Goal: Task Accomplishment & Management: Manage account settings

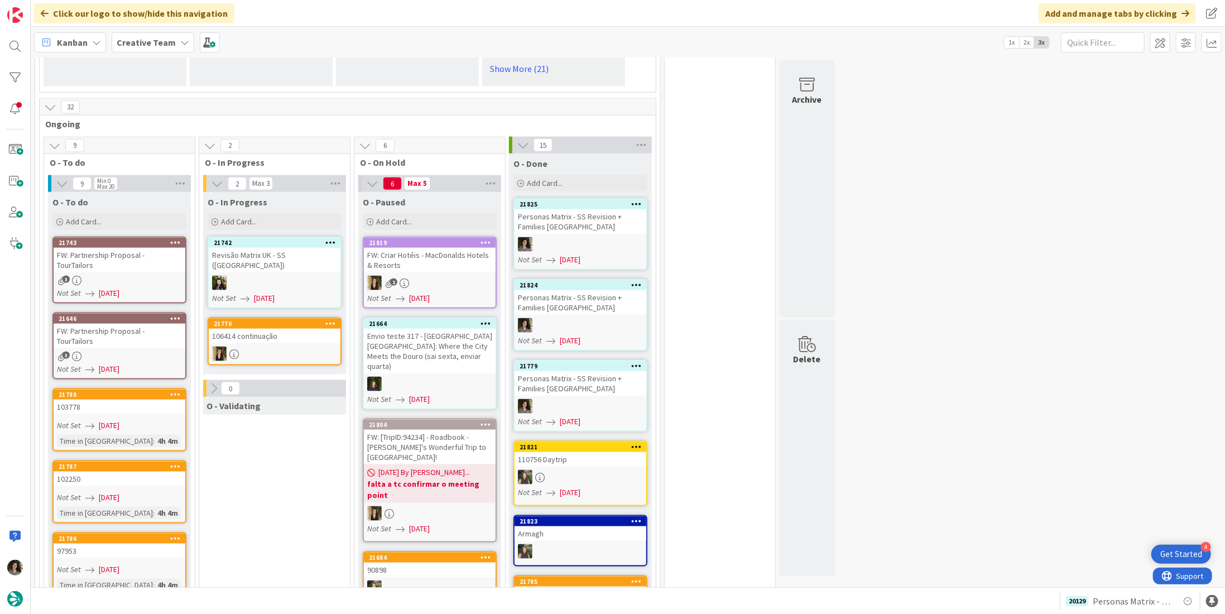
scroll to position [893, 0]
click at [117, 248] on div "FW: Partnership Proposal - TourTailors" at bounding box center [120, 260] width 132 height 25
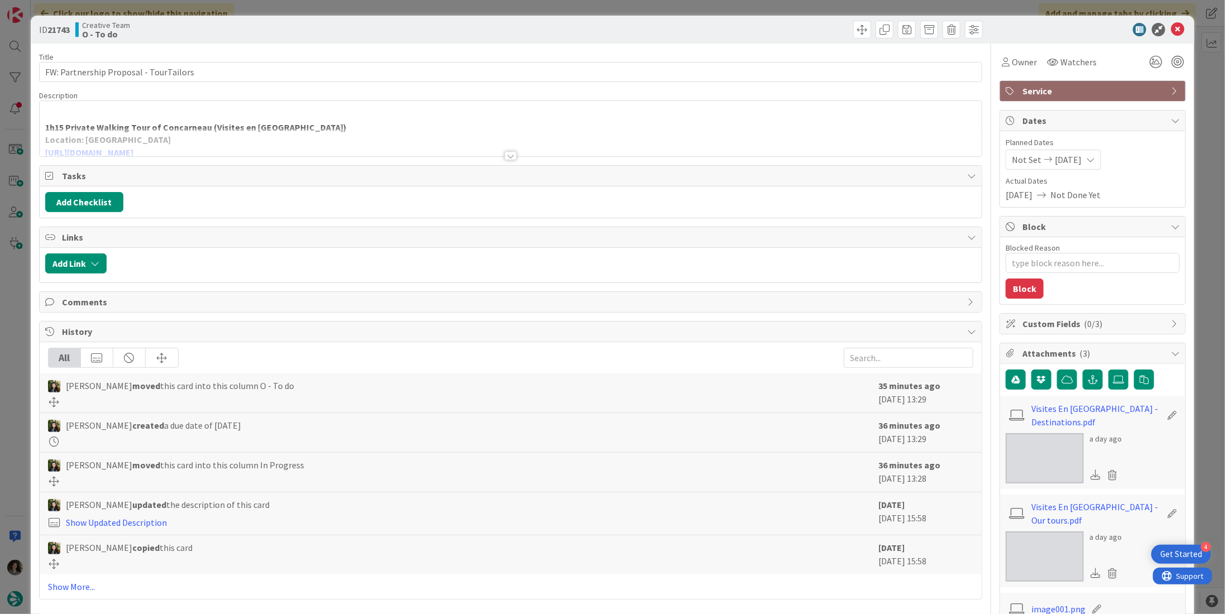
click at [505, 152] on div at bounding box center [511, 155] width 12 height 9
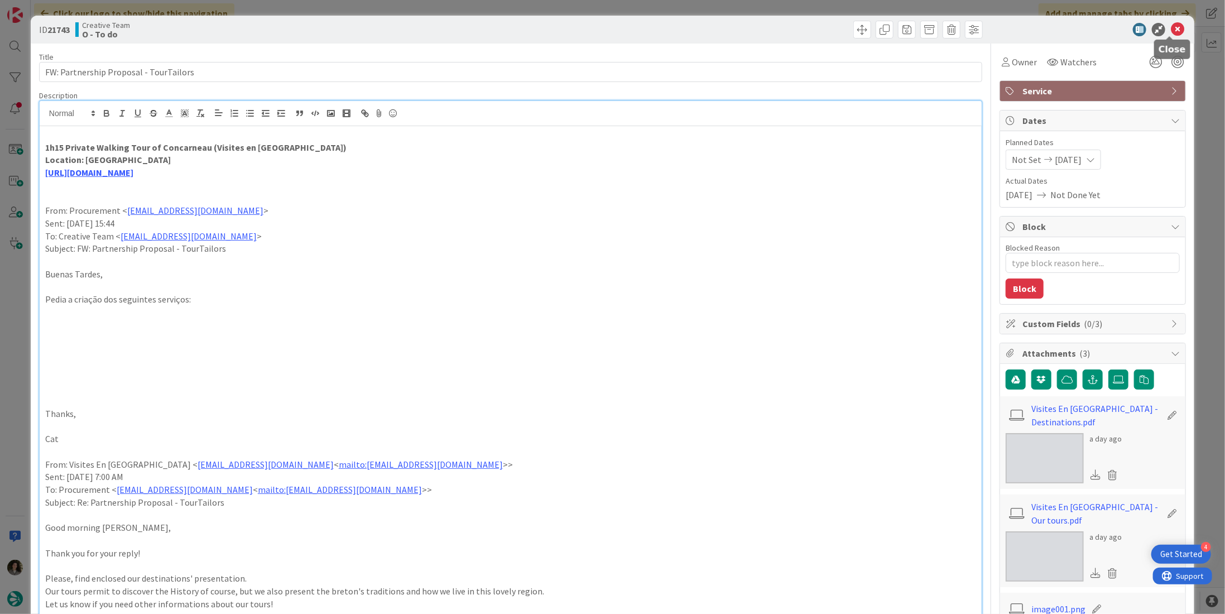
click at [1171, 25] on icon at bounding box center [1177, 29] width 13 height 13
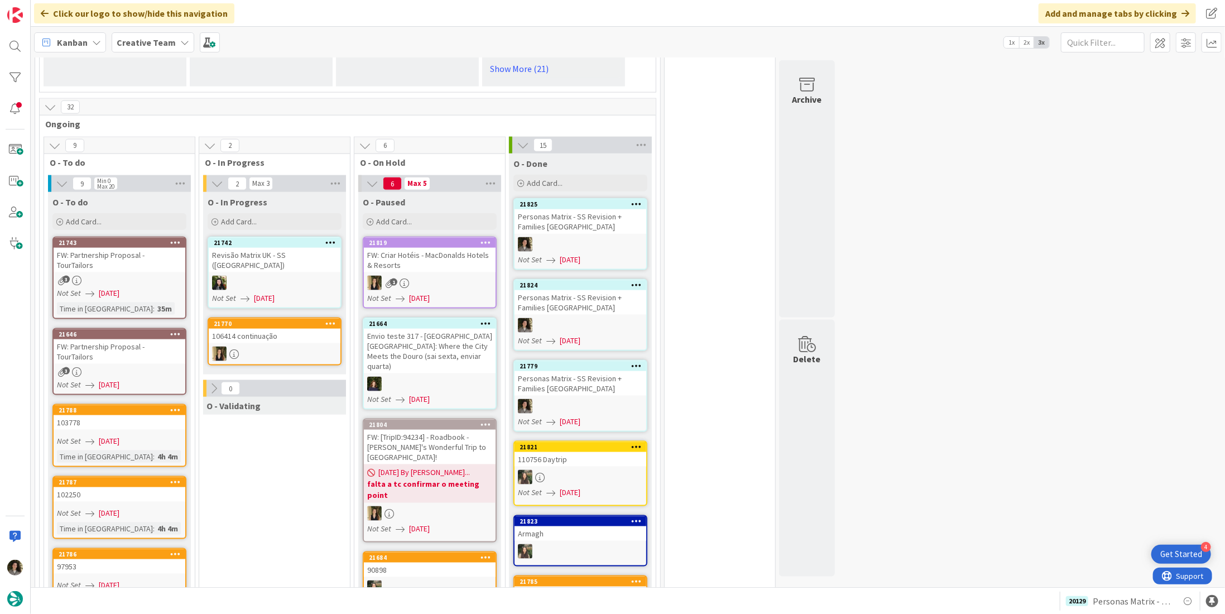
click at [158, 339] on div "FW: Partnership Proposal - TourTailors" at bounding box center [120, 351] width 132 height 25
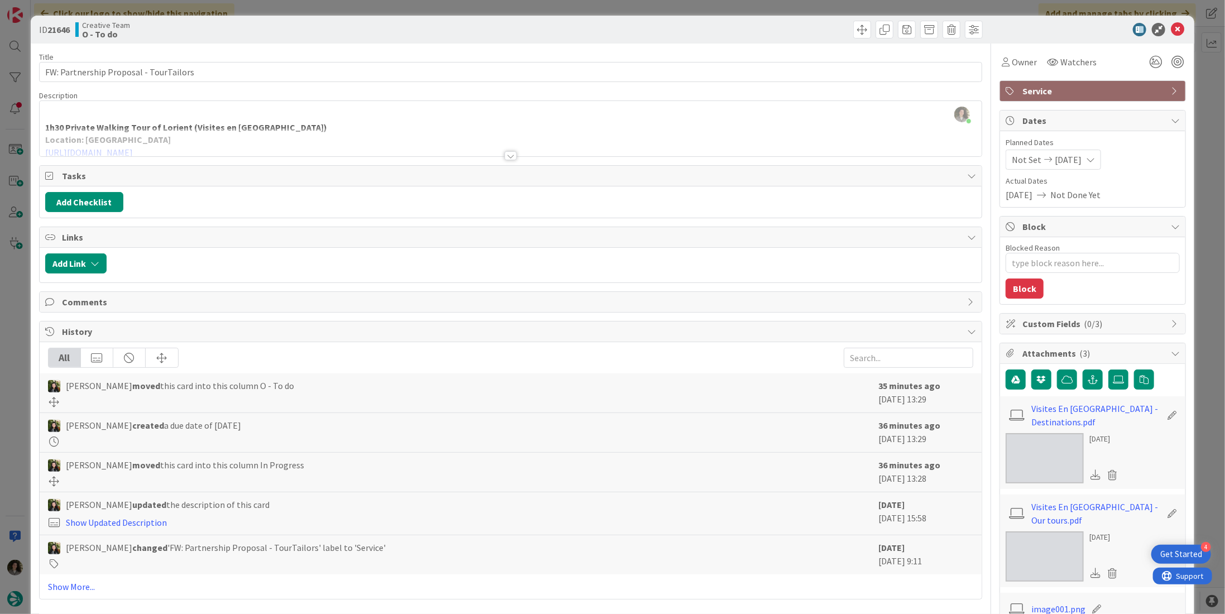
click at [509, 151] on div at bounding box center [511, 155] width 12 height 9
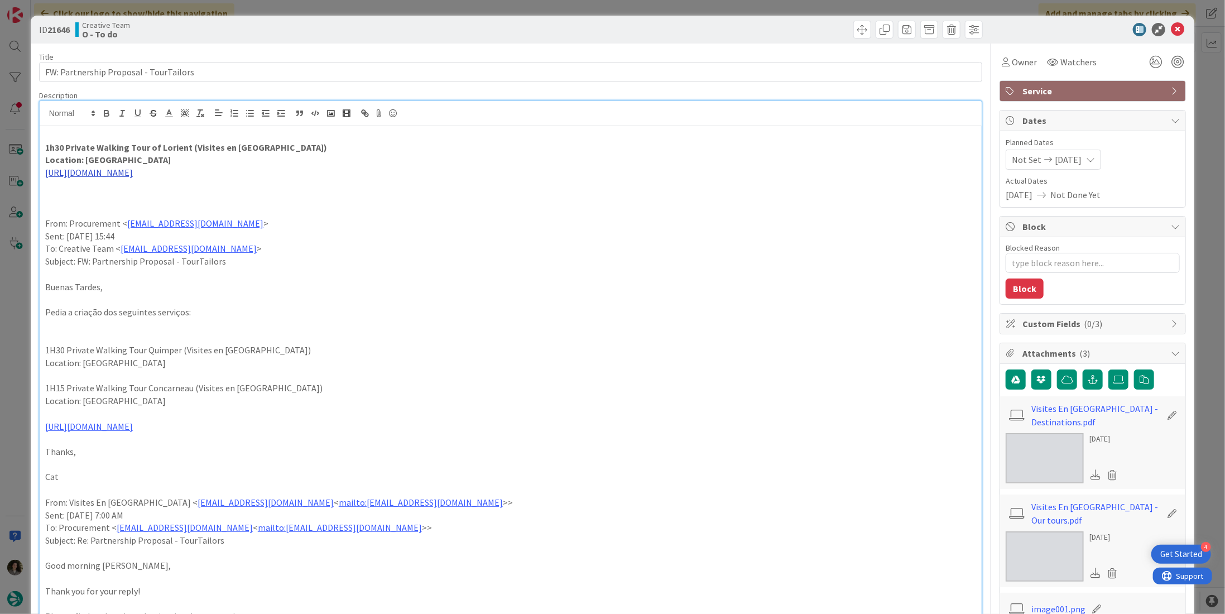
click at [133, 173] on link "[URL][DOMAIN_NAME]" at bounding box center [89, 172] width 88 height 11
click at [136, 194] on link "[URL][DOMAIN_NAME]" at bounding box center [113, 194] width 76 height 15
click at [1012, 61] on span "Owner" at bounding box center [1024, 61] width 25 height 13
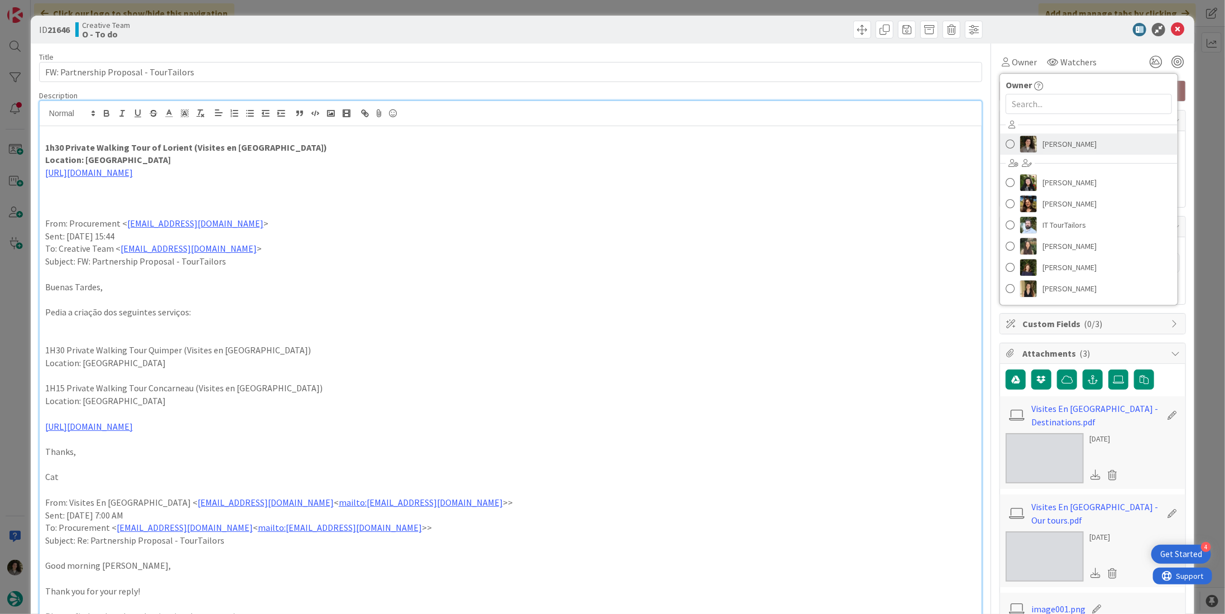
click at [1082, 146] on span "[PERSON_NAME]" at bounding box center [1070, 144] width 54 height 17
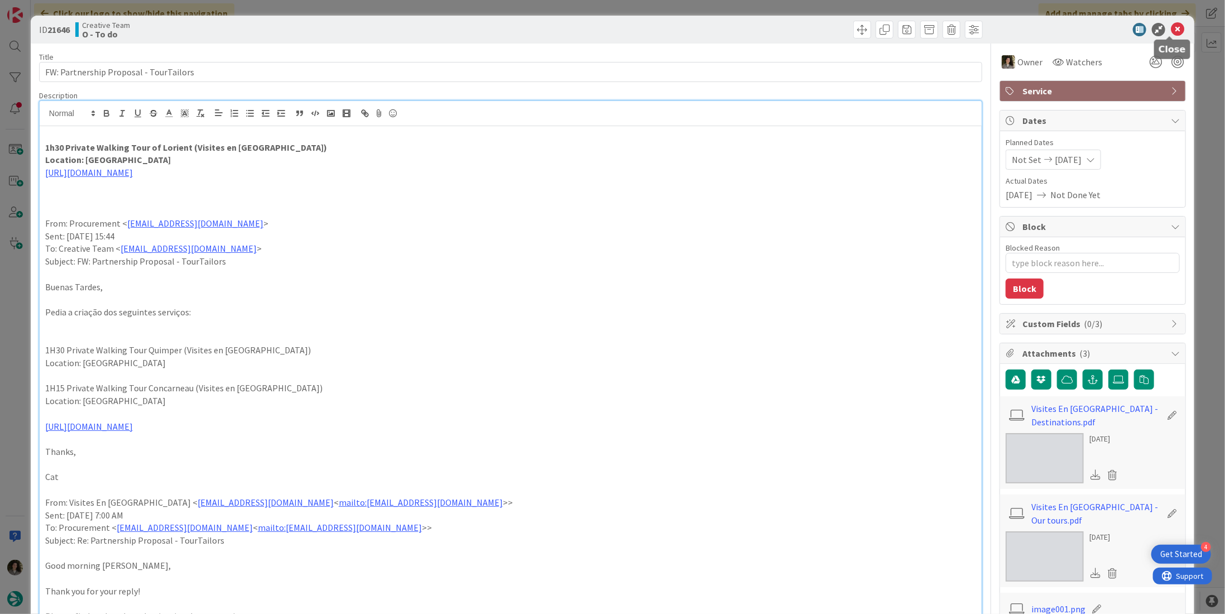
click at [1171, 27] on icon at bounding box center [1177, 29] width 13 height 13
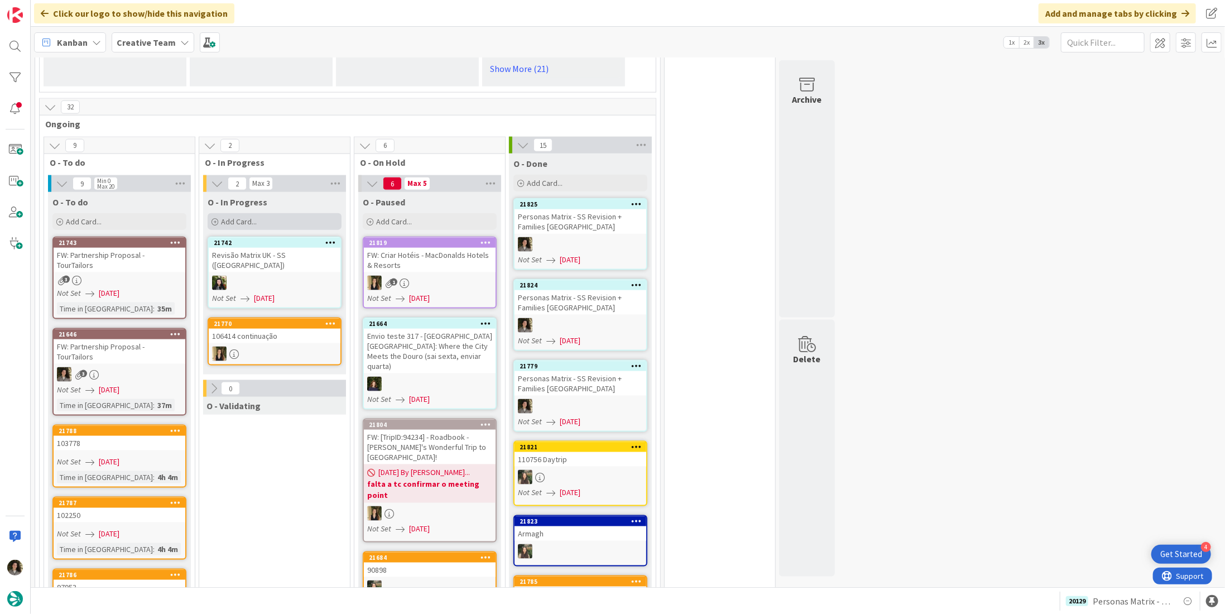
click at [257, 217] on div "Add Card..." at bounding box center [275, 221] width 134 height 17
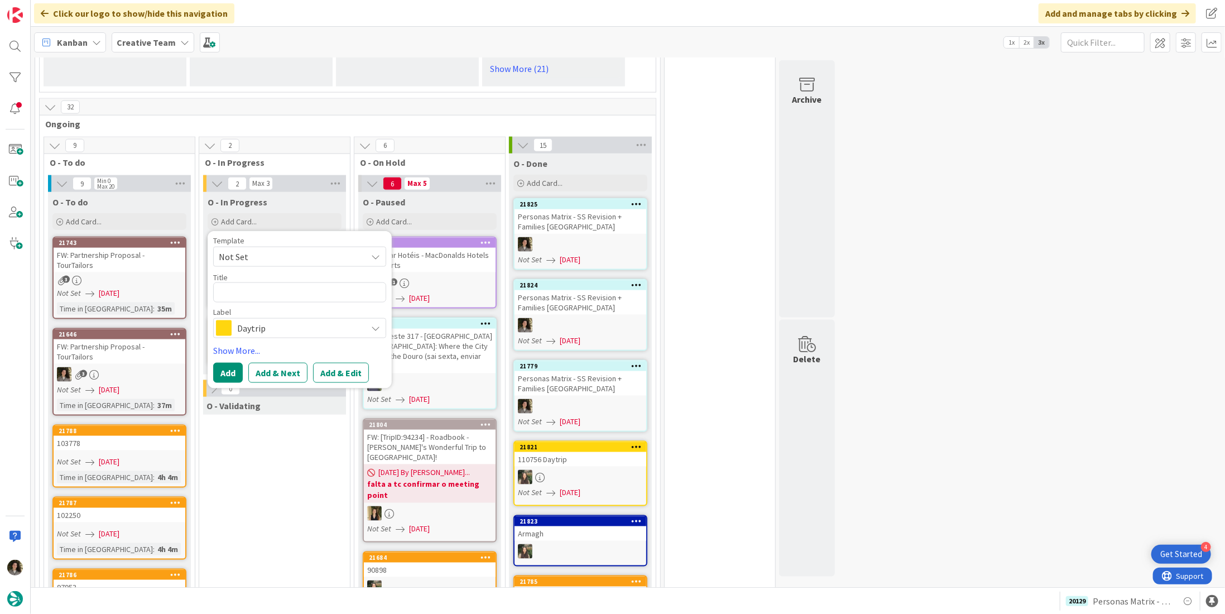
click at [269, 320] on span "Daytrip" at bounding box center [299, 328] width 124 height 16
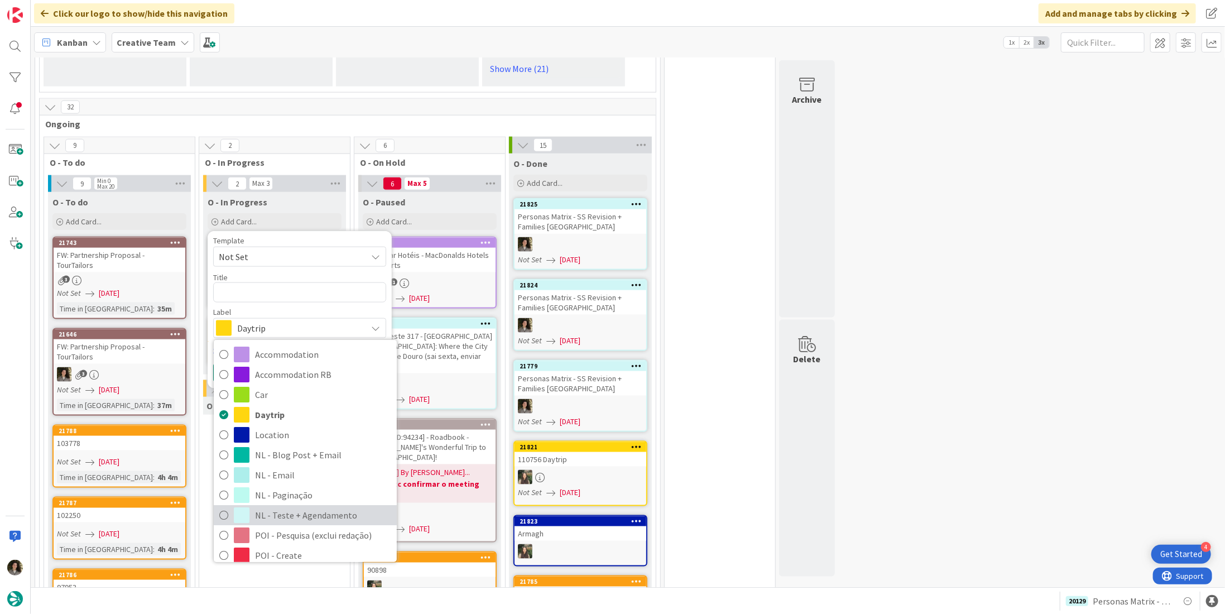
click at [287, 507] on span "NL - Teste + Agendamento" at bounding box center [323, 515] width 136 height 17
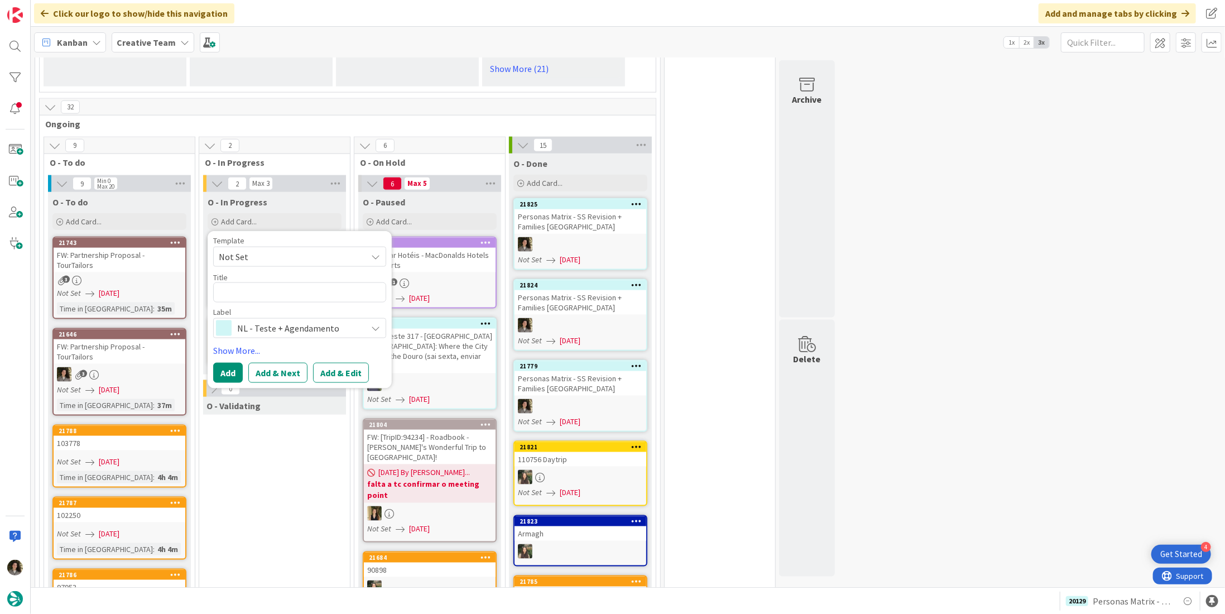
click at [249, 298] on div "Template Not Set Title 0 / 128 Label NL - Teste + Agendamento Accommodation Acc…" at bounding box center [299, 288] width 173 height 102
click at [249, 296] on textarea at bounding box center [299, 292] width 173 height 20
type textarea "x"
type textarea "P"
type textarea "x"
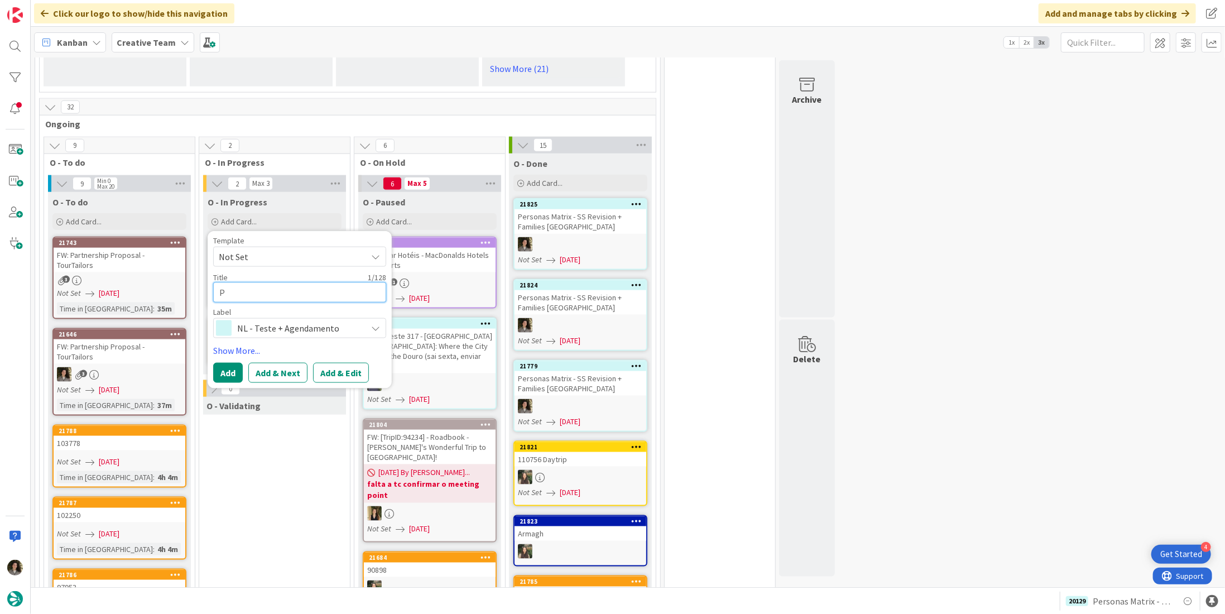
type textarea "Pe"
type textarea "x"
type textarea "Per"
type textarea "x"
type textarea "Pers"
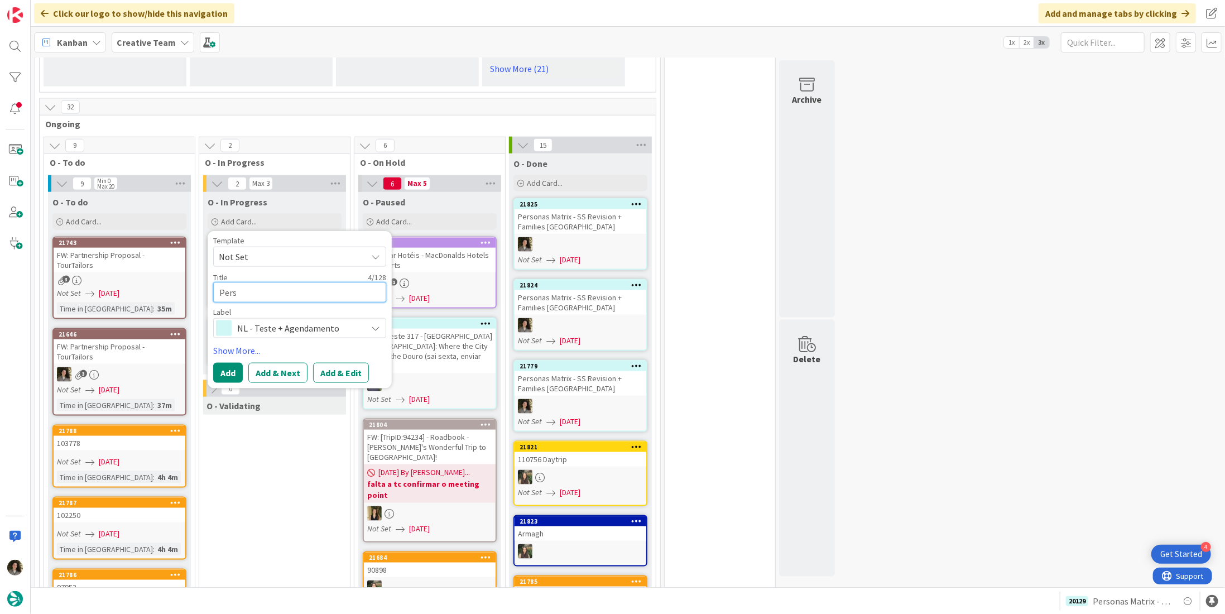
type textarea "x"
type textarea "Perso"
type textarea "x"
type textarea "Person"
type textarea "x"
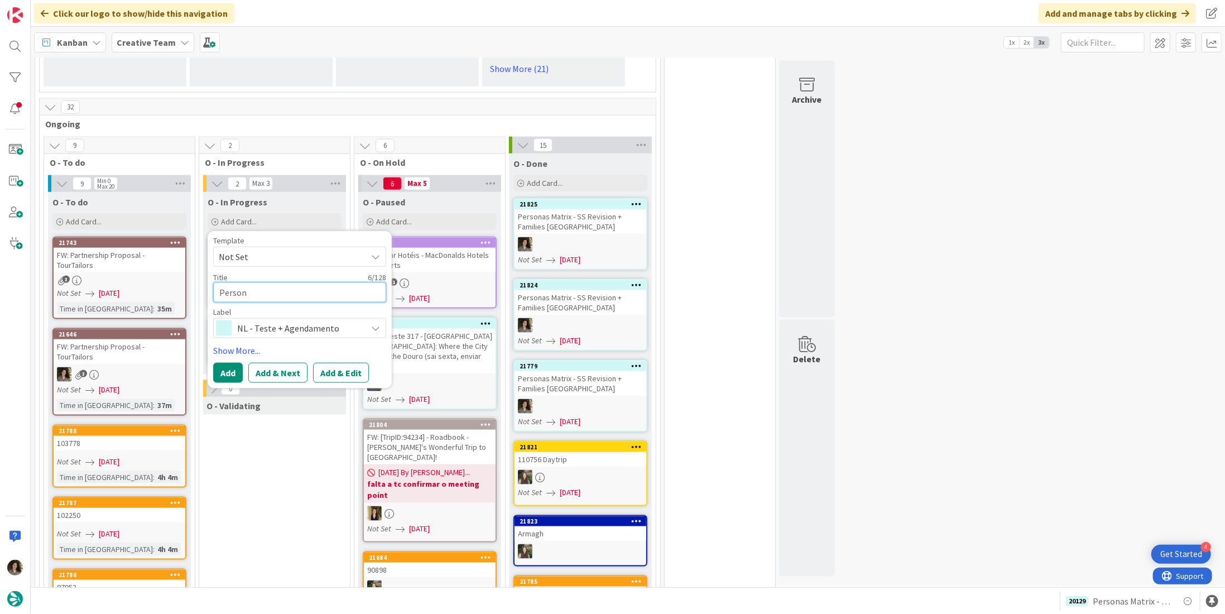
type textarea "Persona"
type textarea "x"
type textarea "Personas"
type textarea "x"
type textarea "Personas"
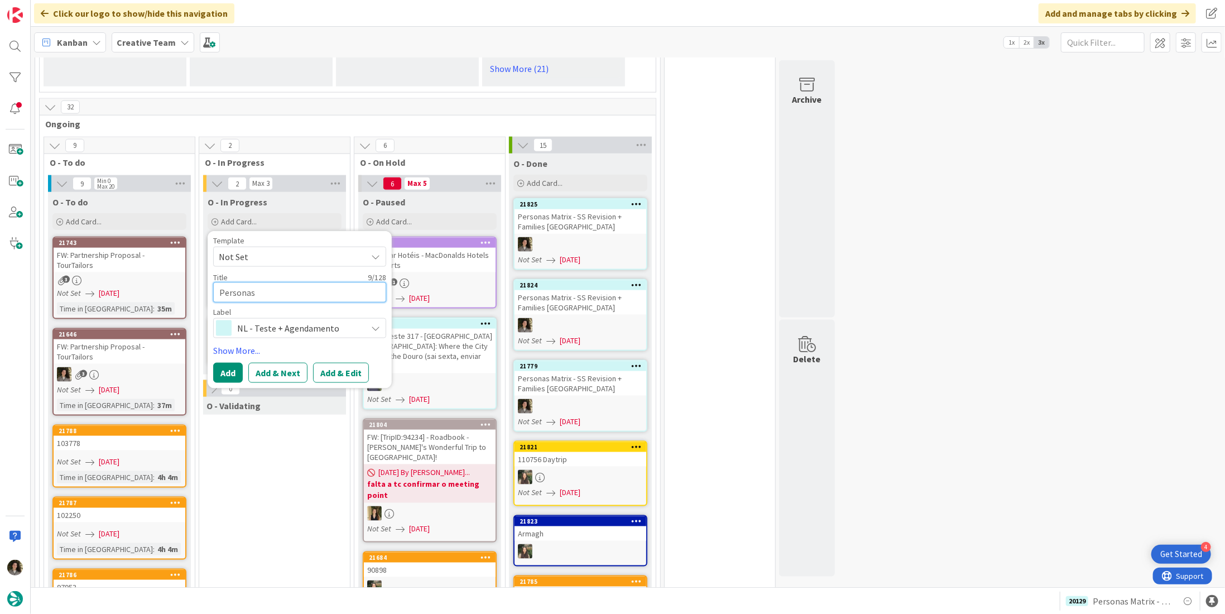
type textarea "x"
type textarea "Personas M"
type textarea "x"
type textarea "Personas [PERSON_NAME]"
type textarea "x"
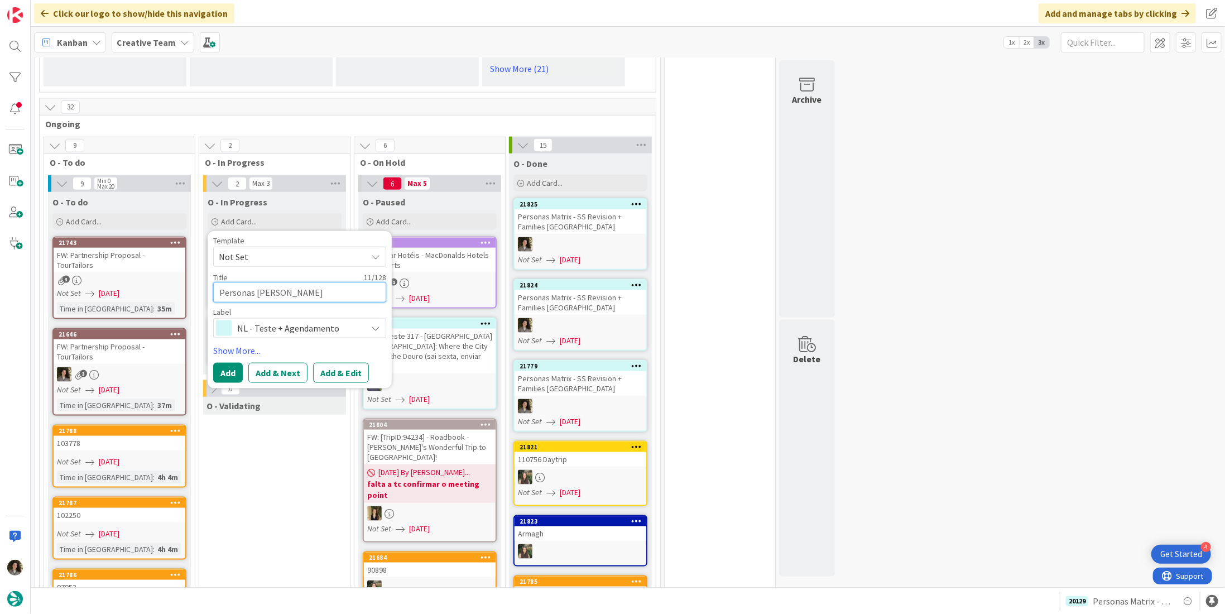
type textarea "Personas Mat"
type textarea "x"
type textarea "Personas Matr"
type textarea "x"
type textarea "Personas Matri"
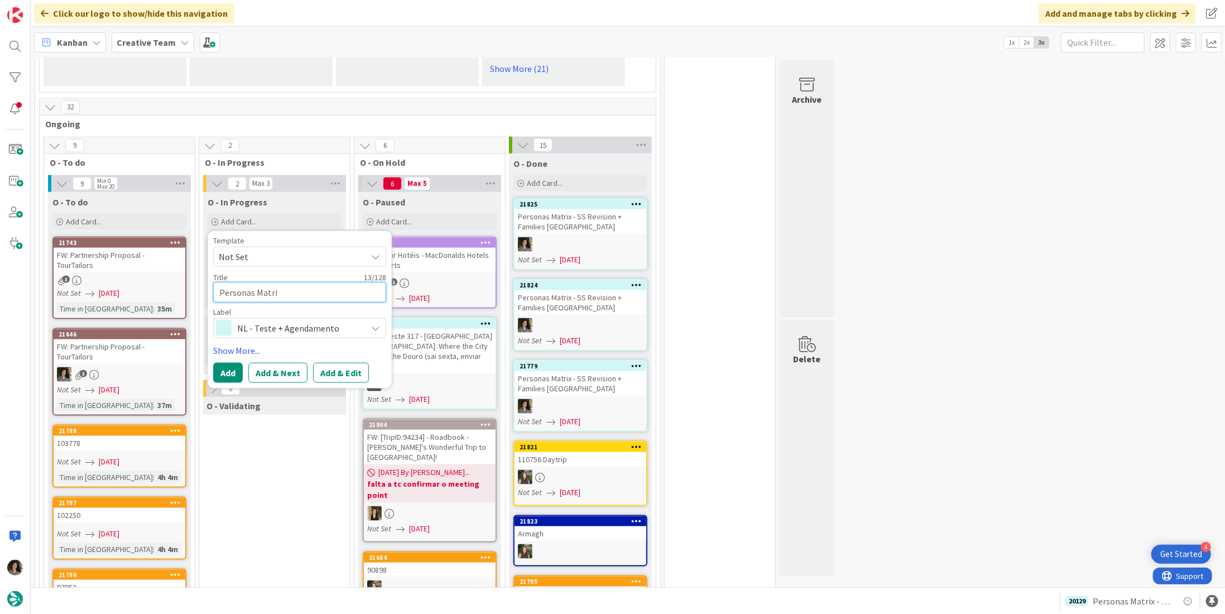
type textarea "x"
type textarea "Personas Matrix"
type textarea "x"
type textarea "Personas Matrix"
type textarea "x"
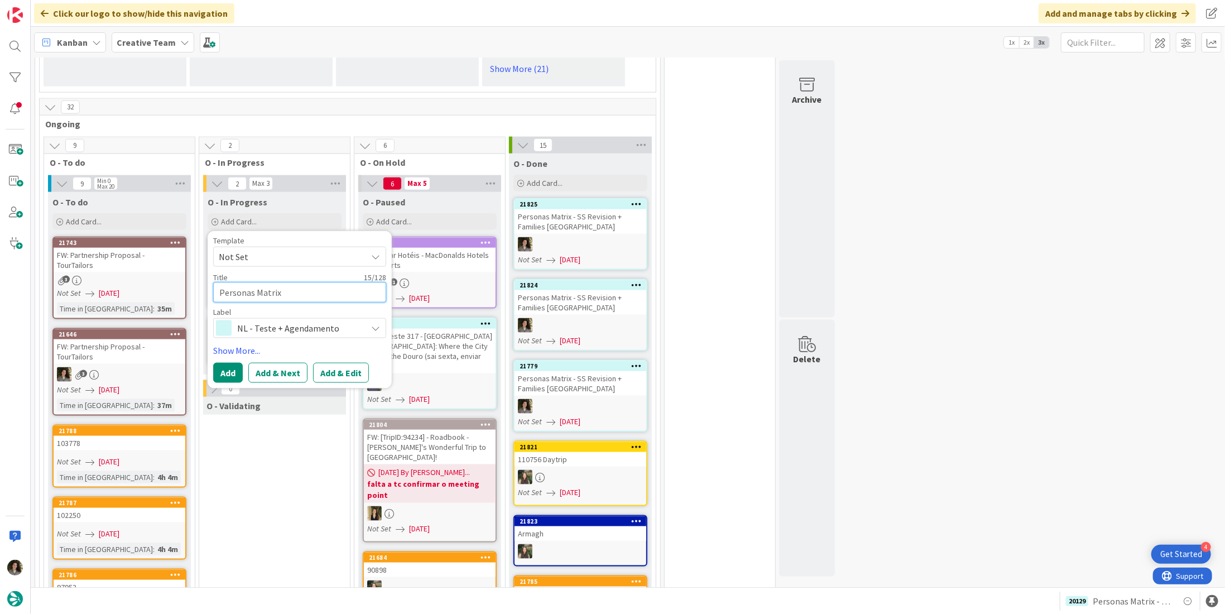
type textarea "Personas Matrix -"
type textarea "x"
type textarea "Personas Matrix -"
type textarea "x"
type textarea "Personas Matrix - S"
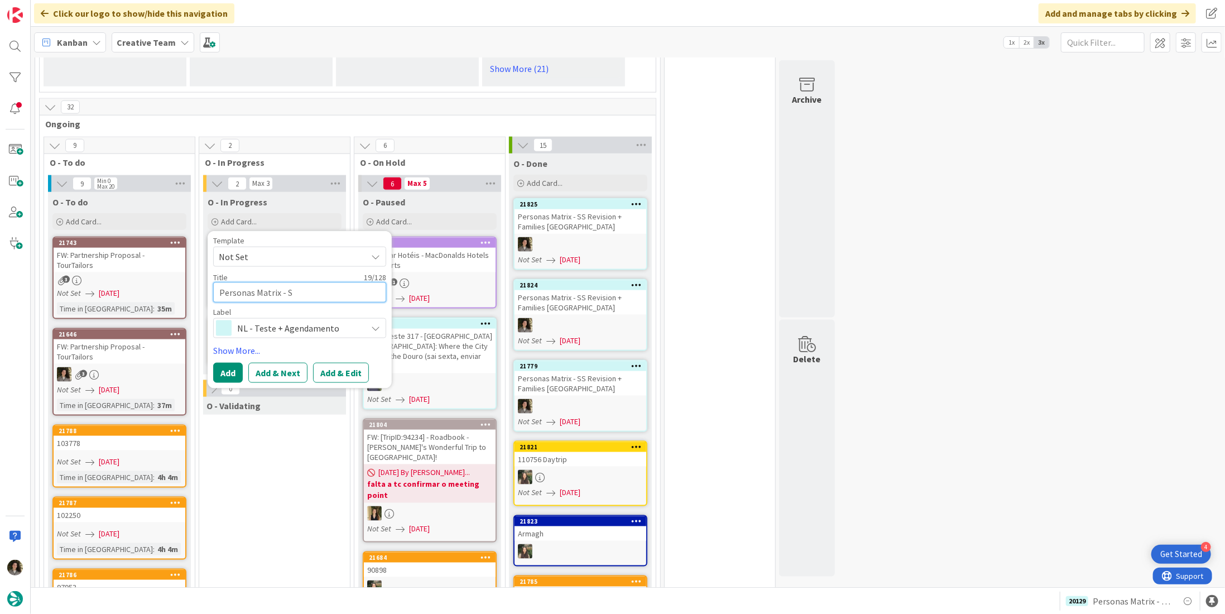
type textarea "x"
type textarea "Personas Matrix - SS"
type textarea "x"
type textarea "Personas Matrix - SS"
type textarea "x"
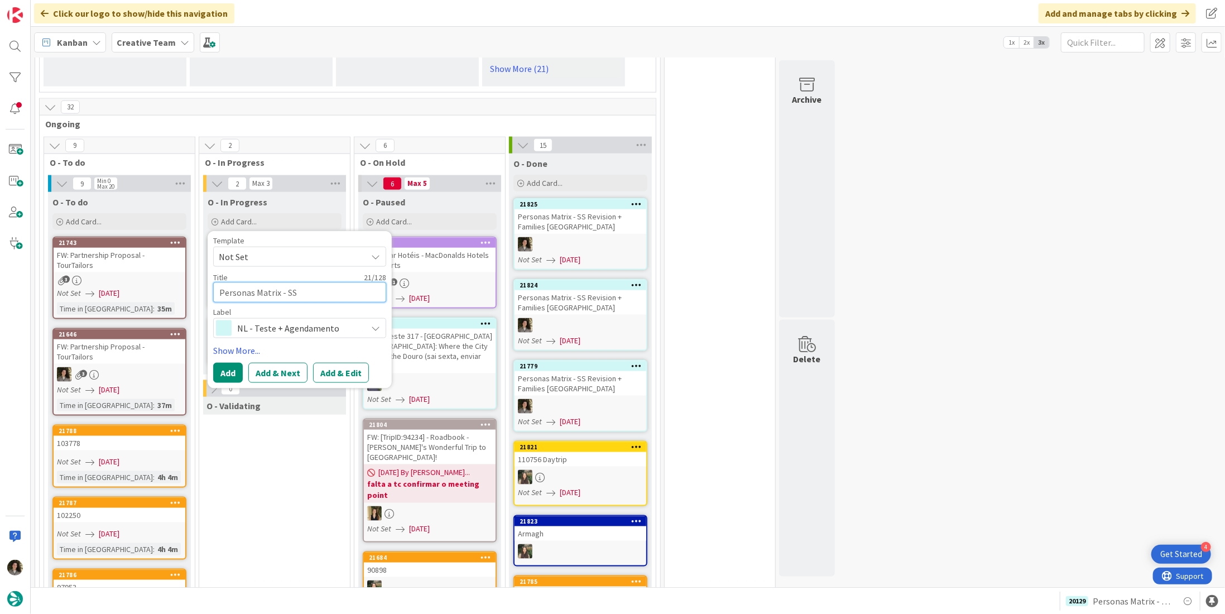
type textarea "Personas Matrix - SS R"
type textarea "x"
type textarea "Personas Matrix - SS Re"
type textarea "x"
type textarea "Personas Matrix - SS Rev"
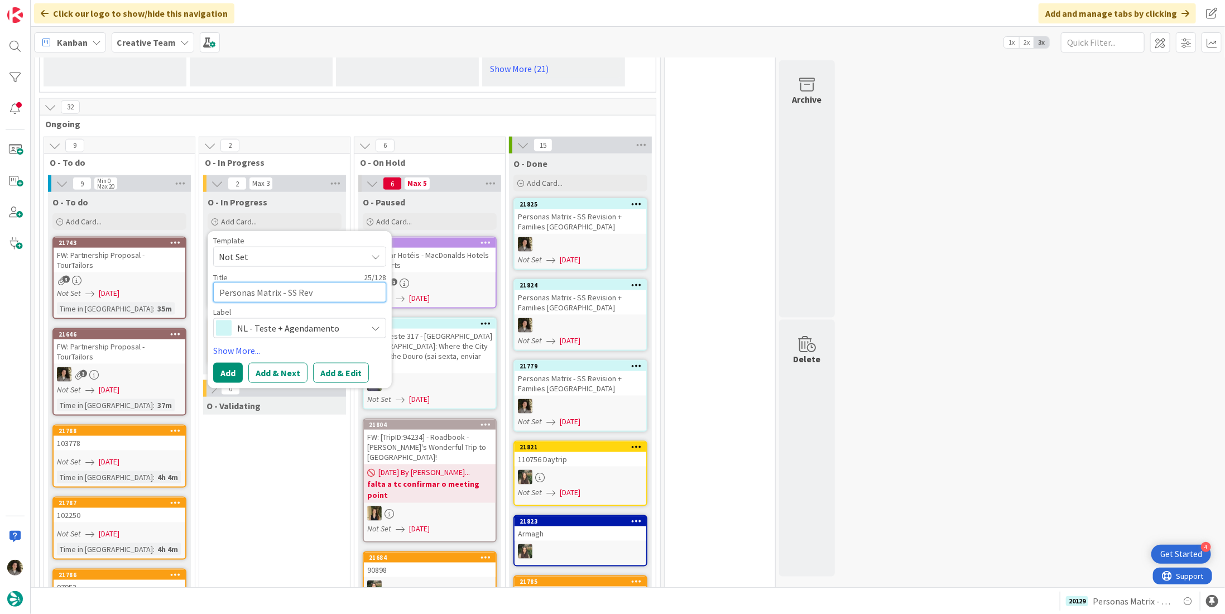
type textarea "x"
type textarea "Personas Matrix - SS Revi"
type textarea "x"
type textarea "Personas Matrix - SS Revis"
type textarea "x"
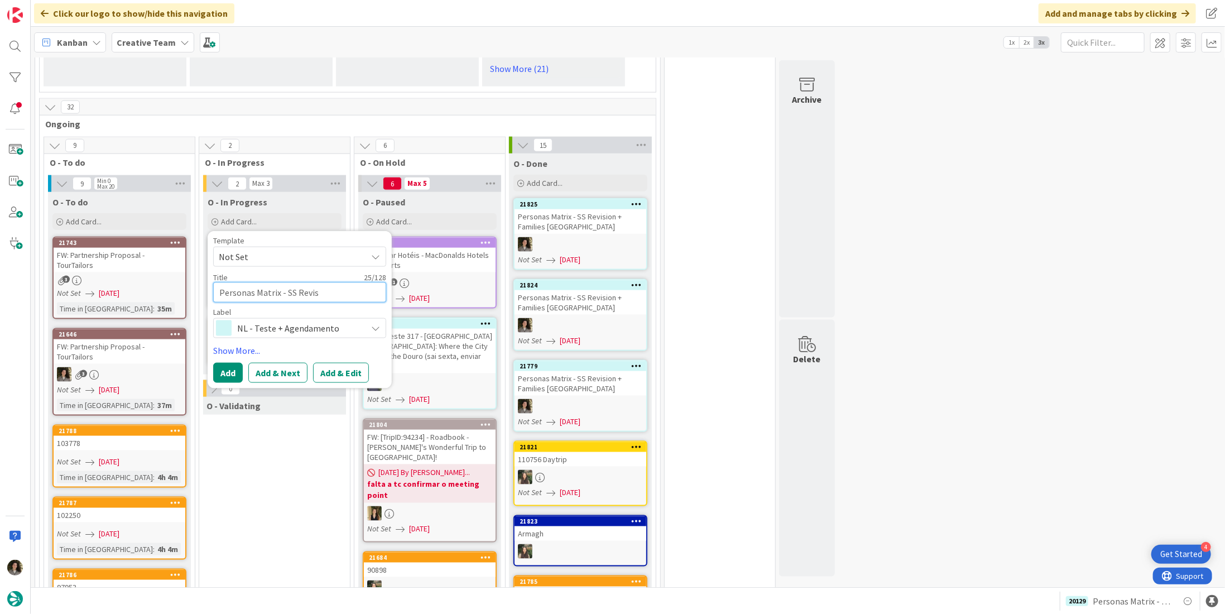
type textarea "Personas Matrix - SS Revisi"
type textarea "x"
type textarea "Personas Matrix - SS Revisio"
type textarea "x"
type textarea "Personas Matrix - SS Revision"
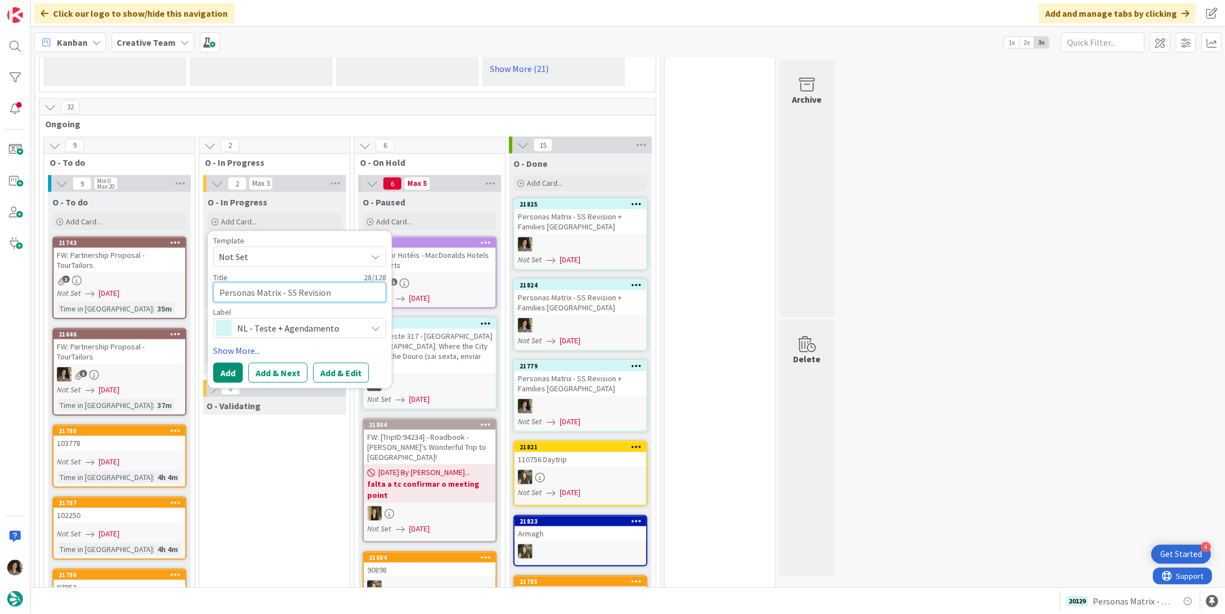
type textarea "x"
type textarea "Personas Matrix - SS Revision"
type textarea "x"
type textarea "Personas Matrix - SS Revision +"
type textarea "x"
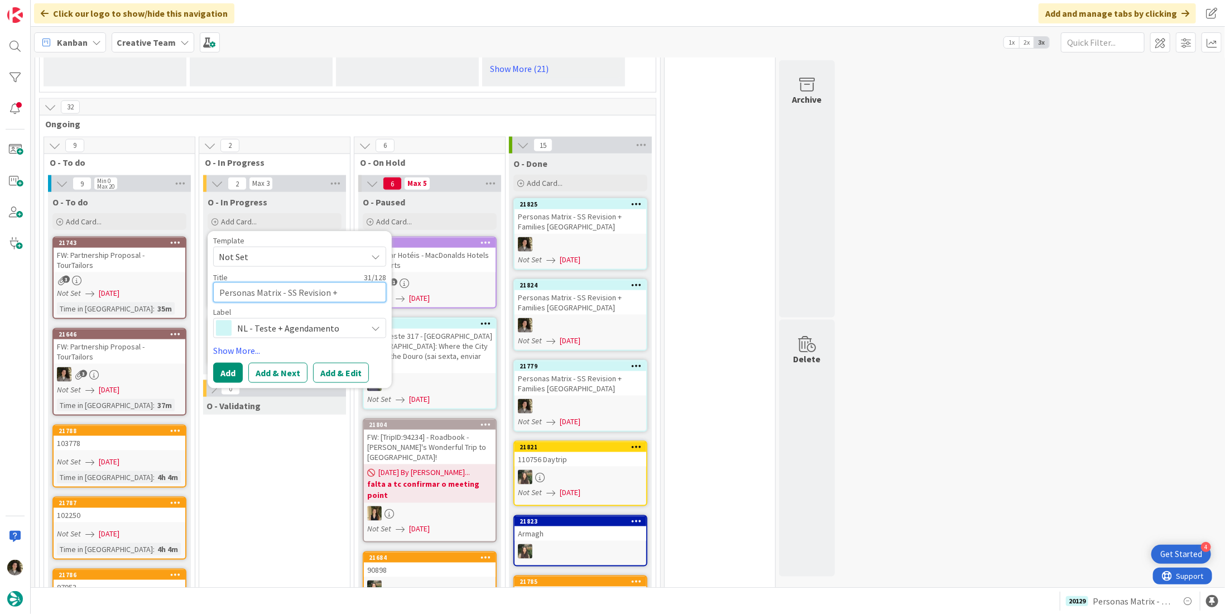
type textarea "Personas Matrix - SS Revision +"
type textarea "x"
type textarea "Personas Matrix - SS Revision + F"
type textarea "x"
type textarea "Personas Matrix - SS Revision + Fa"
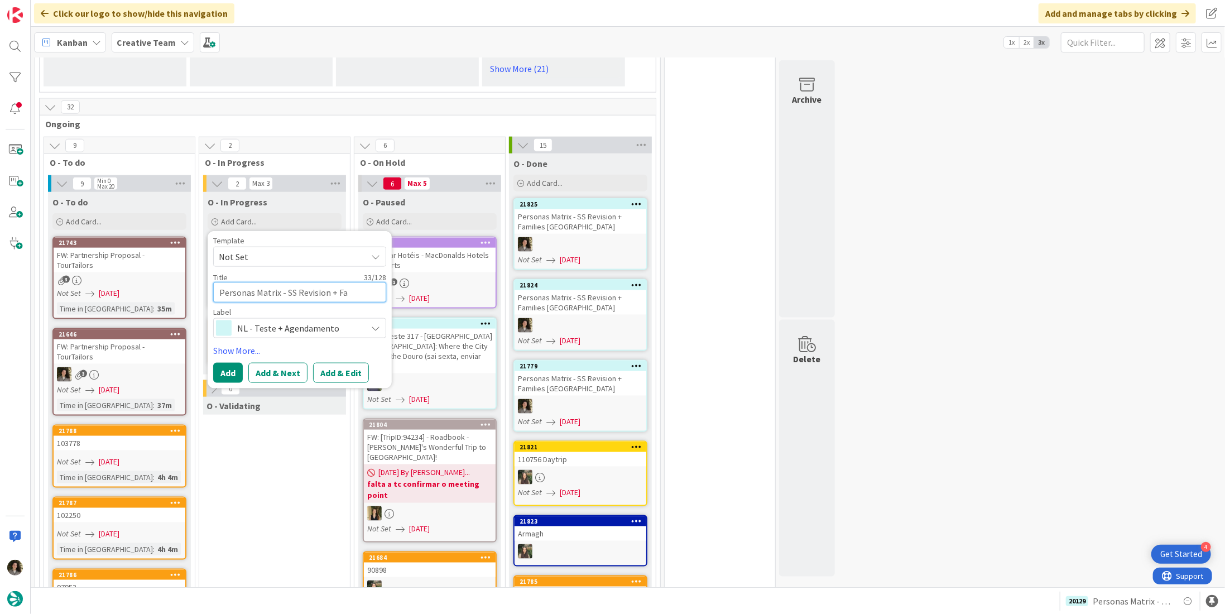
type textarea "x"
type textarea "Personas Matrix - SS Revision + Fam"
type textarea "x"
type textarea "Personas Matrix - SS Revision + Fami"
type textarea "x"
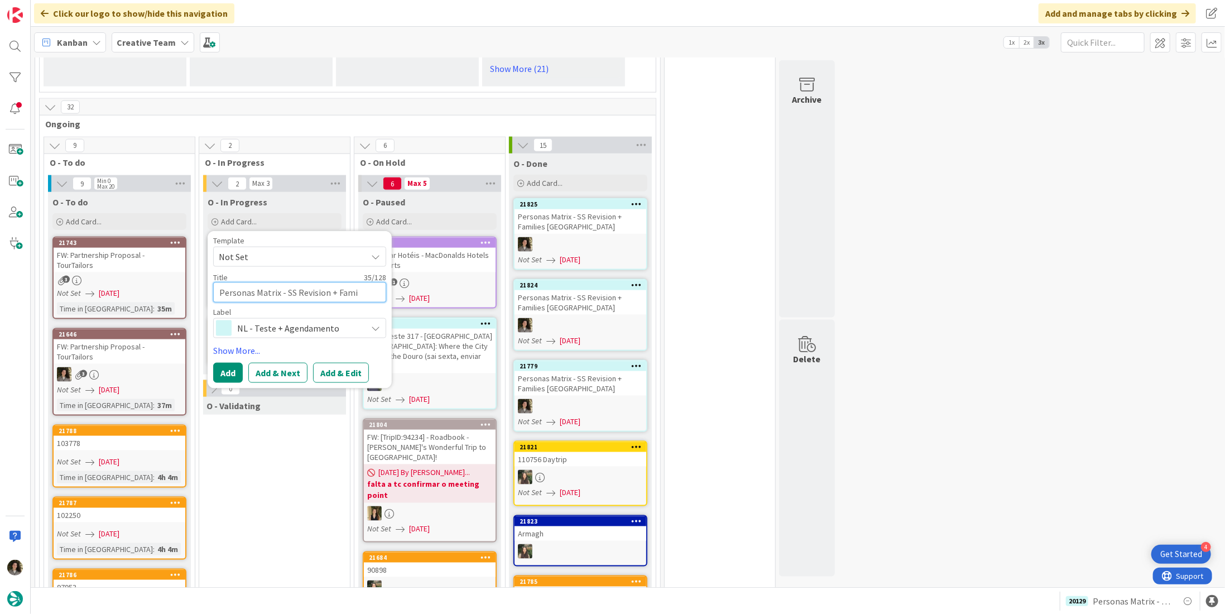
type textarea "Personas Matrix - SS Revision + Famil"
type textarea "x"
type textarea "Personas Matrix - SS Revision + Famili"
type textarea "x"
type textarea "Personas Matrix - SS Revision + Familie"
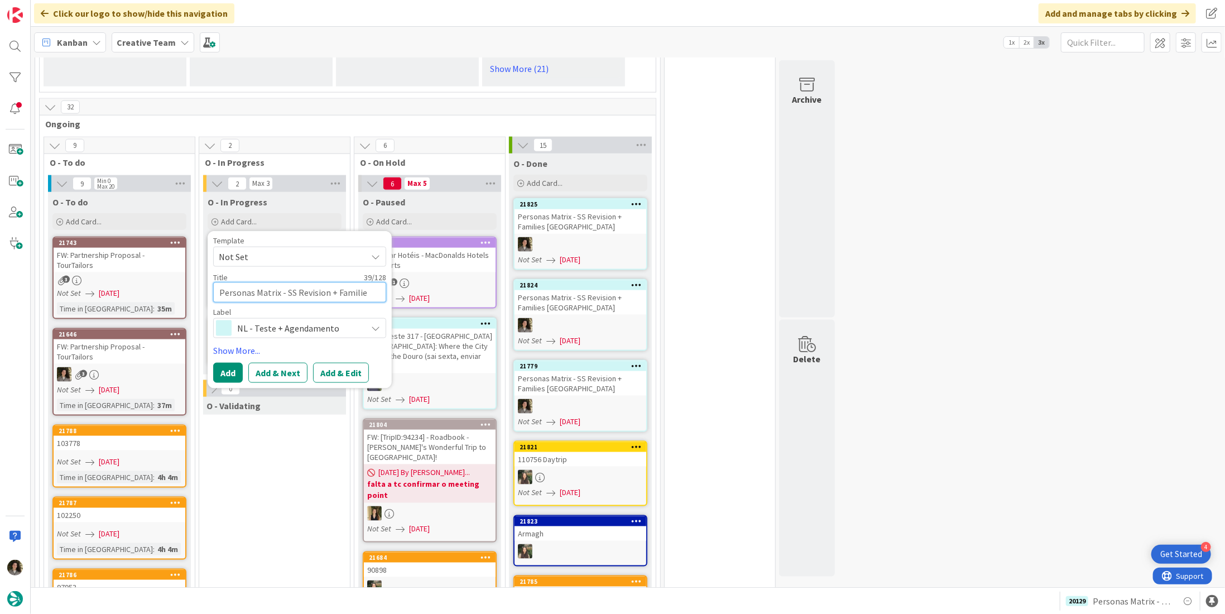
type textarea "x"
type textarea "Personas Matrix - SS Revision + Families"
type textarea "x"
type textarea "Personas Matrix - SS Revision + Families U"
type textarea "x"
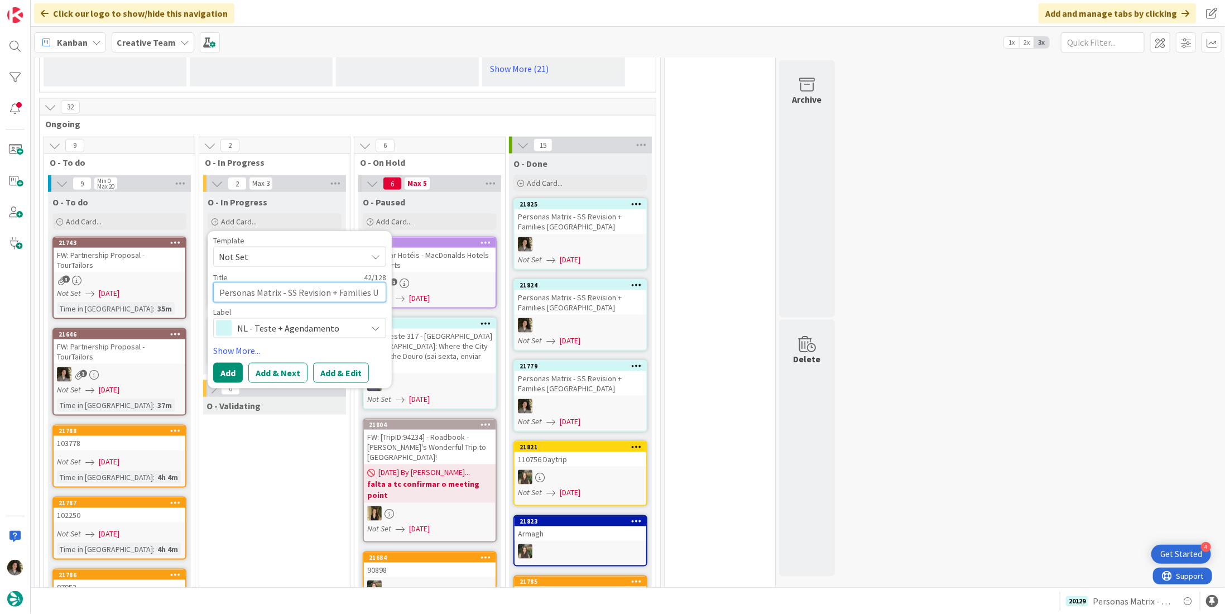
type textarea "Personas Matrix - SS Revision + Families [GEOGRAPHIC_DATA]"
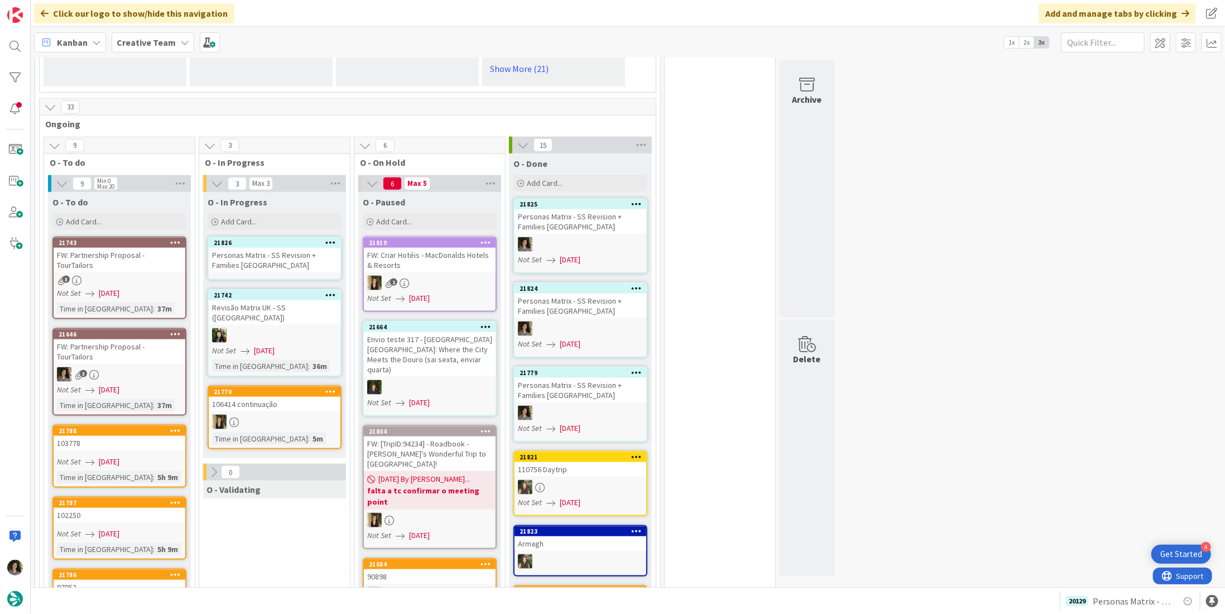
click at [275, 253] on div "Personas Matrix - SS Revision + Families [GEOGRAPHIC_DATA]" at bounding box center [275, 260] width 132 height 25
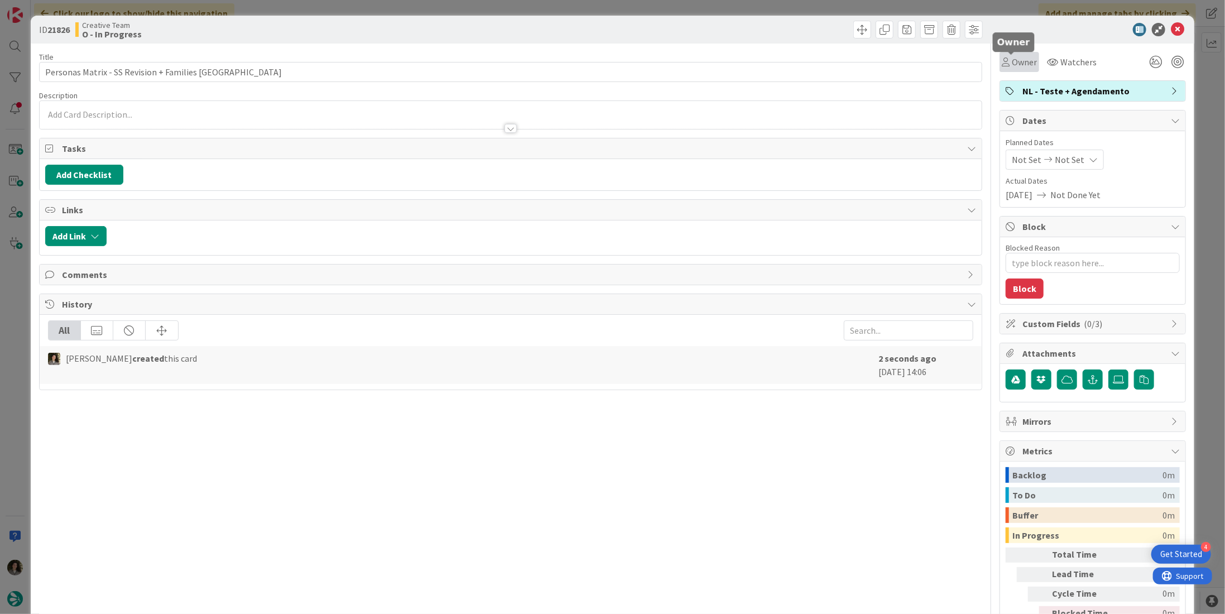
click at [1018, 58] on span "Owner" at bounding box center [1024, 61] width 25 height 13
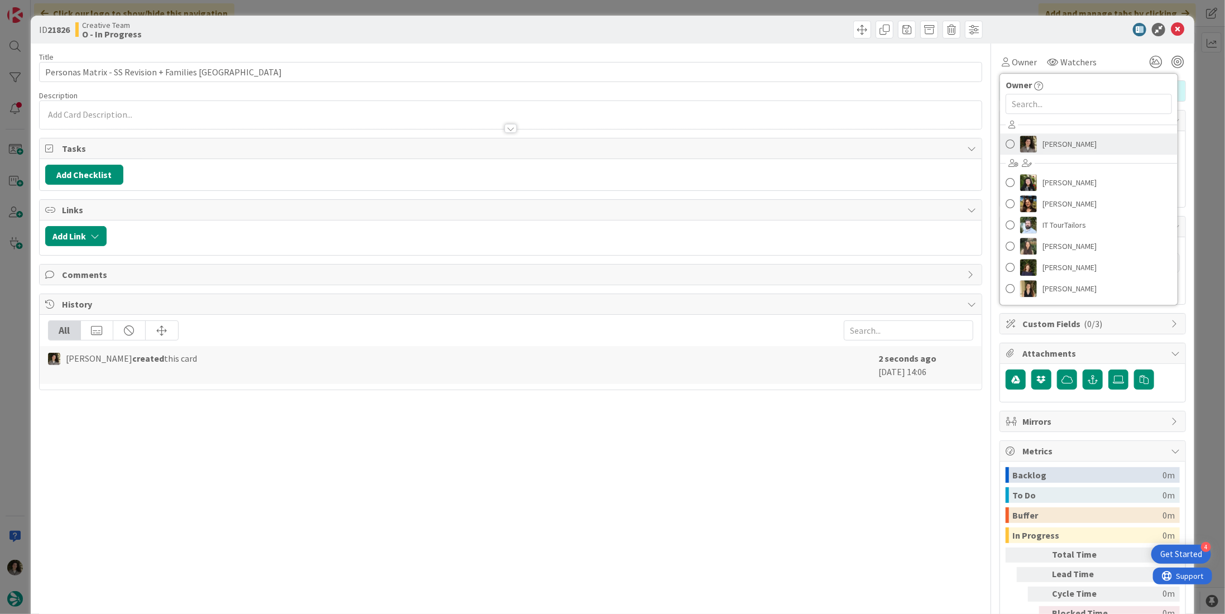
click at [1059, 135] on link "[PERSON_NAME]" at bounding box center [1088, 143] width 177 height 21
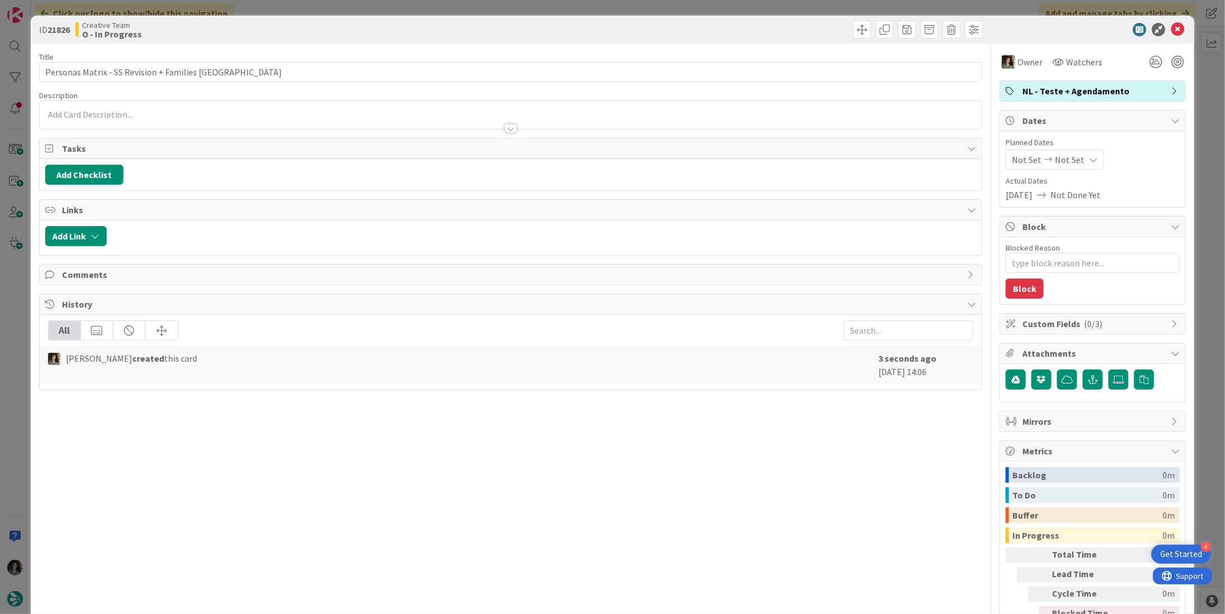
type textarea "x"
click at [1089, 161] on icon at bounding box center [1093, 159] width 9 height 9
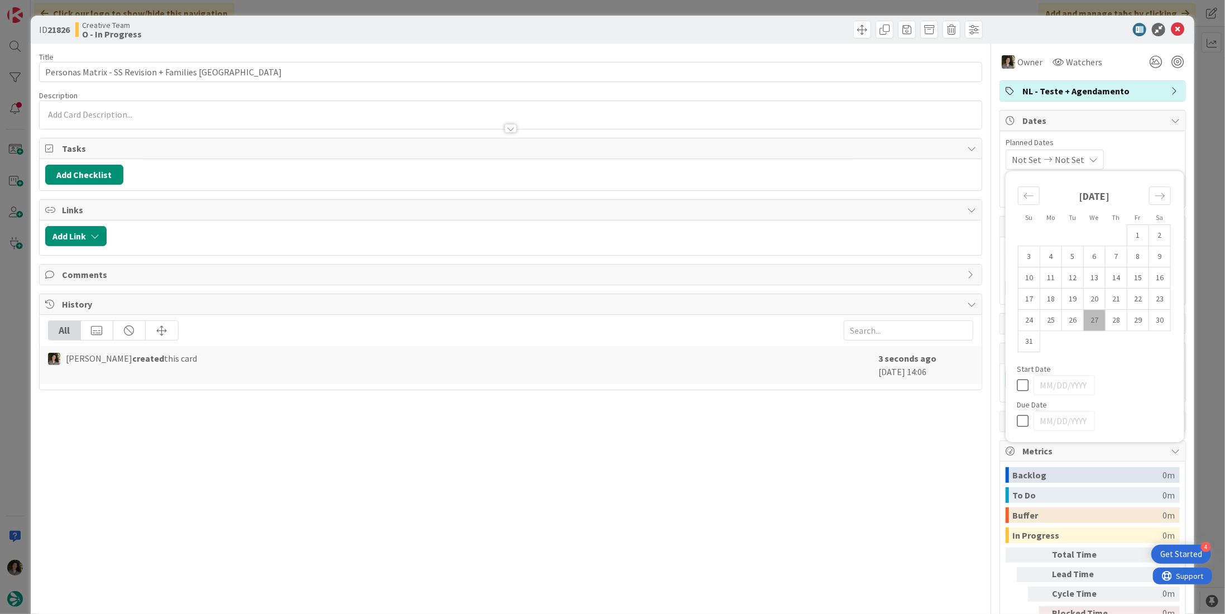
click at [1017, 420] on icon at bounding box center [1025, 420] width 17 height 13
type input "[DATE]"
drag, startPoint x: 826, startPoint y: 463, endPoint x: 941, endPoint y: 339, distance: 169.8
click at [826, 463] on div "Title 43 / 128 Personas Matrix - SS Revision + Families UK Description [PERSON_…" at bounding box center [510, 348] width 943 height 608
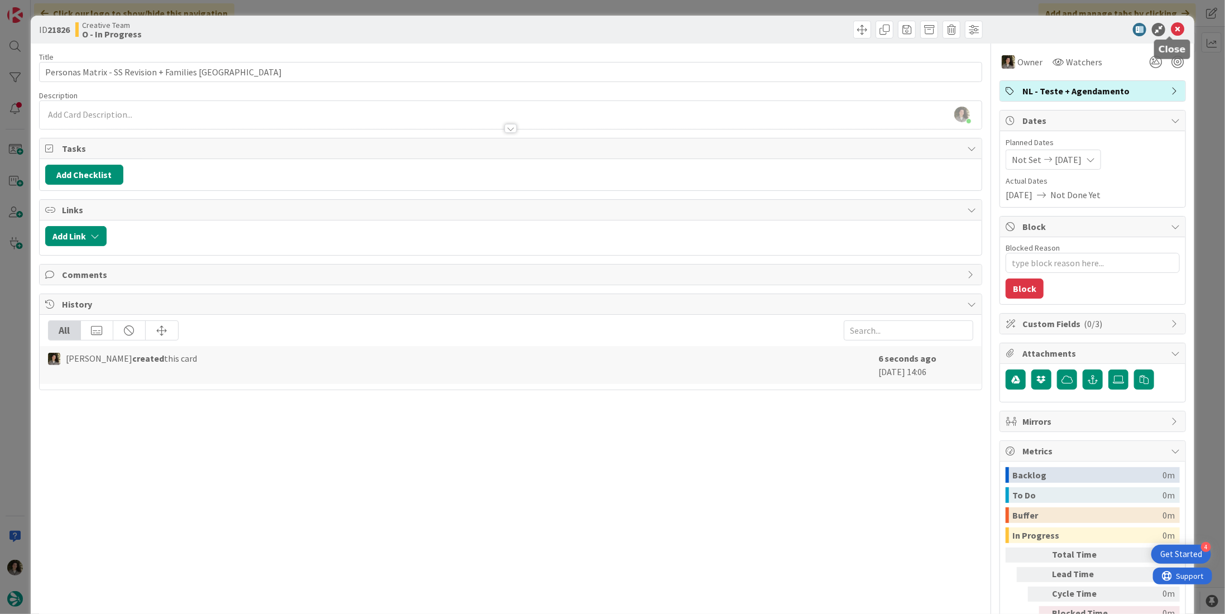
click at [1171, 30] on icon at bounding box center [1177, 29] width 13 height 13
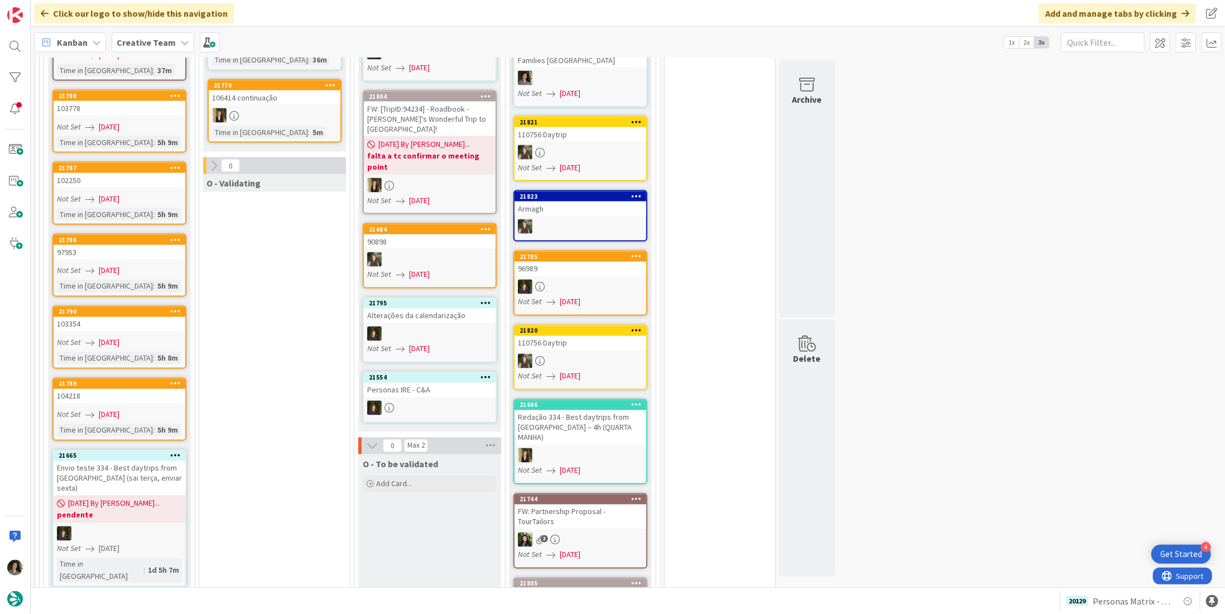
scroll to position [949, 0]
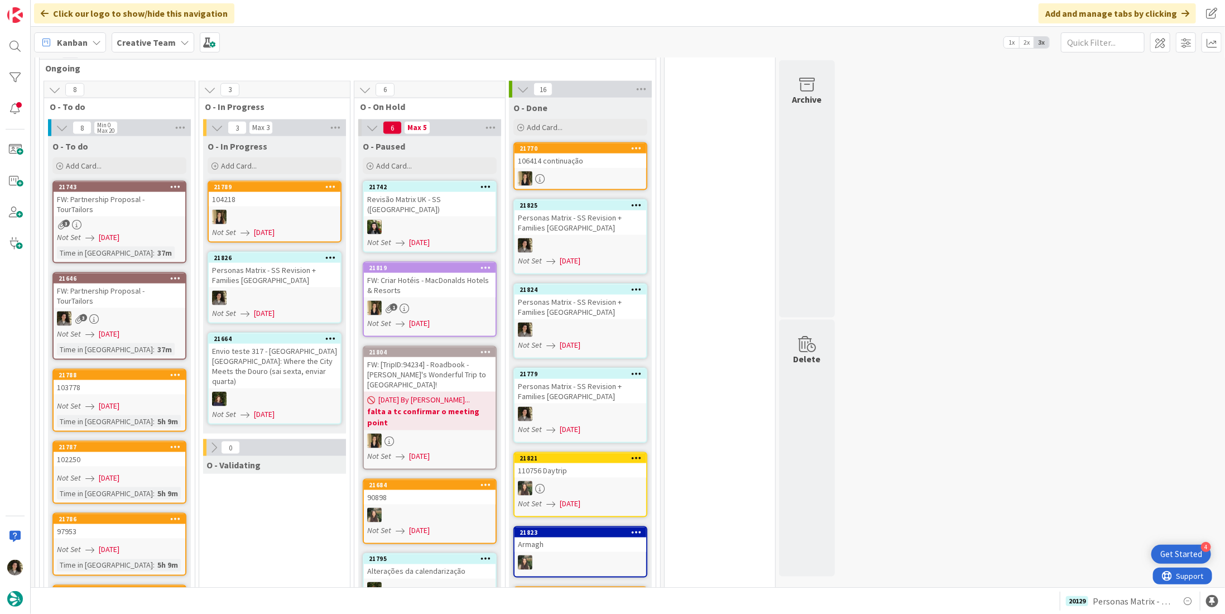
click at [249, 279] on div "Personas Matrix - SS Revision + Families [GEOGRAPHIC_DATA]" at bounding box center [275, 275] width 132 height 25
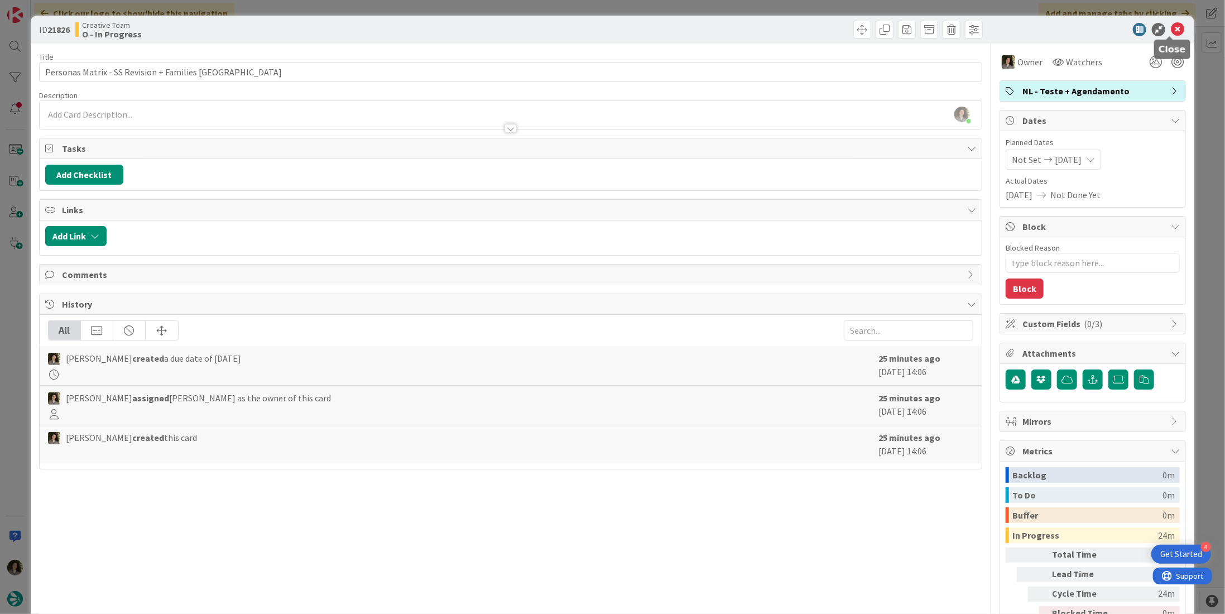
click at [1172, 31] on icon at bounding box center [1177, 29] width 13 height 13
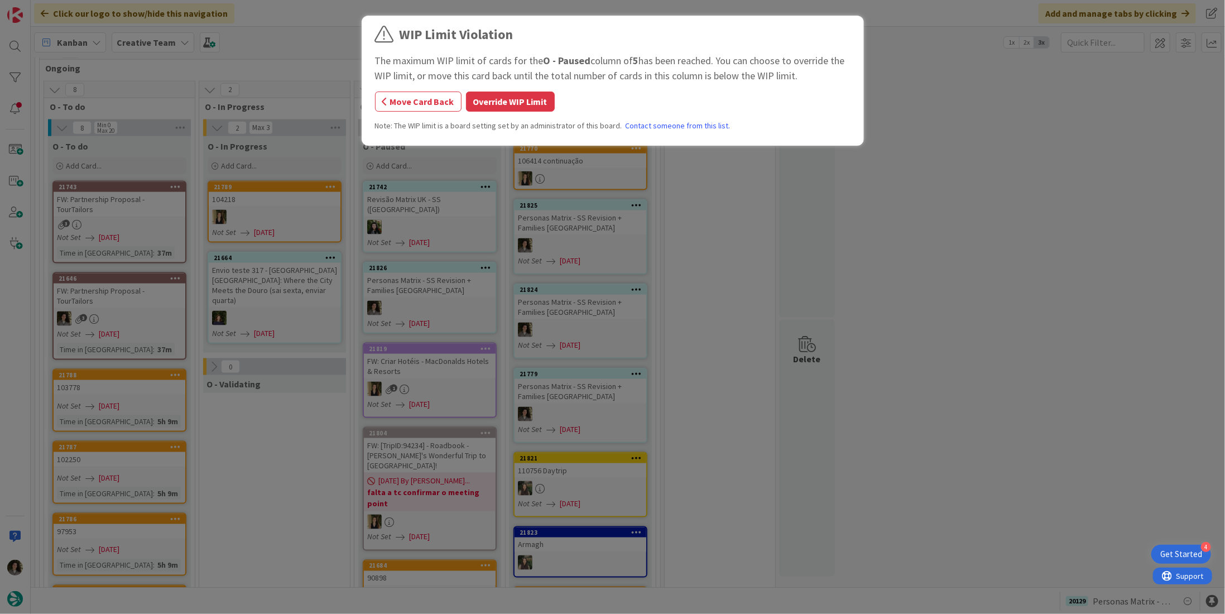
drag, startPoint x: 235, startPoint y: 290, endPoint x: 409, endPoint y: 232, distance: 182.9
click at [512, 99] on button "Override WIP Limit" at bounding box center [510, 102] width 89 height 20
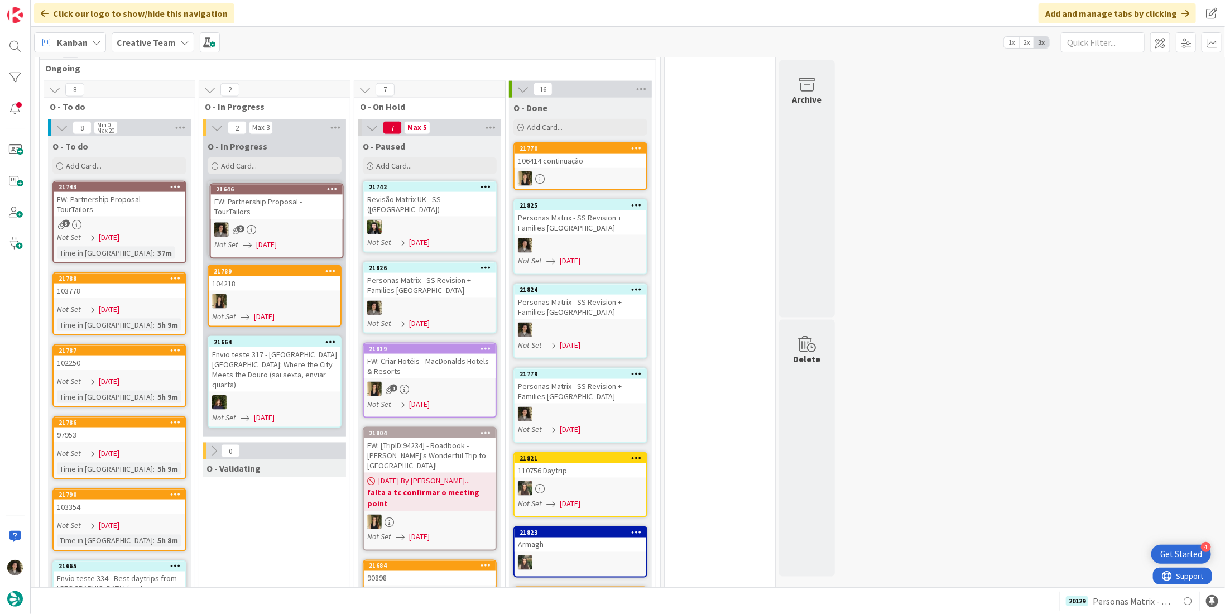
scroll to position [948, 0]
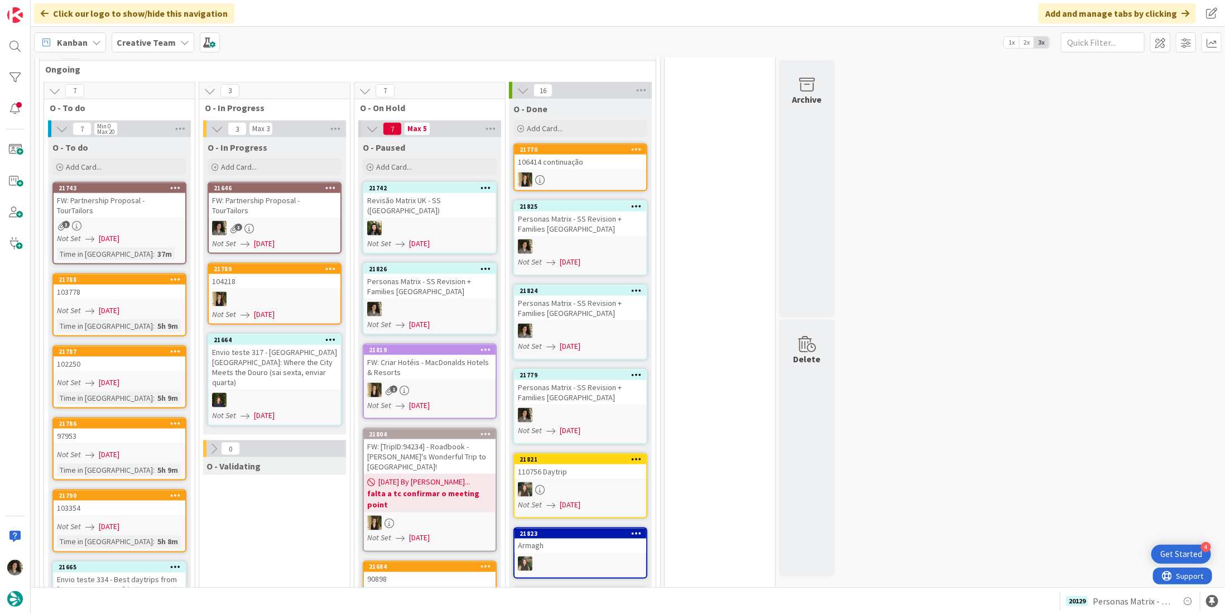
click at [113, 233] on span "[DATE]" at bounding box center [109, 239] width 21 height 12
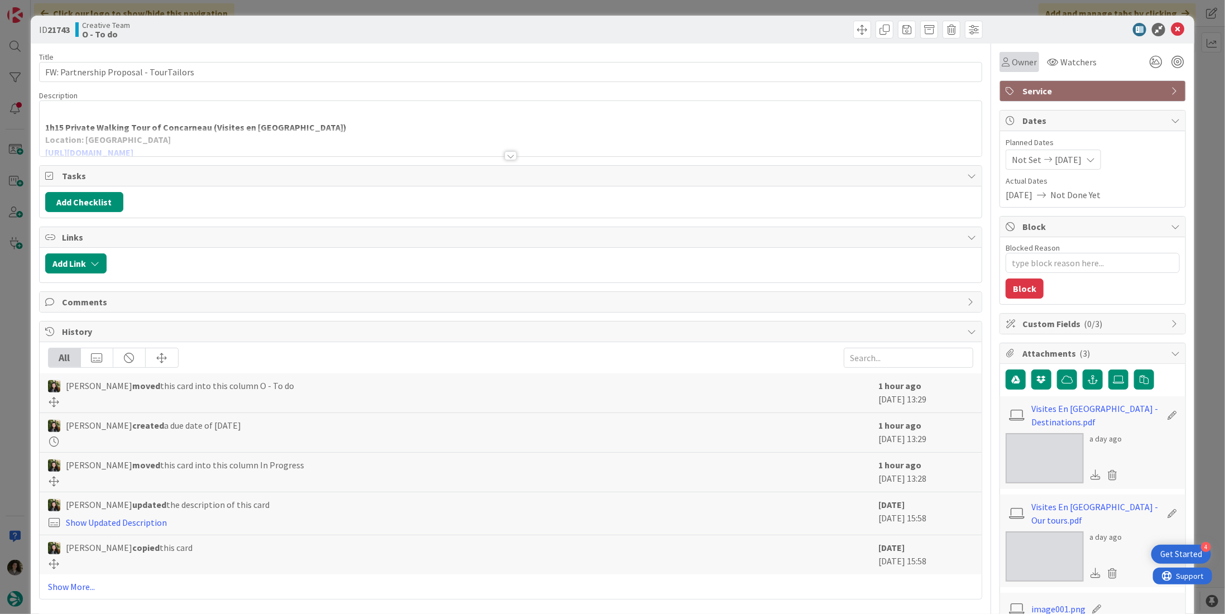
click at [1000, 66] on div "Owner" at bounding box center [1020, 62] width 40 height 20
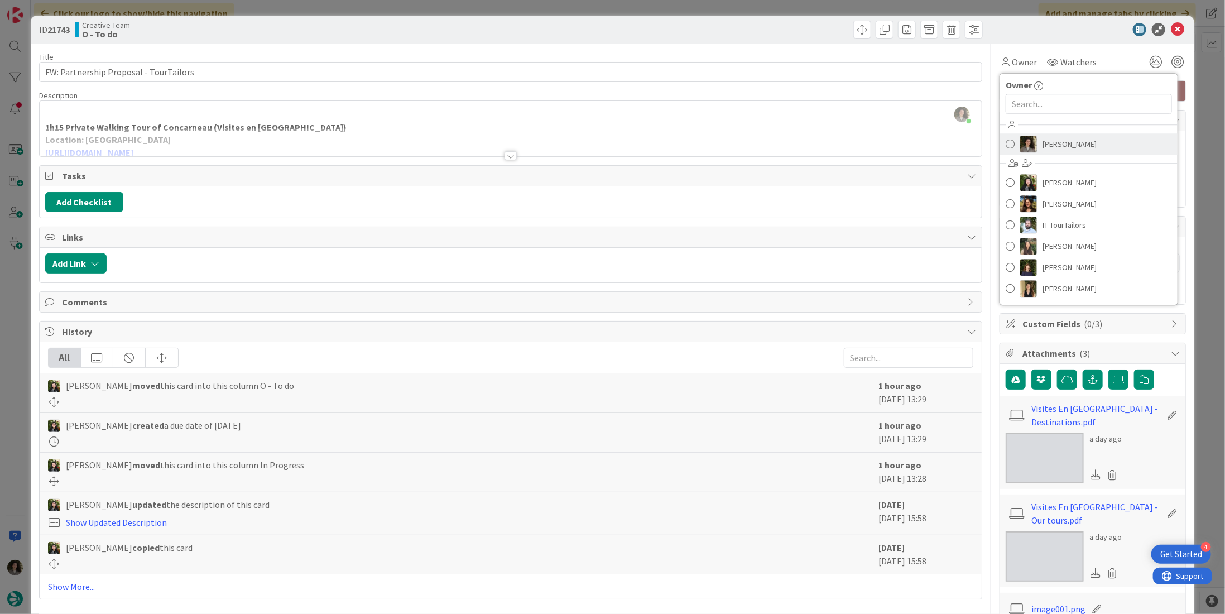
click at [1043, 142] on span "[PERSON_NAME]" at bounding box center [1070, 144] width 54 height 17
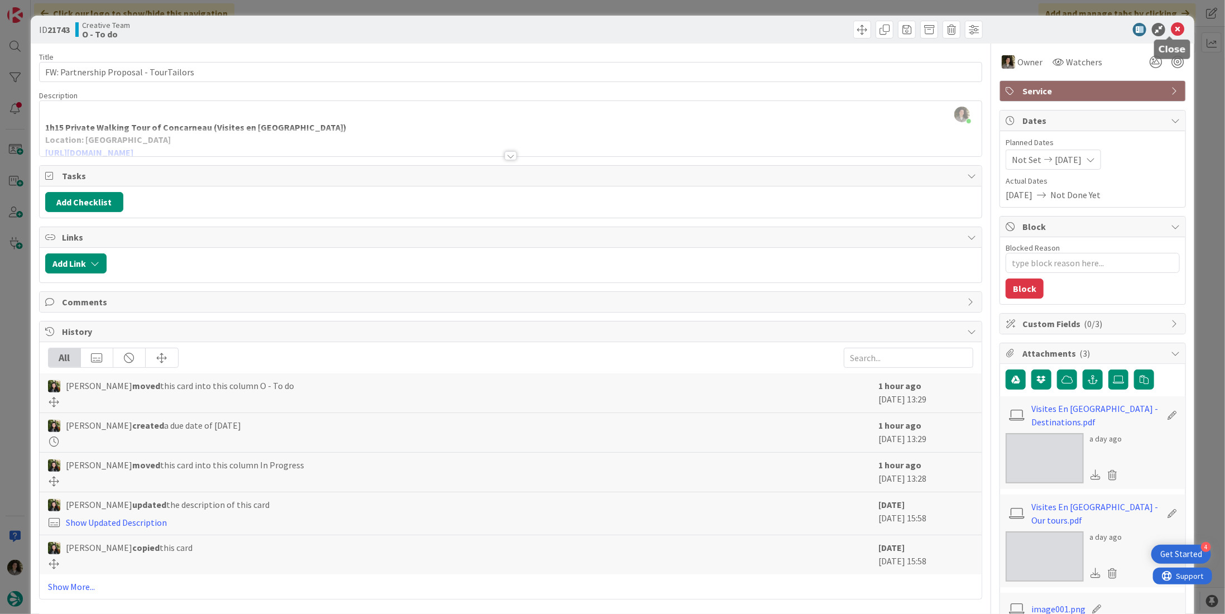
click at [1173, 26] on icon at bounding box center [1177, 29] width 13 height 13
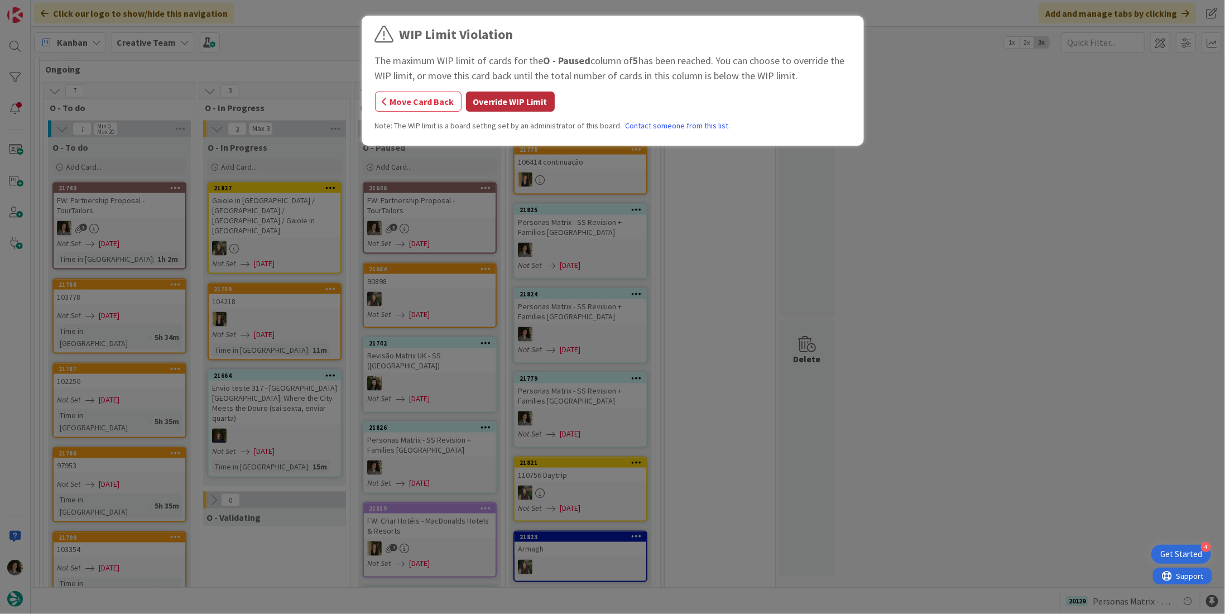
click at [501, 99] on button "Override WIP Limit" at bounding box center [510, 102] width 89 height 20
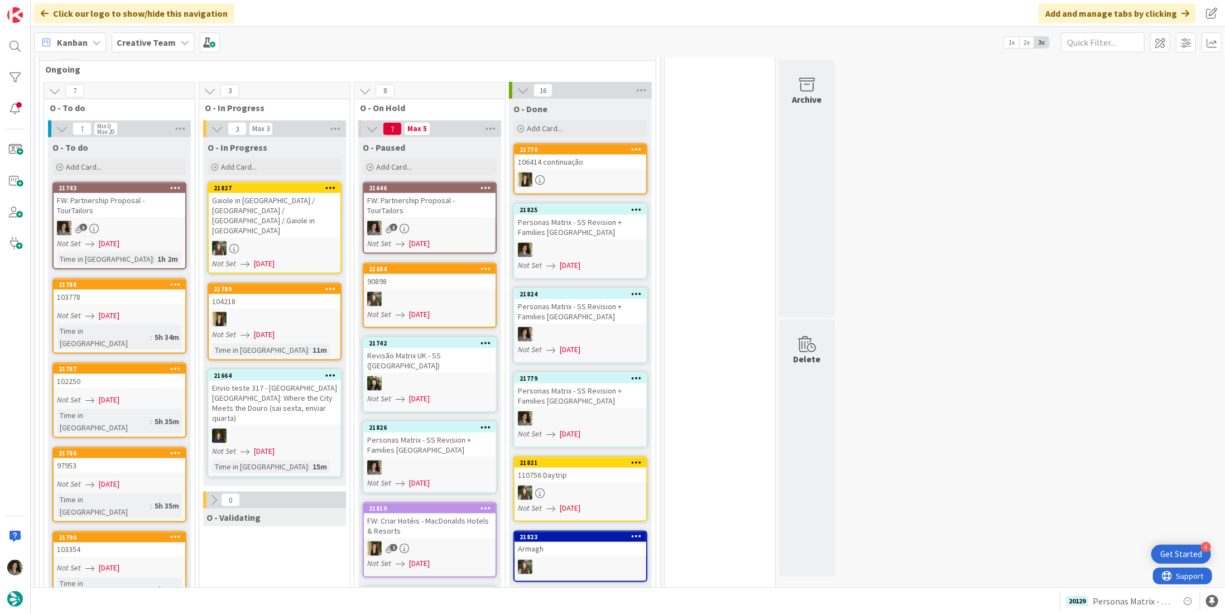
click at [401, 187] on div "21646" at bounding box center [430, 188] width 132 height 10
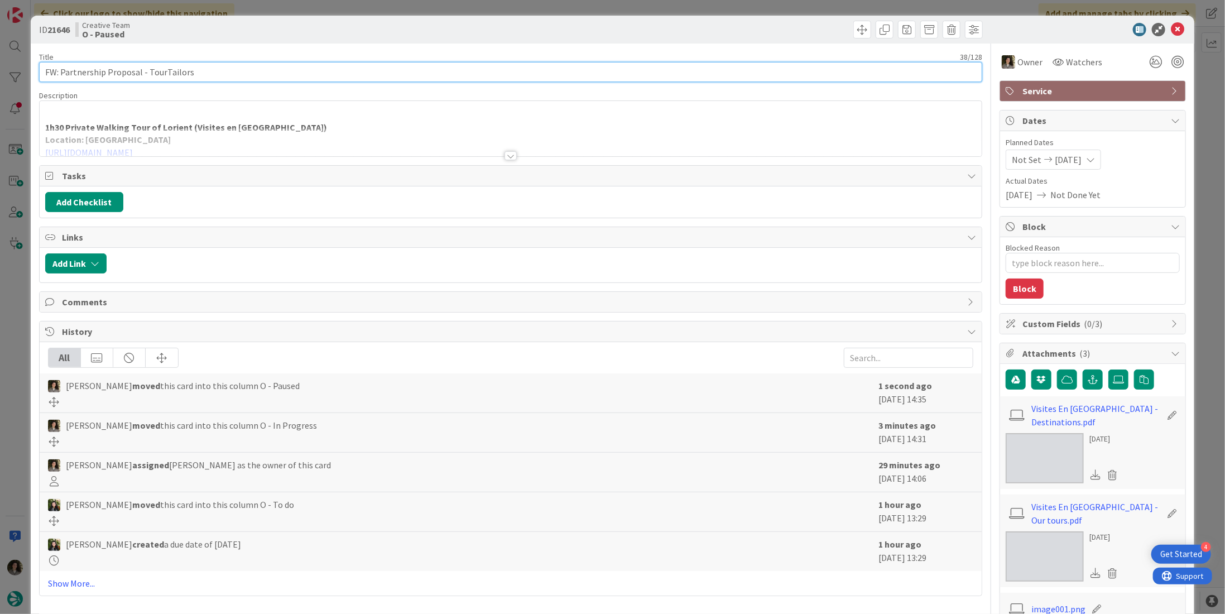
click at [190, 73] on input "FW: Partnership Proposal - TourTailors" at bounding box center [510, 72] width 943 height 20
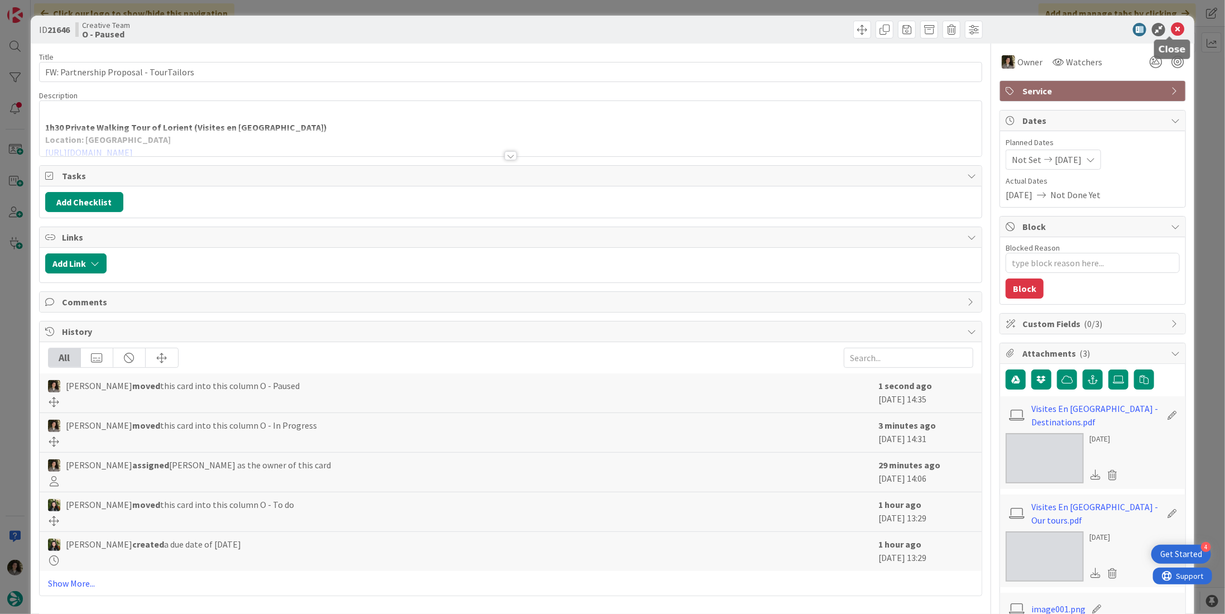
click at [1171, 28] on icon at bounding box center [1177, 29] width 13 height 13
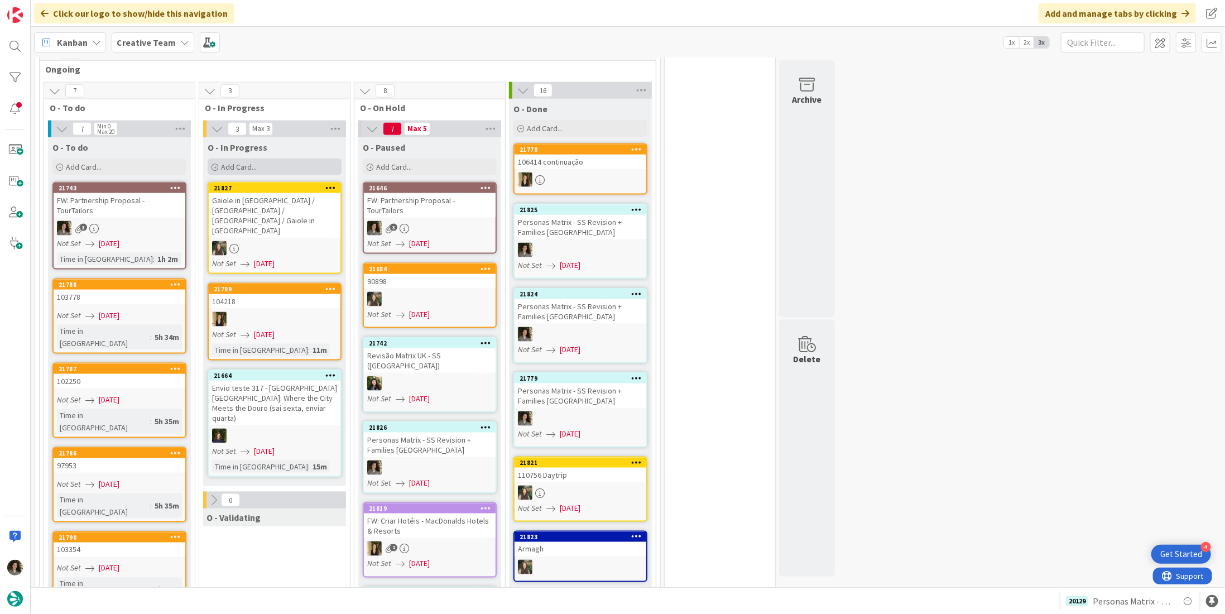
click at [271, 165] on div "Add Card..." at bounding box center [275, 167] width 134 height 17
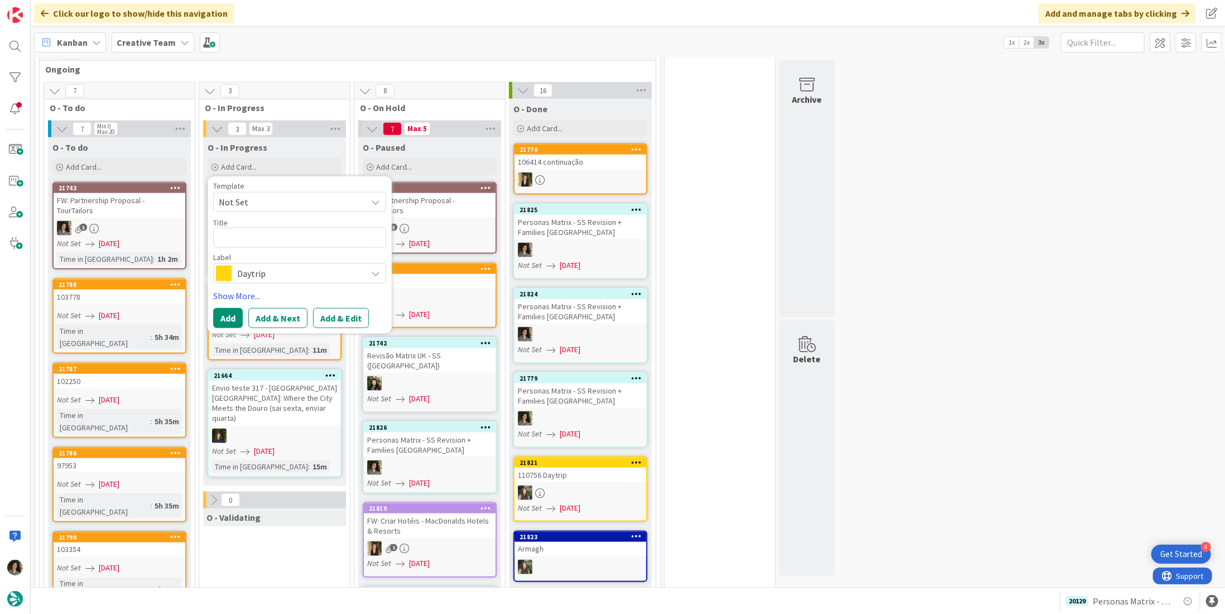
click at [281, 272] on span "Daytrip" at bounding box center [299, 274] width 124 height 16
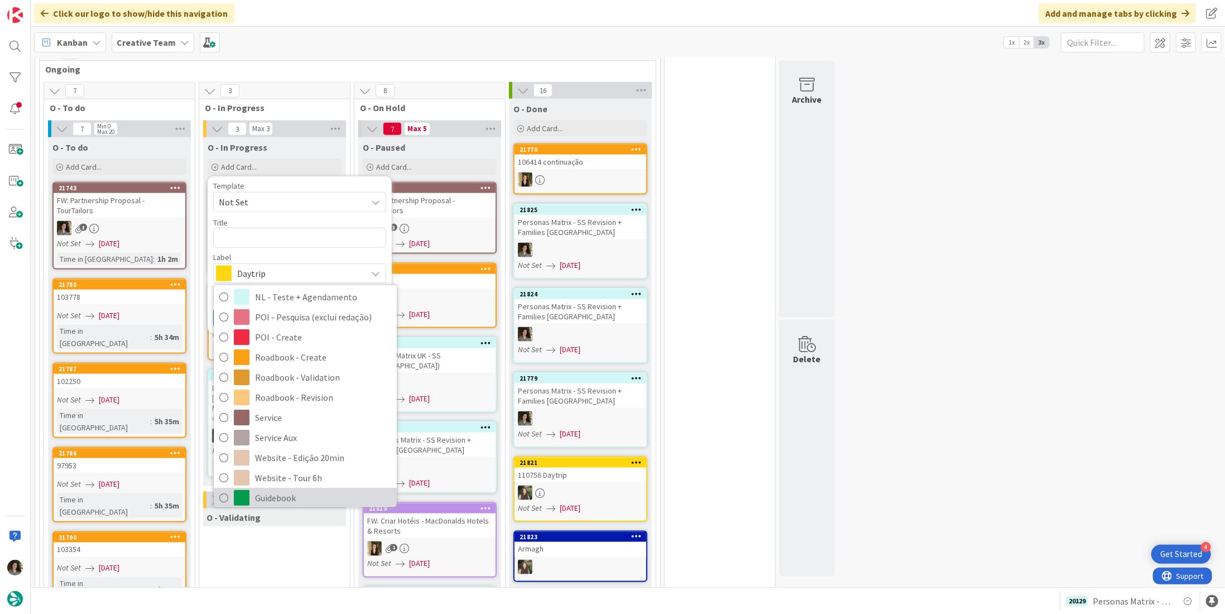
scroll to position [237, 0]
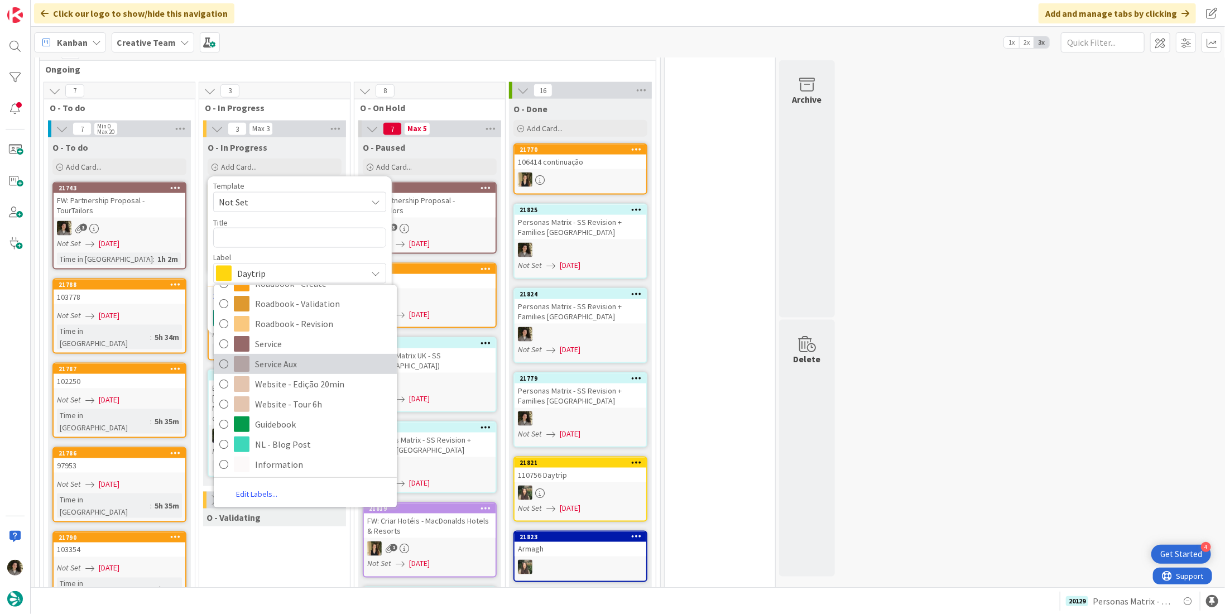
click at [292, 362] on span "Service Aux" at bounding box center [323, 364] width 136 height 17
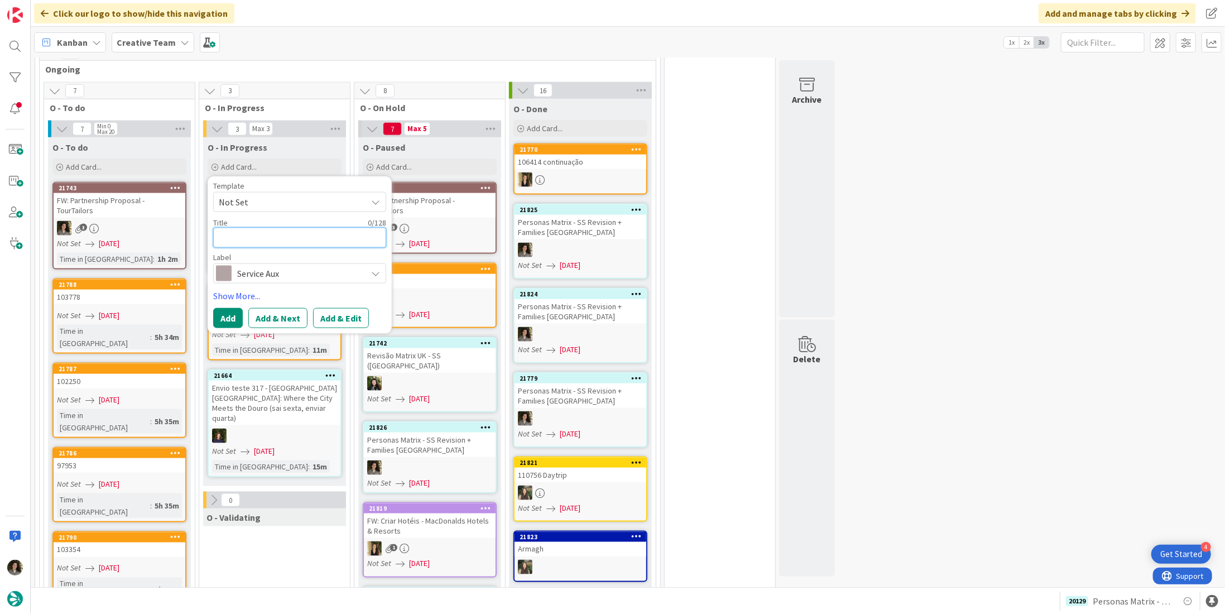
click at [291, 233] on textarea at bounding box center [299, 238] width 173 height 20
paste textarea "FW: Partnership Proposal - TourTailors"
type textarea "x"
type textarea "FW: Partnership Proposal - TourTailors"
click at [222, 315] on button "Add" at bounding box center [228, 318] width 30 height 20
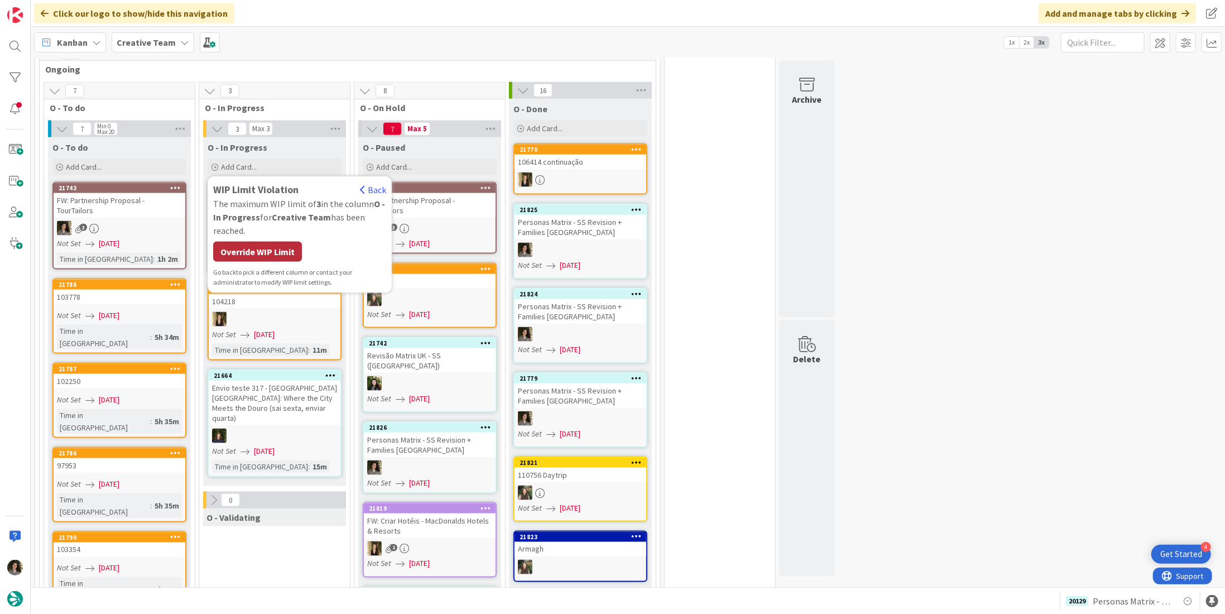
click at [270, 251] on div "Override WIP Limit" at bounding box center [257, 252] width 89 height 20
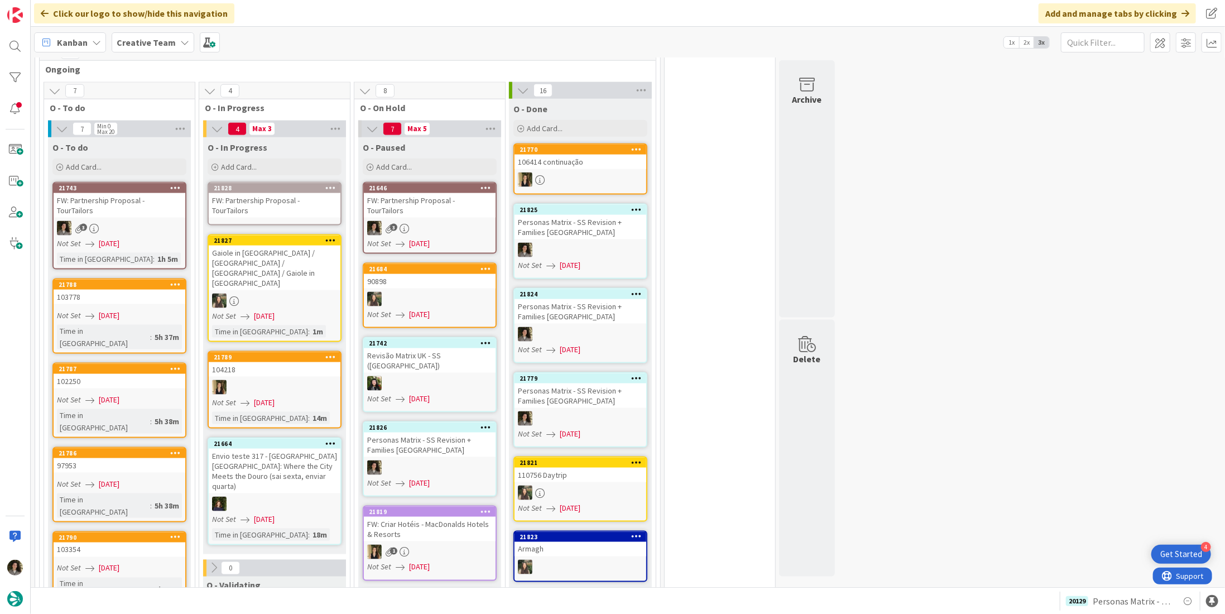
click at [268, 197] on div "FW: Partnership Proposal - TourTailors" at bounding box center [275, 205] width 132 height 25
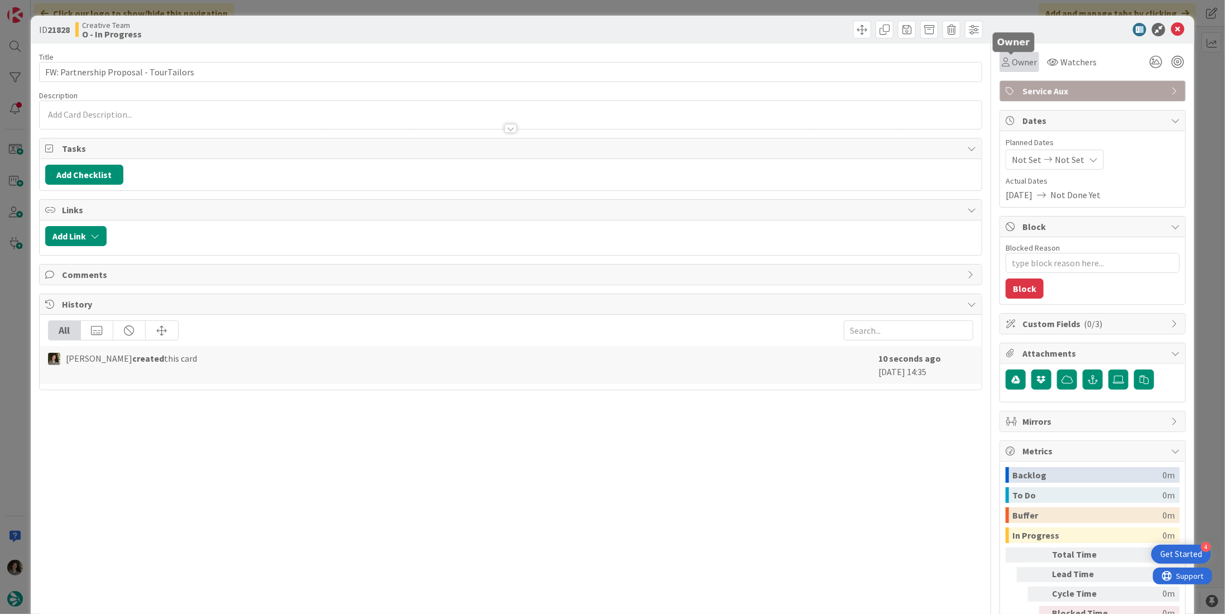
drag, startPoint x: 1028, startPoint y: 61, endPoint x: 1029, endPoint y: 69, distance: 7.3
click at [1028, 61] on span "Owner" at bounding box center [1024, 61] width 25 height 13
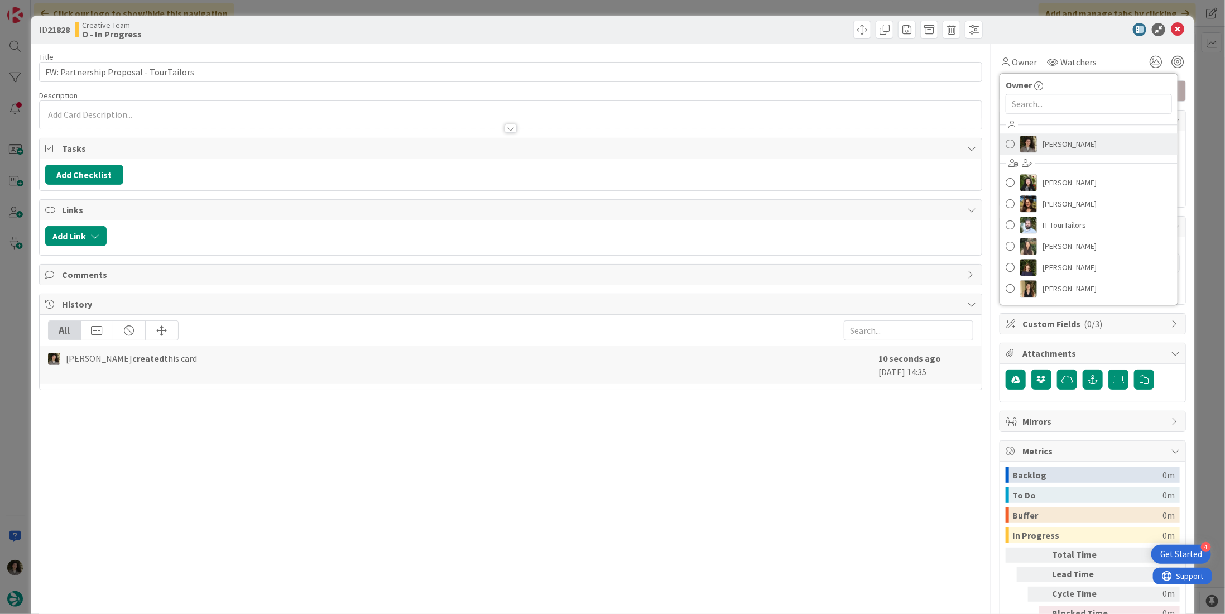
click at [1056, 144] on span "[PERSON_NAME]" at bounding box center [1070, 144] width 54 height 17
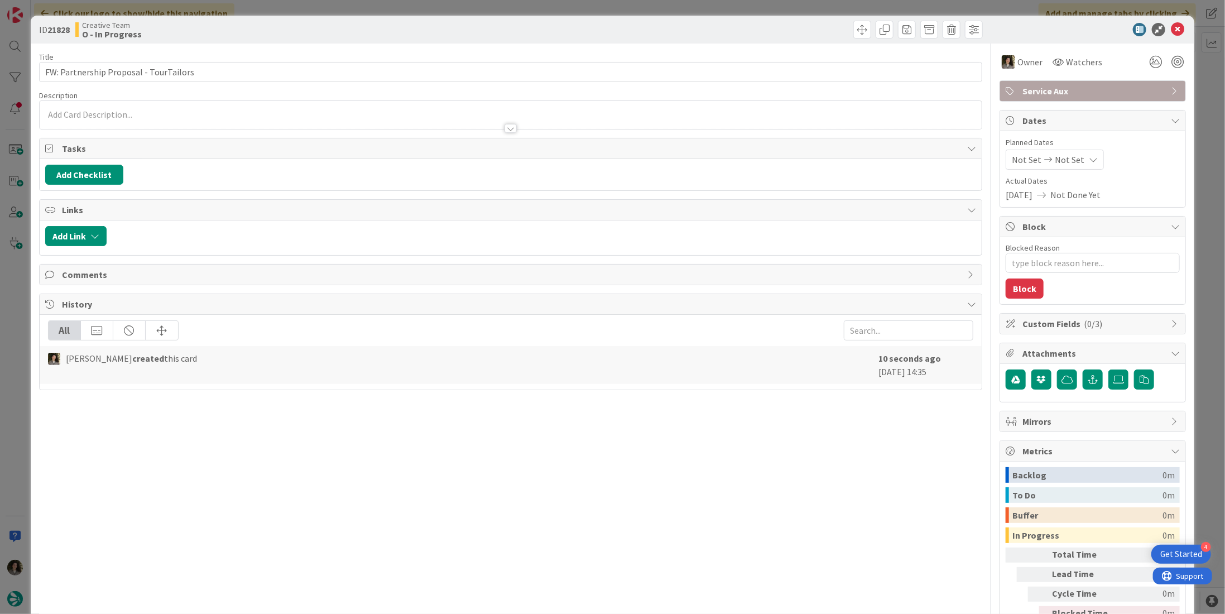
type textarea "x"
click at [1066, 164] on span "Not Set" at bounding box center [1070, 159] width 30 height 13
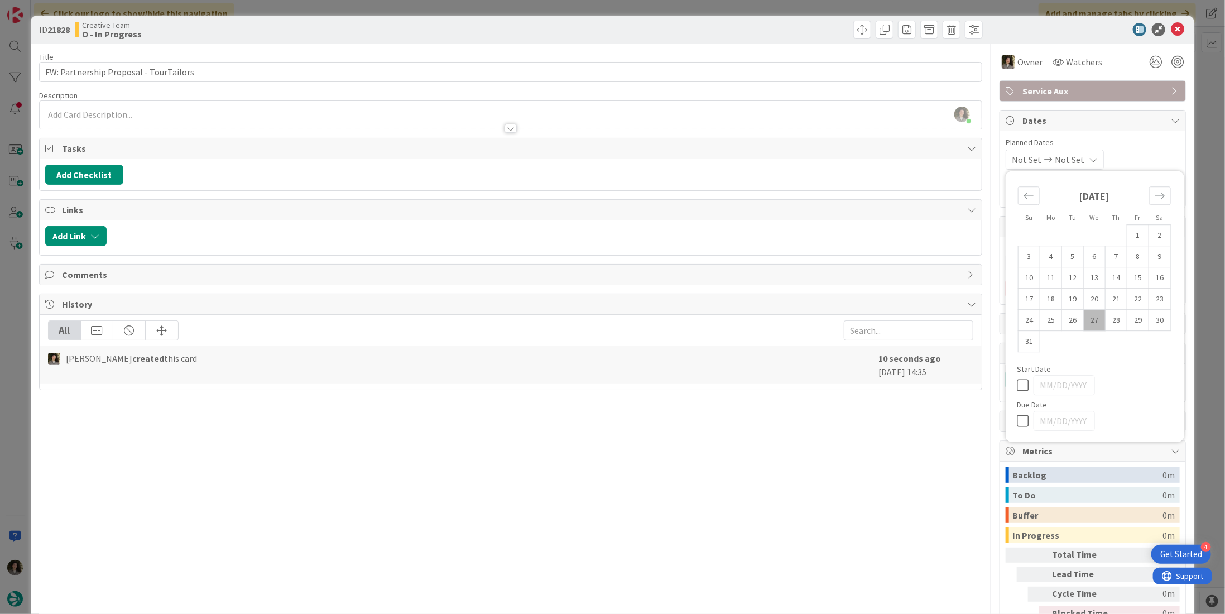
click at [1019, 418] on icon at bounding box center [1025, 420] width 17 height 13
type input "[DATE]"
drag, startPoint x: 898, startPoint y: 420, endPoint x: 1079, endPoint y: 274, distance: 232.7
click at [898, 419] on div "Title 38 / 128 FW: Partnership Proposal - TourTailors Description [PERSON_NAME]…" at bounding box center [510, 348] width 943 height 608
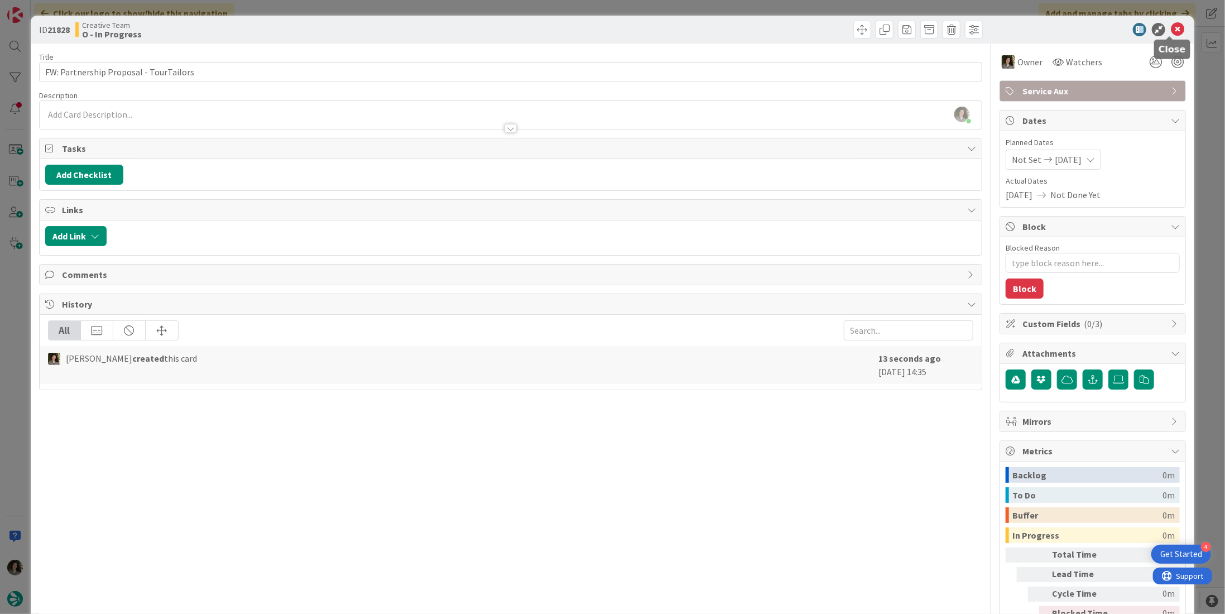
click at [1171, 23] on icon at bounding box center [1177, 29] width 13 height 13
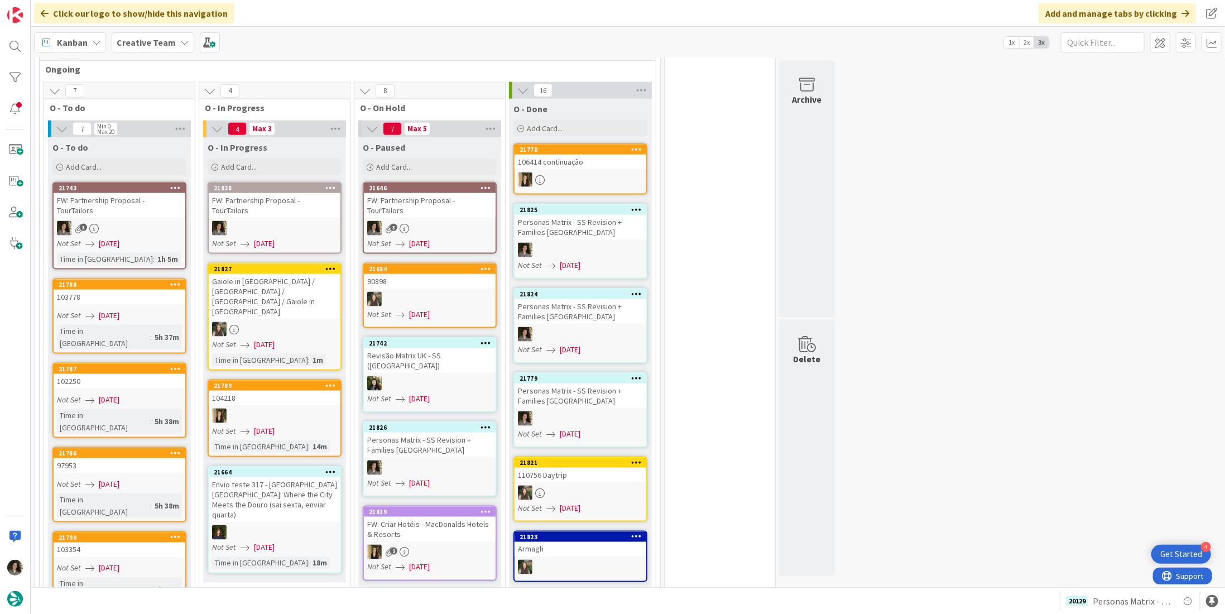
click at [295, 221] on div at bounding box center [275, 228] width 132 height 15
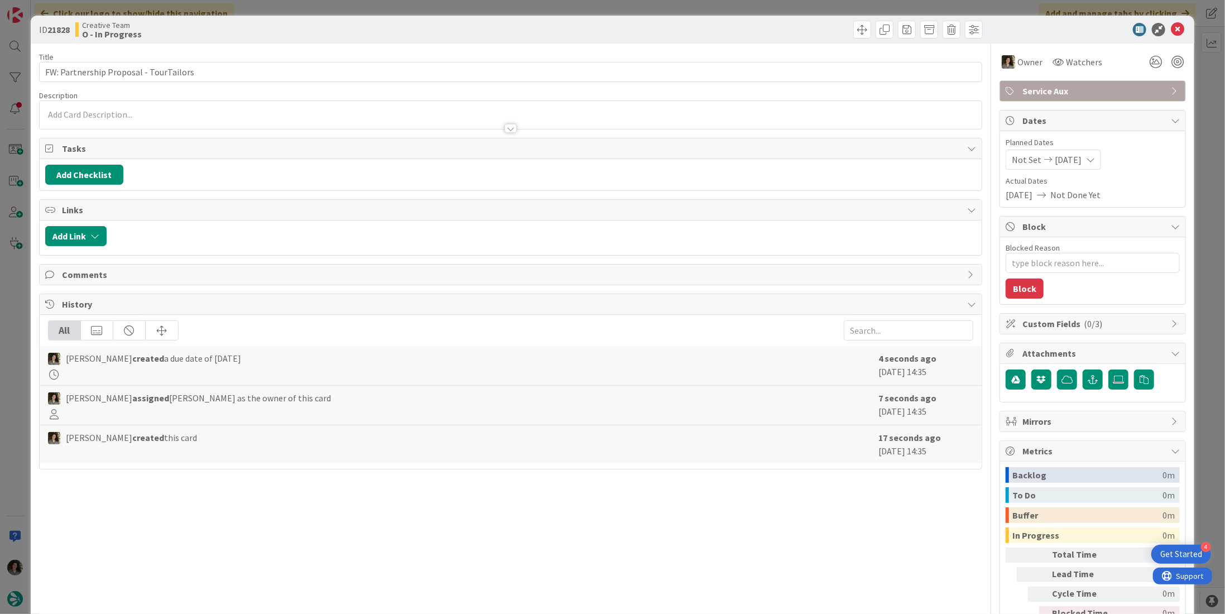
type textarea "x"
click at [405, 86] on div "Title 38 / 128 FW: Partnership Proposal - TourTailors Description Owner Watcher…" at bounding box center [510, 348] width 943 height 608
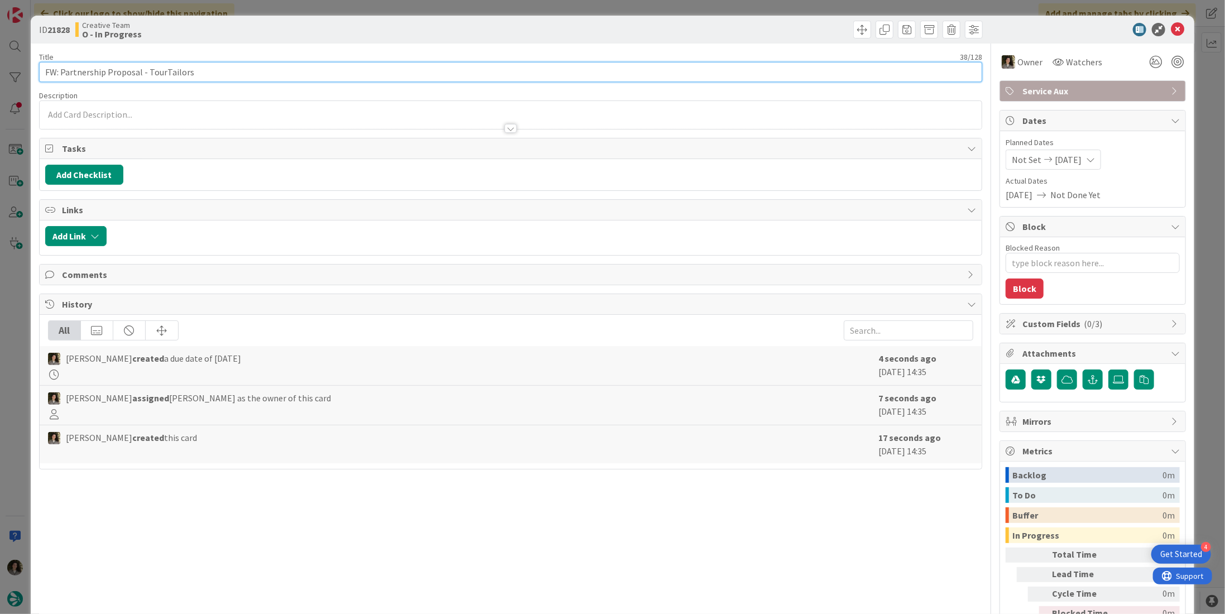
drag, startPoint x: 409, startPoint y: 75, endPoint x: 422, endPoint y: 68, distance: 15.0
click at [409, 75] on input "FW: Partnership Proposal - TourTailors" at bounding box center [510, 72] width 943 height 20
type input "FW: Partnership Proposal - TourTailors"
type textarea "x"
type input "FW: Partnership Proposal - TourTailors +"
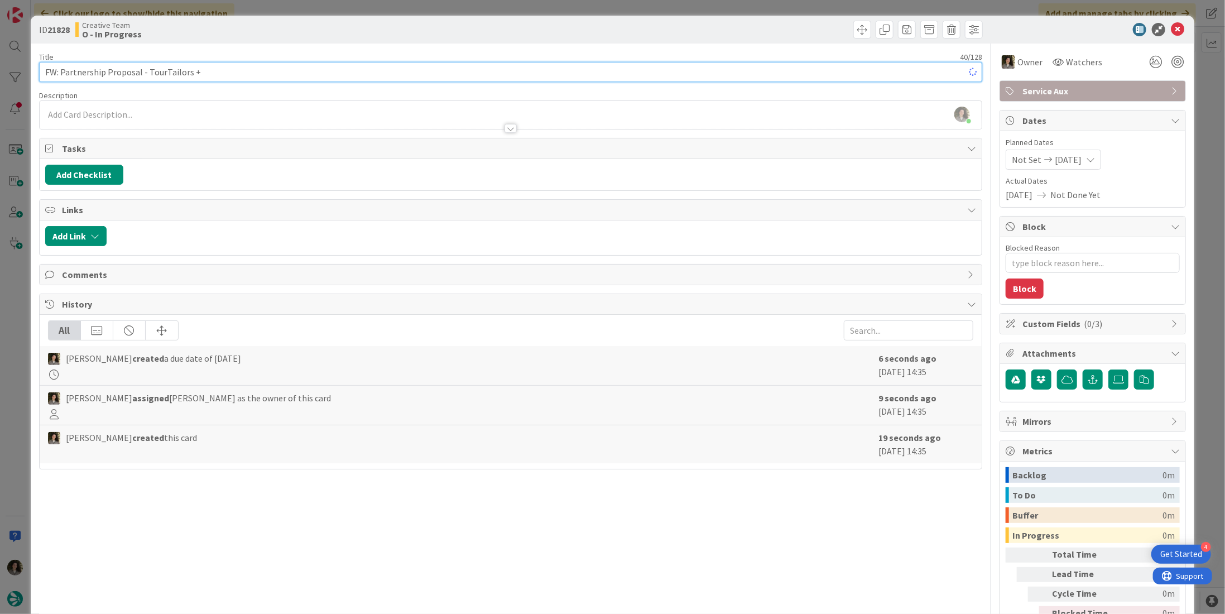
type textarea "x"
type input "FW: Partnership Proposal - TourTailors + Create GPS POINT"
type textarea "x"
type input "FW: Partnership Proposal - TourTailors + Create GPS POINT"
type textarea "x"
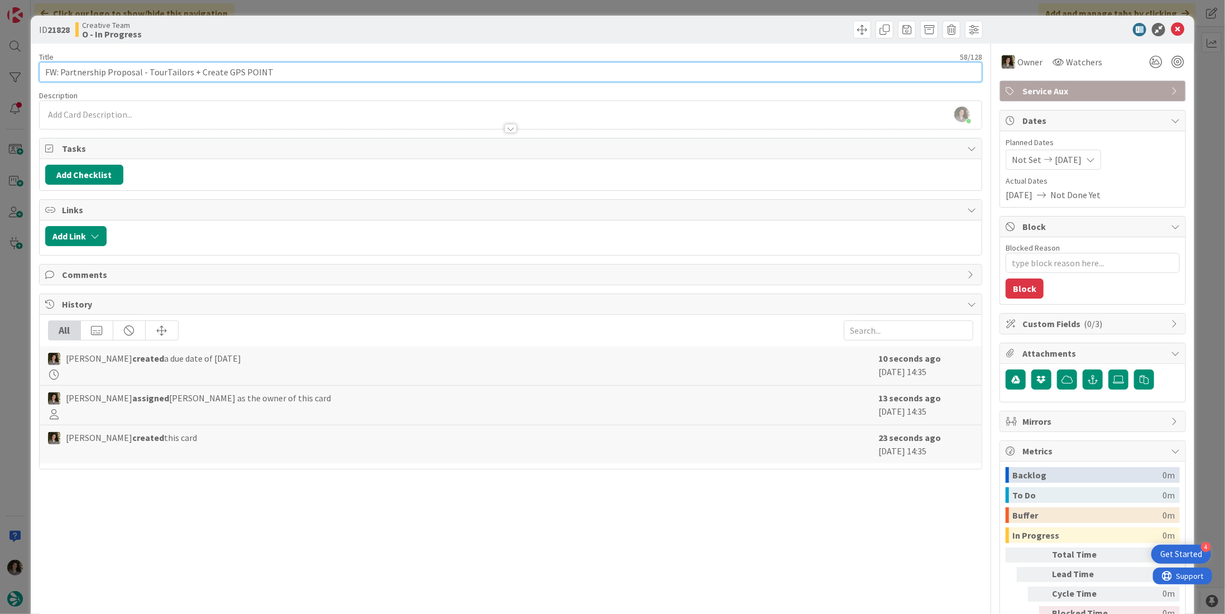
type input "FW: Partnership Proposal - TourTailors + Create GPS POINT &"
type textarea "x"
type input "FW: Partnership Proposal - TourTailors + Create GPS POINT &"
type textarea "x"
type input "FW: Partnership Proposal - TourTailors + Create GPS POINT & Associar"
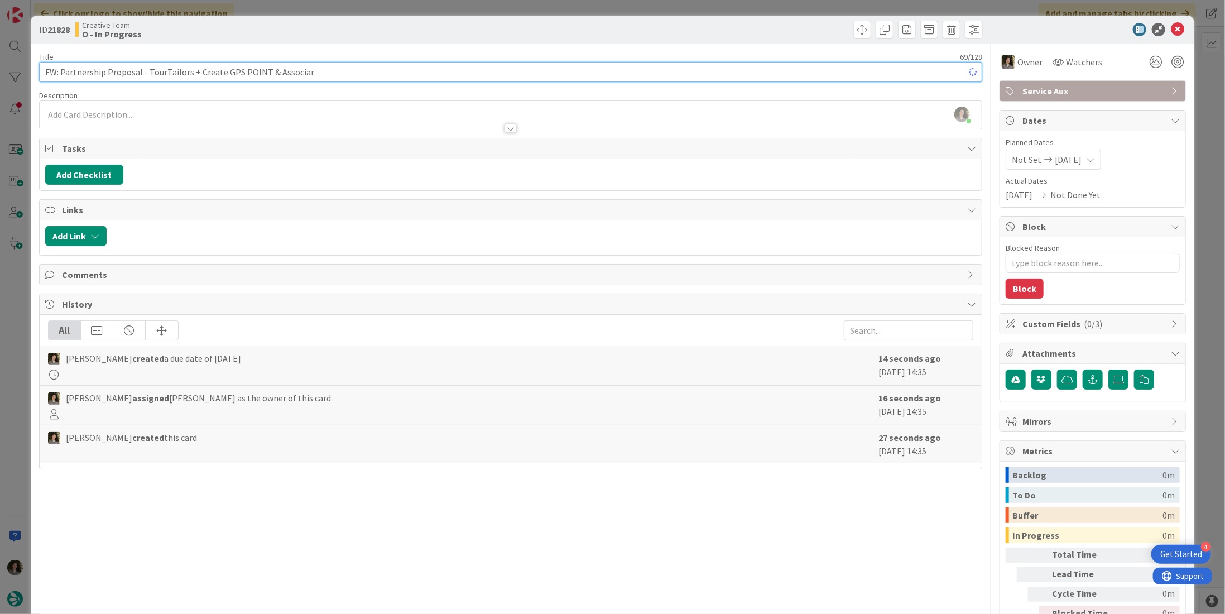
type textarea "x"
type input "FW: Partnership Proposal - TourTailors + Create GPS POINT & Associar"
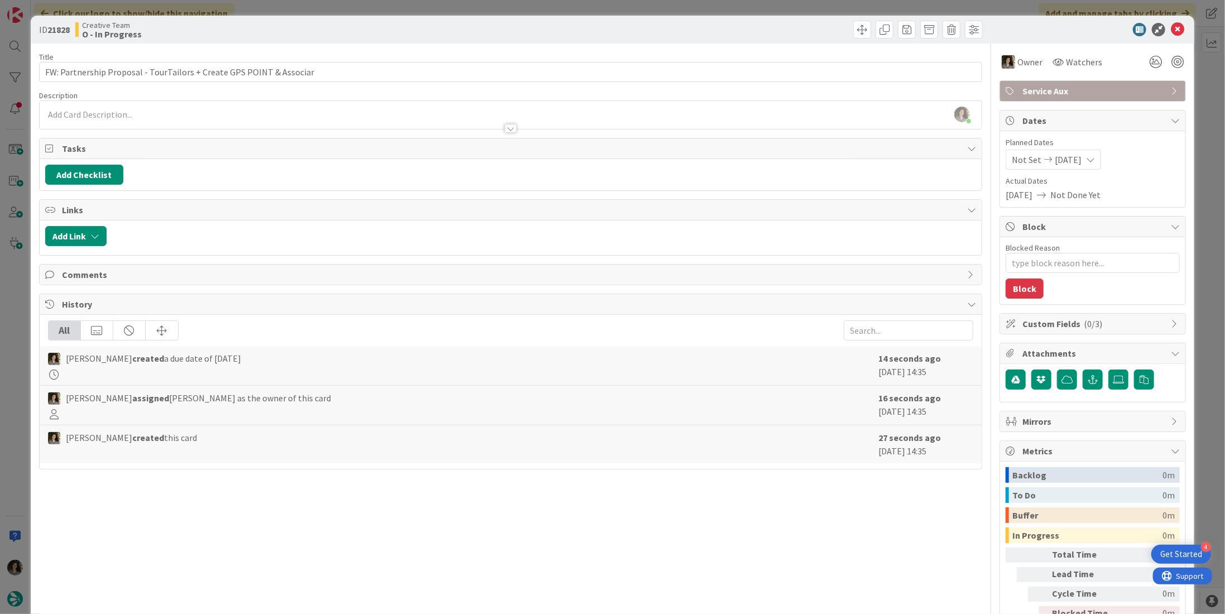
click at [608, 40] on div "ID 21828 Creative Team O - In Progress" at bounding box center [613, 30] width 1164 height 28
click at [1174, 23] on icon at bounding box center [1177, 29] width 13 height 13
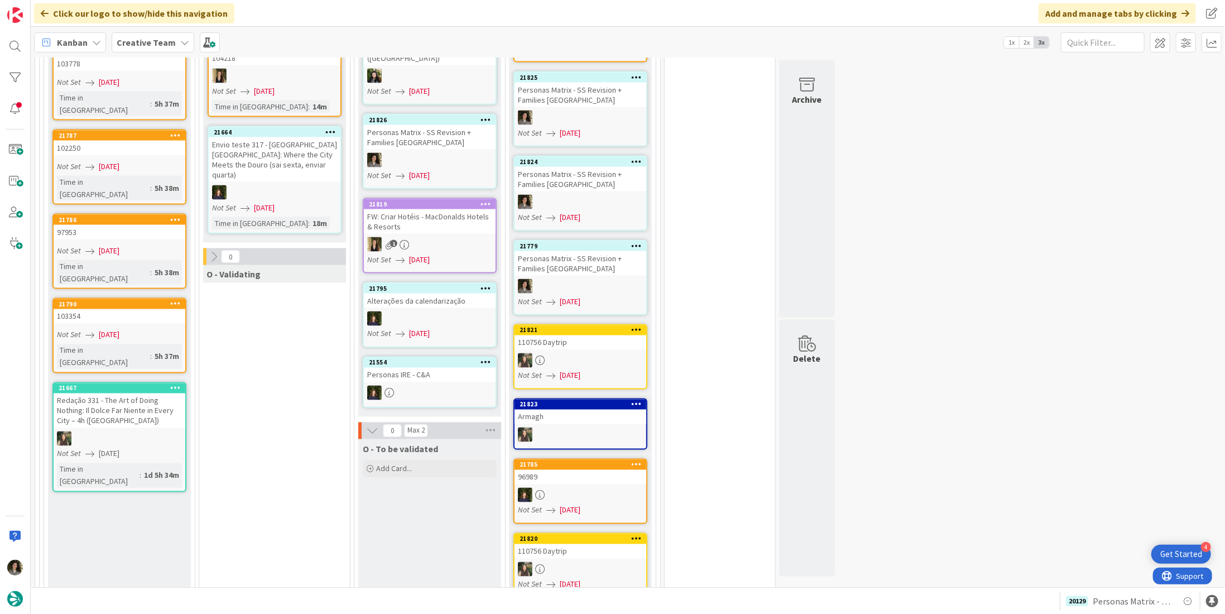
scroll to position [1059, 0]
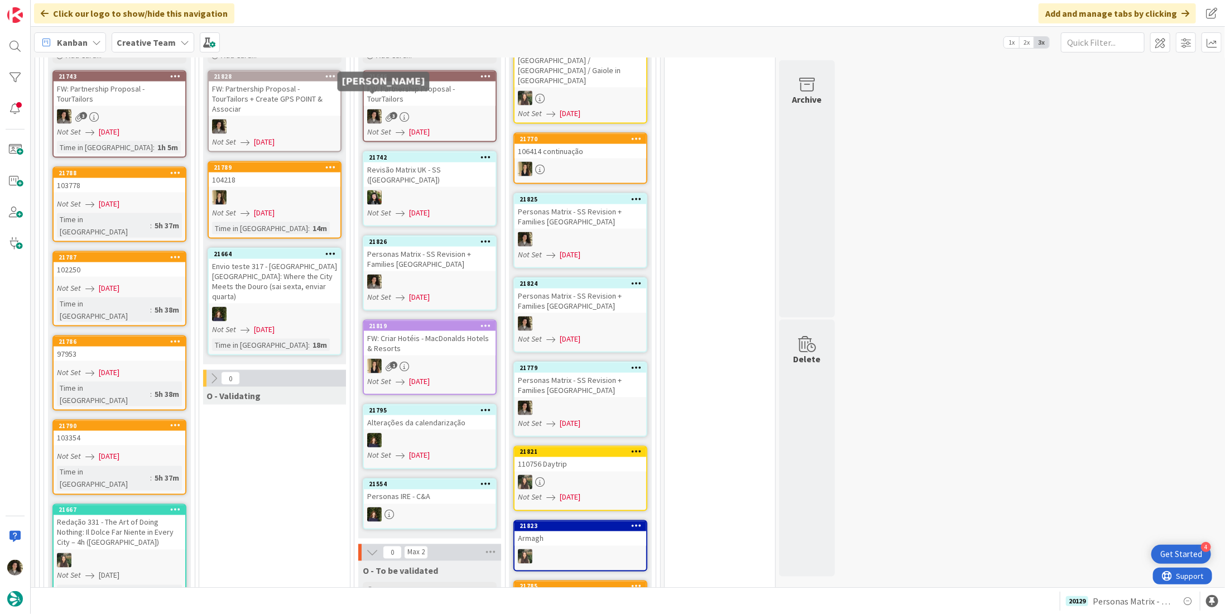
click at [402, 112] on icon at bounding box center [404, 116] width 9 height 9
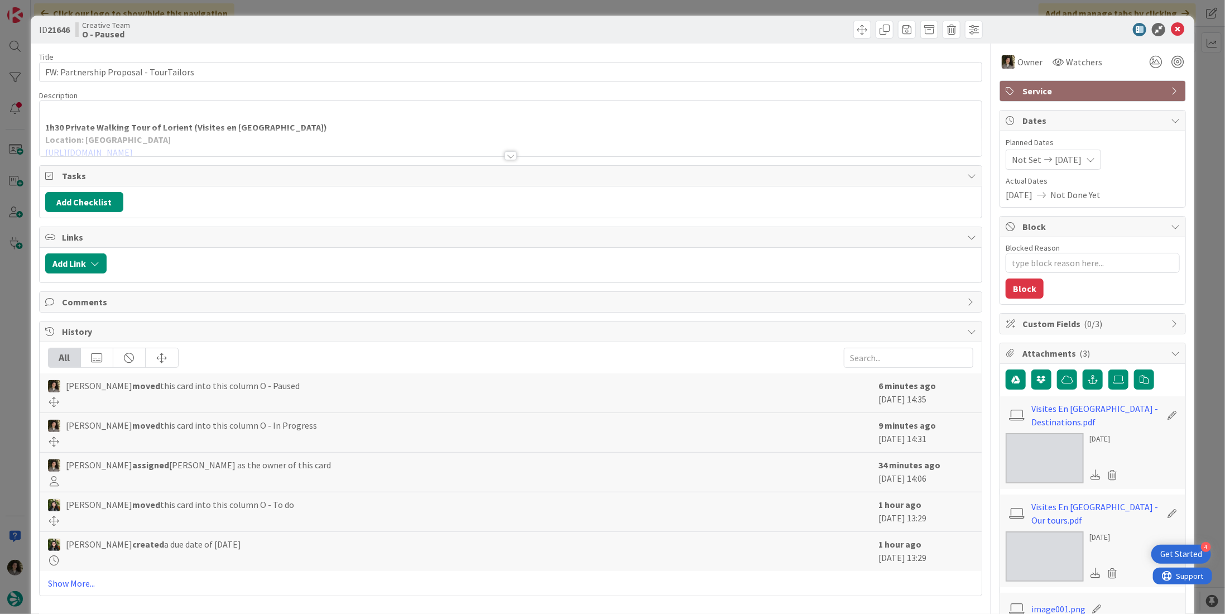
click at [339, 117] on p at bounding box center [510, 114] width 931 height 13
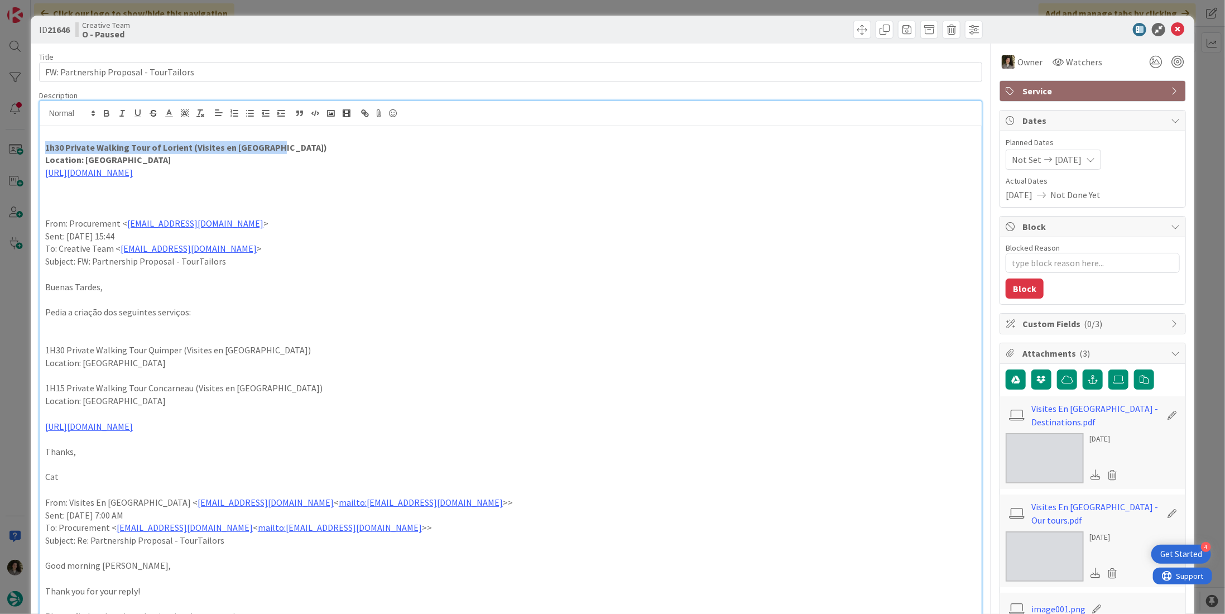
drag, startPoint x: 215, startPoint y: 143, endPoint x: 25, endPoint y: 145, distance: 190.3
click at [25, 145] on div "ID 21646 Creative Team O - Paused Title 38 / 128 FW: Partnership Proposal - Tou…" at bounding box center [612, 307] width 1225 height 614
copy strong "1h30 Private Walking Tour of Lorient (Visites en [GEOGRAPHIC_DATA])"
click at [900, 176] on p "[URL][DOMAIN_NAME]" at bounding box center [510, 172] width 931 height 13
click at [825, 492] on p at bounding box center [510, 489] width 931 height 13
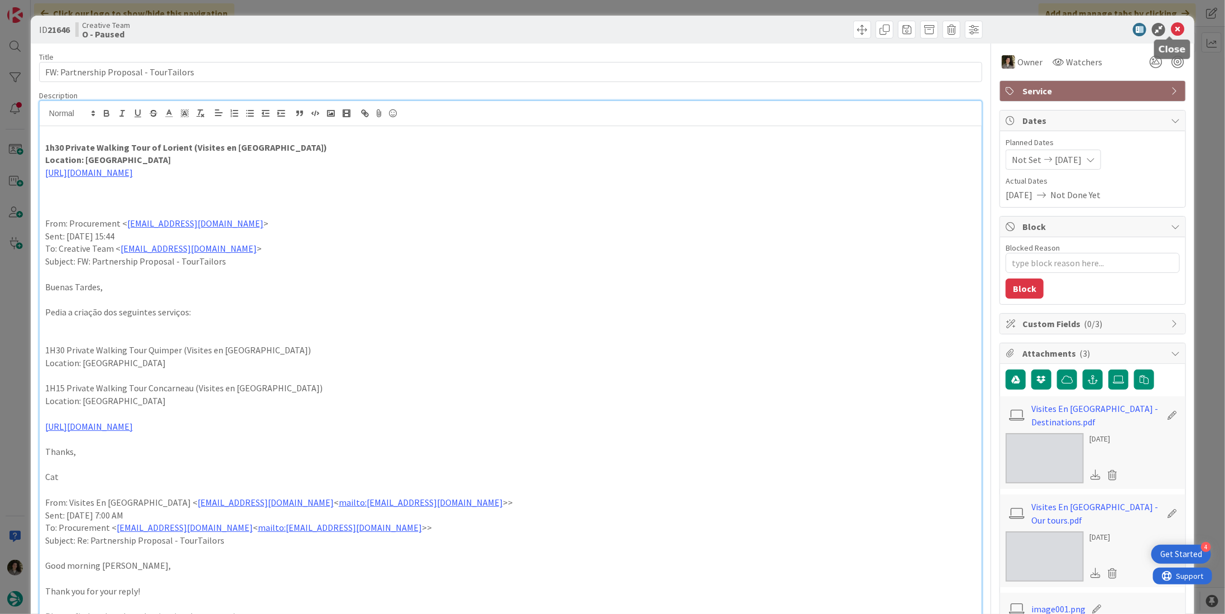
click at [1173, 27] on icon at bounding box center [1177, 29] width 13 height 13
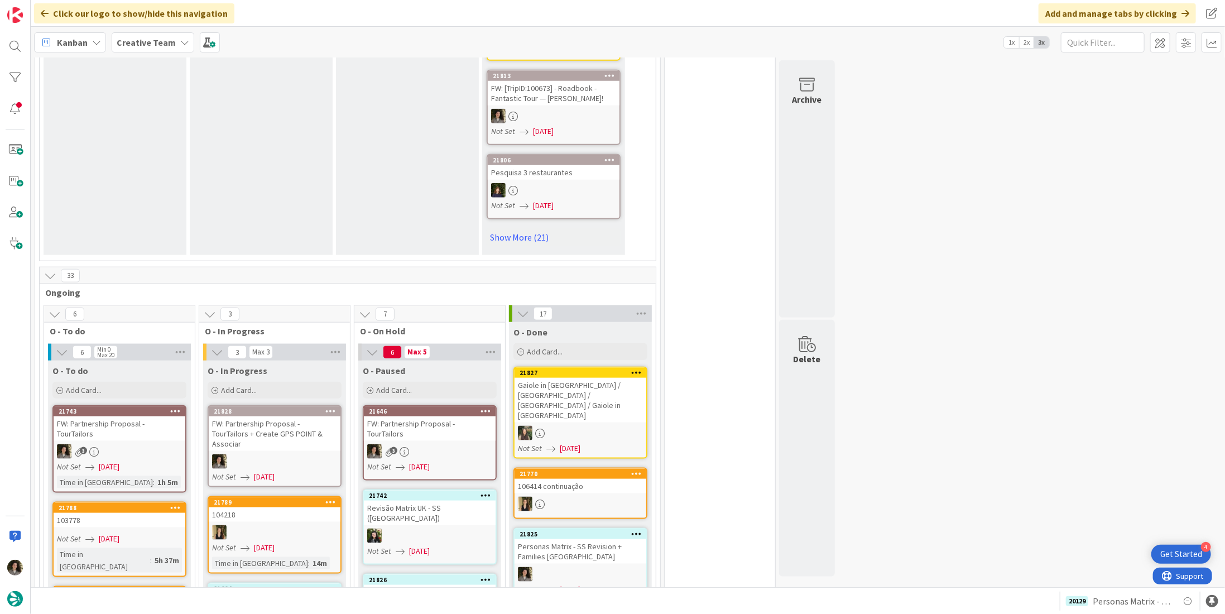
scroll to position [1004, 0]
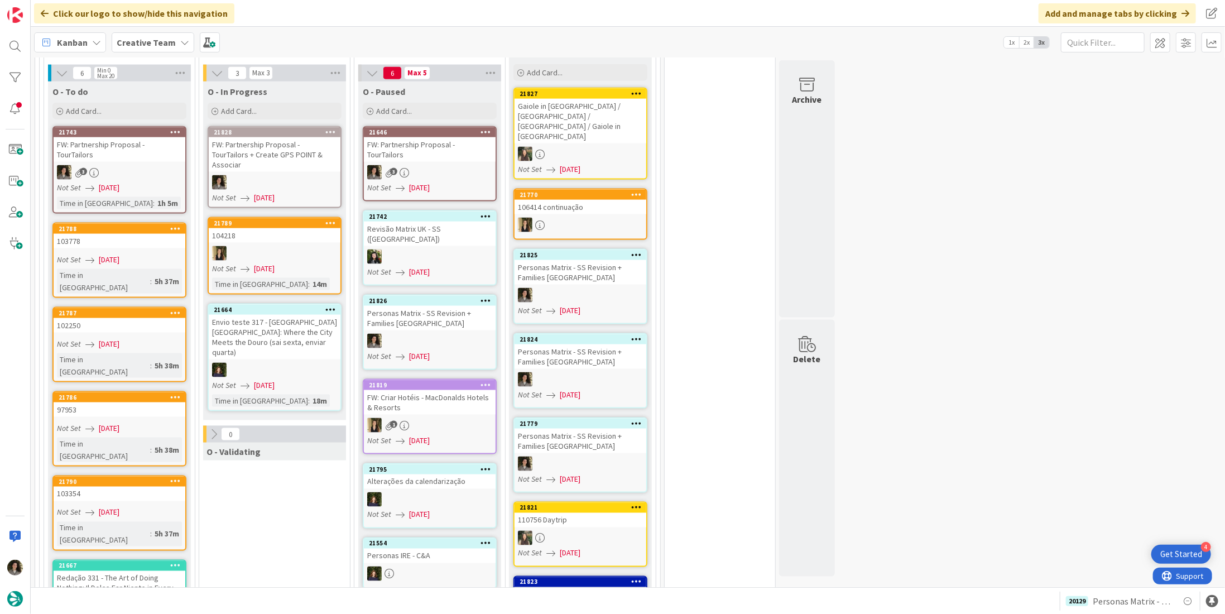
click at [274, 151] on div "FW: Partnership Proposal - TourTailors + Create GPS POINT & Associar" at bounding box center [275, 154] width 132 height 35
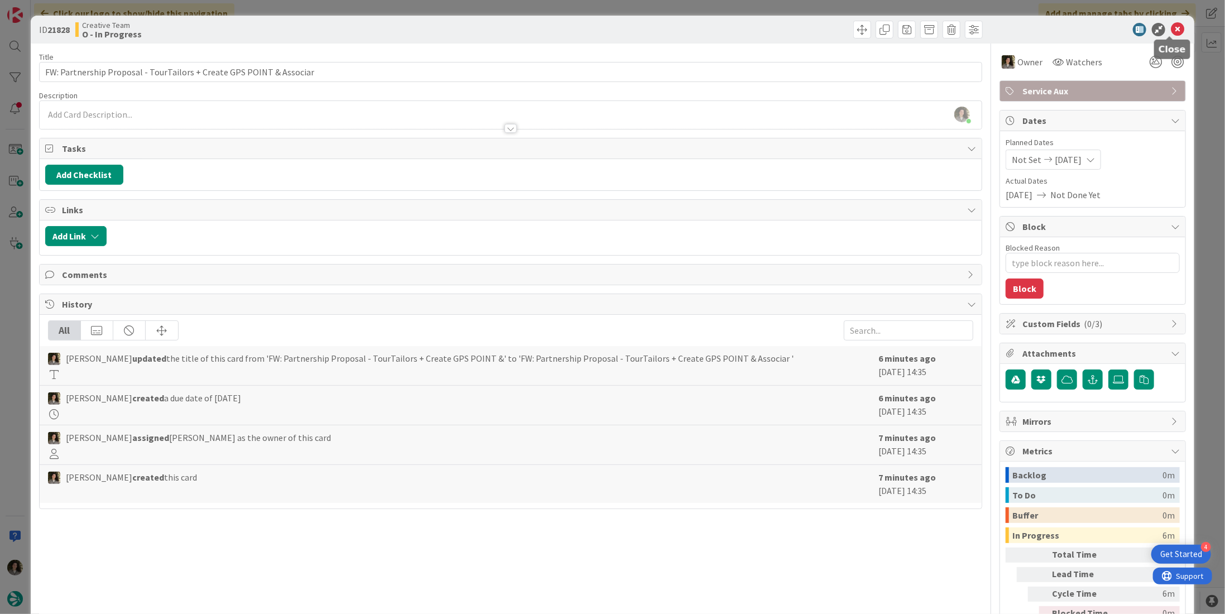
click at [1173, 28] on icon at bounding box center [1177, 29] width 13 height 13
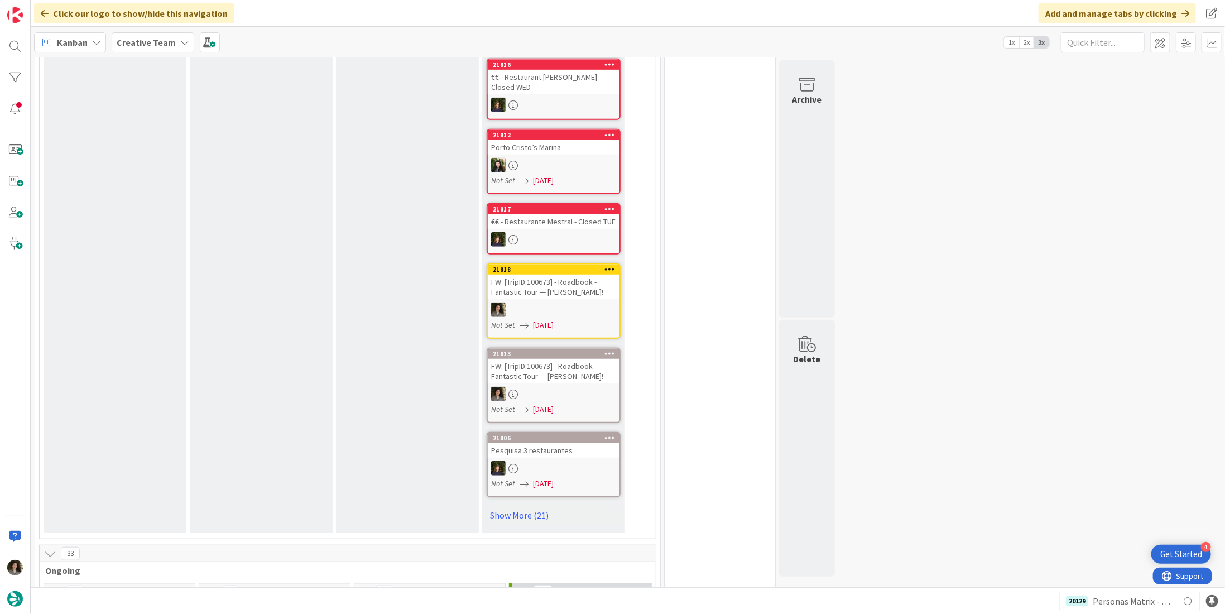
scroll to position [781, 0]
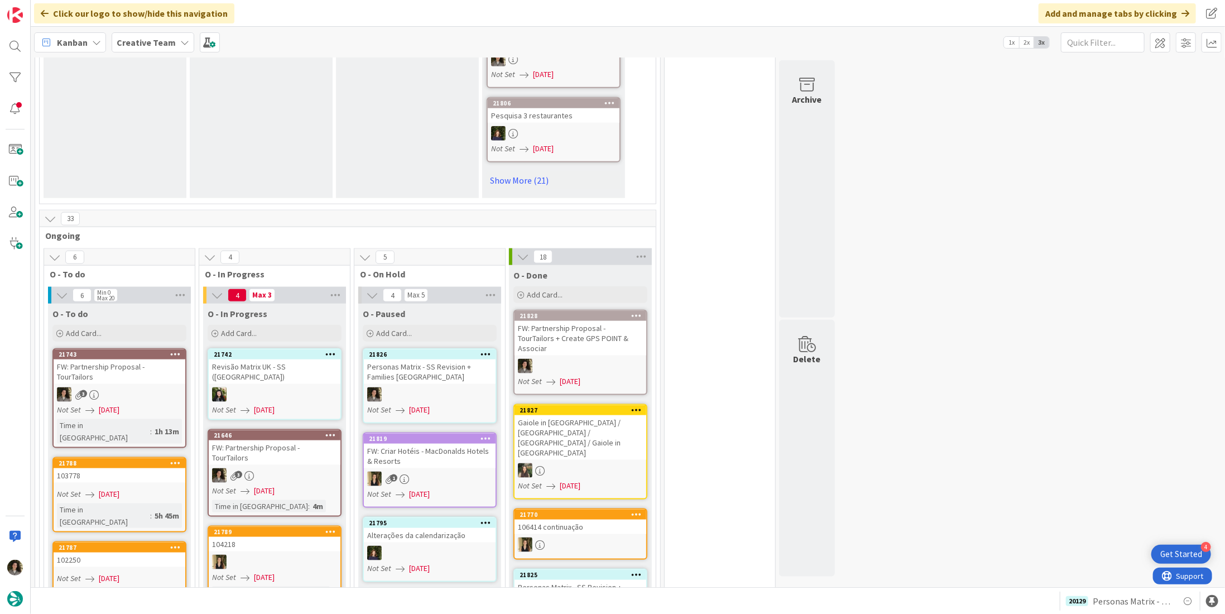
click at [308, 468] on div "3" at bounding box center [275, 475] width 132 height 15
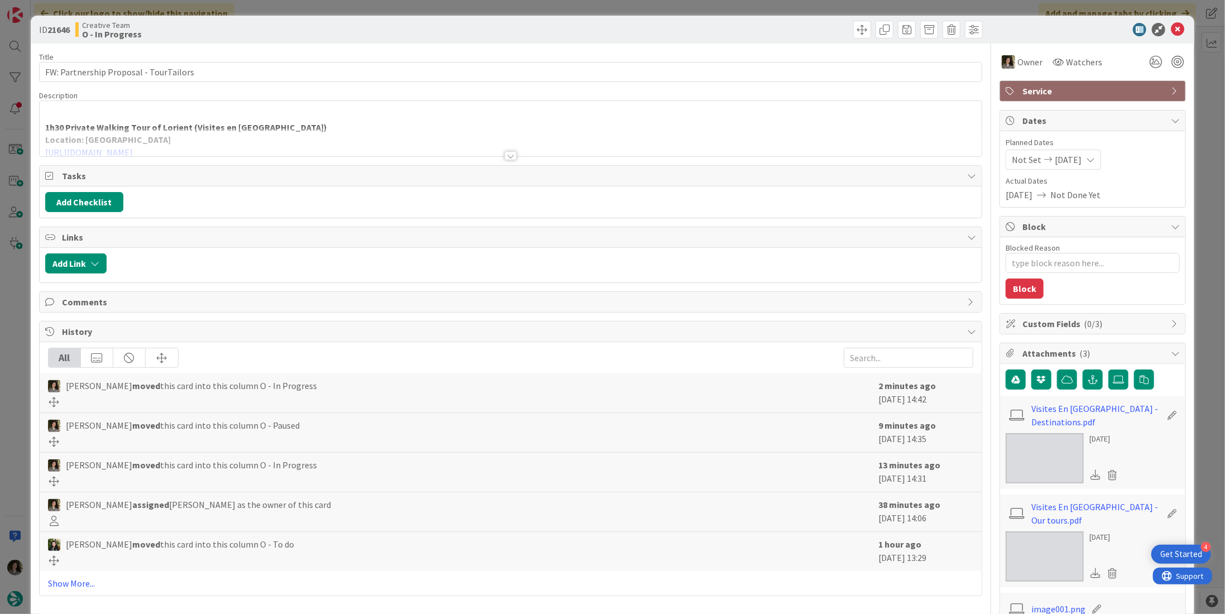
click at [507, 151] on div at bounding box center [511, 155] width 12 height 9
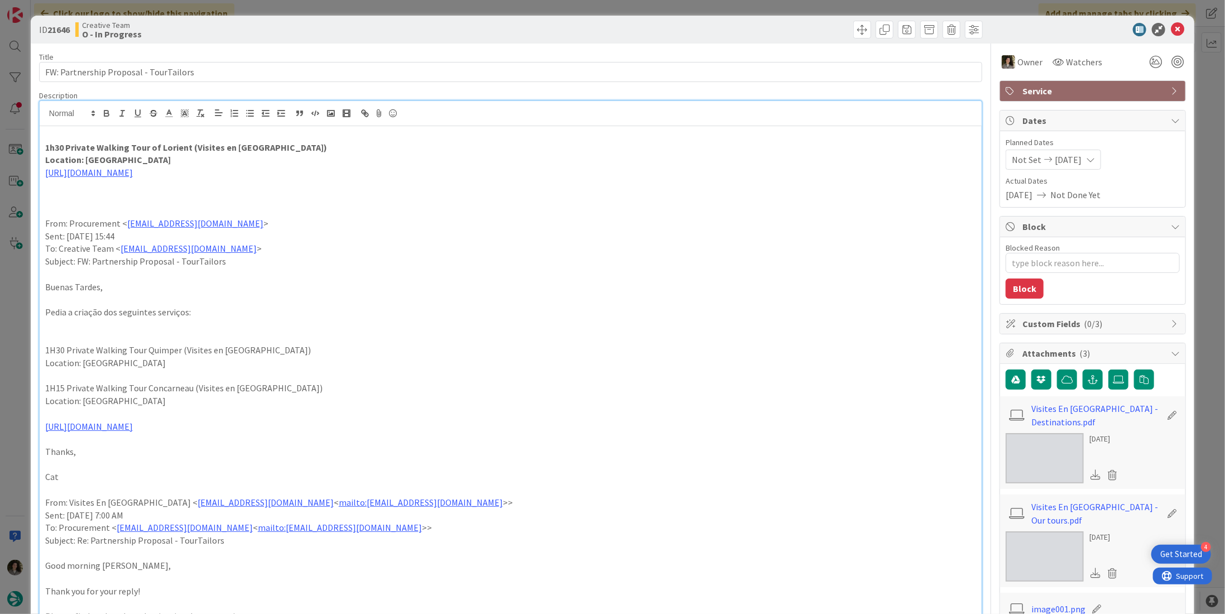
click at [96, 124] on div at bounding box center [511, 113] width 942 height 25
click at [862, 268] on p at bounding box center [510, 274] width 931 height 13
click at [1171, 28] on icon at bounding box center [1177, 29] width 13 height 13
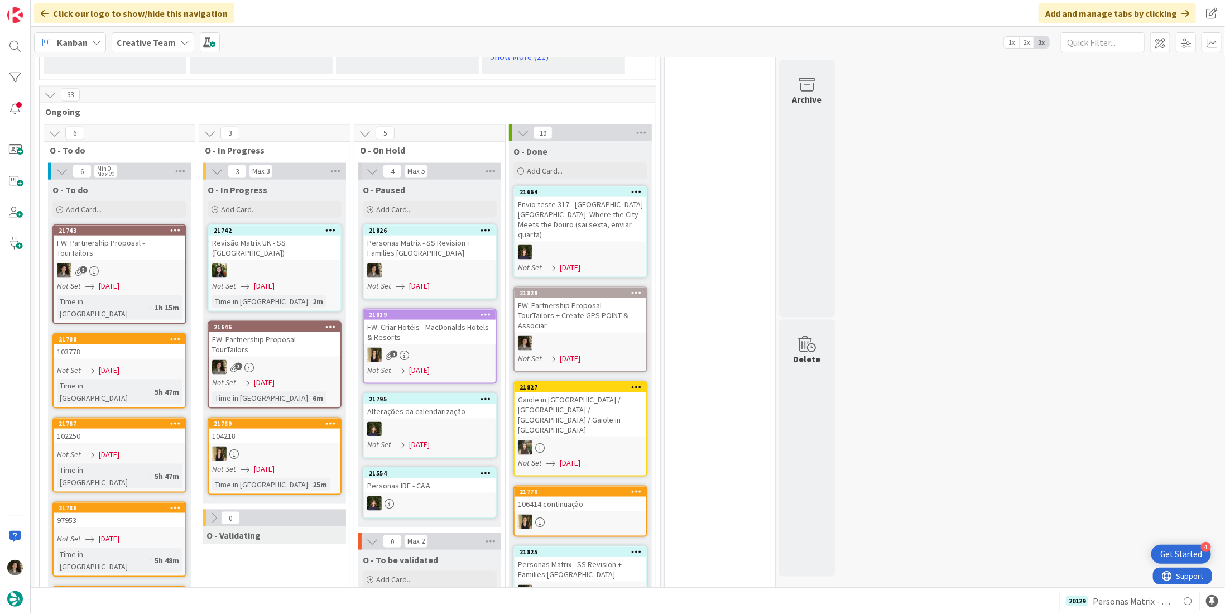
scroll to position [893, 0]
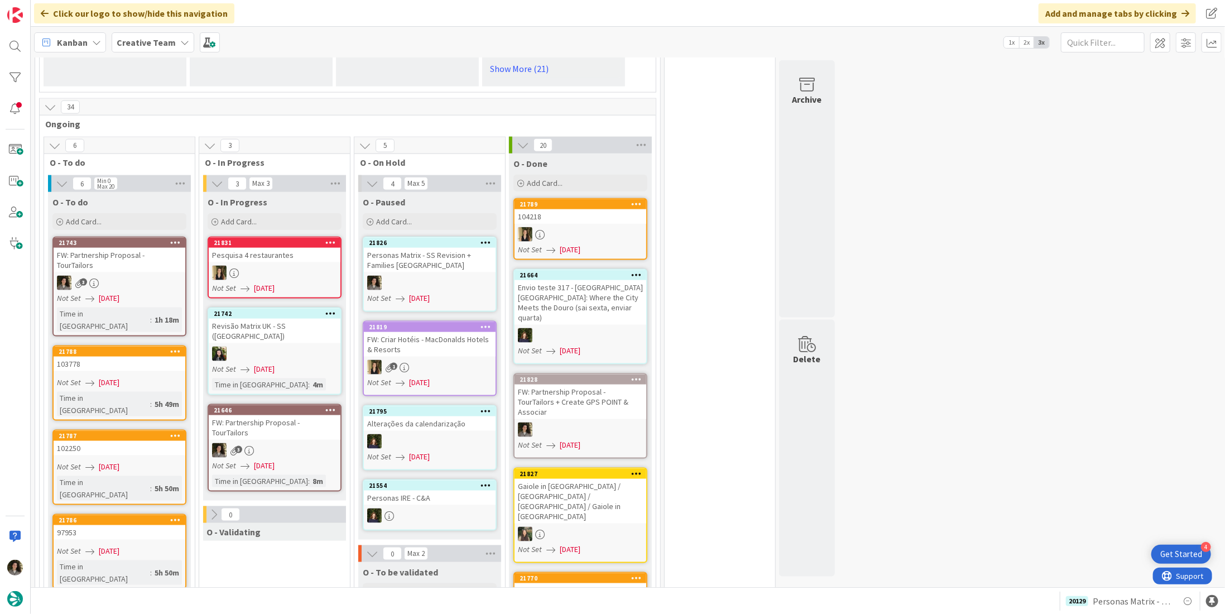
click at [288, 443] on div "3" at bounding box center [275, 450] width 132 height 15
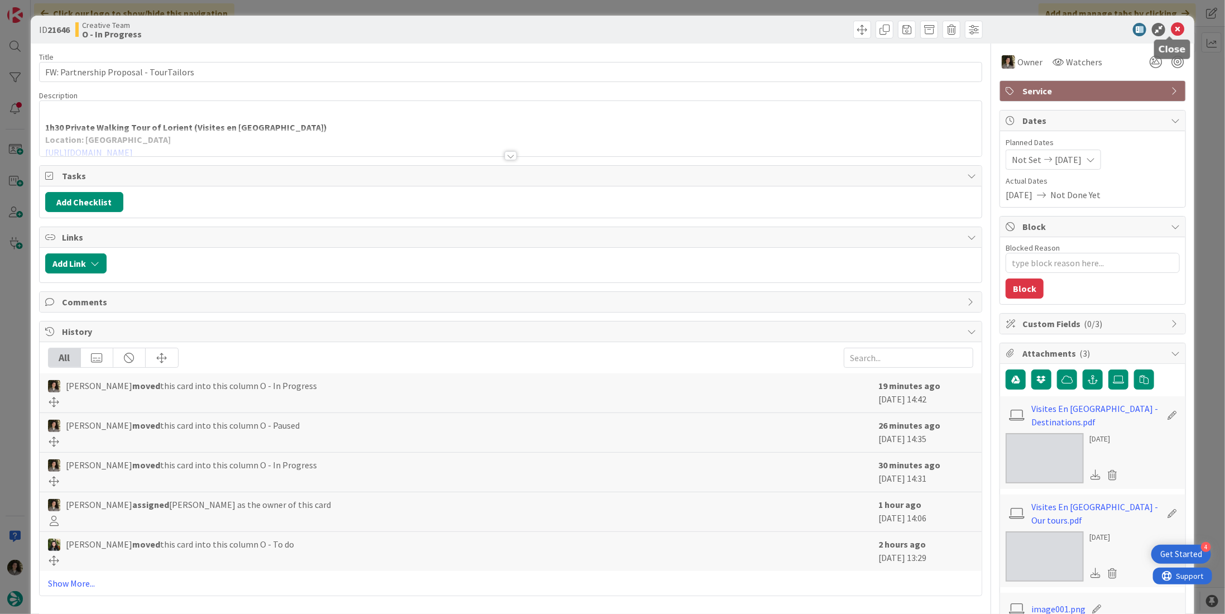
click at [1174, 24] on icon at bounding box center [1177, 29] width 13 height 13
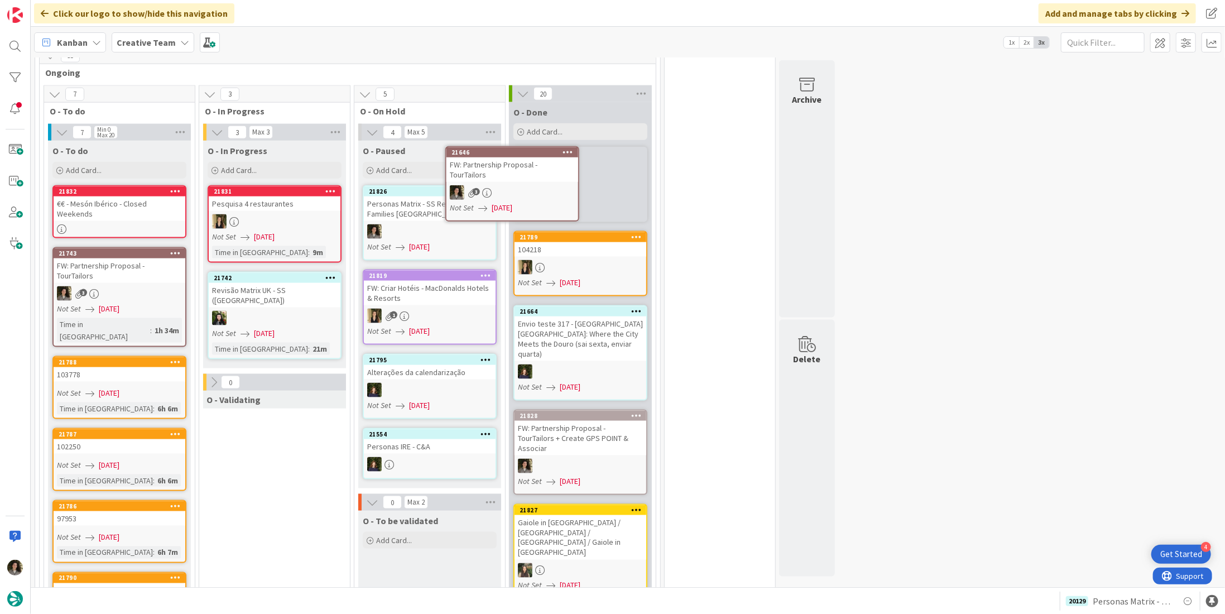
scroll to position [925, 0]
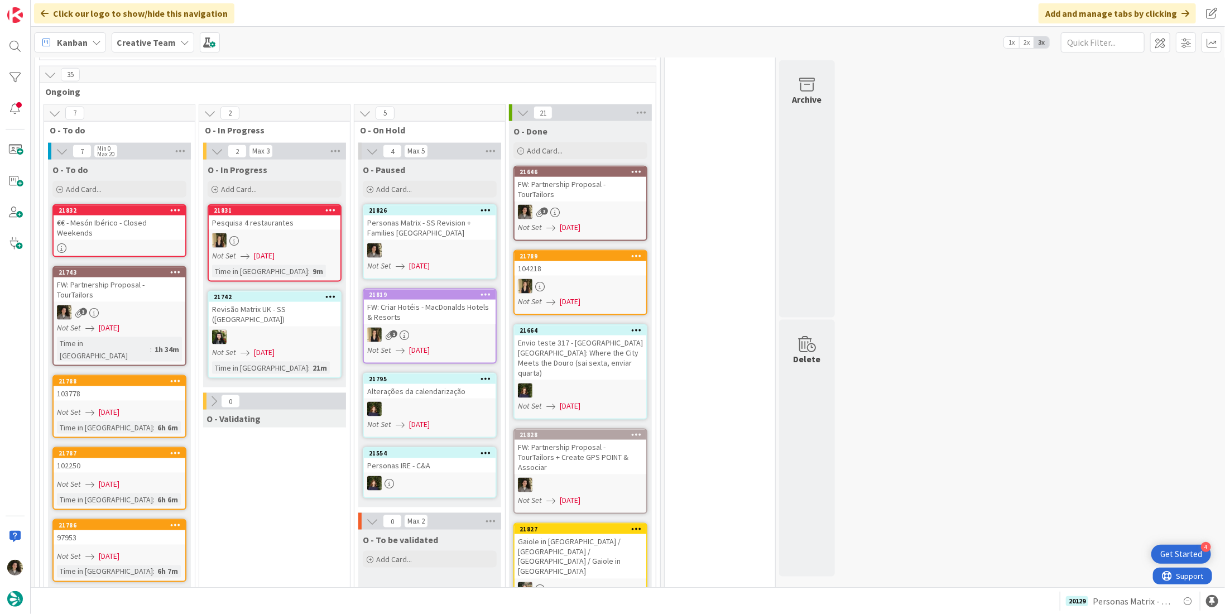
click at [579, 205] on div "3" at bounding box center [581, 212] width 132 height 15
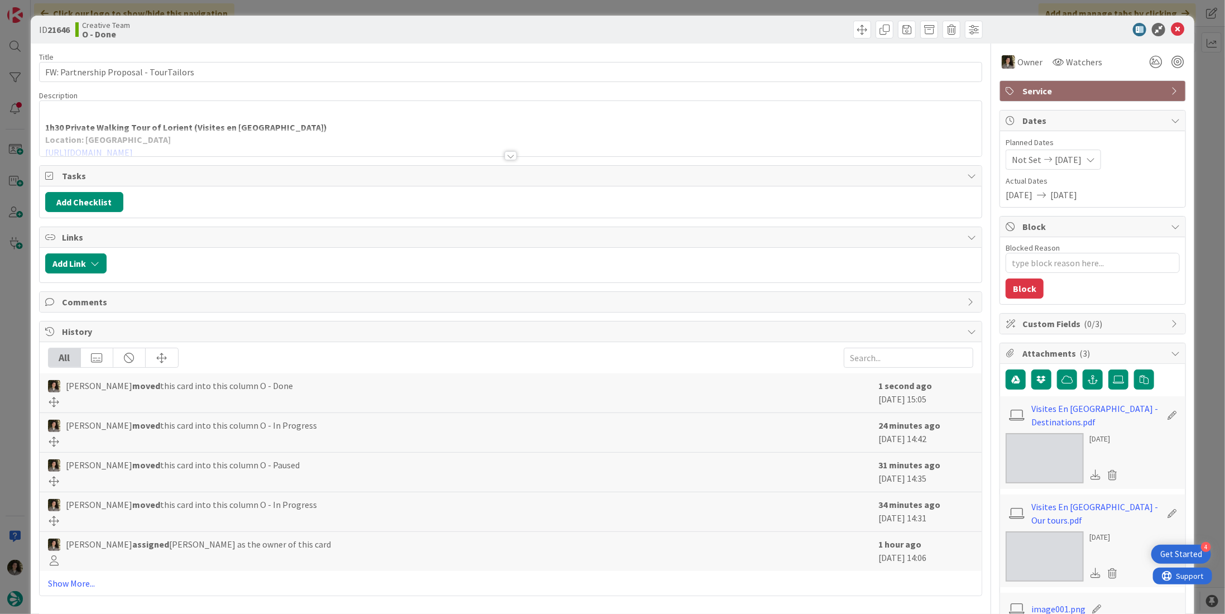
click at [1052, 94] on span "Service" at bounding box center [1094, 90] width 143 height 13
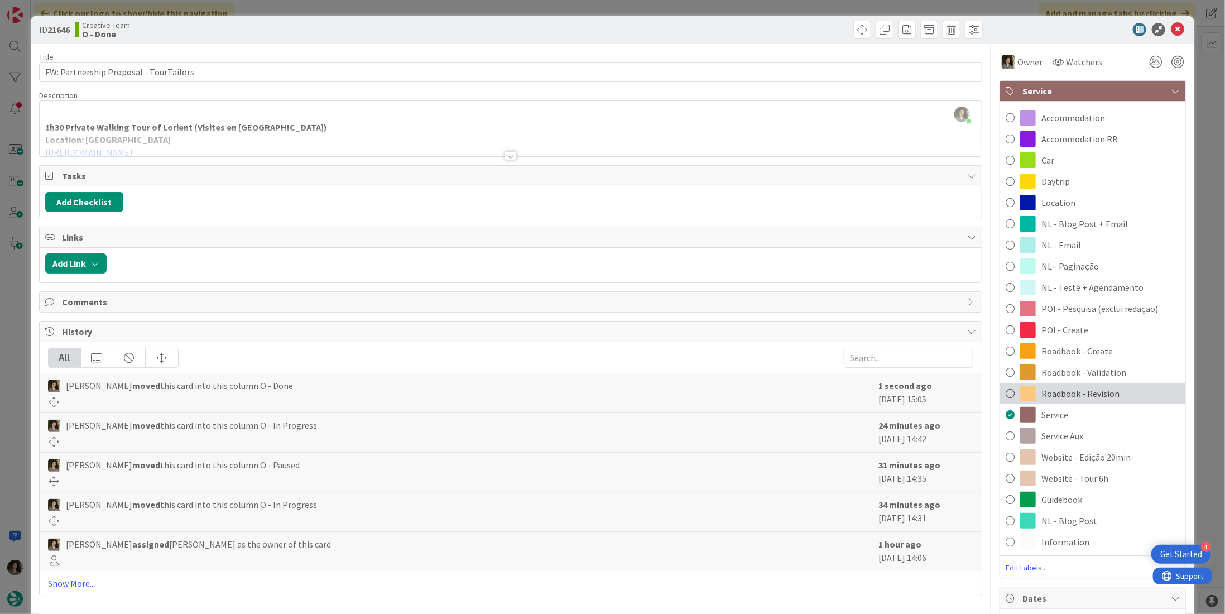
click at [1111, 390] on div "Roadbook - Revision" at bounding box center [1092, 393] width 185 height 21
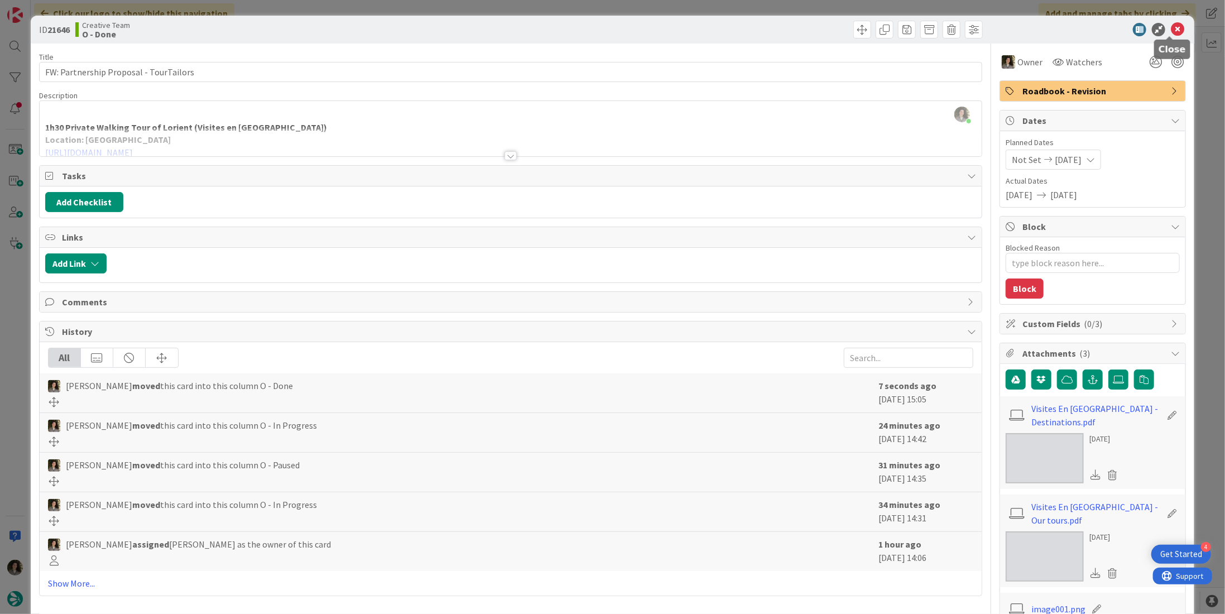
click at [1171, 30] on icon at bounding box center [1177, 29] width 13 height 13
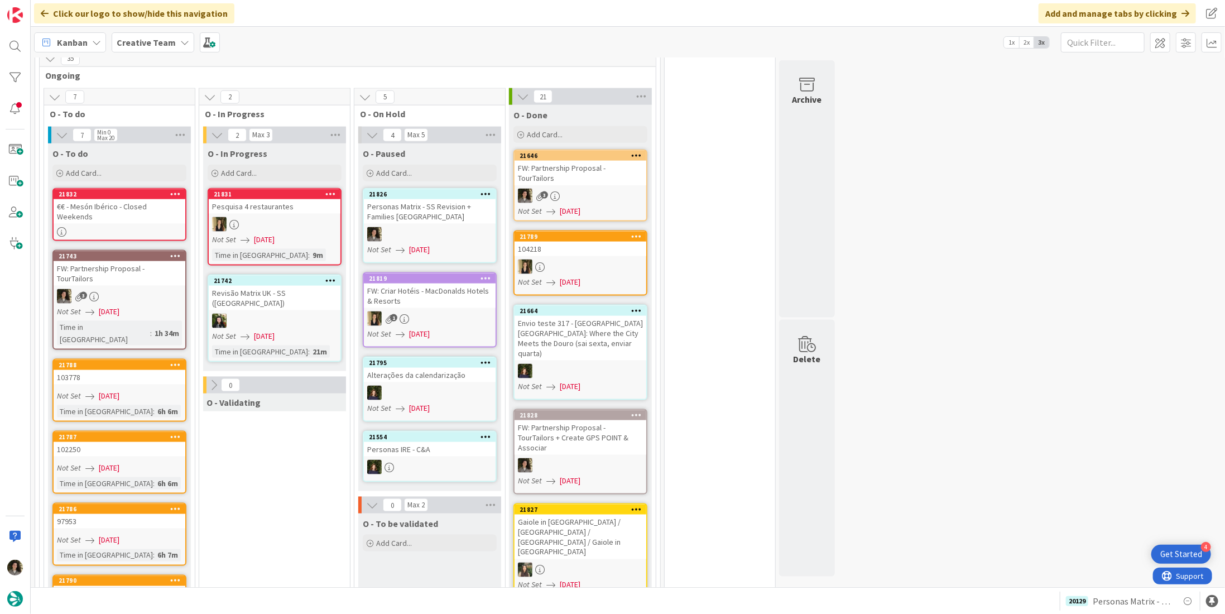
scroll to position [893, 0]
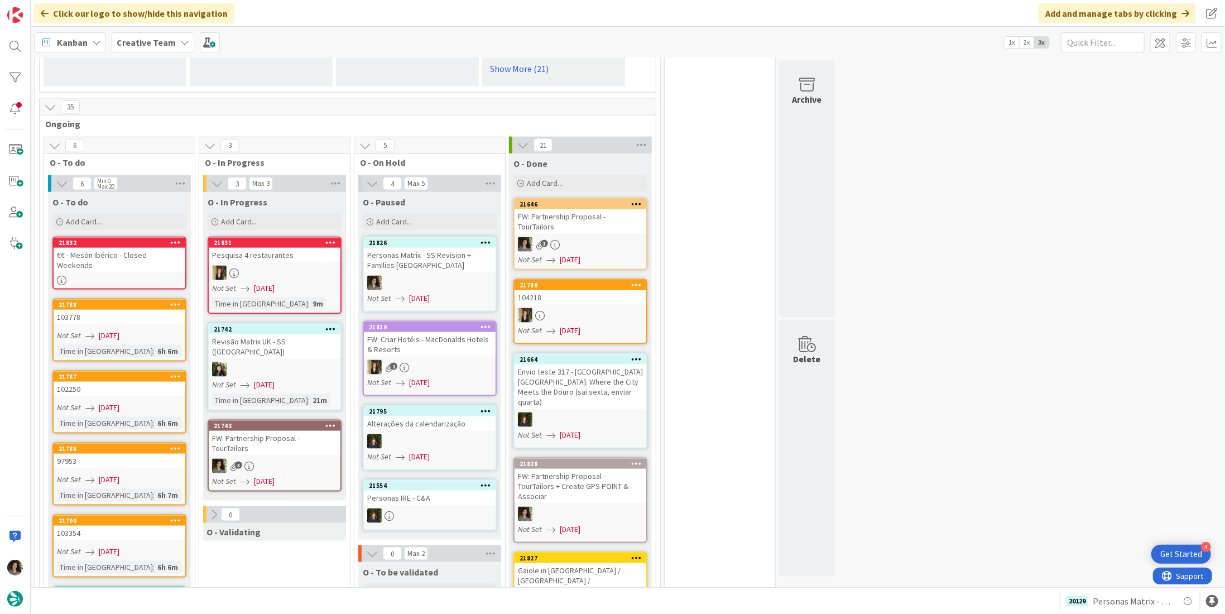
click at [275, 459] on div "3" at bounding box center [275, 466] width 132 height 15
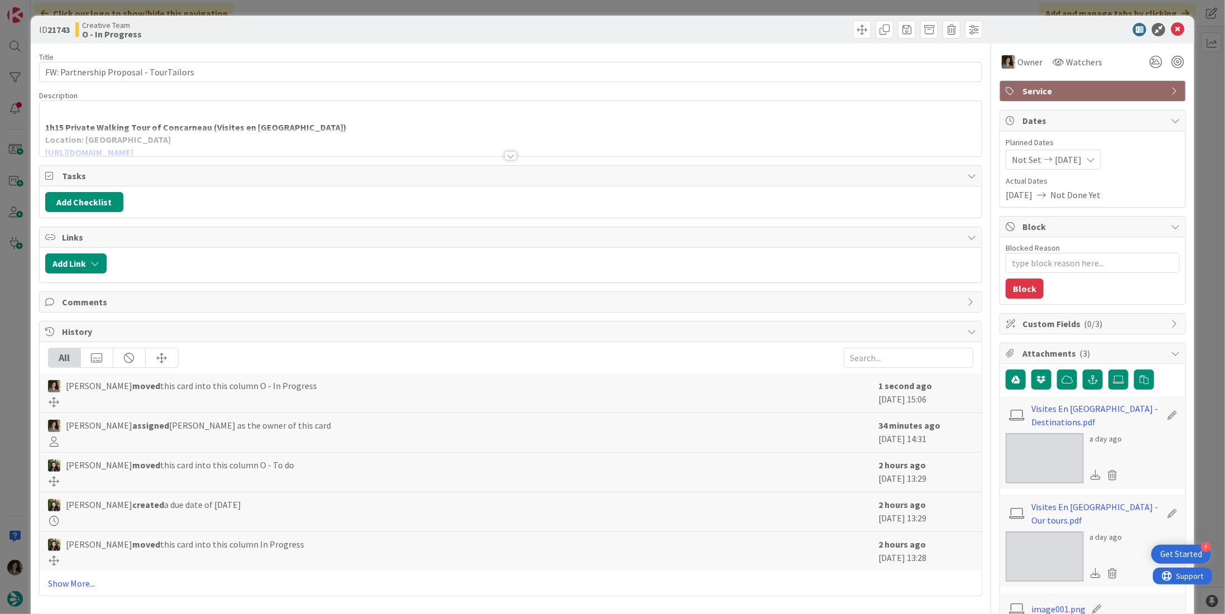
click at [505, 151] on div at bounding box center [511, 155] width 12 height 9
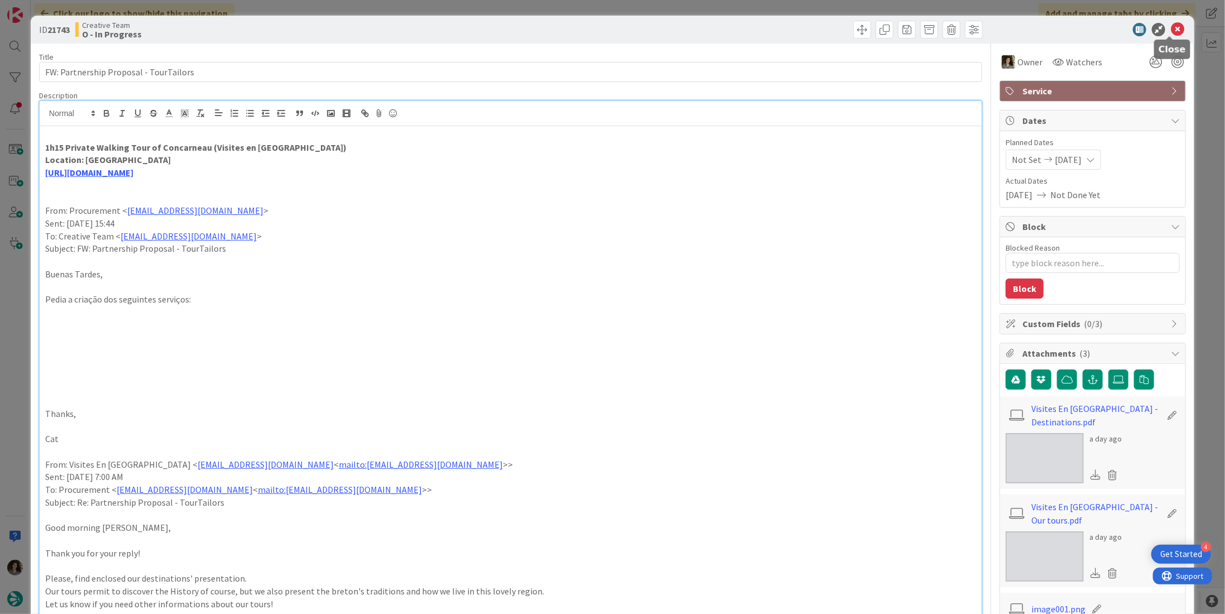
click at [1171, 25] on icon at bounding box center [1177, 29] width 13 height 13
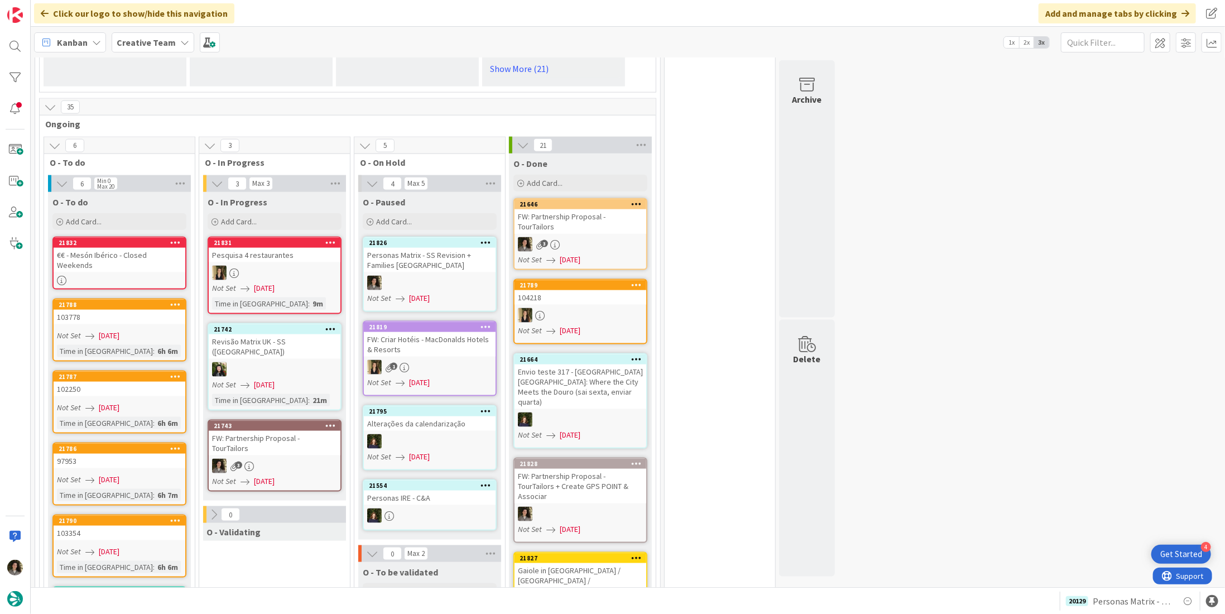
click at [564, 219] on div "FW: Partnership Proposal - TourTailors" at bounding box center [581, 221] width 132 height 25
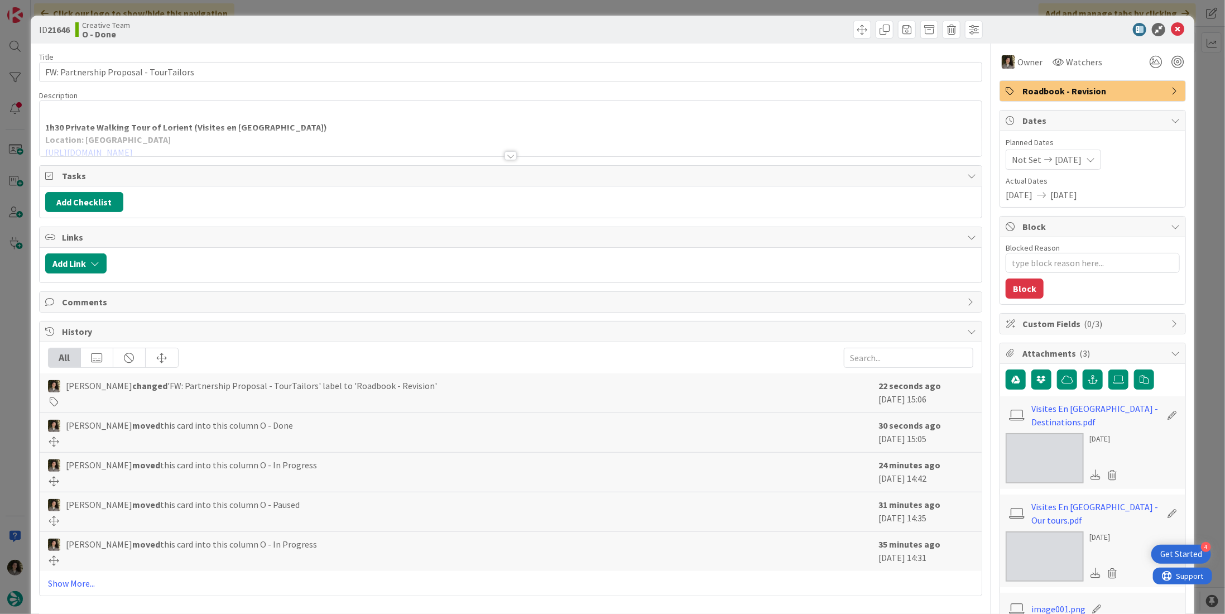
click at [510, 151] on div at bounding box center [511, 155] width 12 height 9
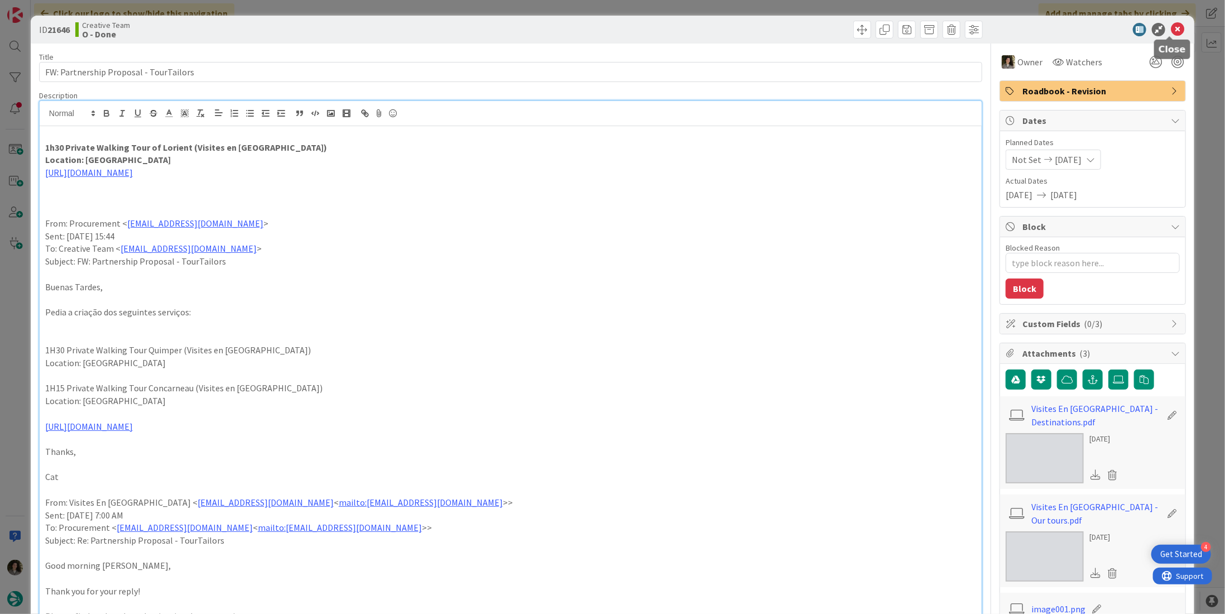
click at [1171, 27] on icon at bounding box center [1177, 29] width 13 height 13
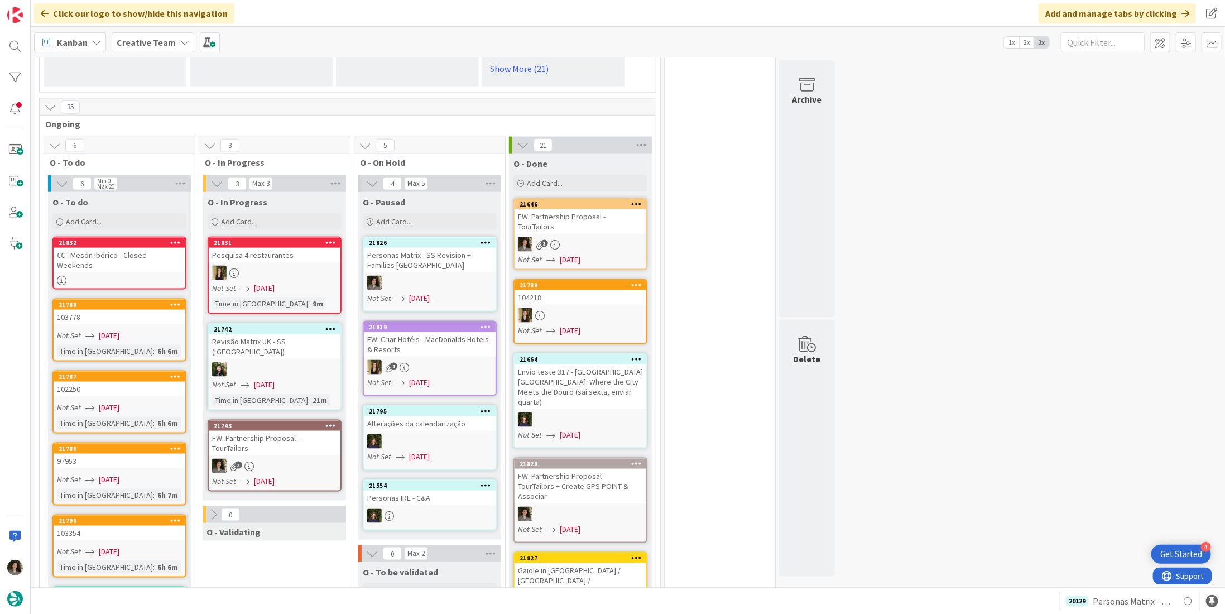
click at [289, 431] on div "FW: Partnership Proposal - TourTailors" at bounding box center [275, 443] width 132 height 25
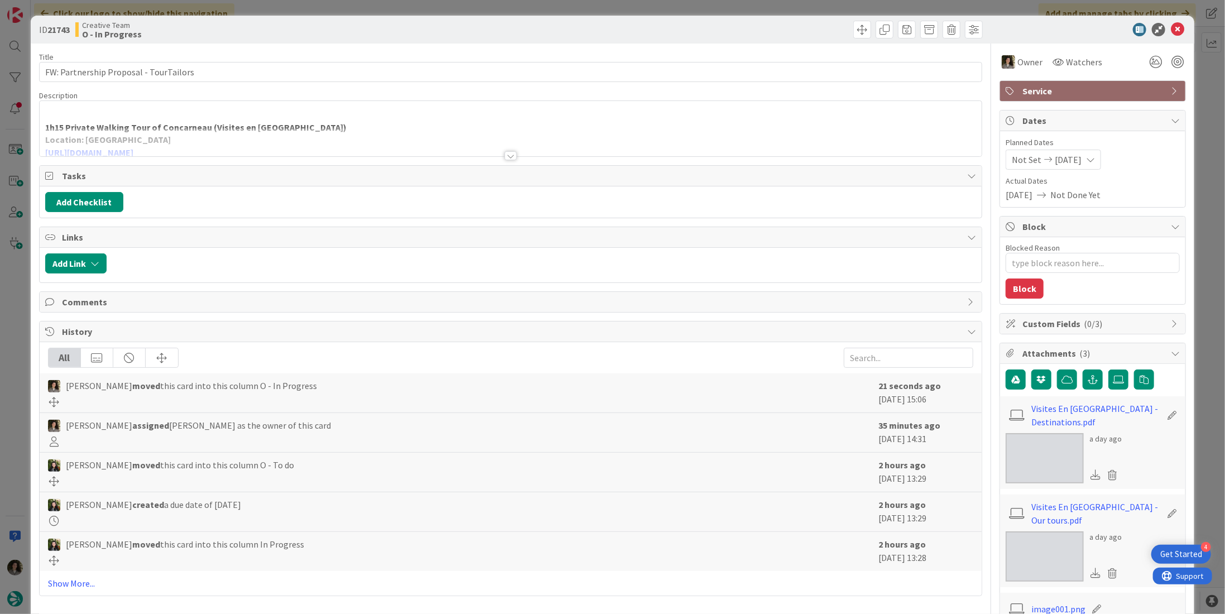
click at [313, 132] on div at bounding box center [511, 142] width 942 height 28
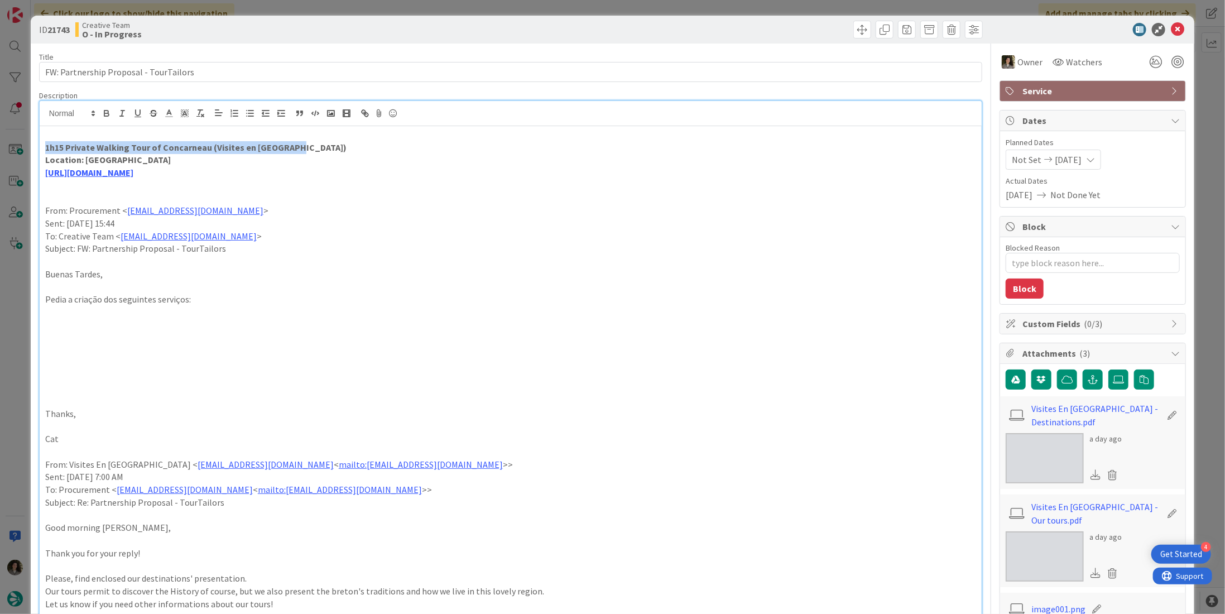
drag, startPoint x: 303, startPoint y: 143, endPoint x: 45, endPoint y: 146, distance: 257.9
click at [45, 146] on p "1h15 Private Walking Tour of Concarneau (Visites en [GEOGRAPHIC_DATA])" at bounding box center [510, 147] width 931 height 13
copy strong "1h15 Private Walking Tour of Concarneau (Visites en [GEOGRAPHIC_DATA])"
drag, startPoint x: 381, startPoint y: 203, endPoint x: 391, endPoint y: 205, distance: 9.7
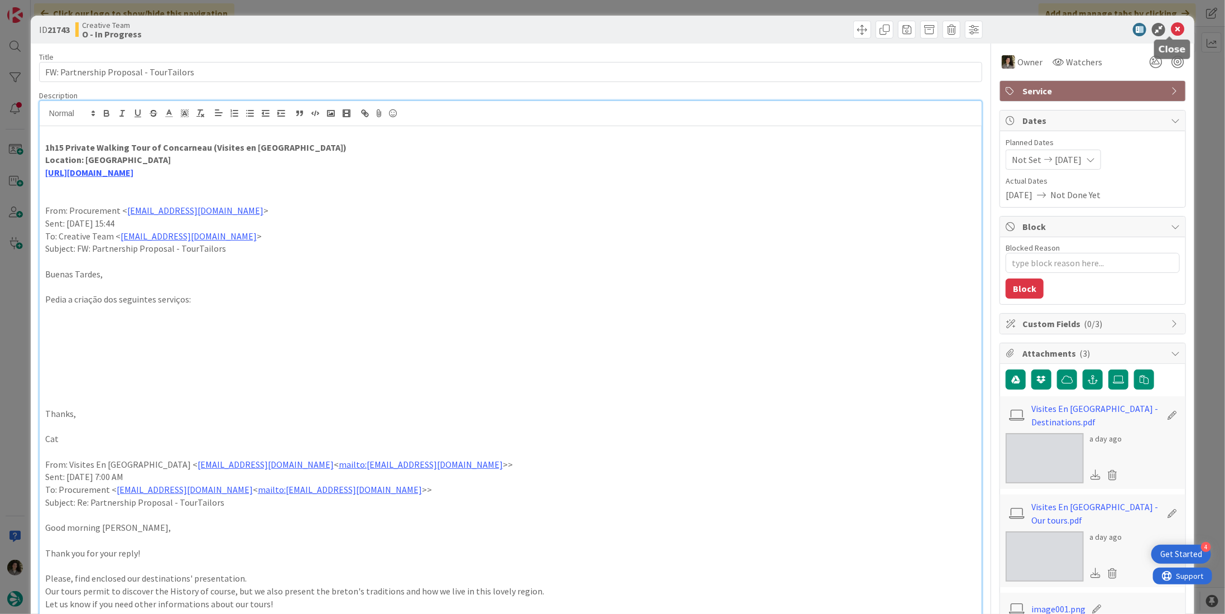
drag, startPoint x: 1175, startPoint y: 26, endPoint x: 1164, endPoint y: 32, distance: 12.7
click at [1175, 26] on icon at bounding box center [1177, 29] width 13 height 13
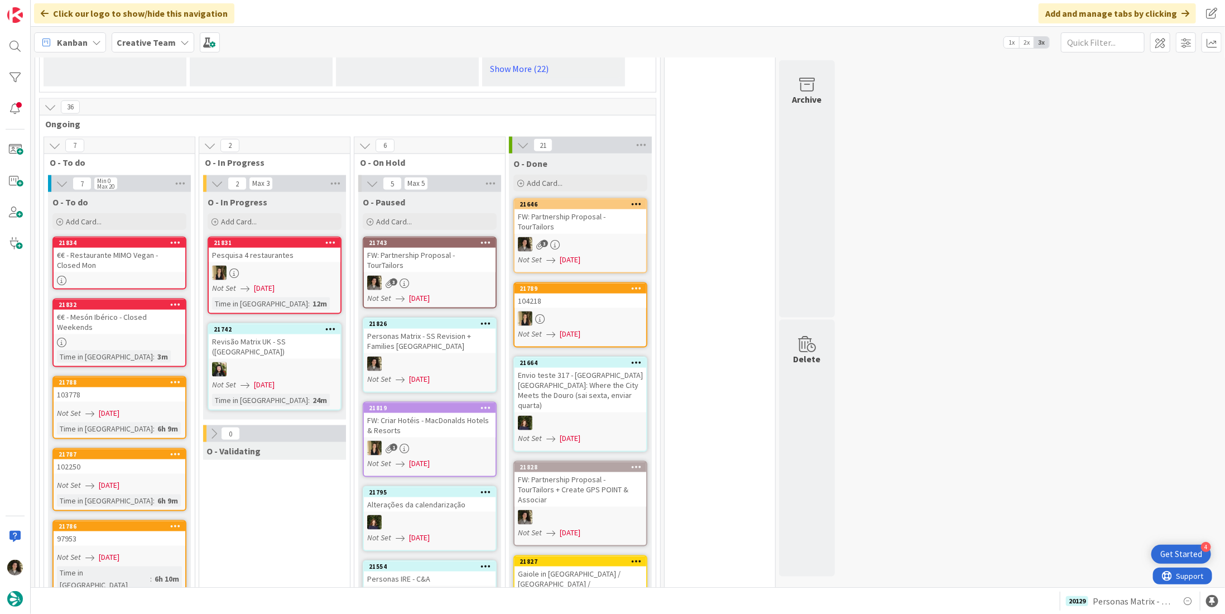
click at [411, 248] on div "FW: Partnership Proposal - TourTailors" at bounding box center [430, 260] width 132 height 25
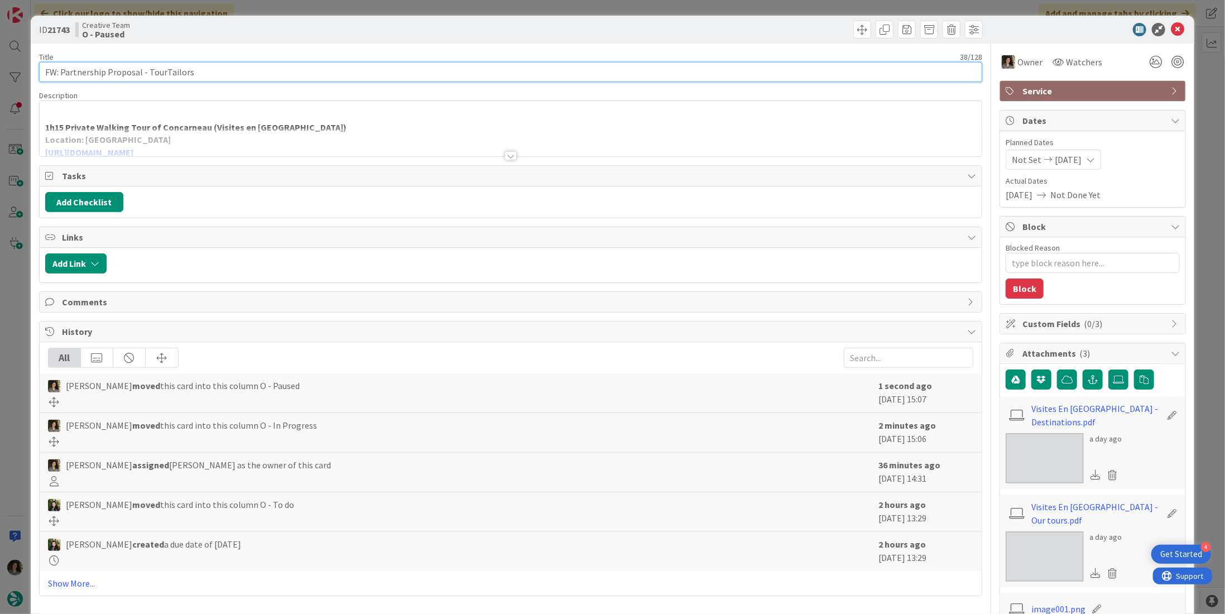
click at [221, 71] on input "FW: Partnership Proposal - TourTailors" at bounding box center [510, 72] width 943 height 20
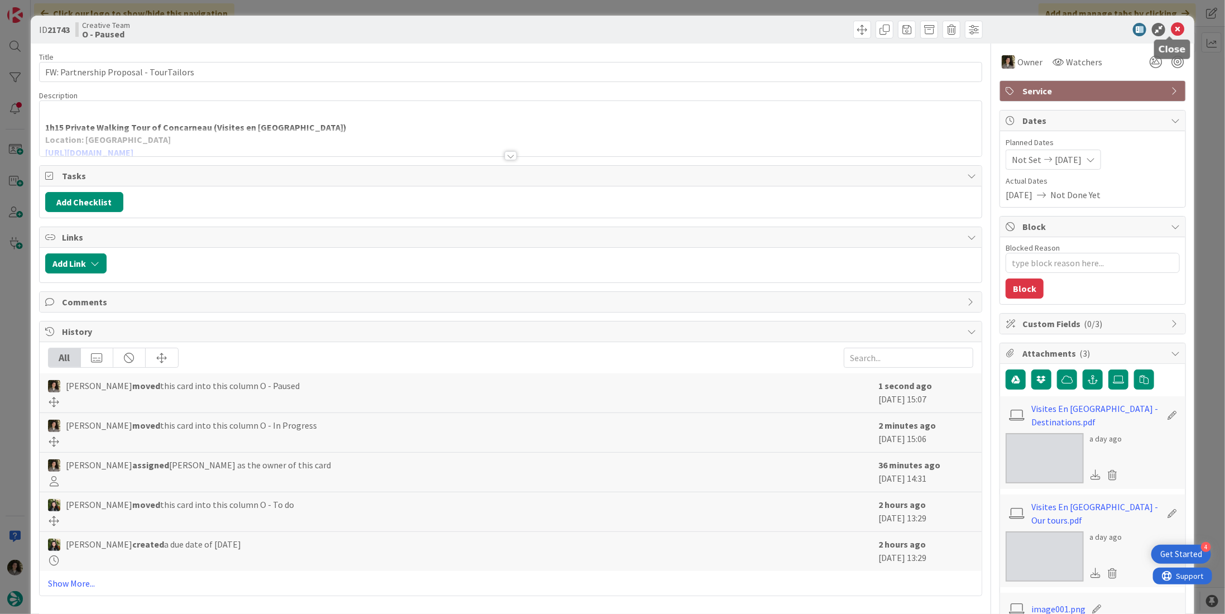
drag, startPoint x: 1171, startPoint y: 27, endPoint x: 1146, endPoint y: 27, distance: 24.6
click at [1171, 27] on icon at bounding box center [1177, 29] width 13 height 13
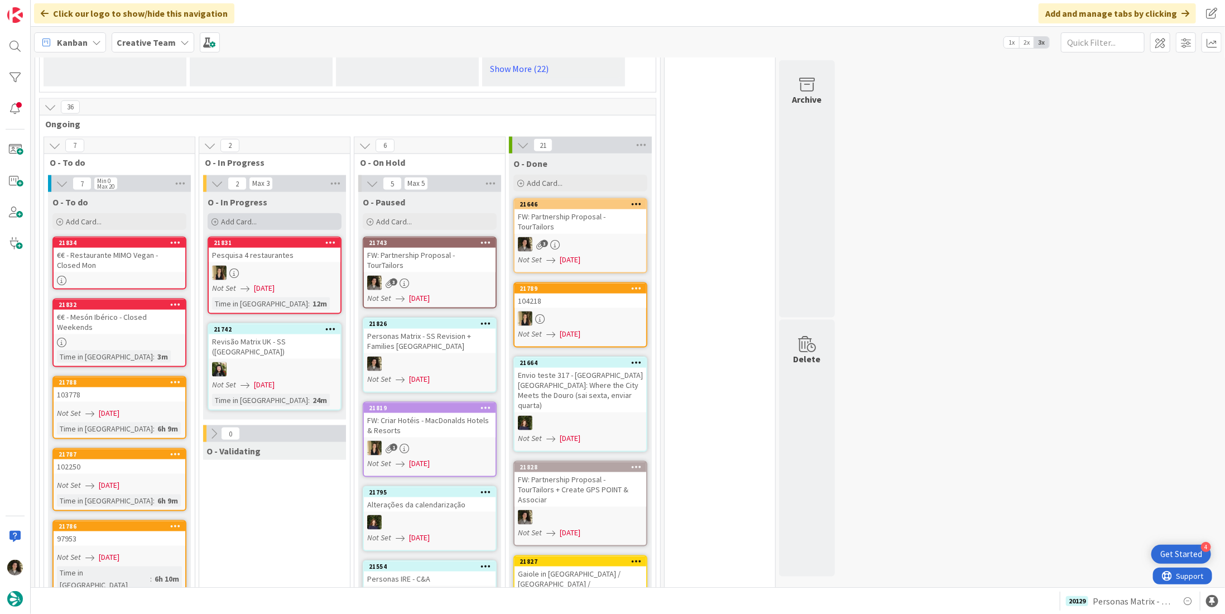
click at [231, 220] on span "Add Card..." at bounding box center [239, 222] width 36 height 10
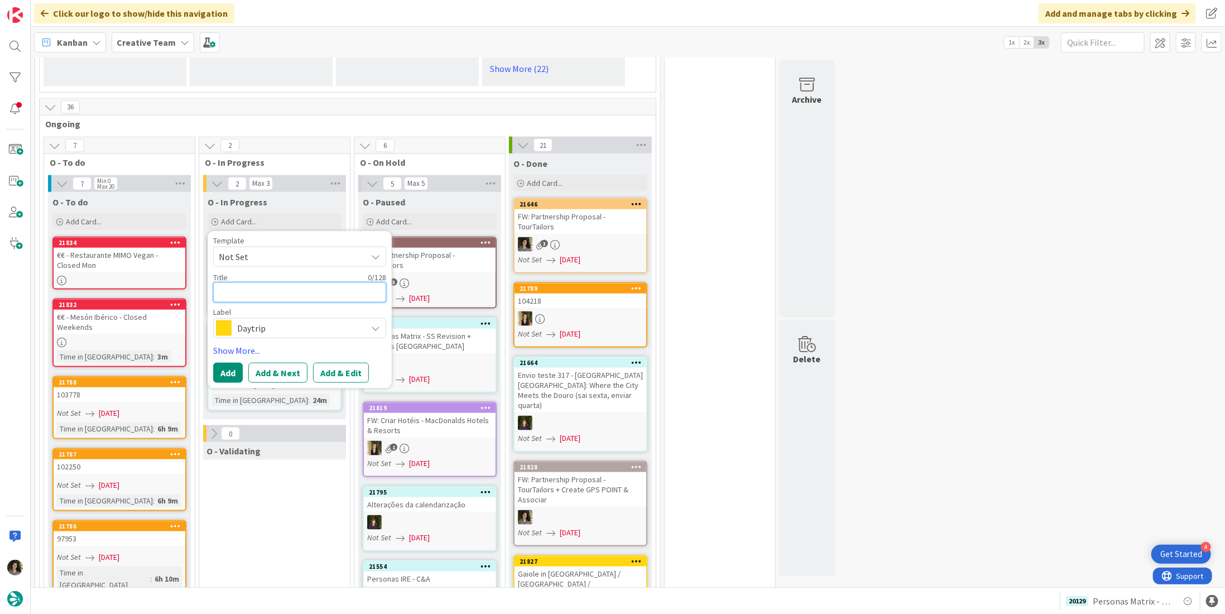
paste textarea "FW: Partnership Proposal - TourTailors"
type textarea "x"
type textarea "FW: Partnership Proposal - TourTailors"
type textarea "x"
type textarea "FW: Partnership Proposal - TourTailors"
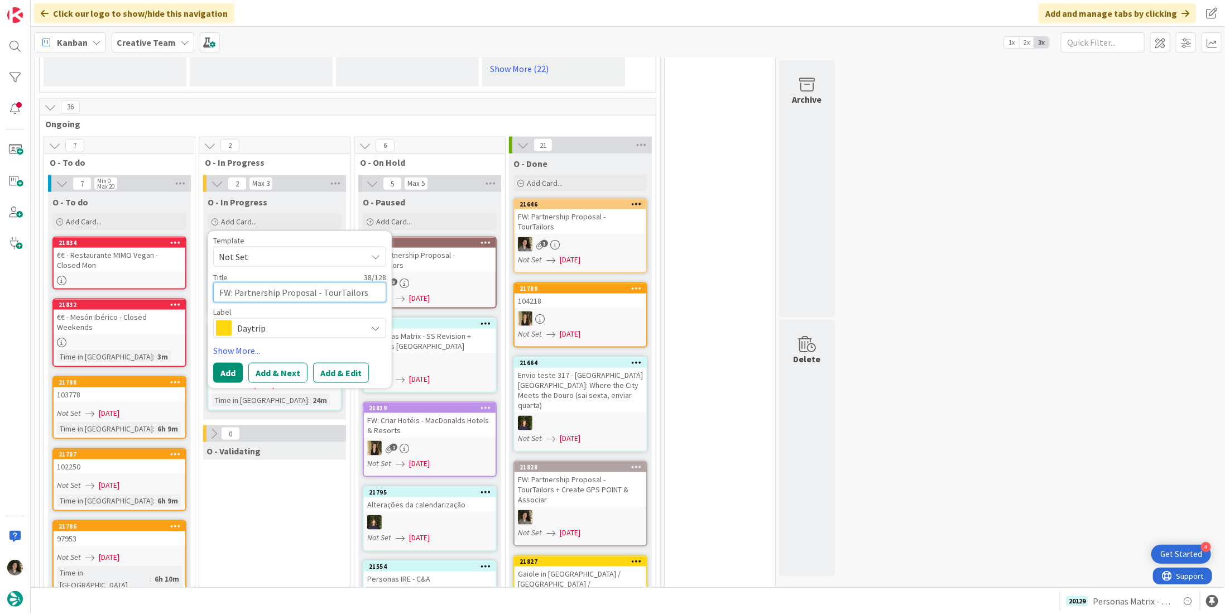
type textarea "x"
type textarea "FW: Partnership Proposal - TourTailors -"
type textarea "x"
type textarea "FW: Partnership Proposal - TourTailors - c"
type textarea "x"
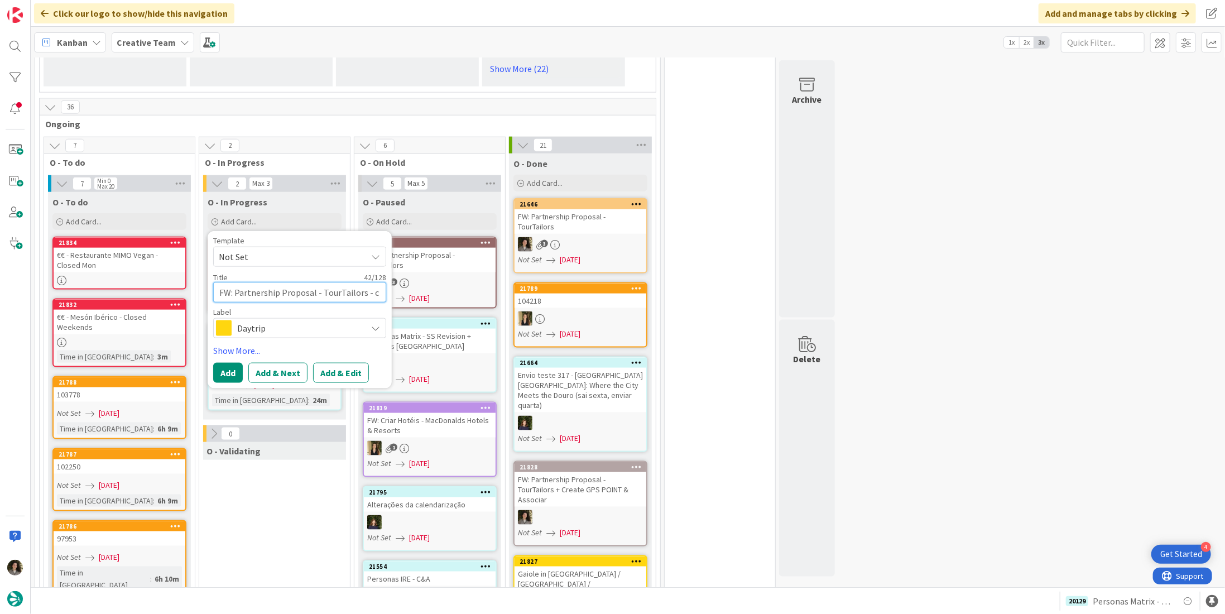
type textarea "FW: Partnership Proposal - TourTailors - cr"
type textarea "x"
type textarea "FW: Partnership Proposal - TourTailors - cre"
type textarea "x"
type textarea "FW: Partnership Proposal - TourTailors - cr"
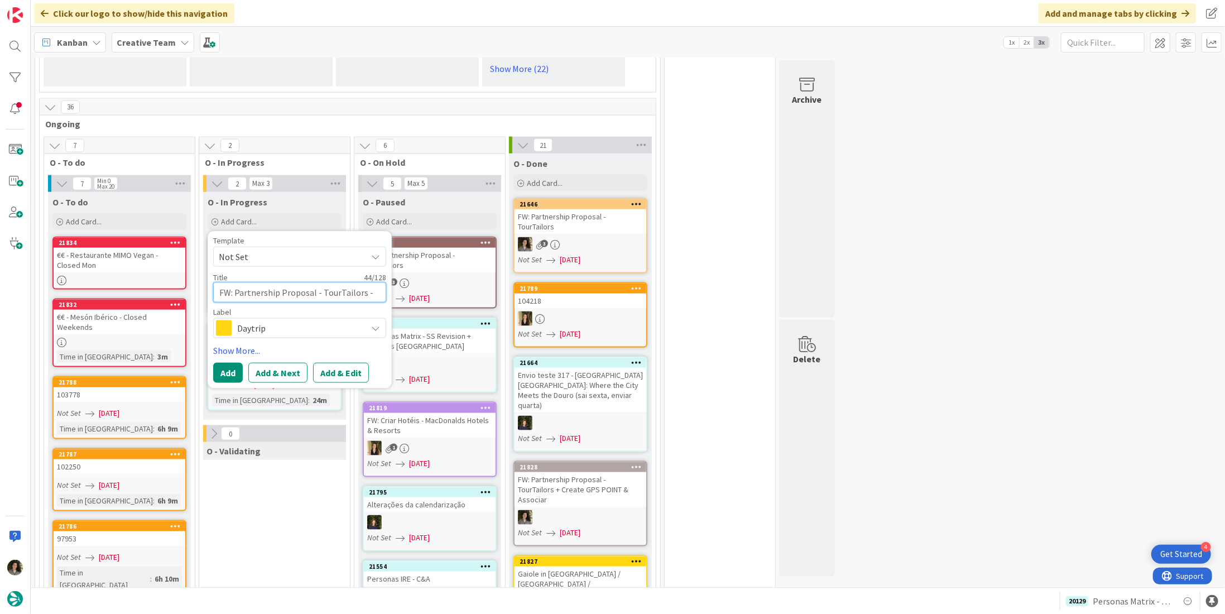
type textarea "x"
type textarea "FW: Partnership Proposal - TourTailors - c"
type textarea "x"
type textarea "FW: Partnership Proposal - TourTailors -"
type textarea "x"
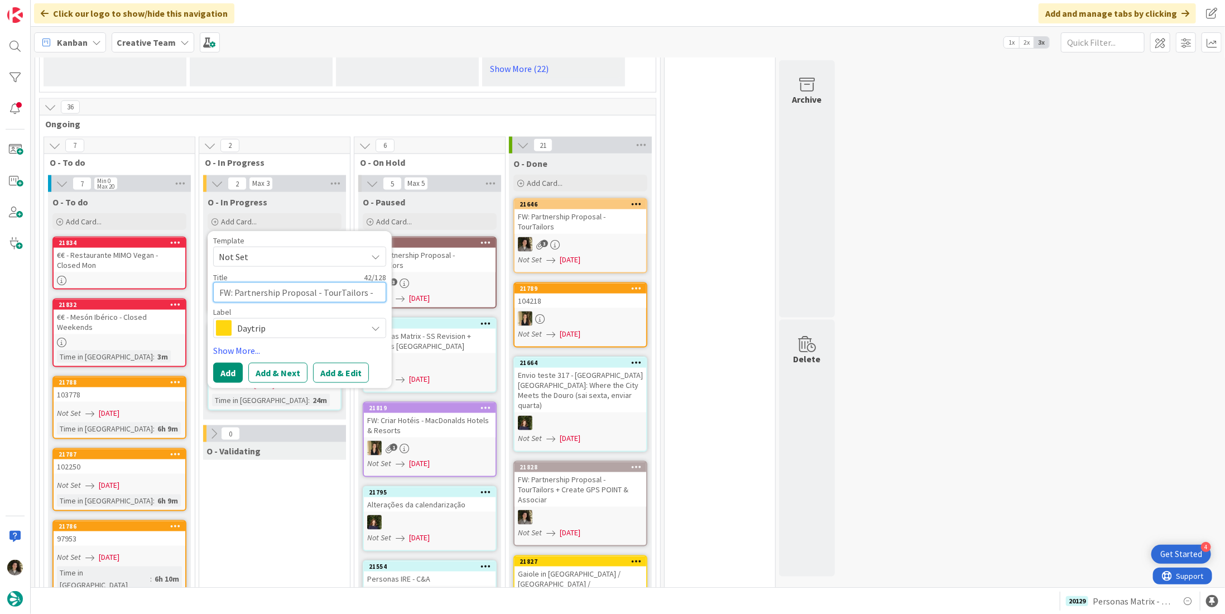
type textarea "FW: Partnership Proposal - TourTailors - C"
type textarea "x"
type textarea "FW: Partnership Proposal - TourTailors - CR"
type textarea "x"
type textarea "FW: Partnership Proposal - TourTailors - CRE"
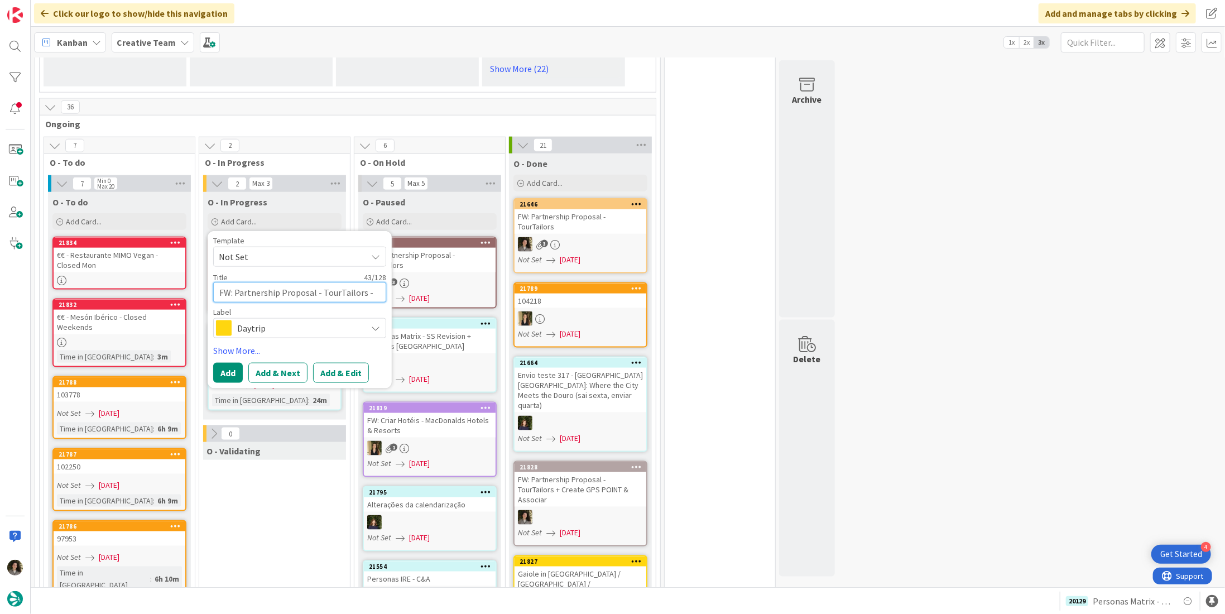
type textarea "x"
type textarea "FW: Partnership Proposal - TourTailors - CREA"
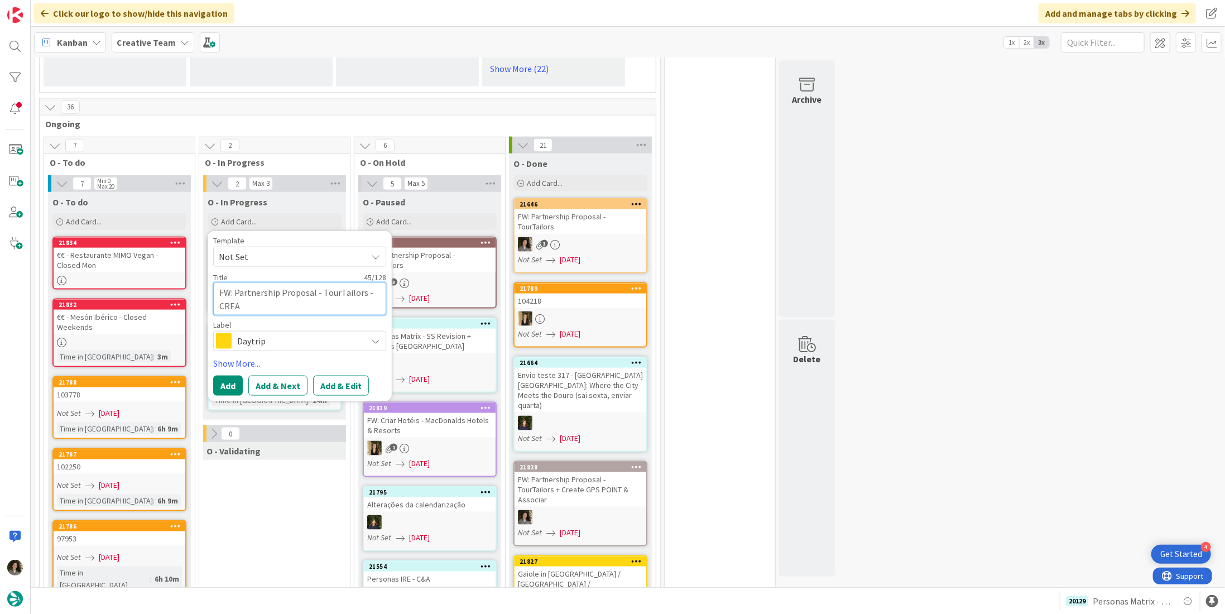
type textarea "x"
type textarea "FW: Partnership Proposal - TourTailors - CREAT"
type textarea "x"
type textarea "FW: Partnership Proposal - TourTailors - CREATE"
type textarea "x"
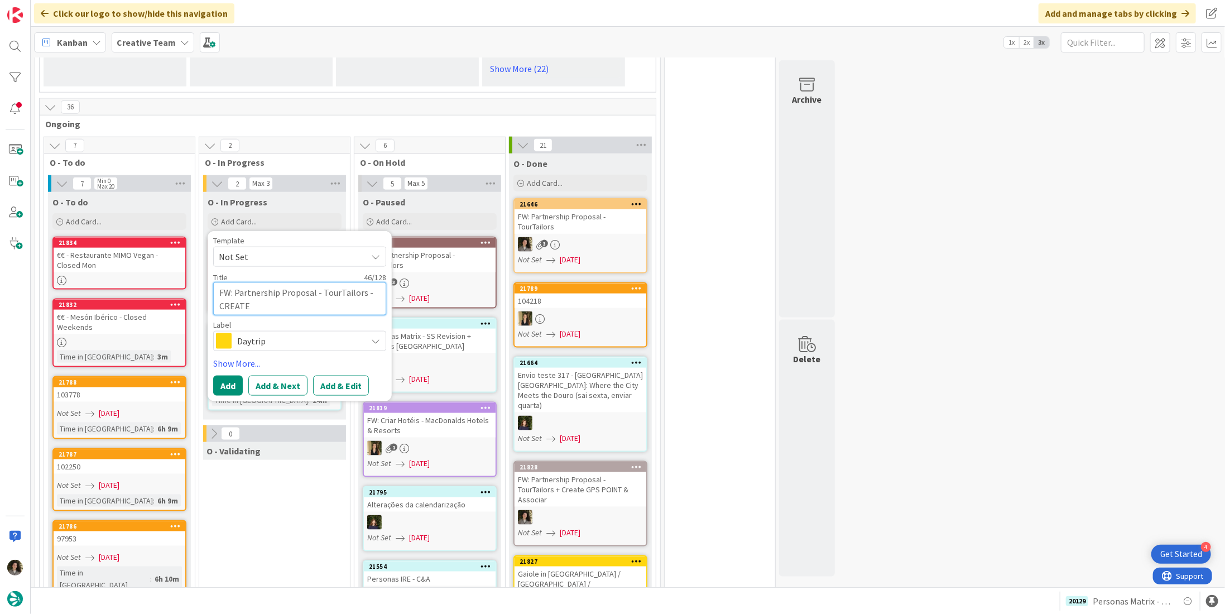
type textarea "FW: Partnership Proposal - TourTailors - CREATE"
type textarea "x"
type textarea "FW: Partnership Proposal - TourTailors - CREATE G"
type textarea "x"
type textarea "FW: Partnership Proposal - TourTailors - CREATE GP"
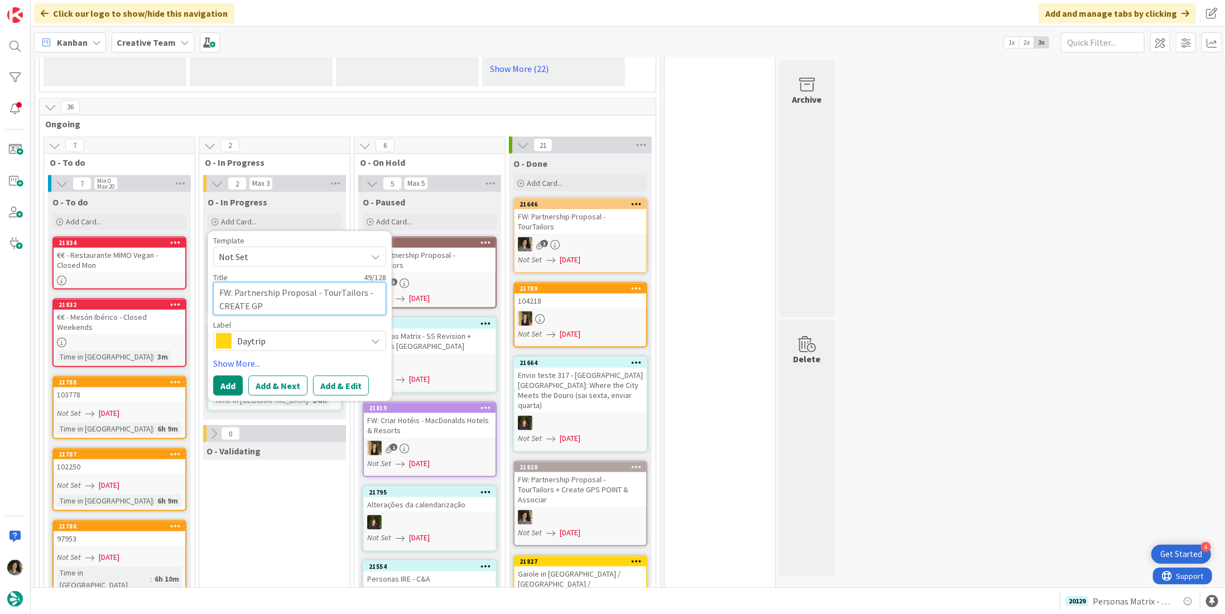
type textarea "x"
type textarea "FW: Partnership Proposal - TourTailors - CREATE GPS"
type textarea "x"
type textarea "FW: Partnership Proposal - TourTailors - CREATE GPS"
type textarea "x"
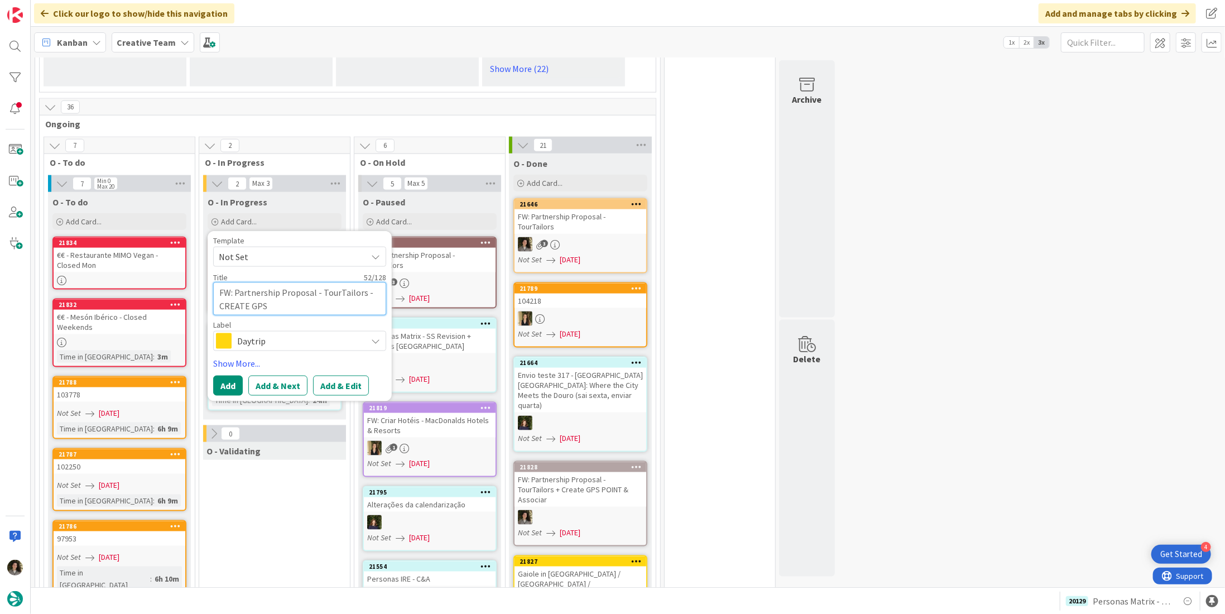
type textarea "FW: Partnership Proposal - TourTailors - CREATE GPS P"
type textarea "x"
type textarea "FW: Partnership Proposal - TourTailors - CREATE GPS PO"
type textarea "x"
type textarea "FW: Partnership Proposal - TourTailors - CREATE GPS POI"
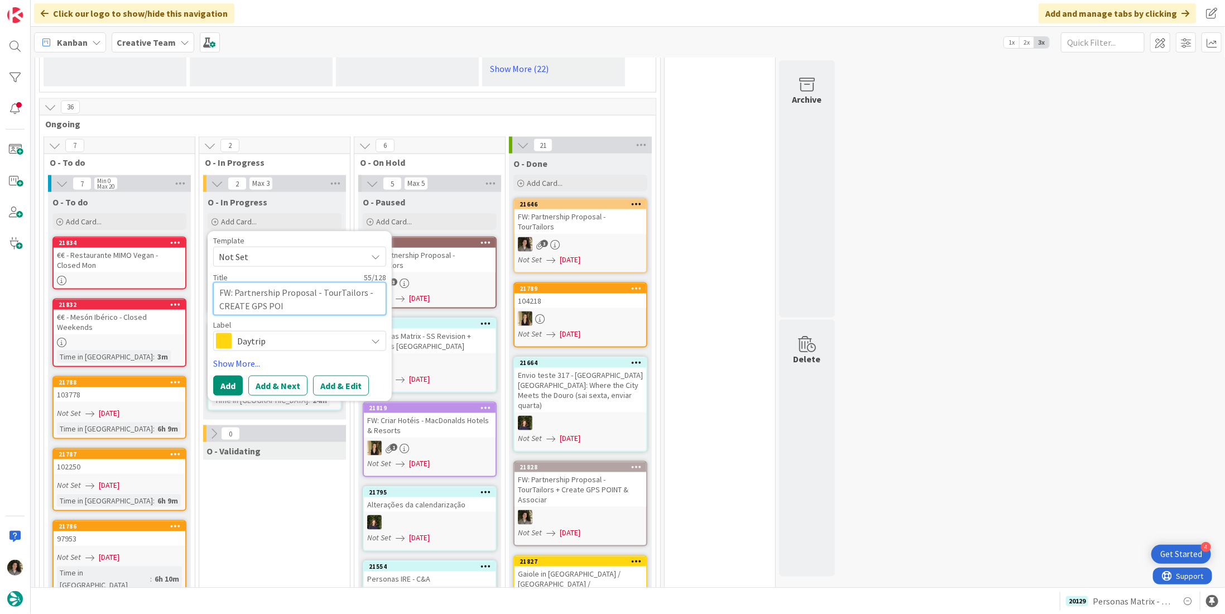
type textarea "x"
type textarea "FW: Partnership Proposal - TourTailors - CREATE GPS POIN"
type textarea "x"
type textarea "FW: Partnership Proposal - TourTailors - CREATE GPS POINT"
type textarea "x"
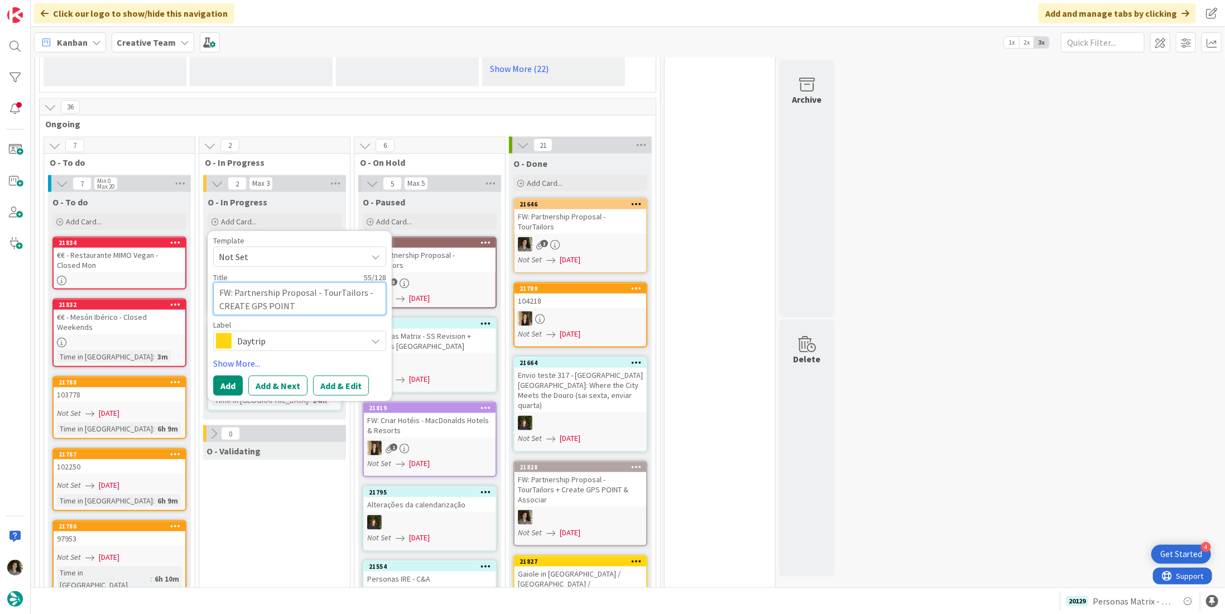
type textarea "FW: Partnership Proposal - TourTailors - CREATE GPS POINT"
type textarea "x"
type textarea "FW: Partnership Proposal - TourTailors - CREATE GPS POINT +"
type textarea "x"
type textarea "FW: Partnership Proposal - TourTailors - CREATE GPS POINT +"
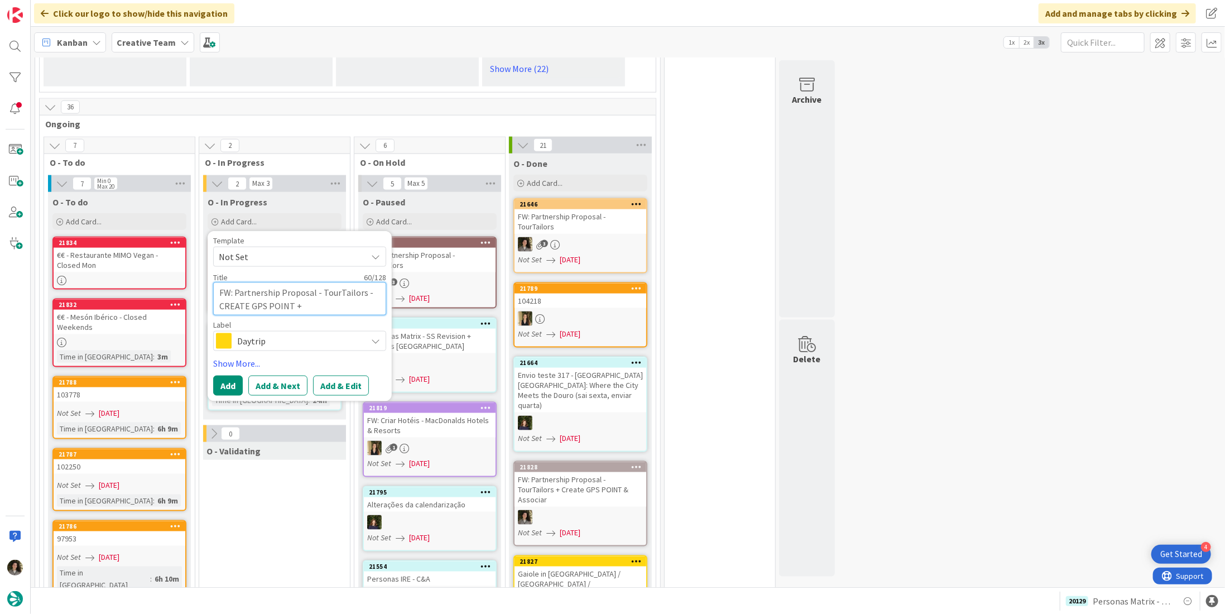
type textarea "x"
type textarea "FW: Partnership Proposal - TourTailors - CREATE GPS POINT + A"
type textarea "x"
type textarea "FW: Partnership Proposal - TourTailors - CREATE GPS POINT + AS"
type textarea "x"
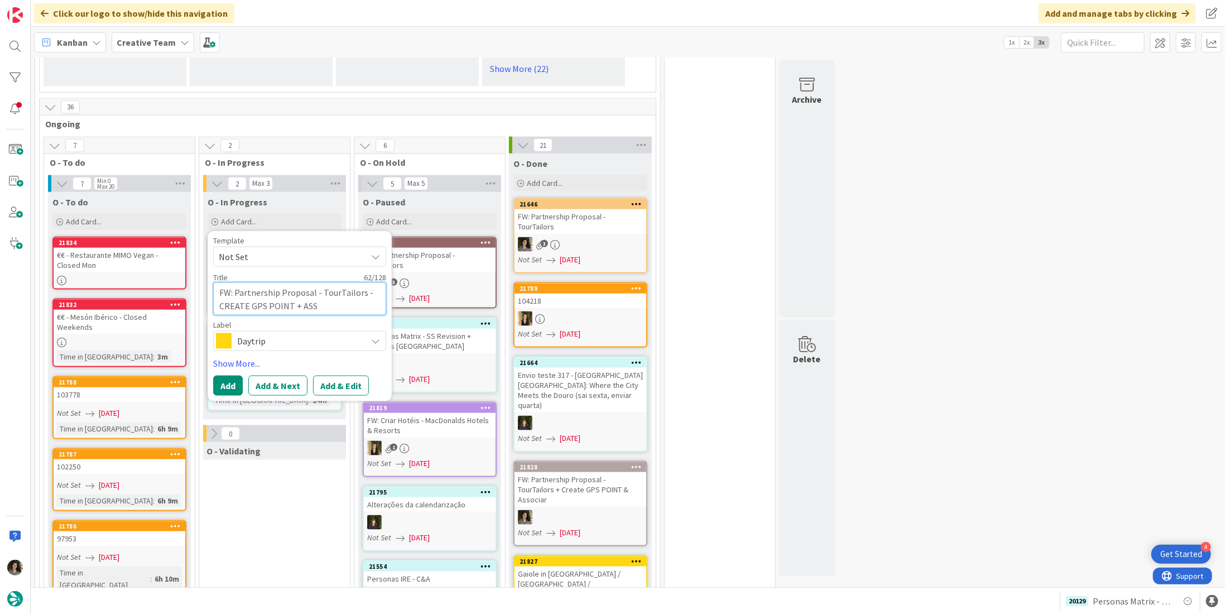
type textarea "FW: Partnership Proposal - TourTailors - CREATE GPS POINT + ASSO"
type textarea "x"
type textarea "FW: Partnership Proposal - TourTailors - CREATE GPS POINT + ASSOCI"
type textarea "x"
type textarea "FW: Partnership Proposal - TourTailors - CREATE GPS POINT + ASSOCIA"
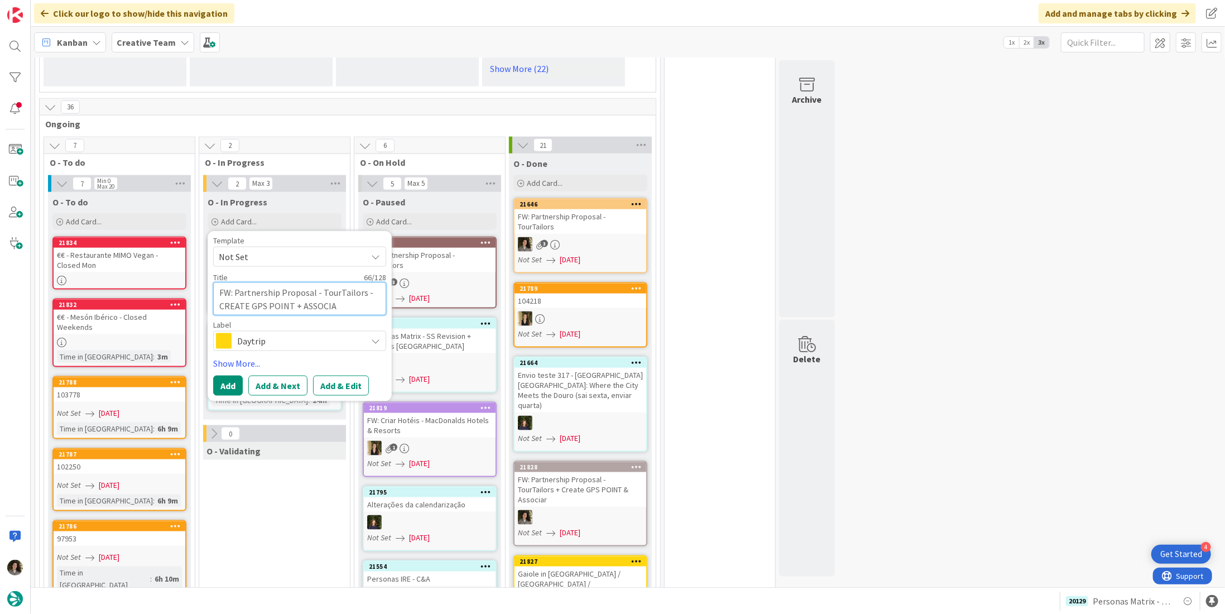
type textarea "x"
type textarea "FW: Partnership Proposal - TourTailors - CREATE GPS POINT + ASSOCIAR"
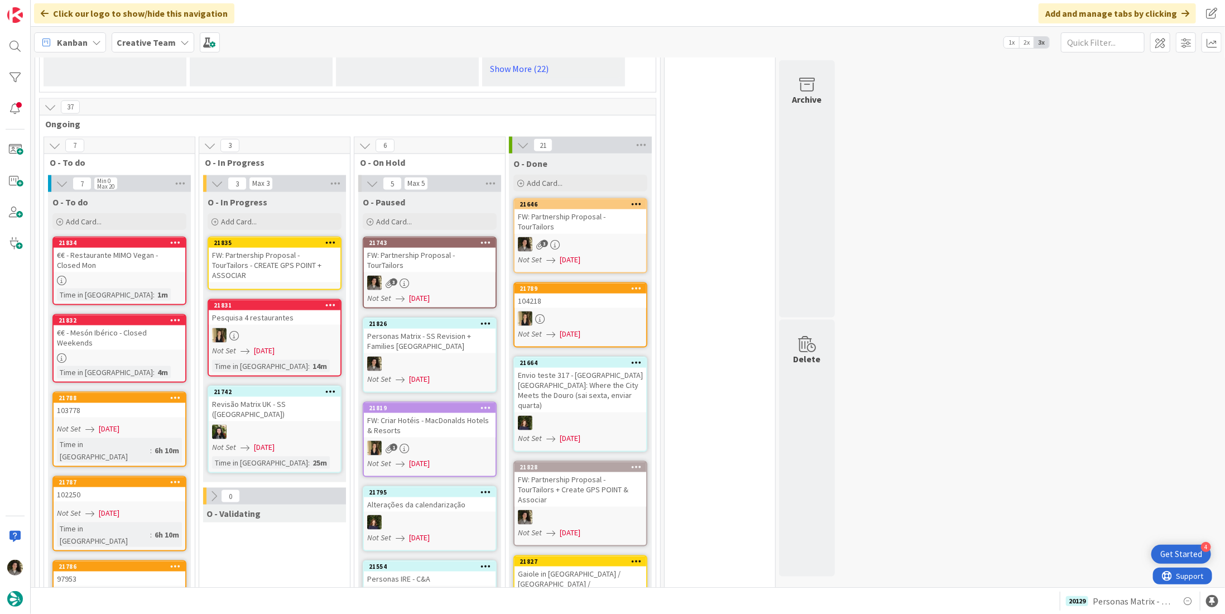
click at [286, 252] on div "FW: Partnership Proposal - TourTailors - CREATE GPS POINT + ASSOCIAR" at bounding box center [275, 265] width 132 height 35
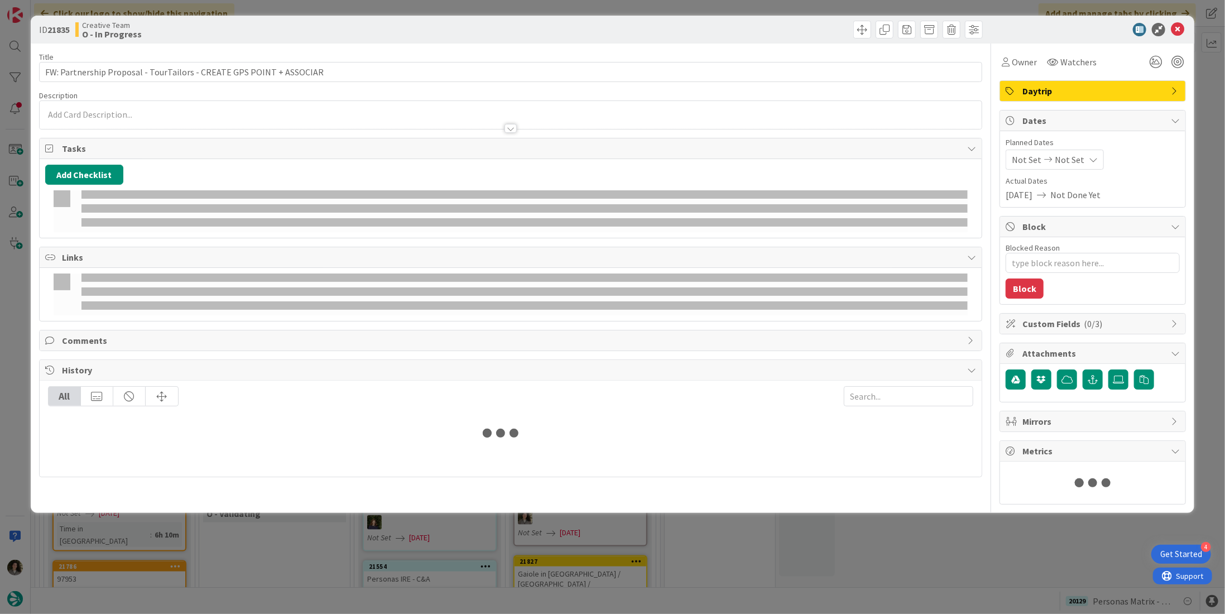
click at [1079, 91] on span "Daytrip" at bounding box center [1094, 90] width 143 height 13
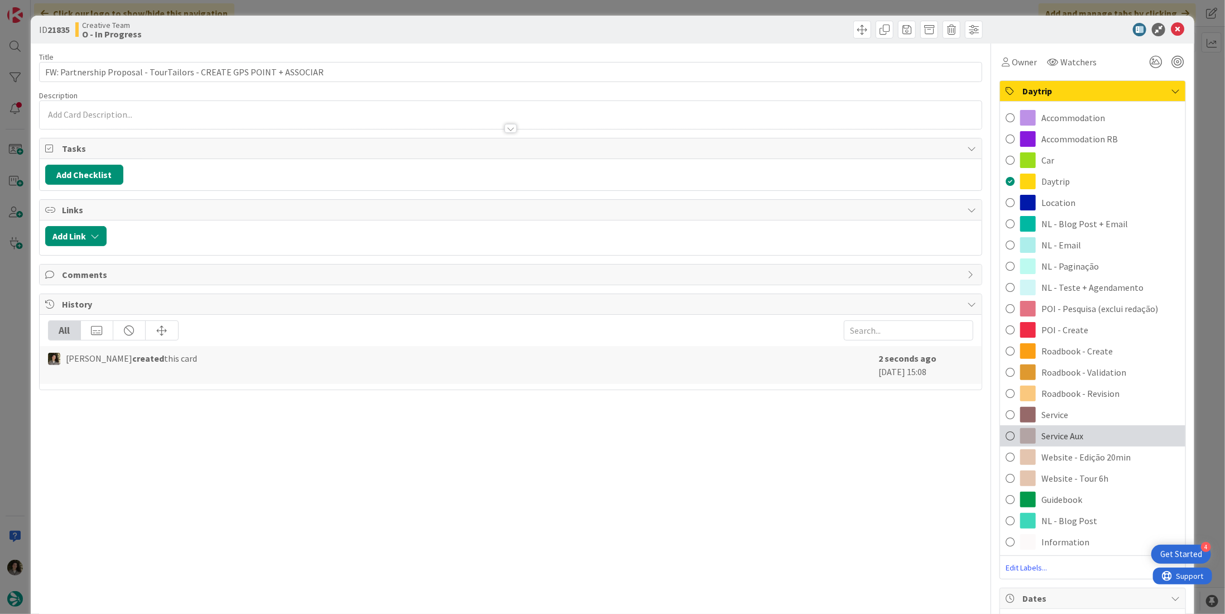
click at [1103, 432] on div "Service Aux" at bounding box center [1092, 435] width 185 height 21
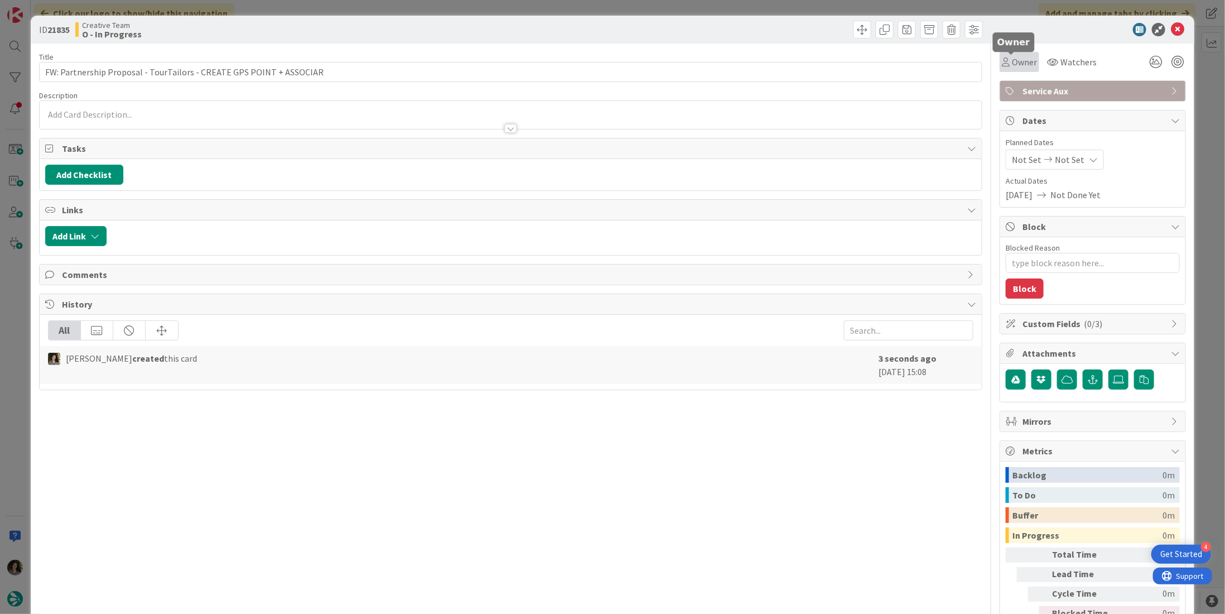
click at [1012, 60] on span "Owner" at bounding box center [1024, 61] width 25 height 13
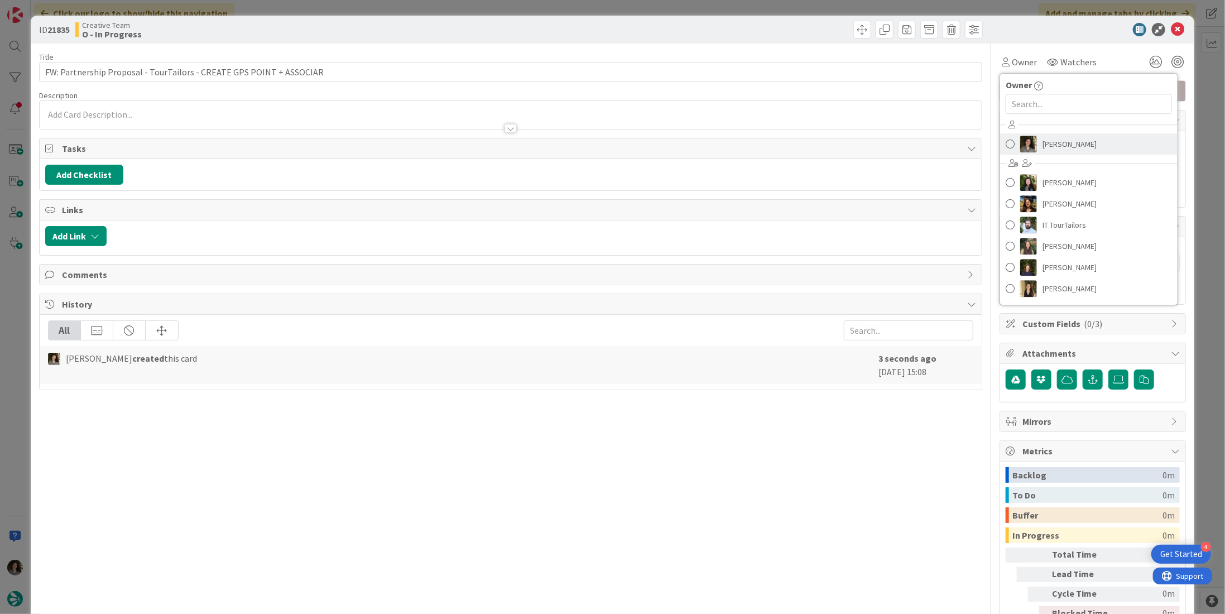
click at [1050, 147] on span "[PERSON_NAME]" at bounding box center [1070, 144] width 54 height 17
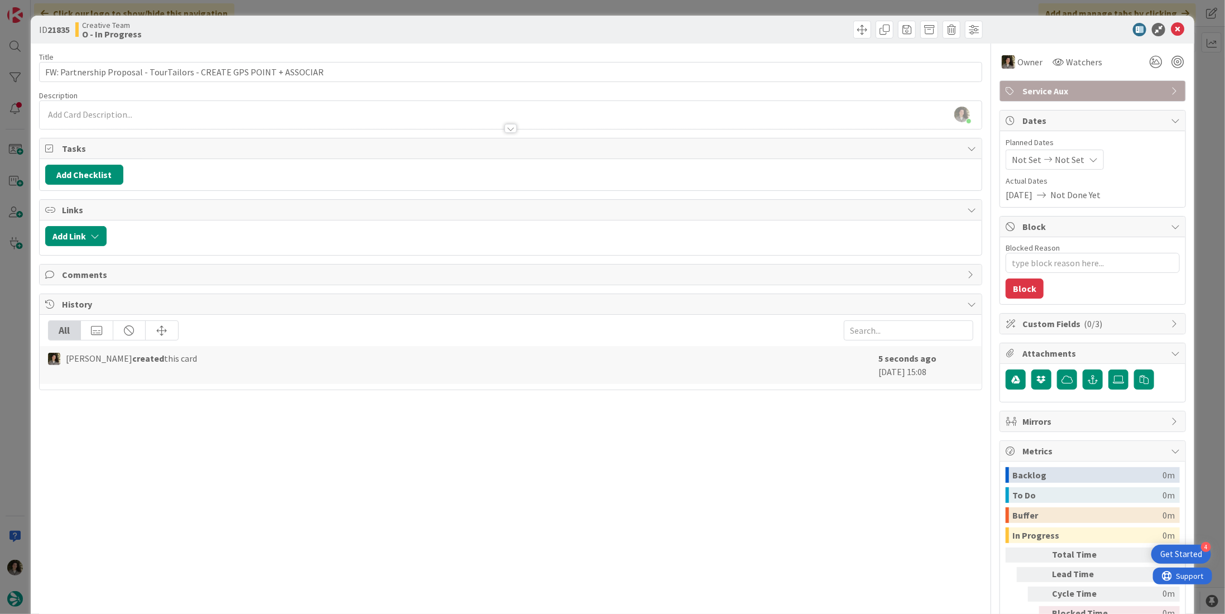
type textarea "x"
click at [1071, 160] on span "Not Set" at bounding box center [1070, 159] width 30 height 13
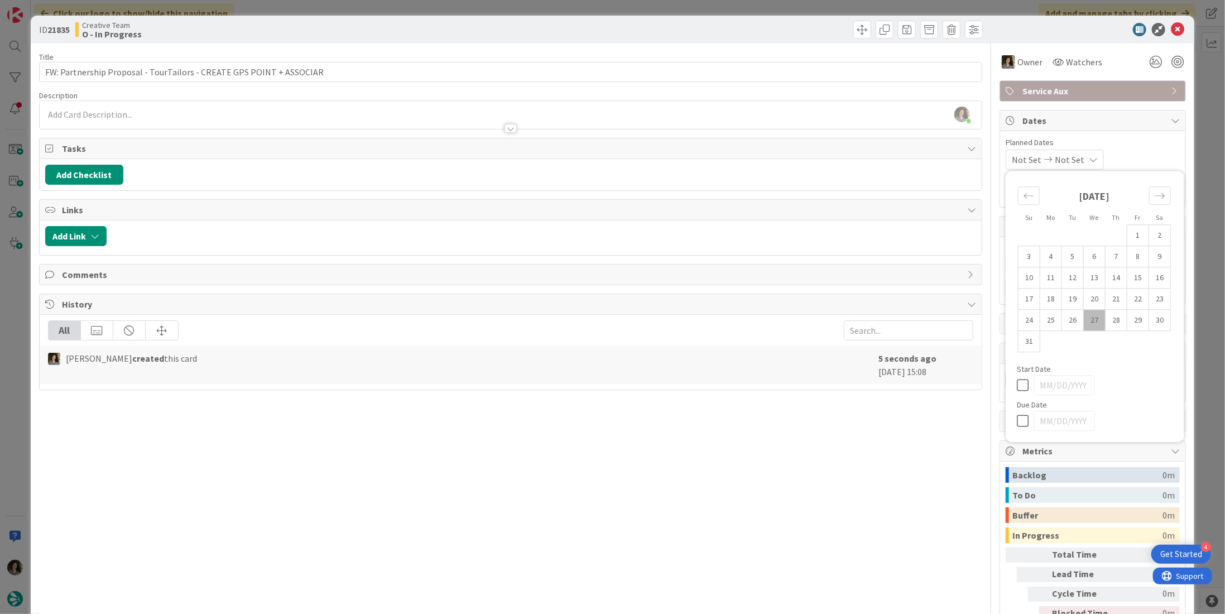
click at [1017, 424] on icon at bounding box center [1025, 420] width 17 height 13
type input "[DATE]"
click at [858, 439] on div "Title 68 / 128 FW: Partnership Proposal - TourTailors - CREATE GPS POINT + ASSO…" at bounding box center [510, 348] width 943 height 608
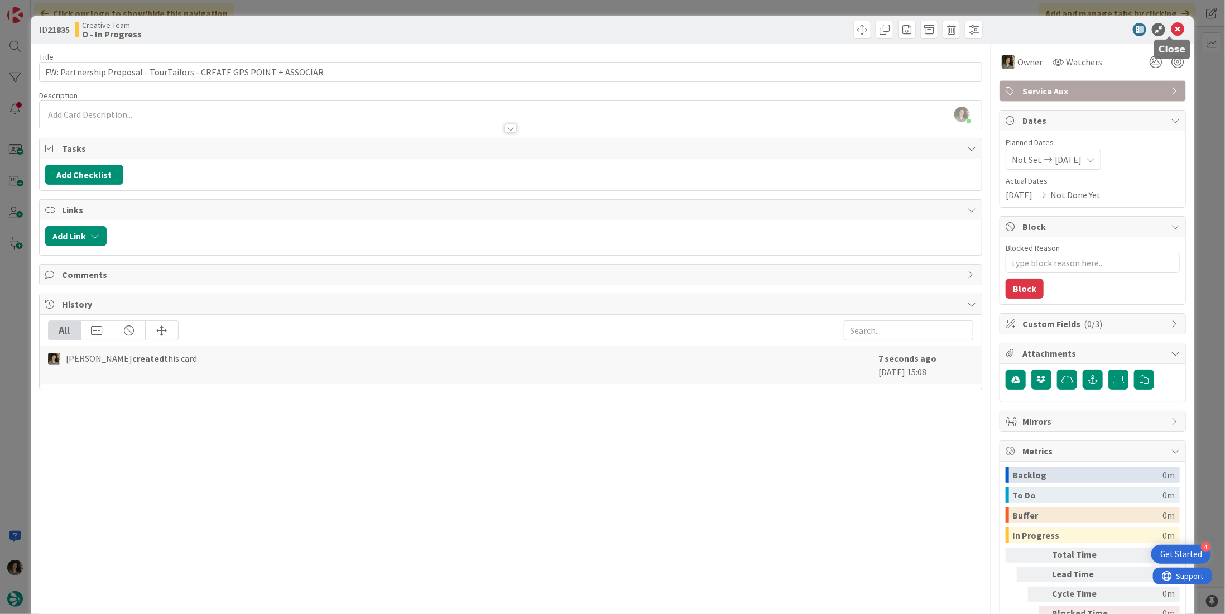
click at [1171, 26] on icon at bounding box center [1177, 29] width 13 height 13
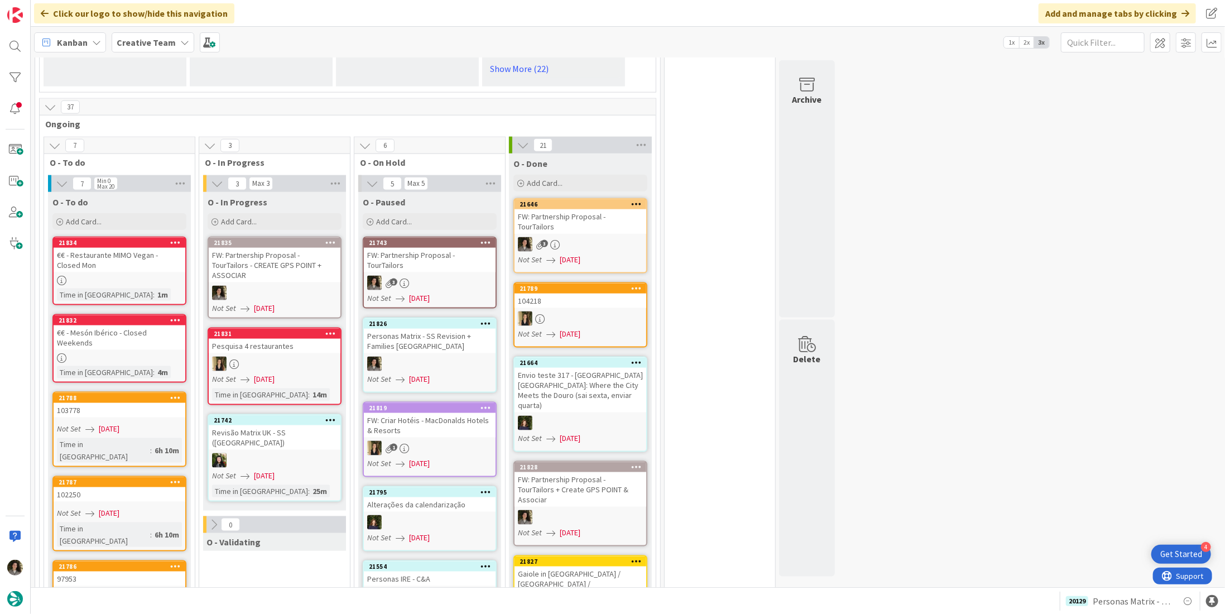
click at [284, 265] on div "FW: Partnership Proposal - TourTailors - CREATE GPS POINT + ASSOCIAR" at bounding box center [275, 265] width 132 height 35
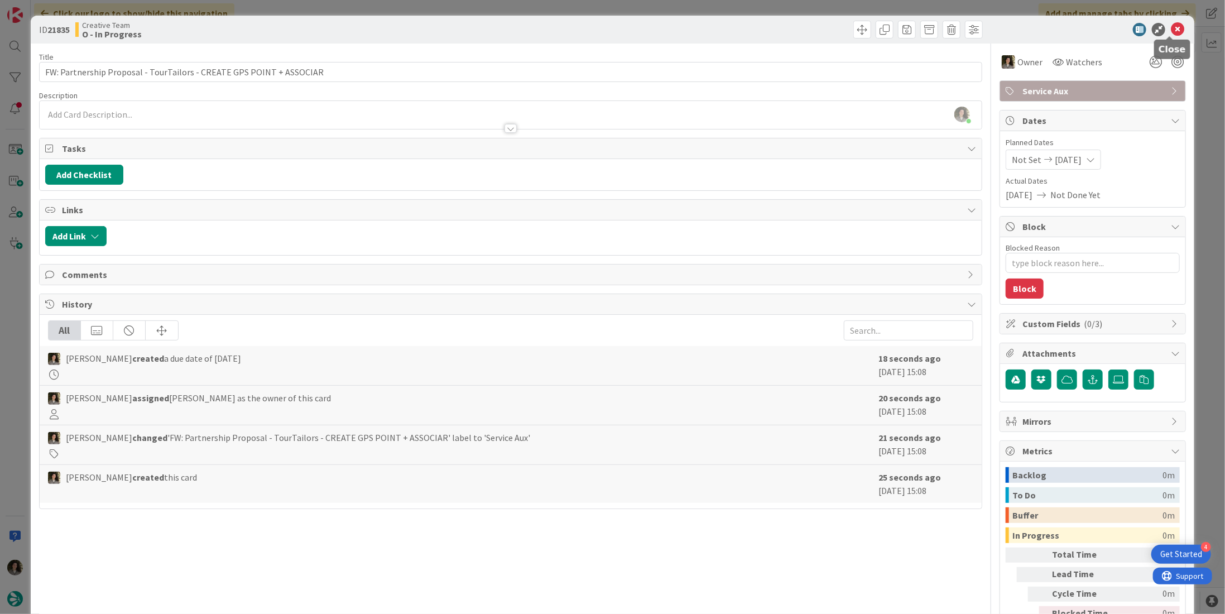
click at [1171, 26] on icon at bounding box center [1177, 29] width 13 height 13
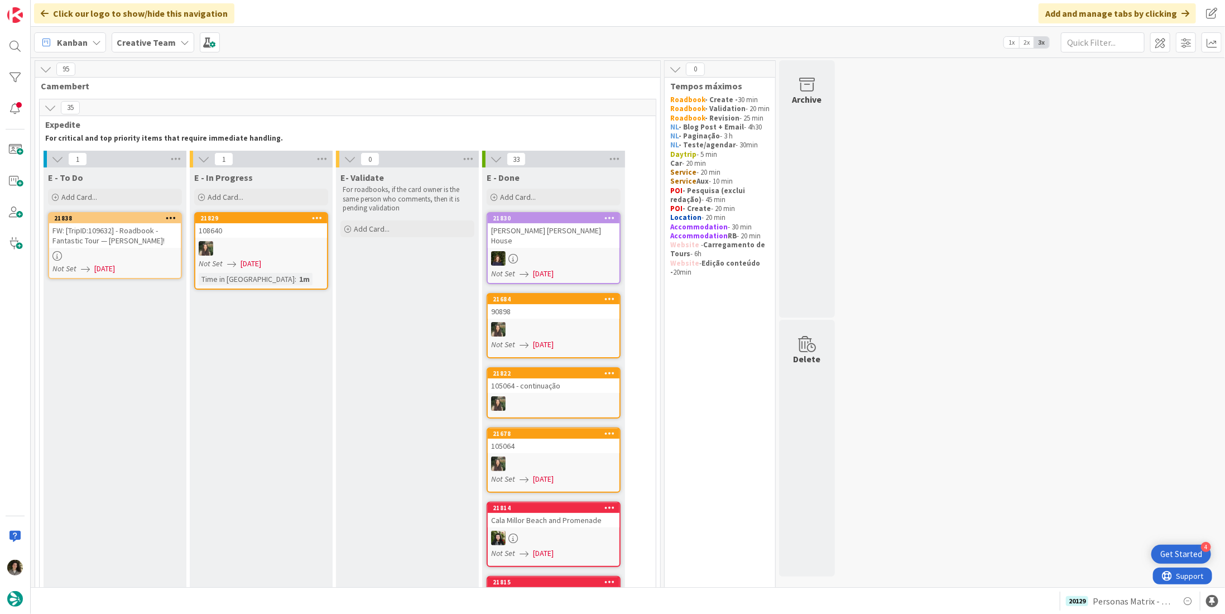
click at [115, 263] on span "[DATE]" at bounding box center [104, 269] width 21 height 12
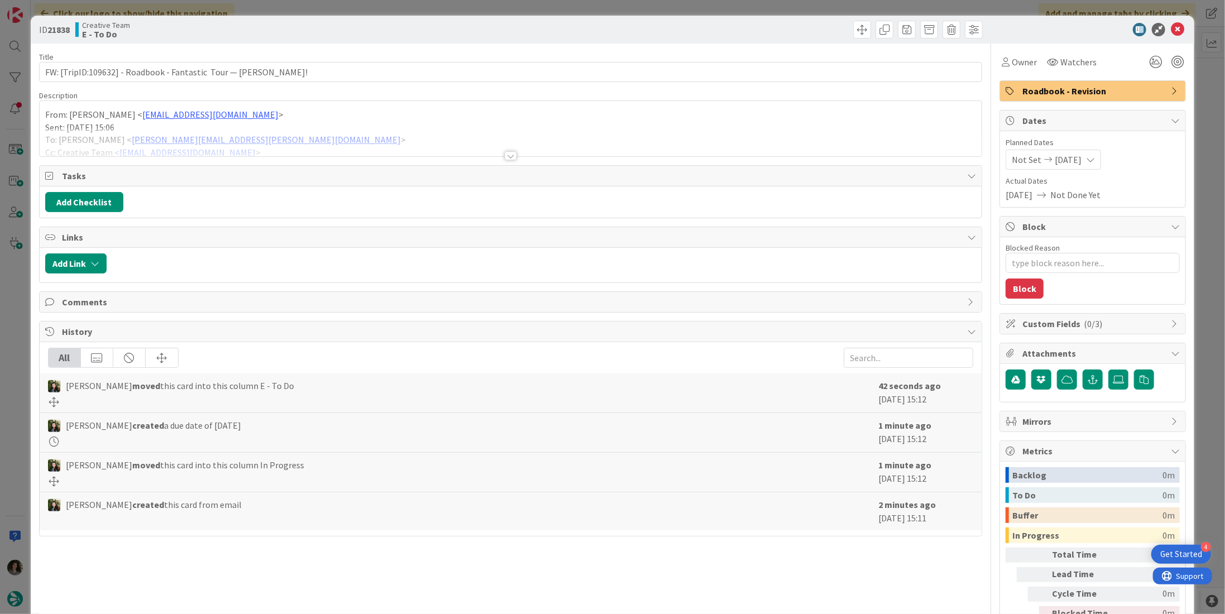
click at [502, 159] on div "Title 66 / 128 FW: [TripID:109632] - Roadbook - Fantastic Tour — [PERSON_NAME]!…" at bounding box center [510, 348] width 943 height 608
click at [507, 151] on div at bounding box center [511, 155] width 12 height 9
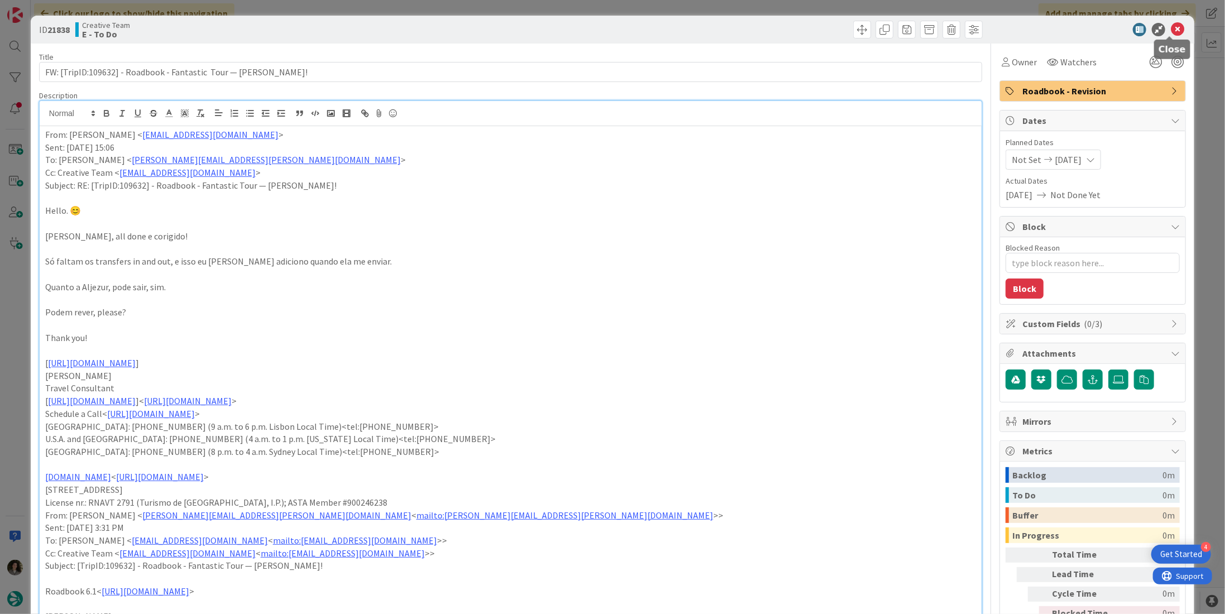
click at [1172, 29] on icon at bounding box center [1177, 29] width 13 height 13
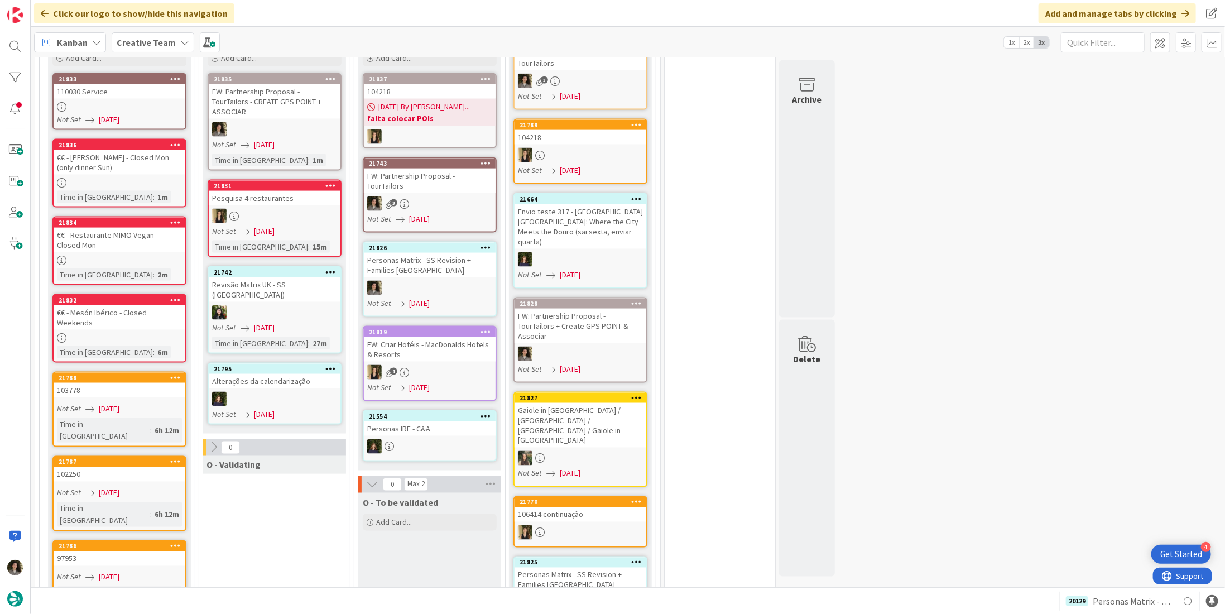
scroll to position [1005, 0]
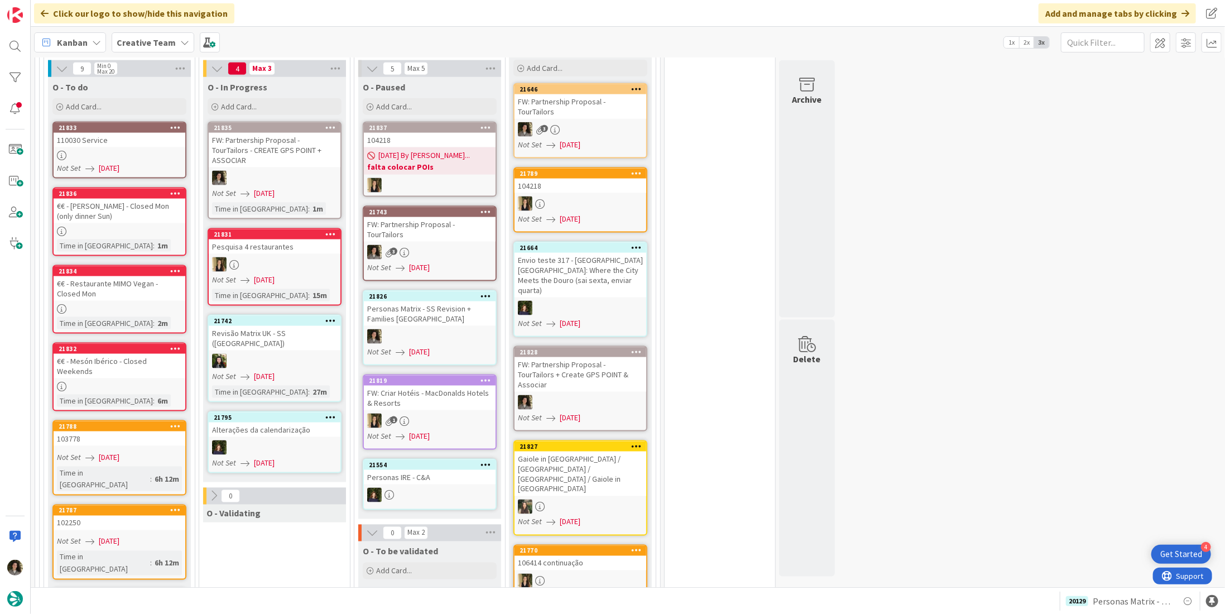
click at [124, 151] on div at bounding box center [120, 155] width 132 height 9
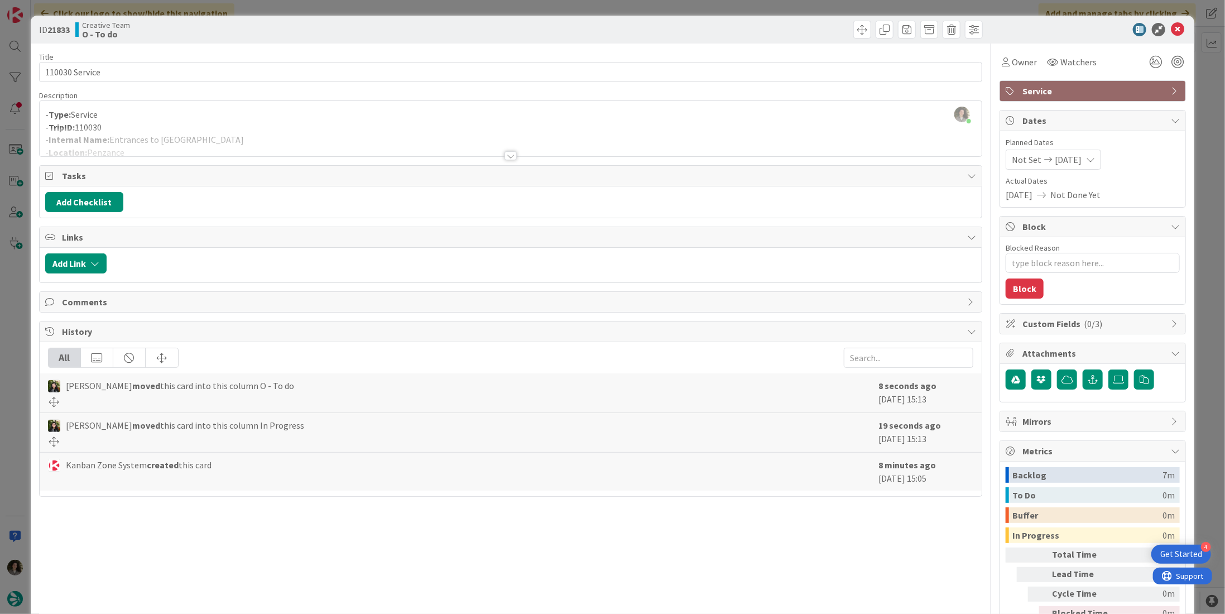
click at [505, 155] on div at bounding box center [511, 155] width 12 height 9
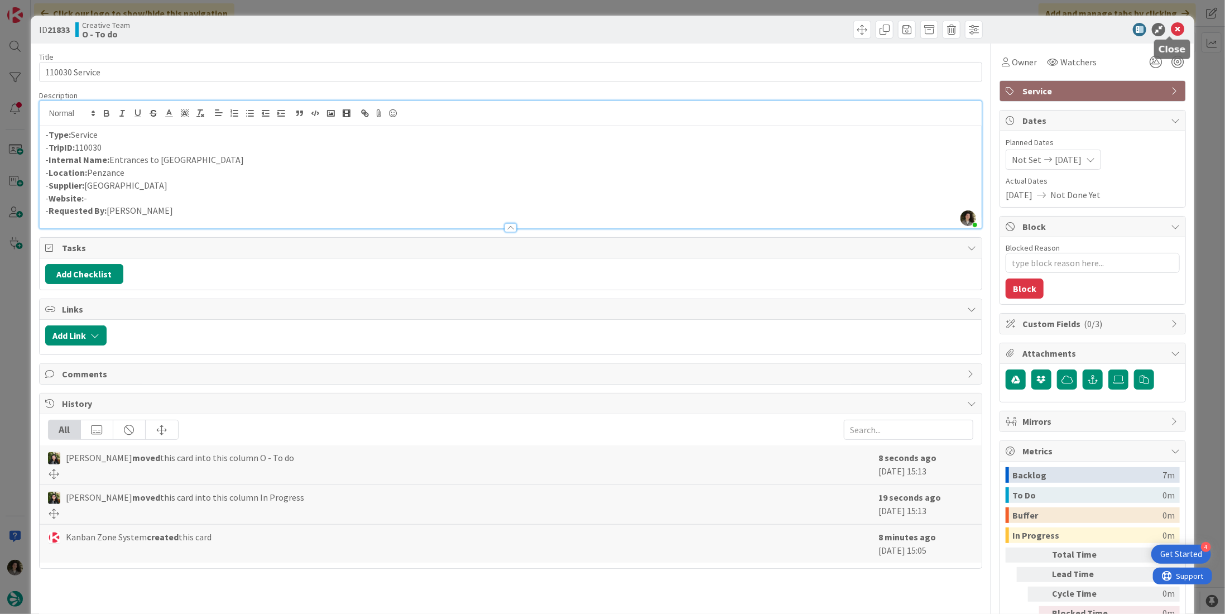
click at [1172, 28] on icon at bounding box center [1177, 29] width 13 height 13
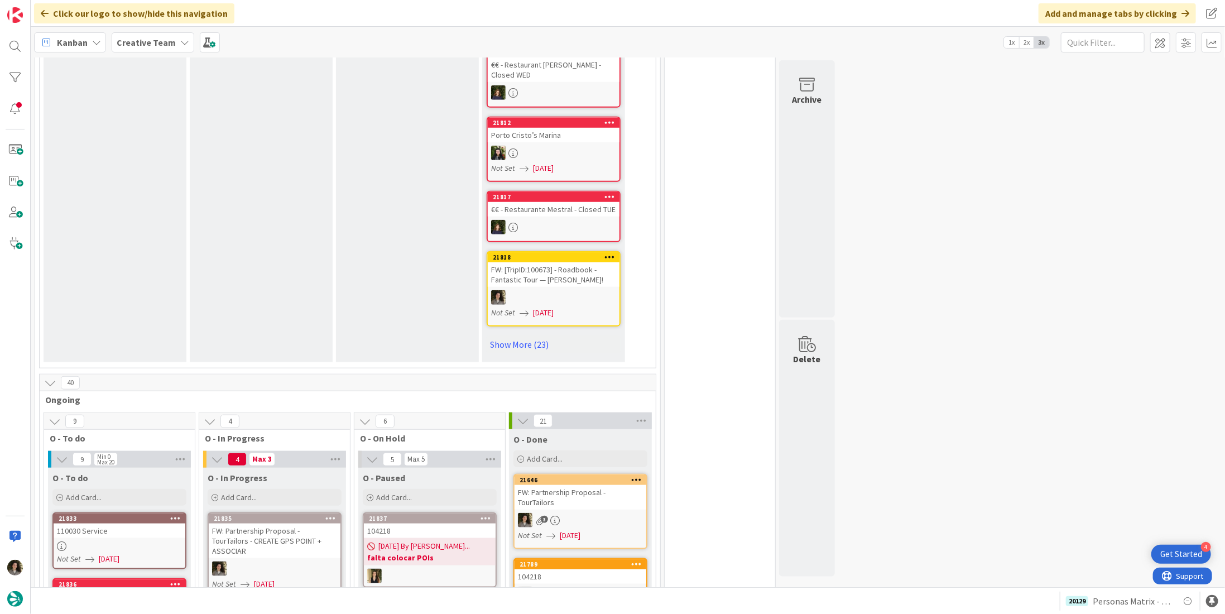
scroll to position [893, 0]
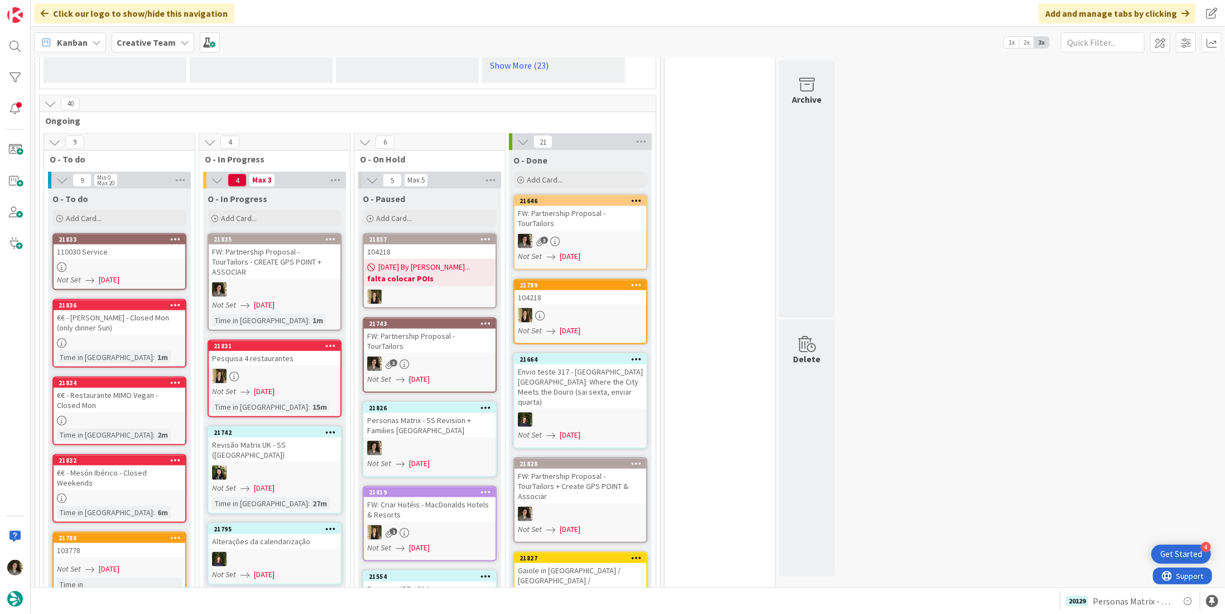
click at [126, 244] on div "110030 Service" at bounding box center [120, 251] width 132 height 15
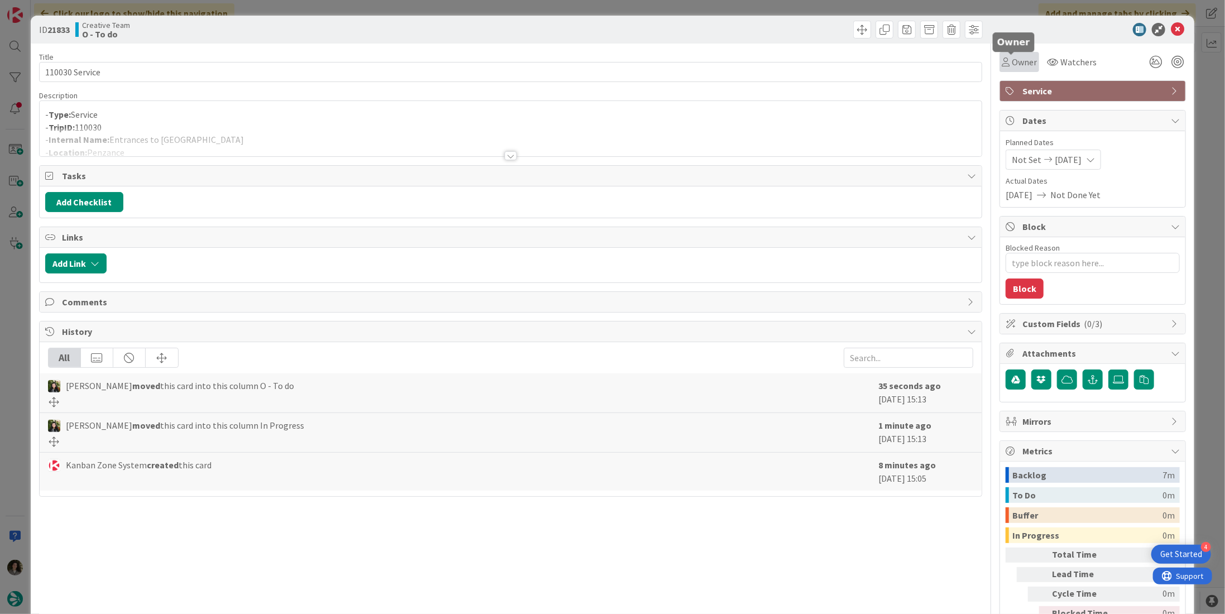
click at [1012, 62] on span "Owner" at bounding box center [1024, 61] width 25 height 13
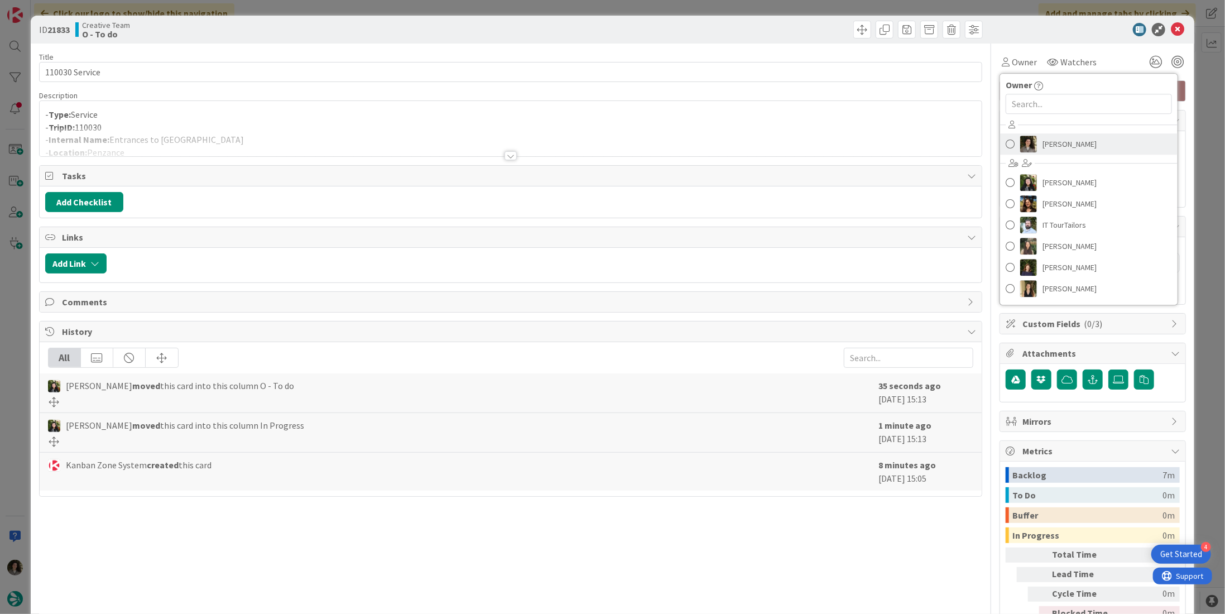
click at [1059, 140] on span "[PERSON_NAME]" at bounding box center [1070, 144] width 54 height 17
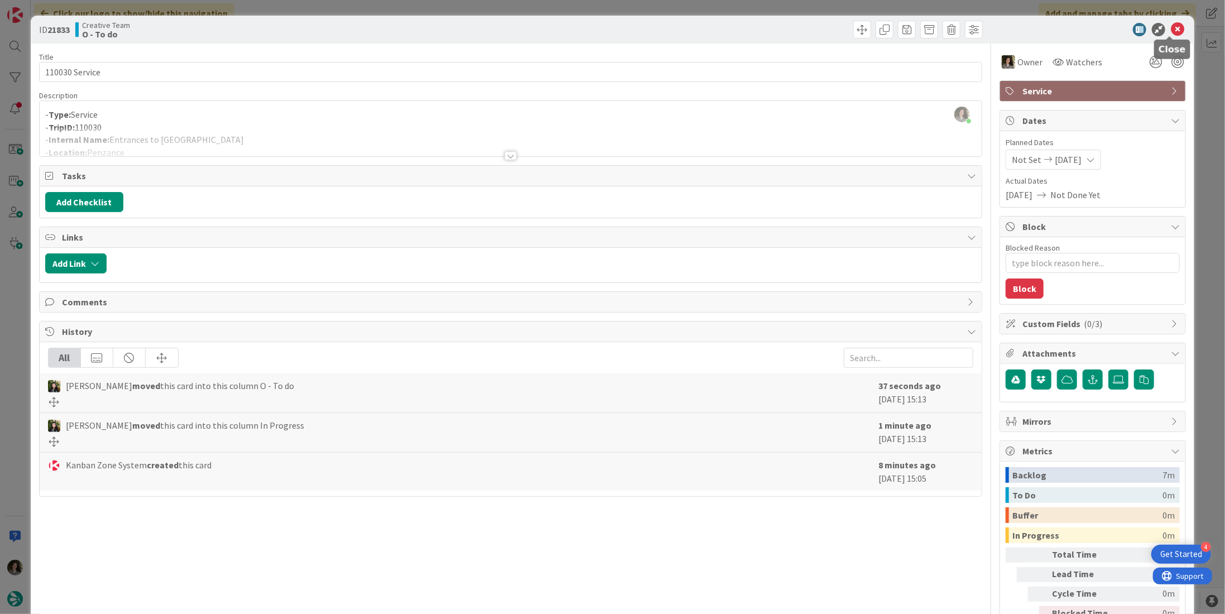
click at [1171, 36] on icon at bounding box center [1177, 29] width 13 height 13
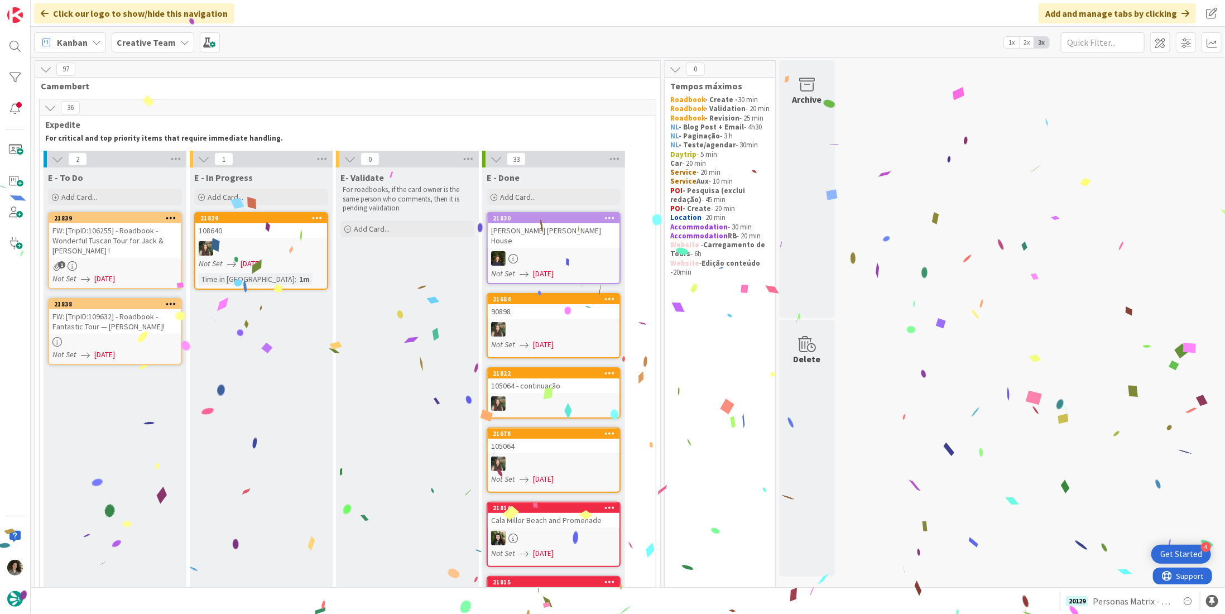
click at [117, 329] on div "FW: [TripID:109632] - Roadbook - Fantastic Tour — [PERSON_NAME]!" at bounding box center [115, 321] width 132 height 25
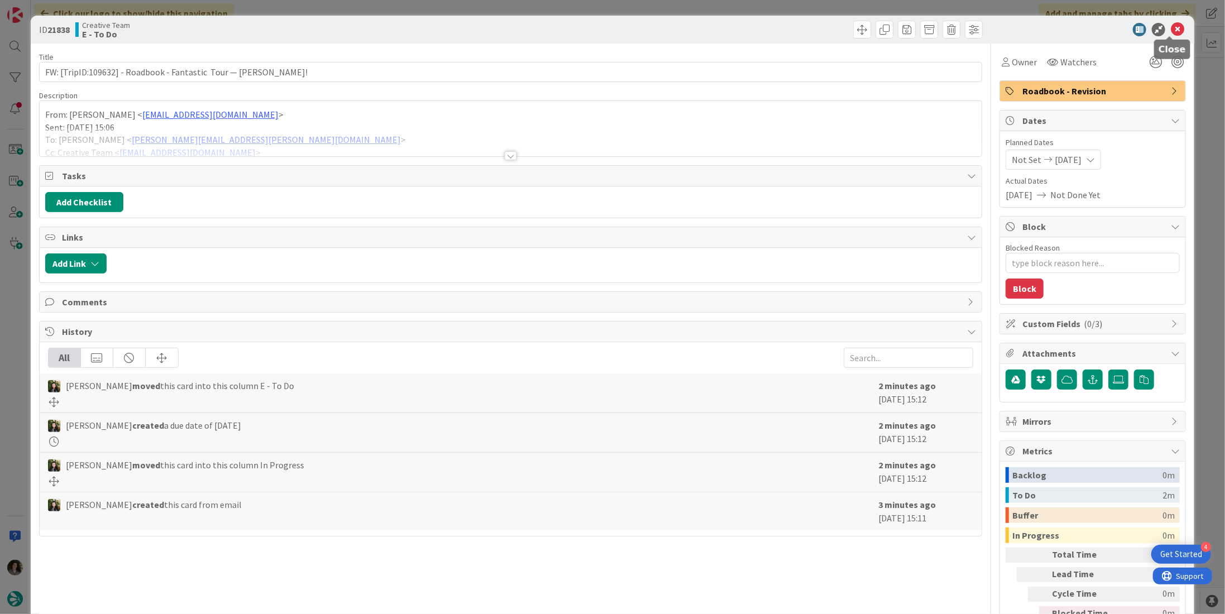
click at [1171, 28] on icon at bounding box center [1177, 29] width 13 height 13
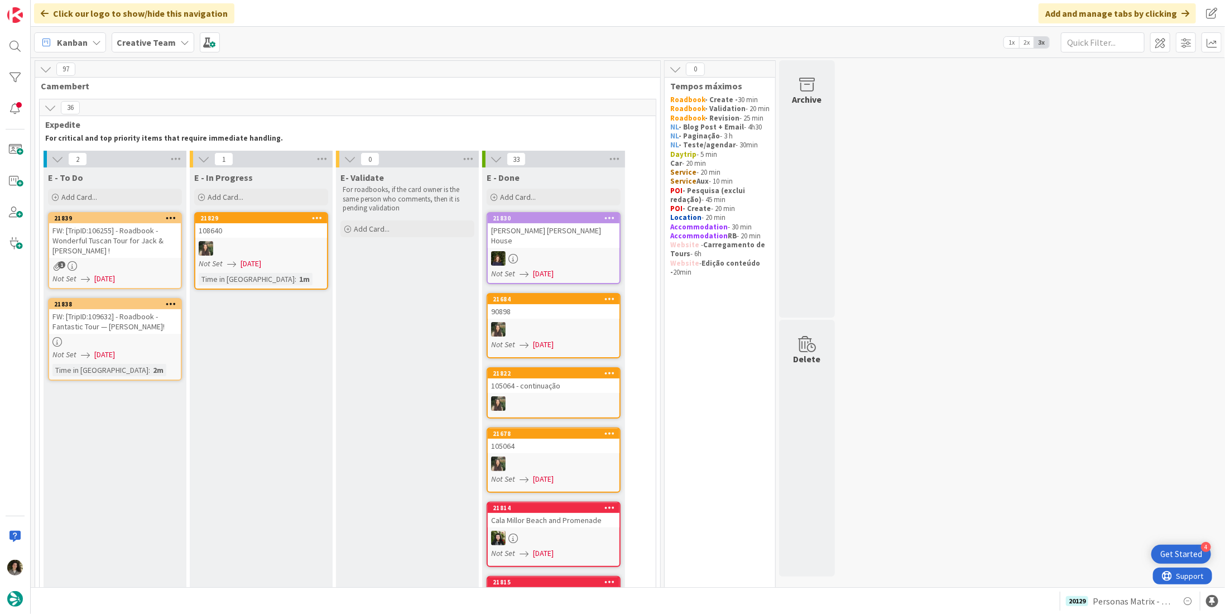
click at [133, 241] on div "FW: [TripID:106255] - Roadbook - Wonderful Tuscan Tour for Jack & [PERSON_NAME]…" at bounding box center [115, 240] width 132 height 35
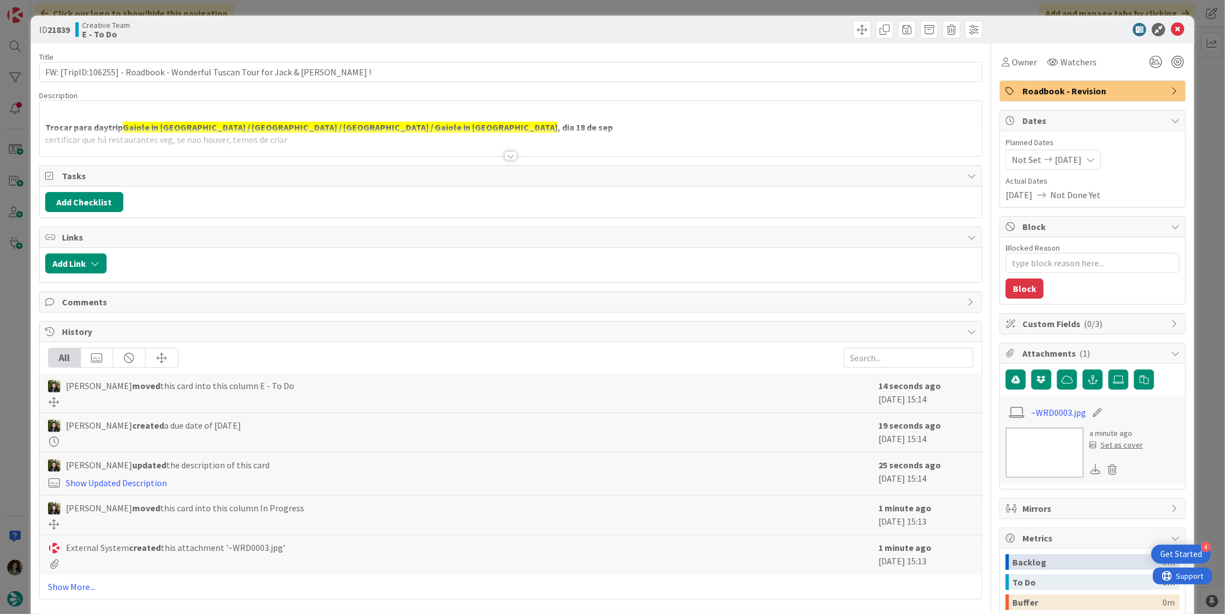
click at [514, 152] on div at bounding box center [511, 142] width 942 height 28
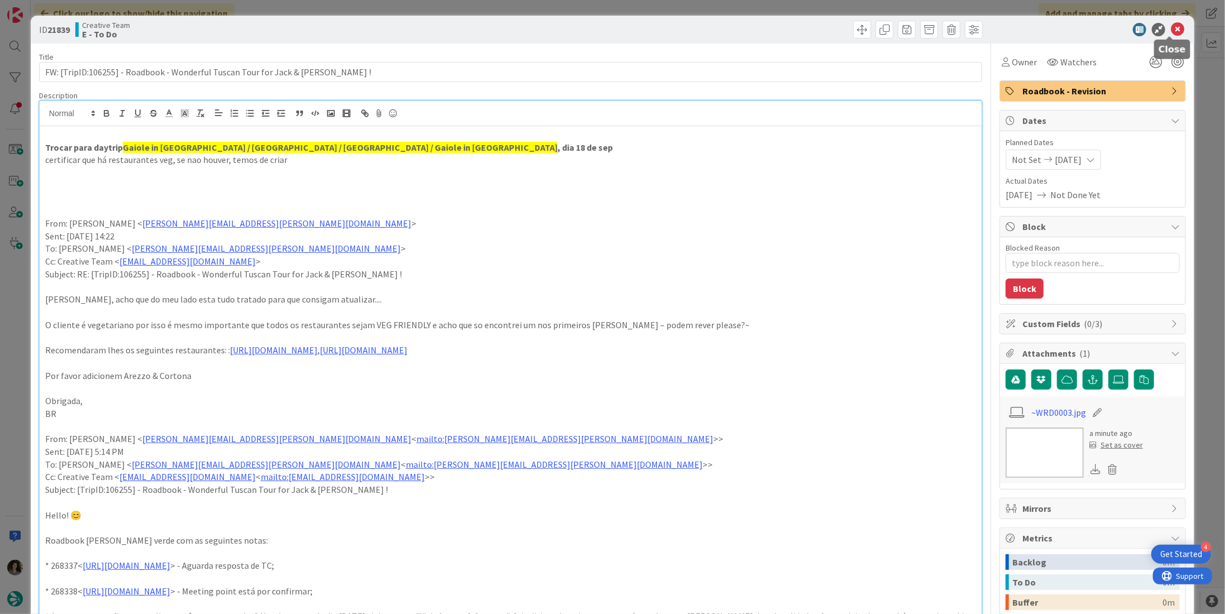
click at [1171, 31] on icon at bounding box center [1177, 29] width 13 height 13
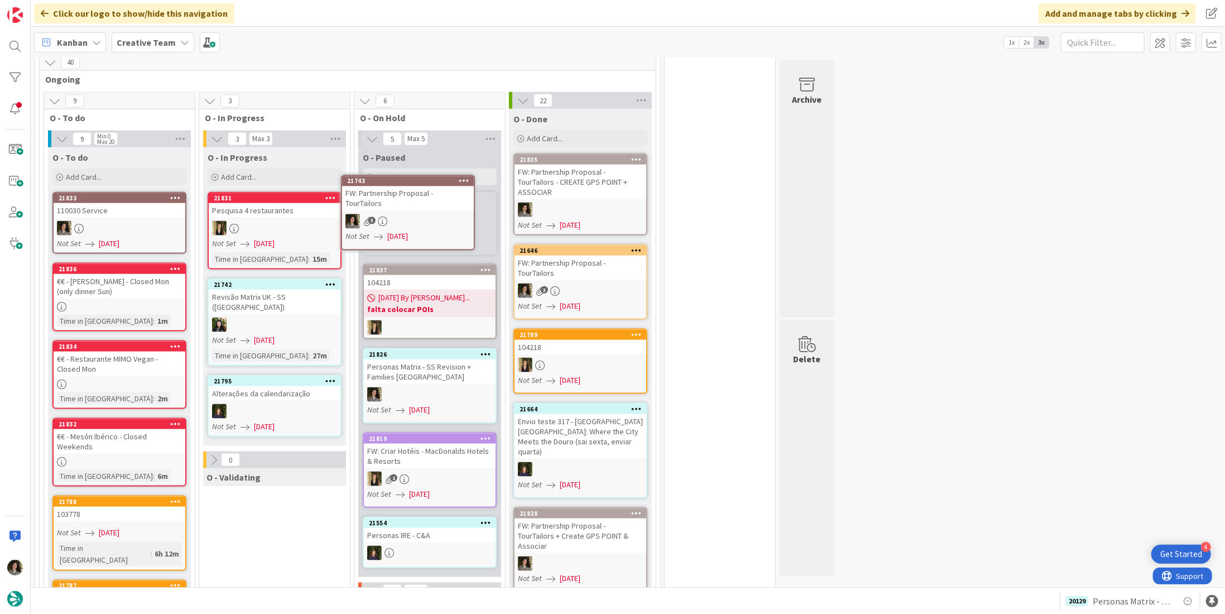
scroll to position [933, 0]
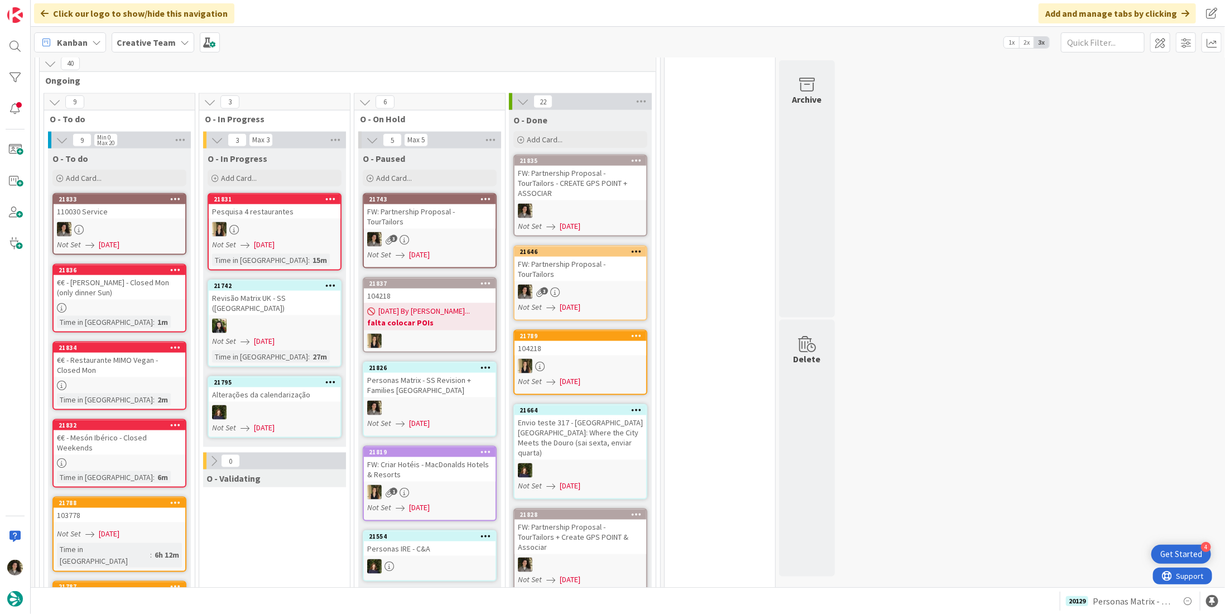
click at [583, 204] on div at bounding box center [581, 211] width 132 height 15
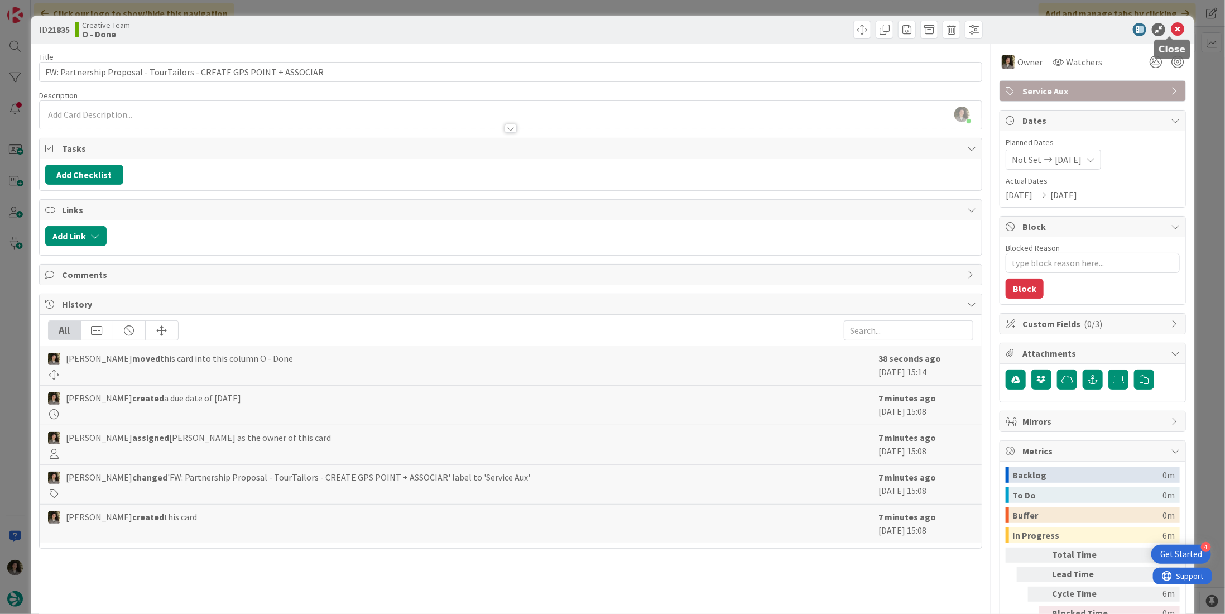
click at [1171, 27] on icon at bounding box center [1177, 29] width 13 height 13
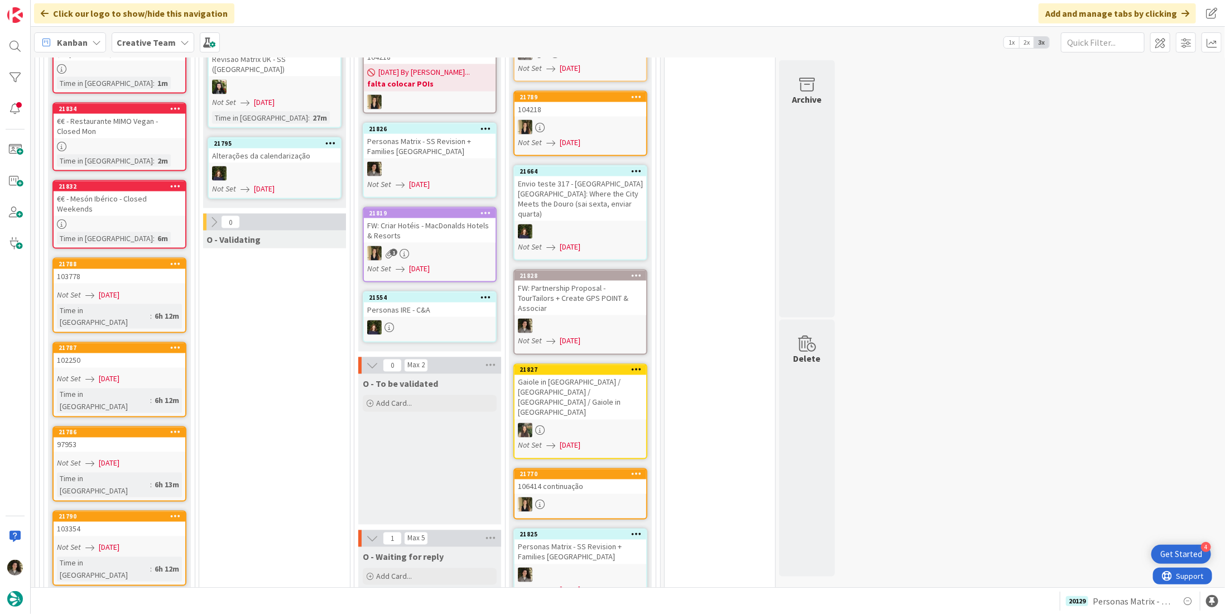
scroll to position [949, 0]
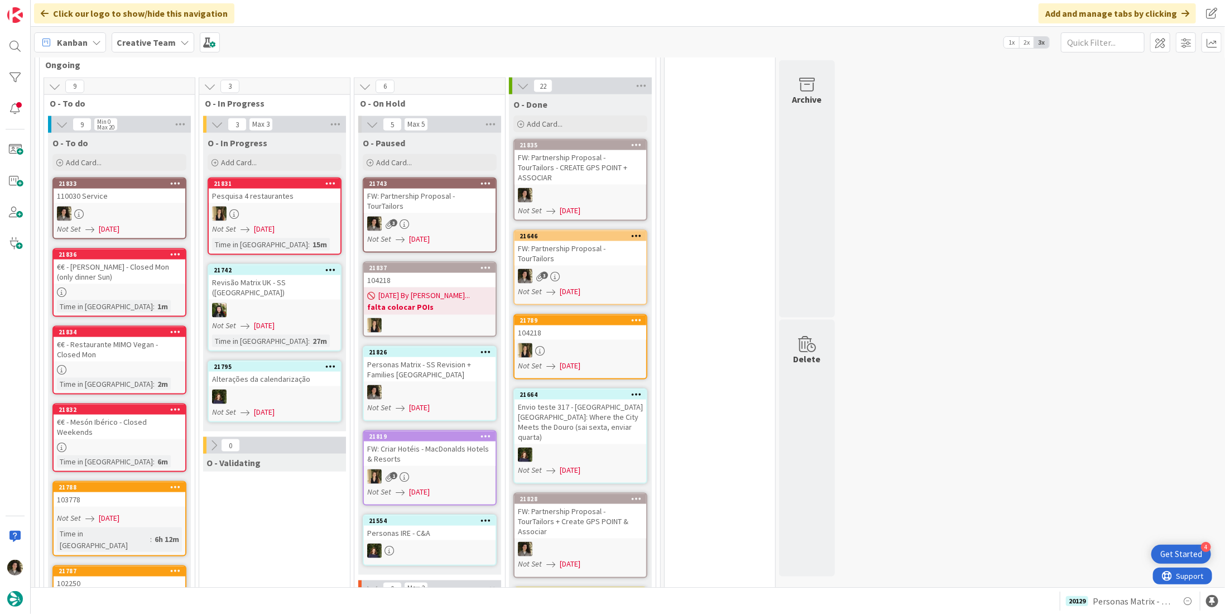
click at [429, 217] on div "3" at bounding box center [430, 224] width 132 height 15
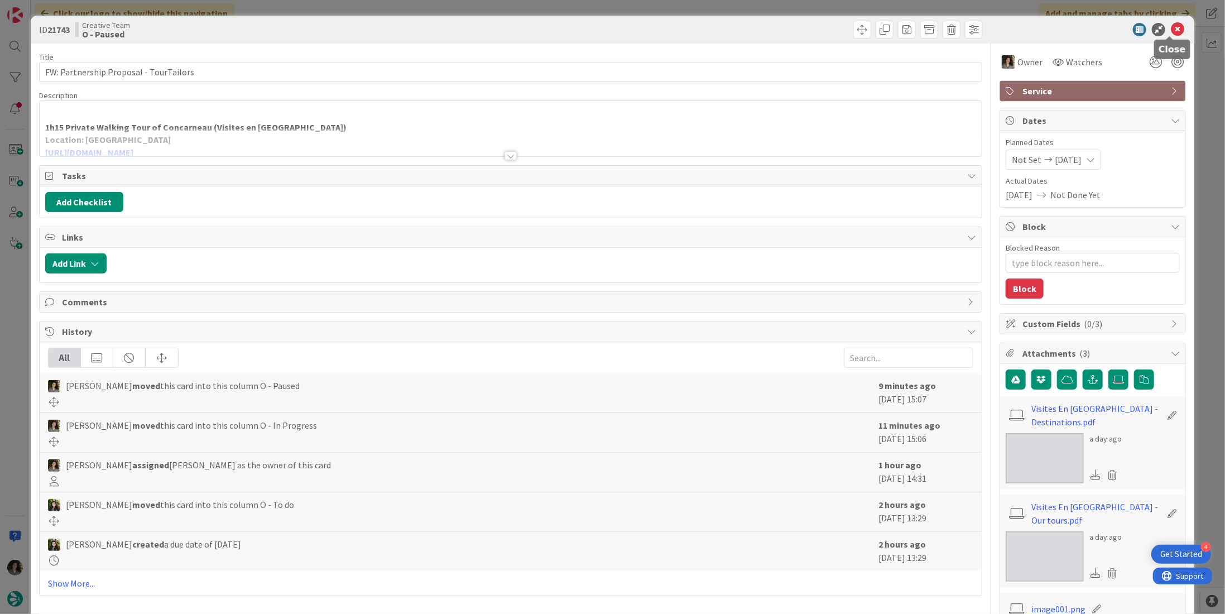
click at [1171, 30] on icon at bounding box center [1177, 29] width 13 height 13
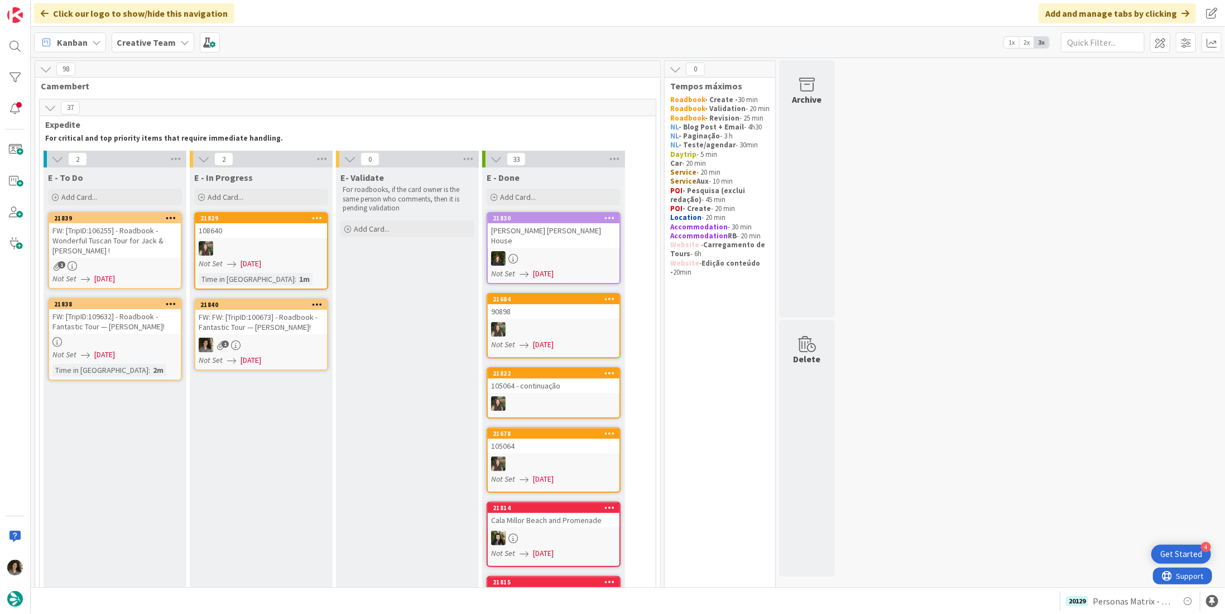
click at [286, 334] on link "21840 FW: FW: [TripID:100673] - Roadbook - Fantastic Tour — [PERSON_NAME]! 1 No…" at bounding box center [261, 335] width 134 height 72
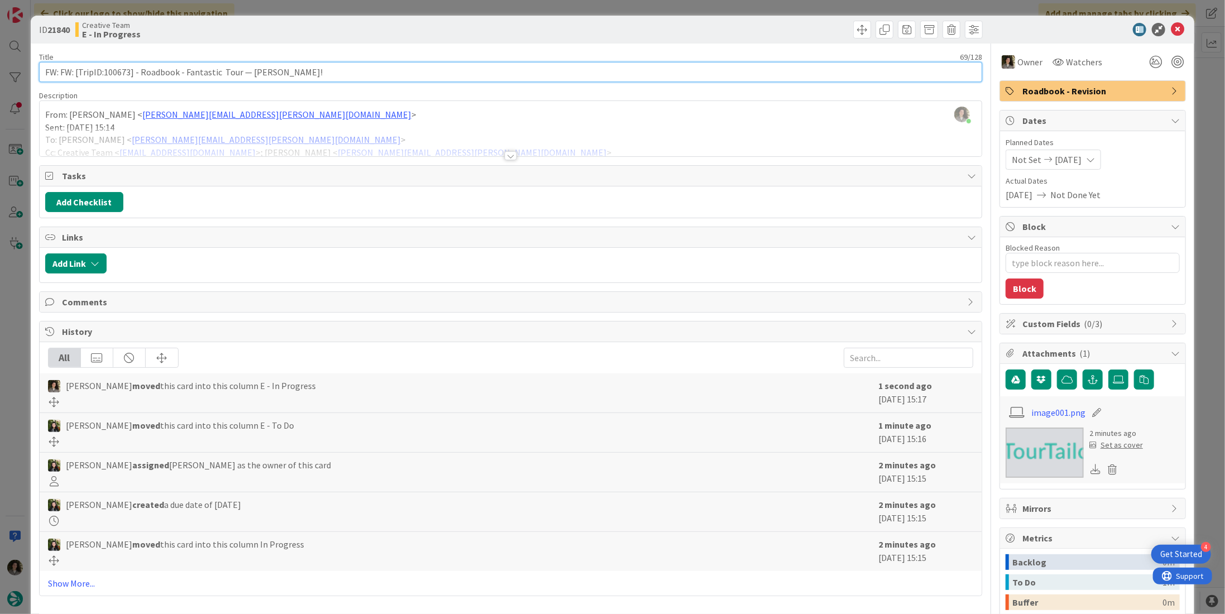
drag, startPoint x: 129, startPoint y: 73, endPoint x: 105, endPoint y: 70, distance: 24.7
click at [105, 70] on input "FW: FW: [TripID:100673] - Roadbook - Fantastic Tour — [PERSON_NAME]!" at bounding box center [510, 72] width 943 height 20
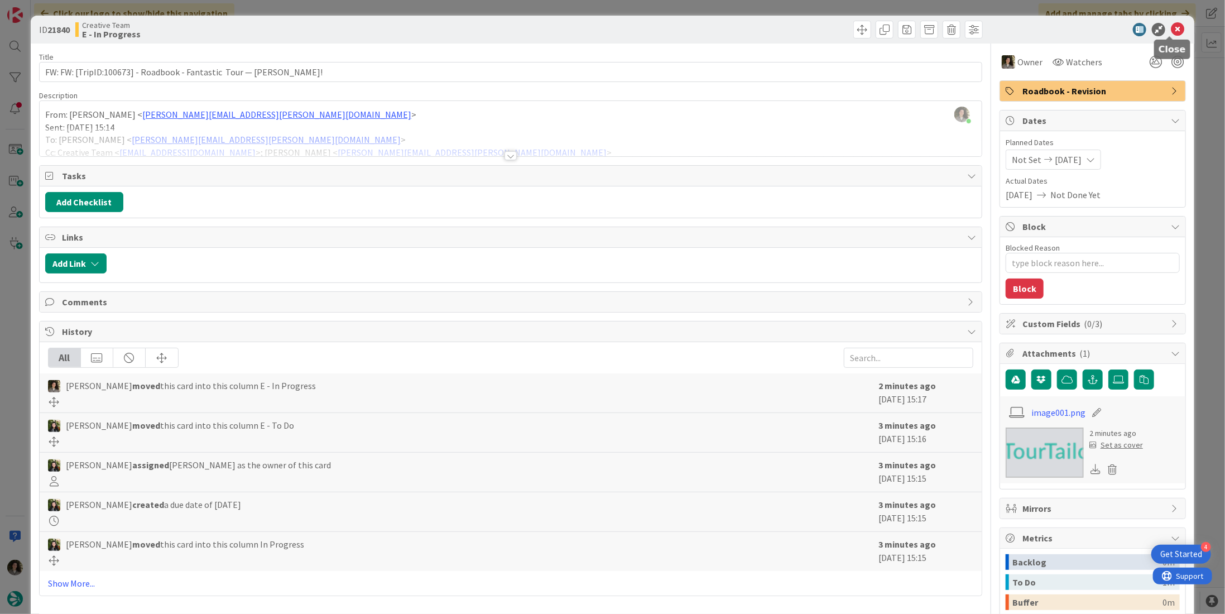
click at [1175, 30] on icon at bounding box center [1177, 29] width 13 height 13
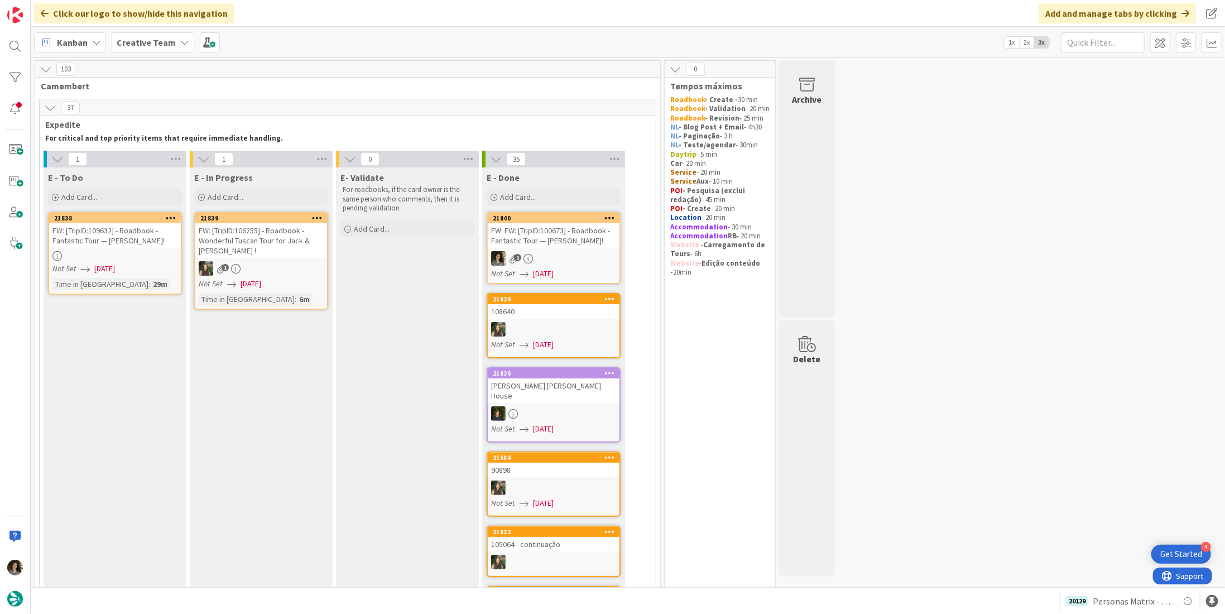
click at [554, 248] on link "21840 FW: FW: [TripID:100673] - Roadbook - Fantastic Tour — [PERSON_NAME]! 1 No…" at bounding box center [554, 248] width 134 height 72
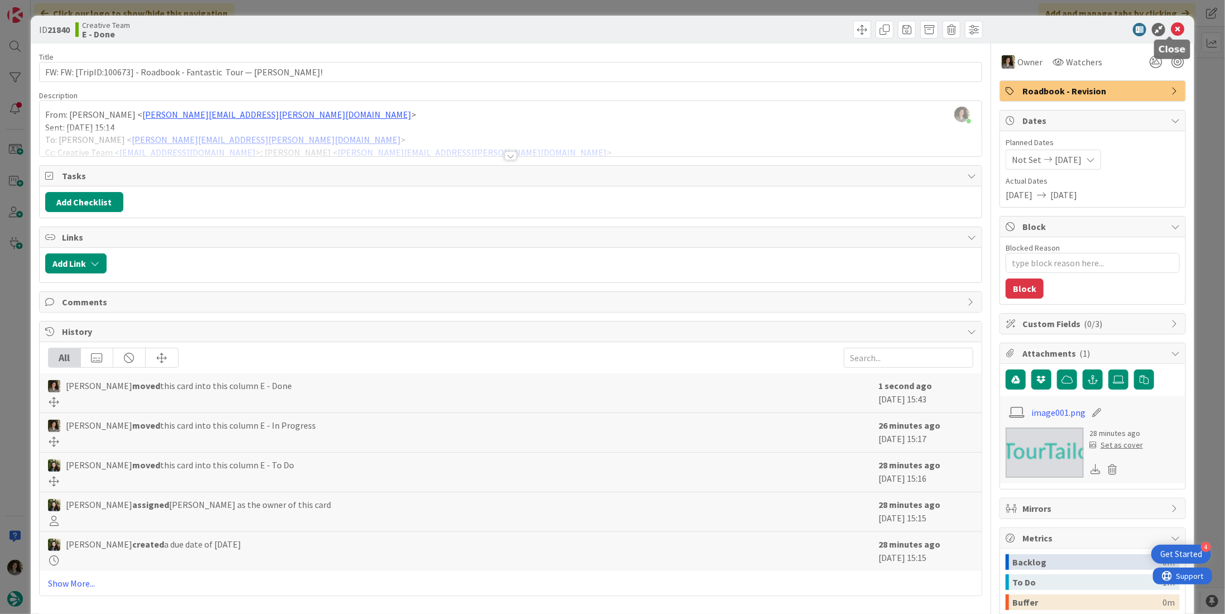
click at [1172, 27] on icon at bounding box center [1177, 29] width 13 height 13
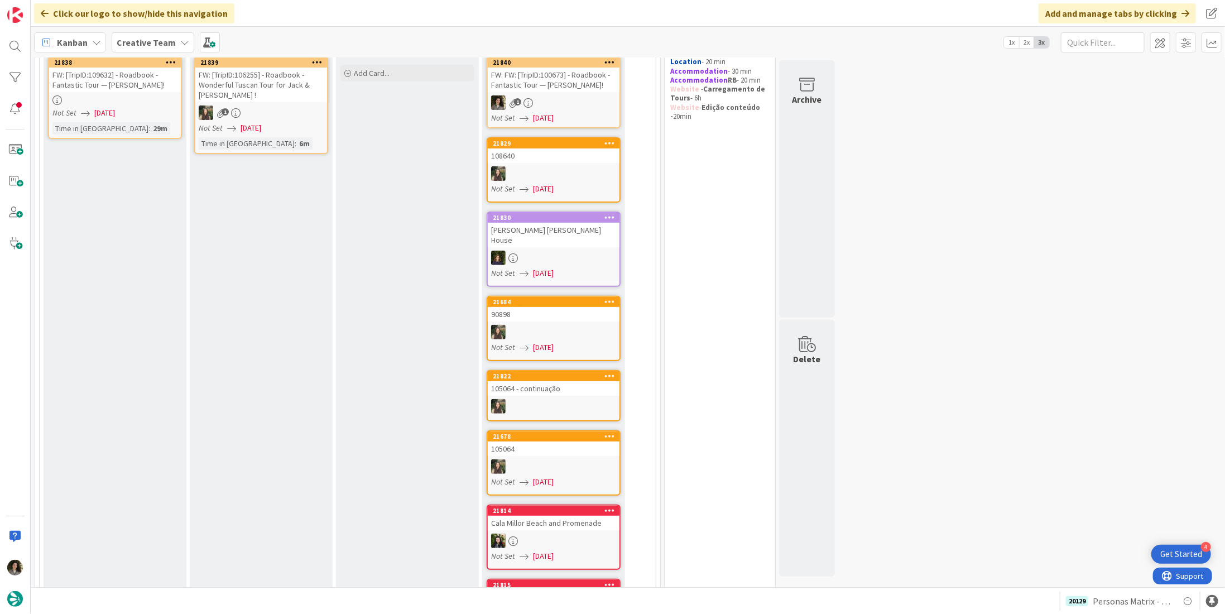
scroll to position [167, 0]
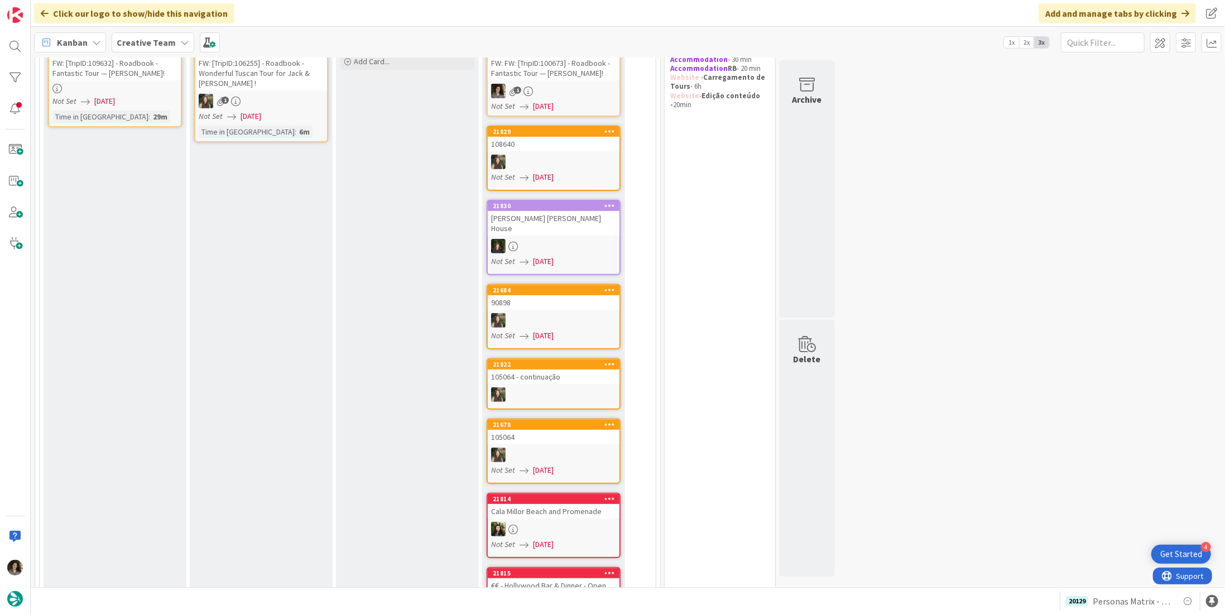
click at [132, 111] on div "Time in [GEOGRAPHIC_DATA] : 29m" at bounding box center [114, 117] width 125 height 12
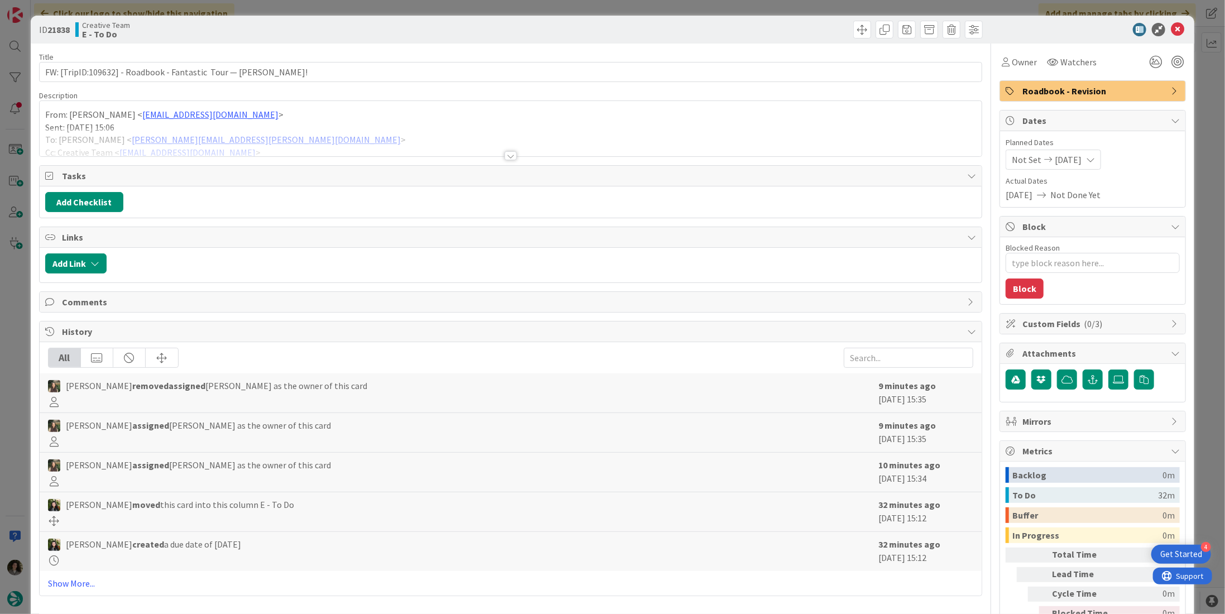
click at [514, 150] on div at bounding box center [511, 142] width 942 height 28
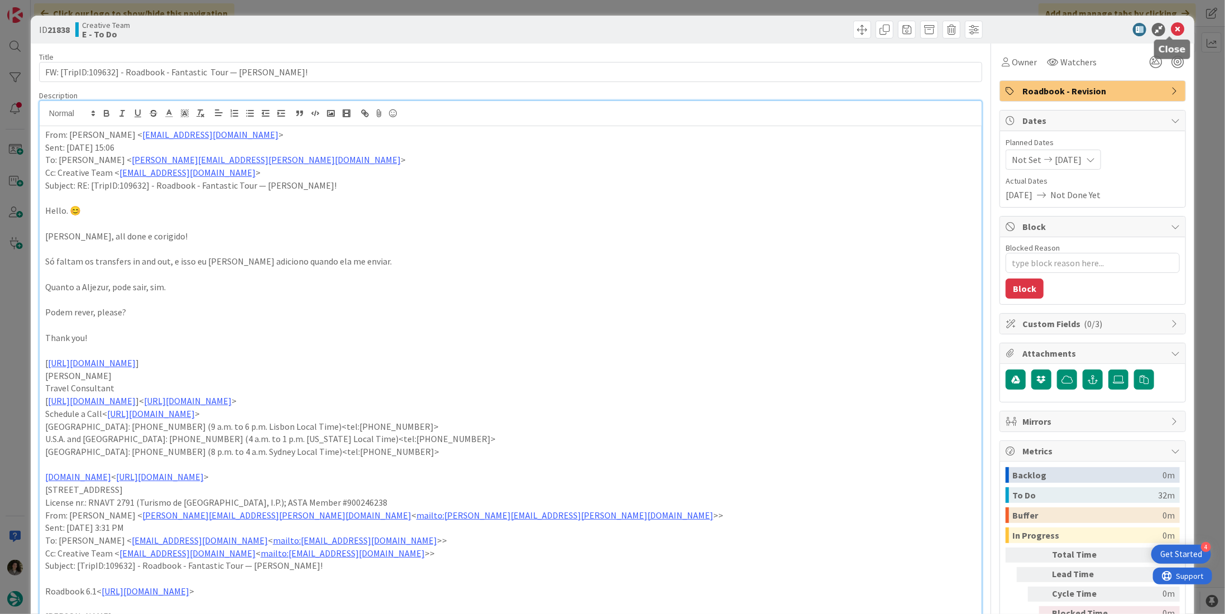
click at [1172, 27] on icon at bounding box center [1177, 29] width 13 height 13
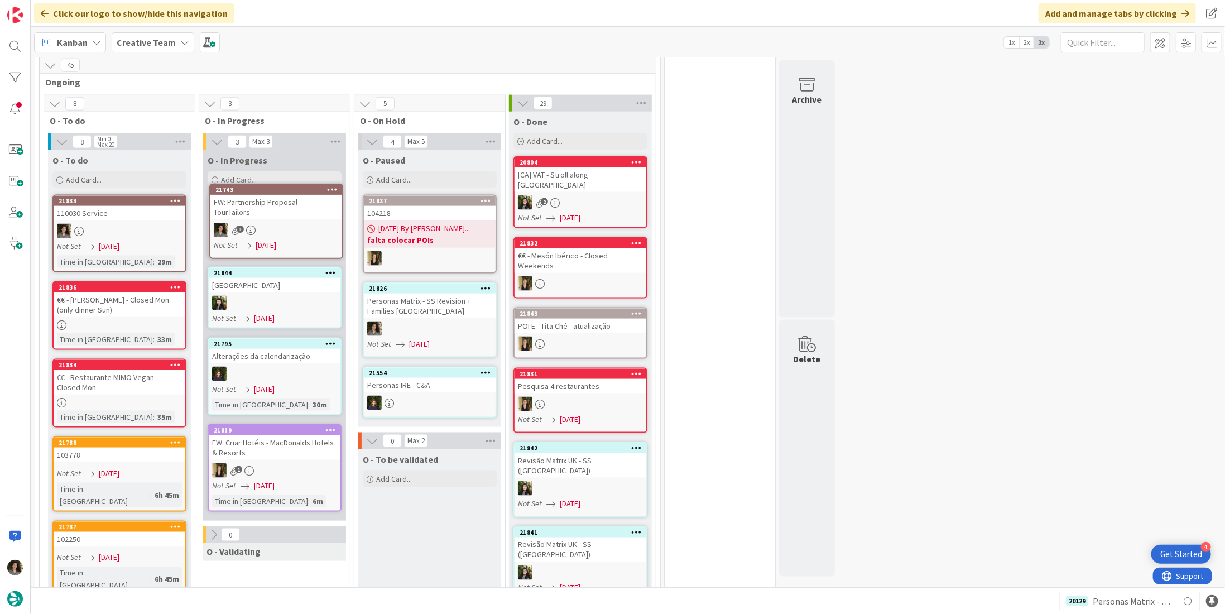
scroll to position [944, 0]
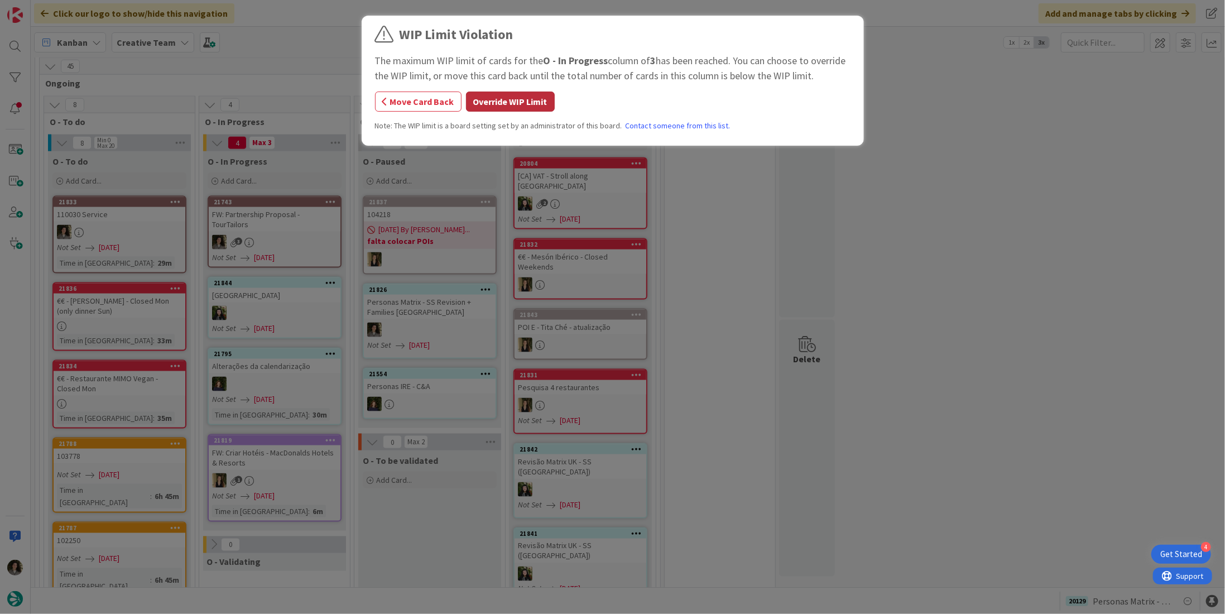
click at [524, 99] on button "Override WIP Limit" at bounding box center [510, 102] width 89 height 20
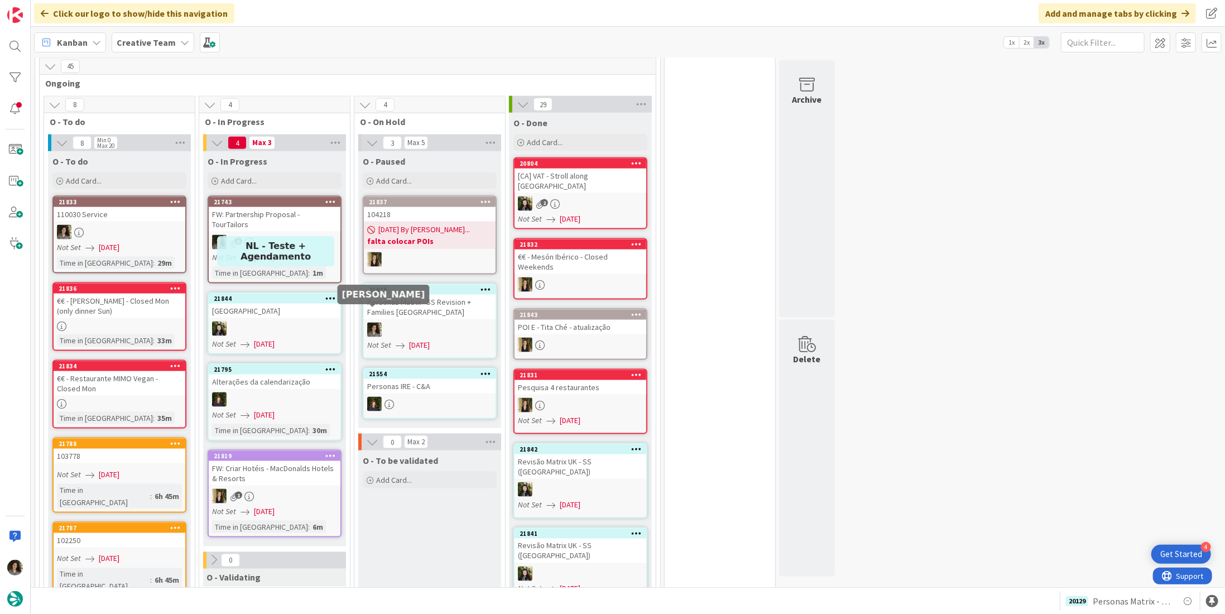
click at [273, 235] on div "3" at bounding box center [275, 242] width 132 height 15
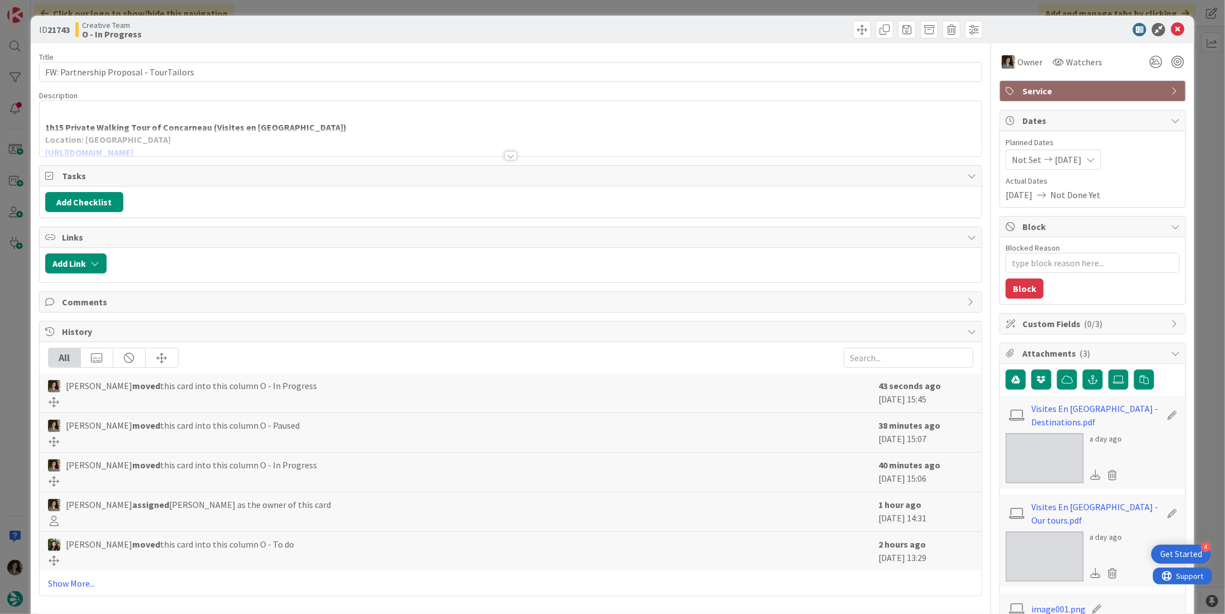
click at [511, 153] on div at bounding box center [511, 155] width 12 height 9
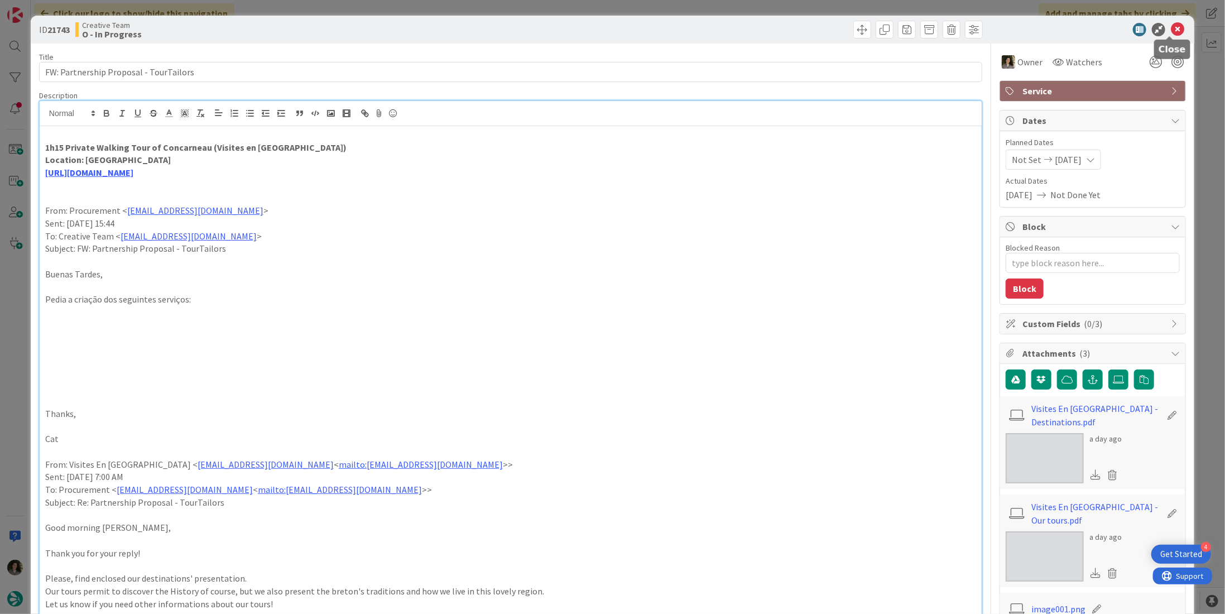
click at [1174, 23] on icon at bounding box center [1177, 29] width 13 height 13
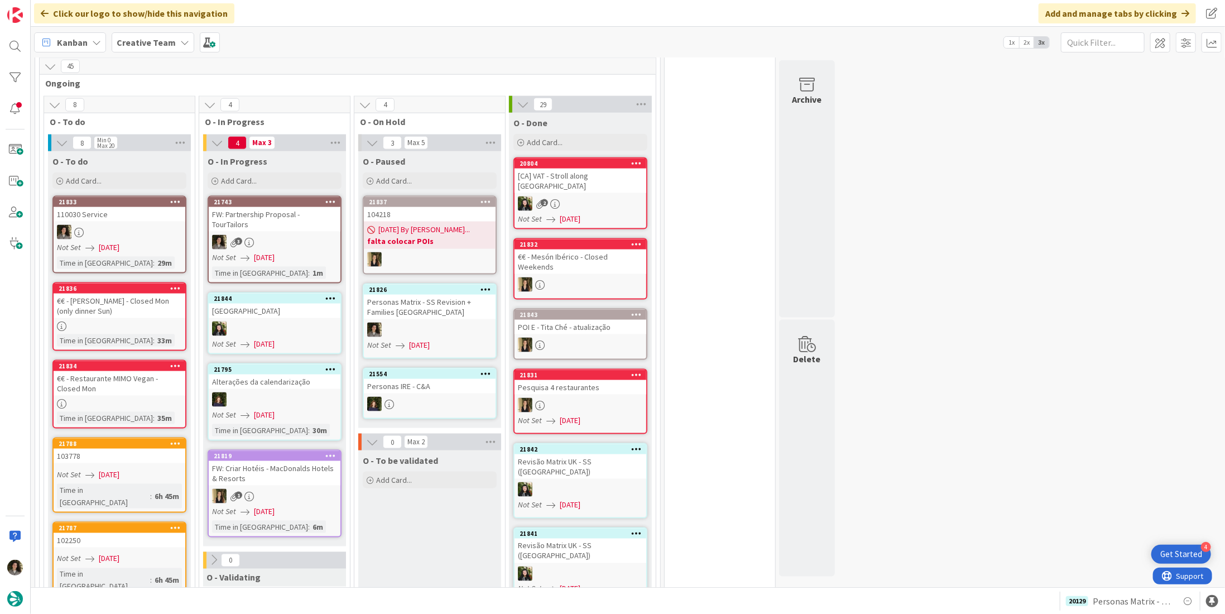
click at [141, 224] on link "21833 110030 Service Not Set [DATE] Time in [GEOGRAPHIC_DATA] : 29m" at bounding box center [119, 235] width 134 height 78
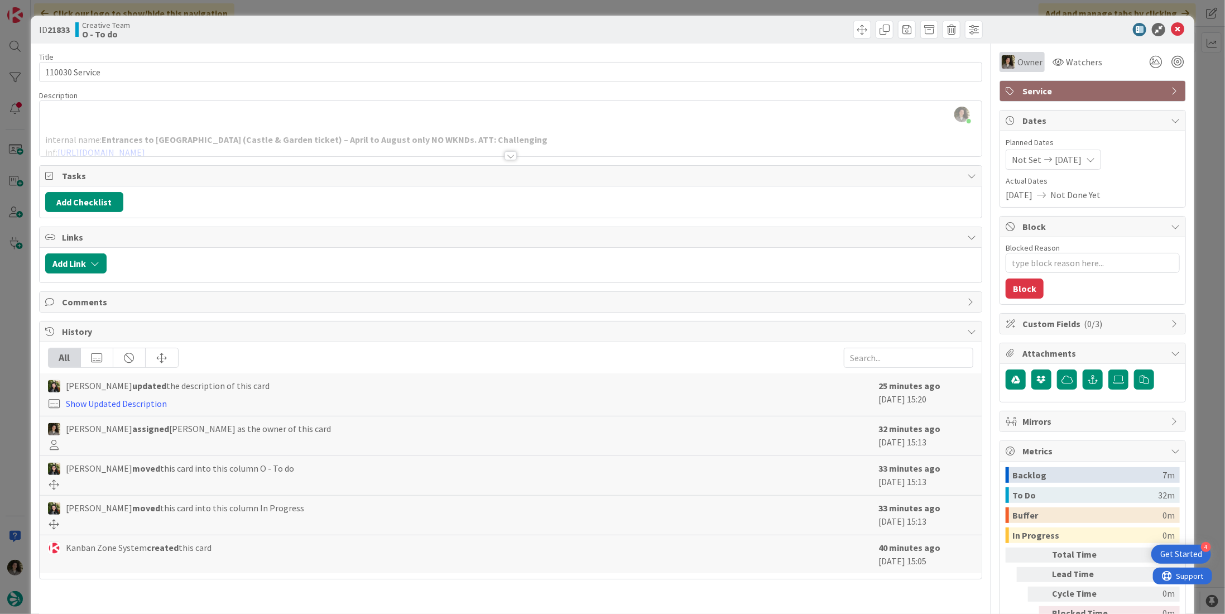
click at [1027, 70] on div "Owner" at bounding box center [1022, 62] width 45 height 20
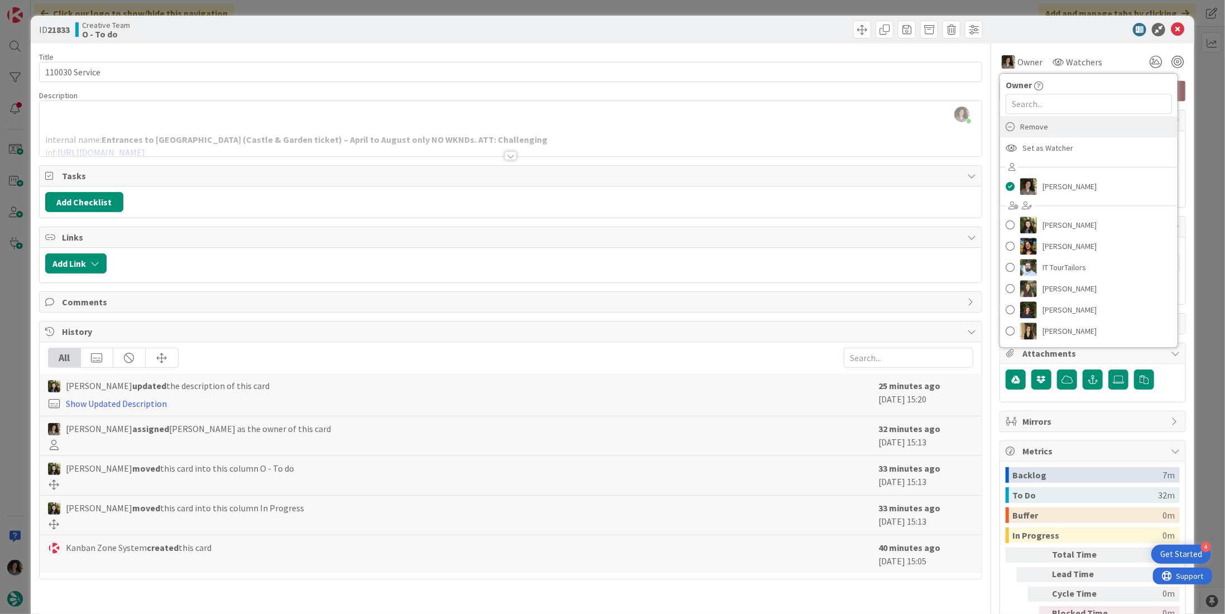
click at [1038, 128] on span "Remove" at bounding box center [1034, 126] width 28 height 17
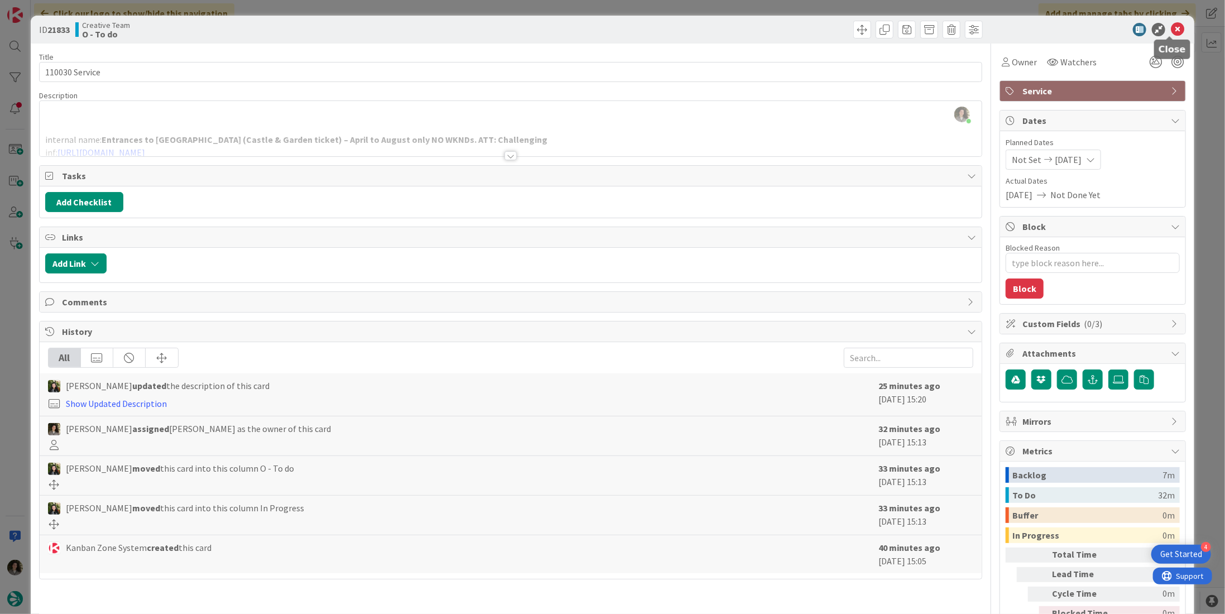
click at [1171, 28] on icon at bounding box center [1177, 29] width 13 height 13
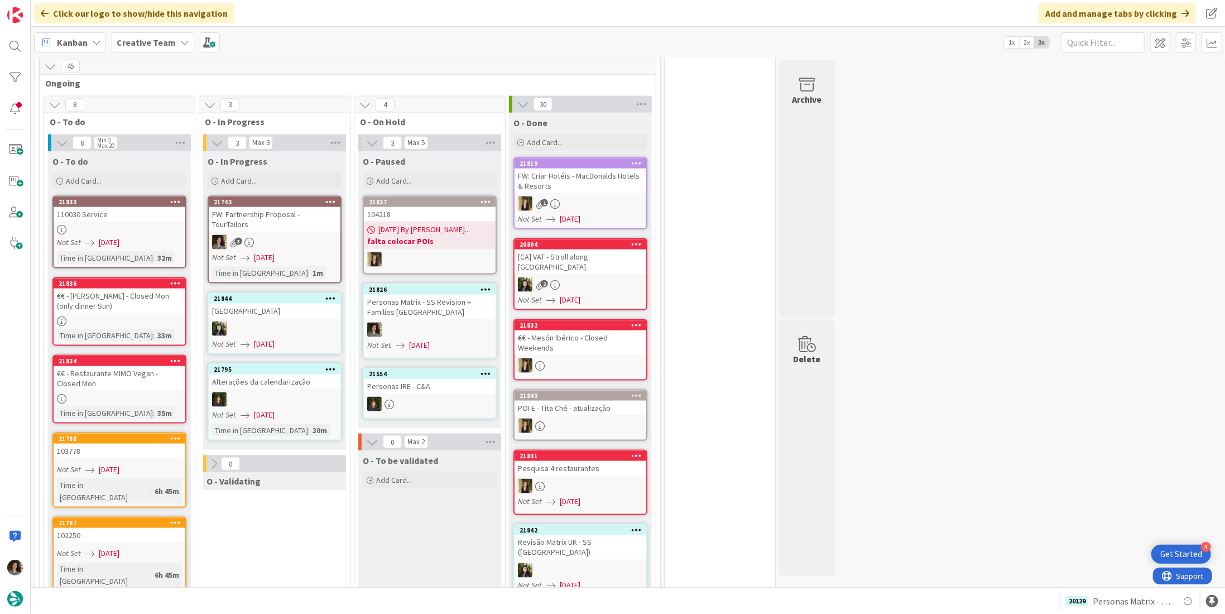
click at [287, 235] on div "3" at bounding box center [275, 242] width 132 height 15
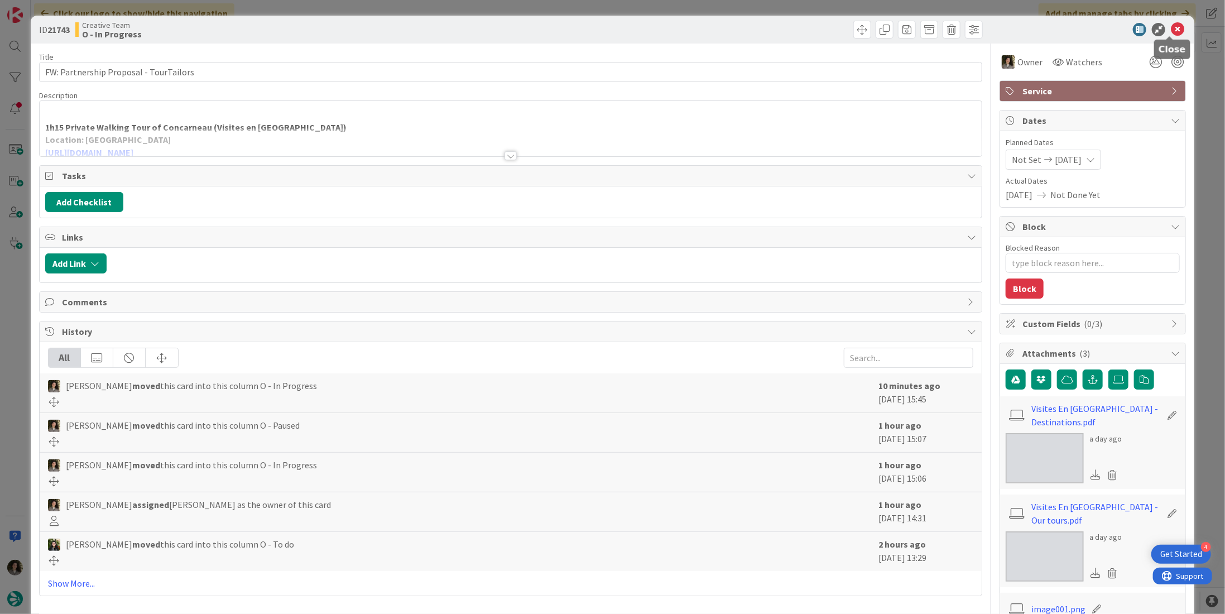
click at [1173, 28] on icon at bounding box center [1177, 29] width 13 height 13
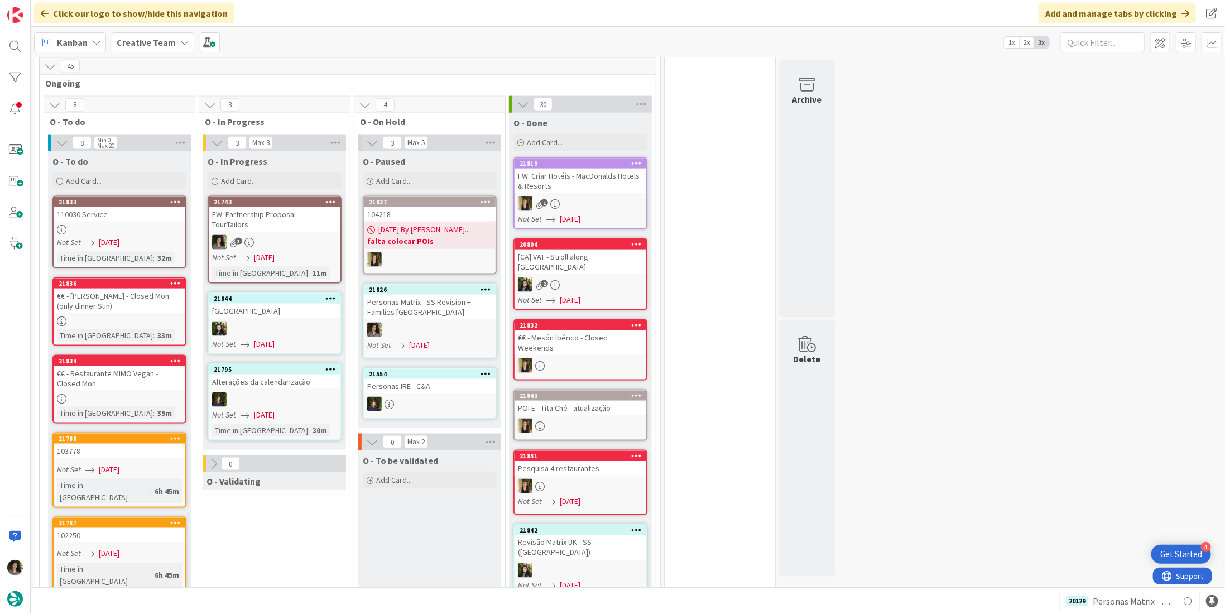
click at [271, 235] on div "3" at bounding box center [275, 242] width 132 height 15
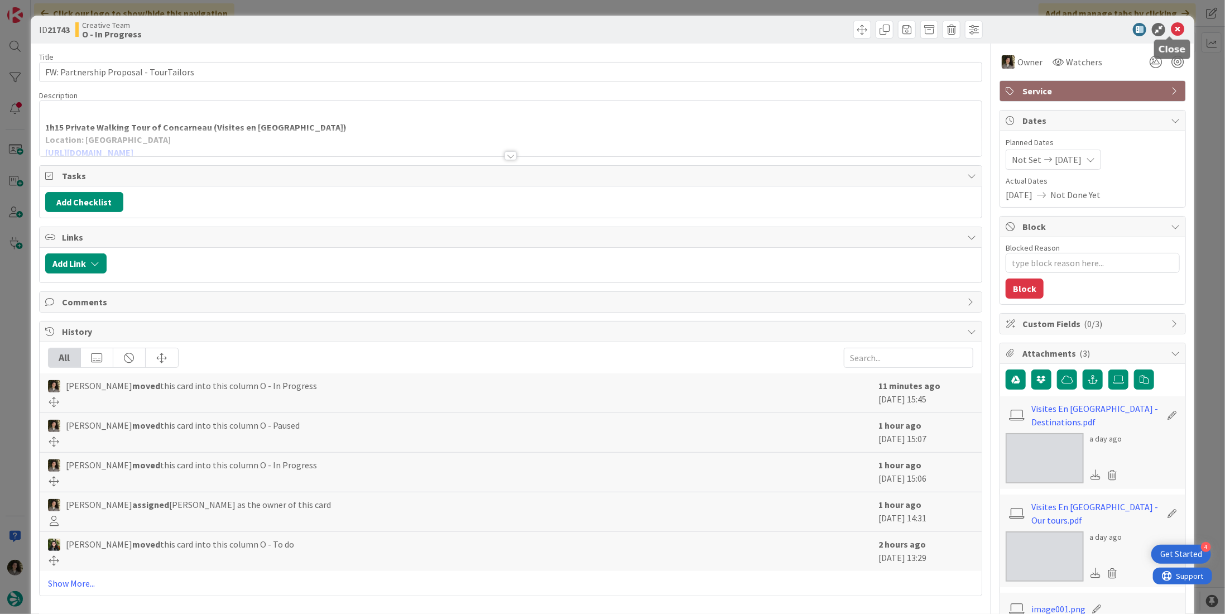
click at [1173, 27] on icon at bounding box center [1177, 29] width 13 height 13
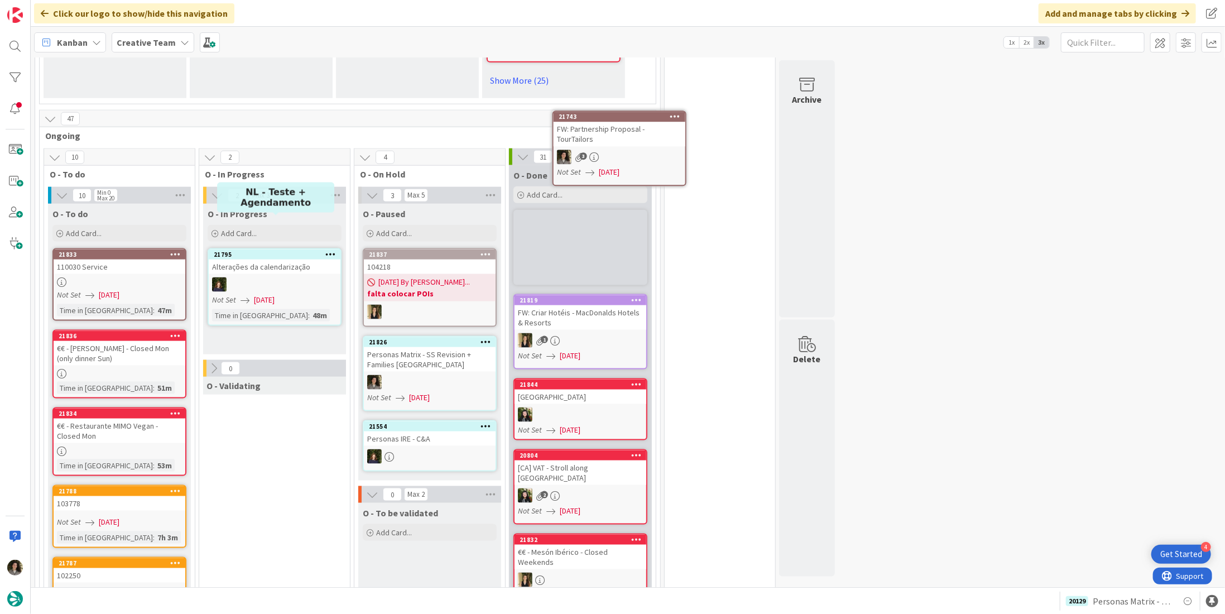
scroll to position [892, 0]
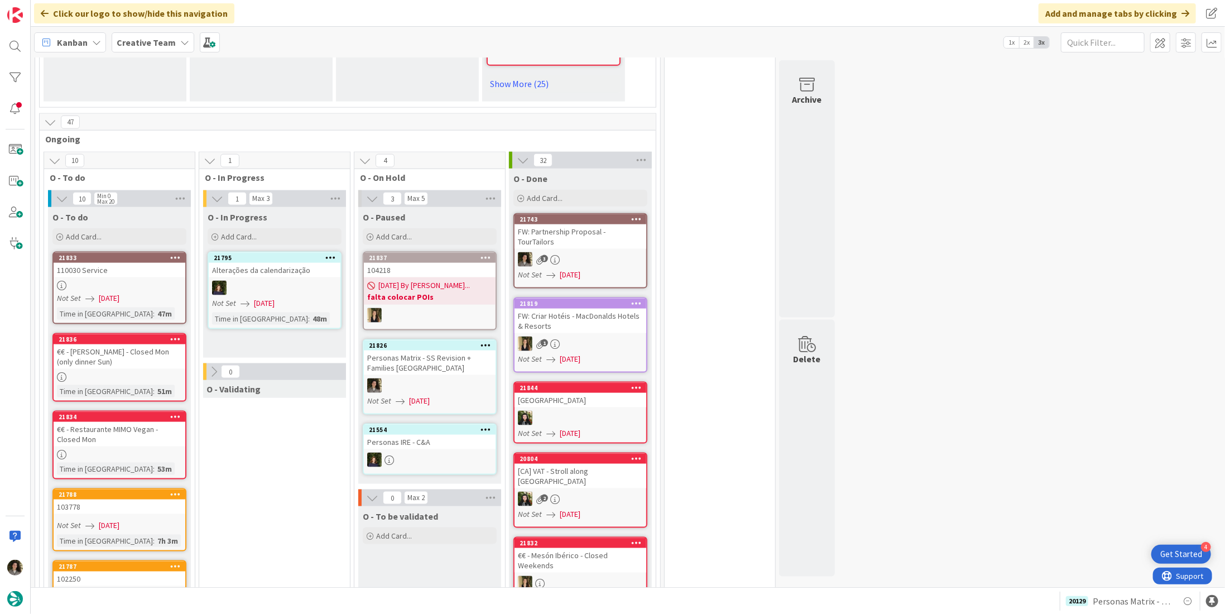
click at [577, 227] on link "21743 FW: Partnership Proposal - TourTailors 3 Not Set [DATE]" at bounding box center [581, 250] width 134 height 75
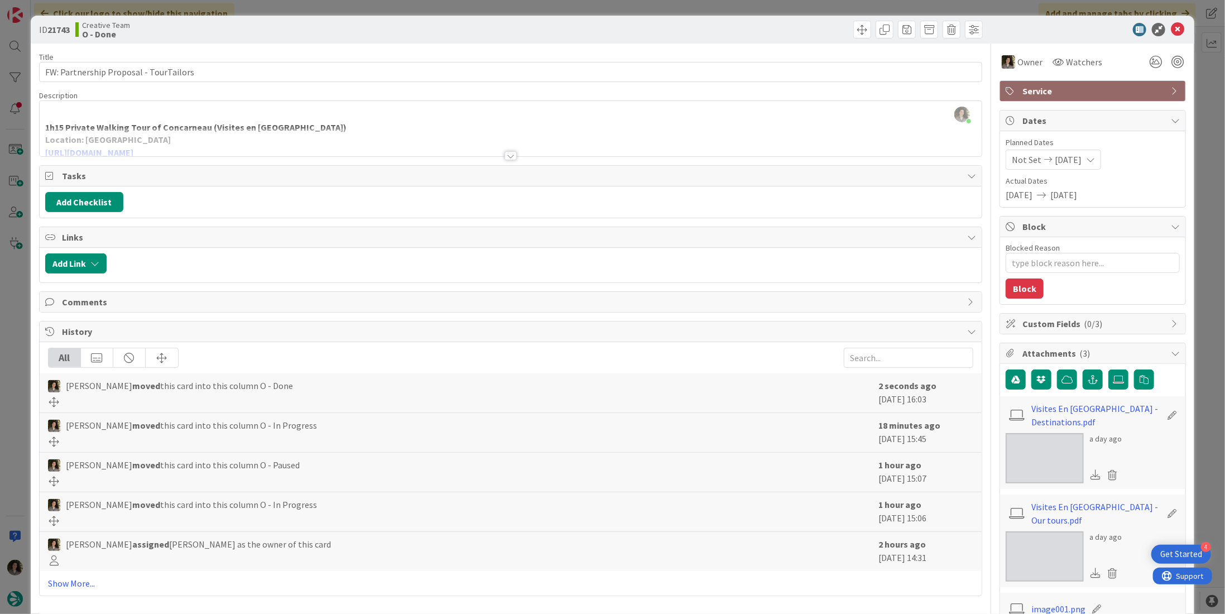
click at [512, 155] on div at bounding box center [511, 155] width 12 height 9
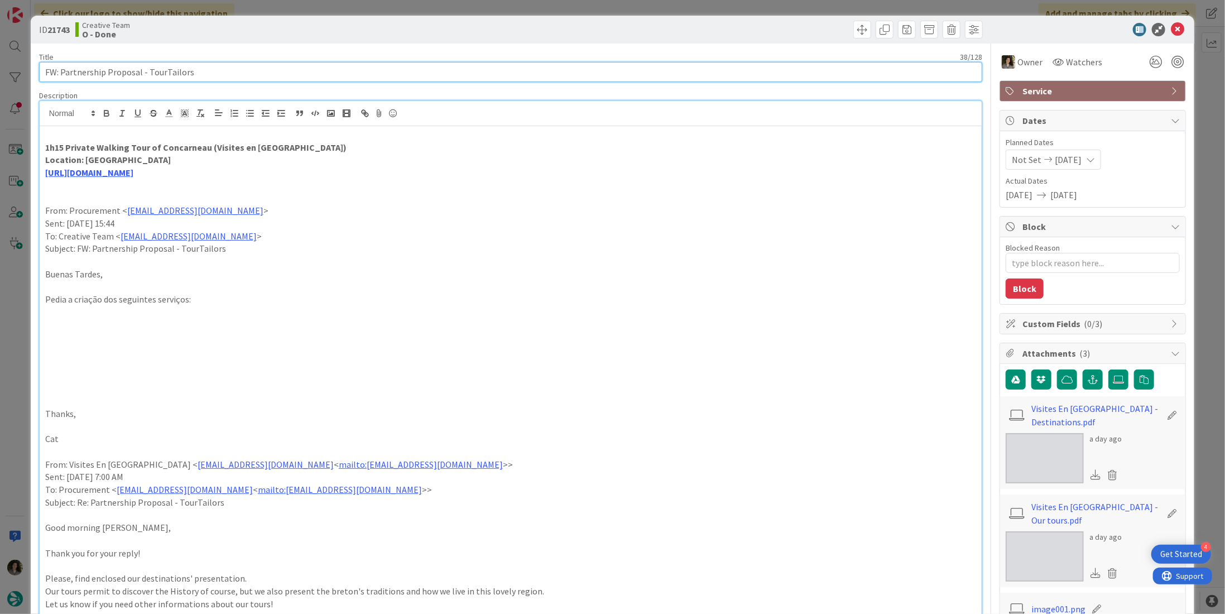
click at [208, 68] on input "FW: Partnership Proposal - TourTailors" at bounding box center [510, 72] width 943 height 20
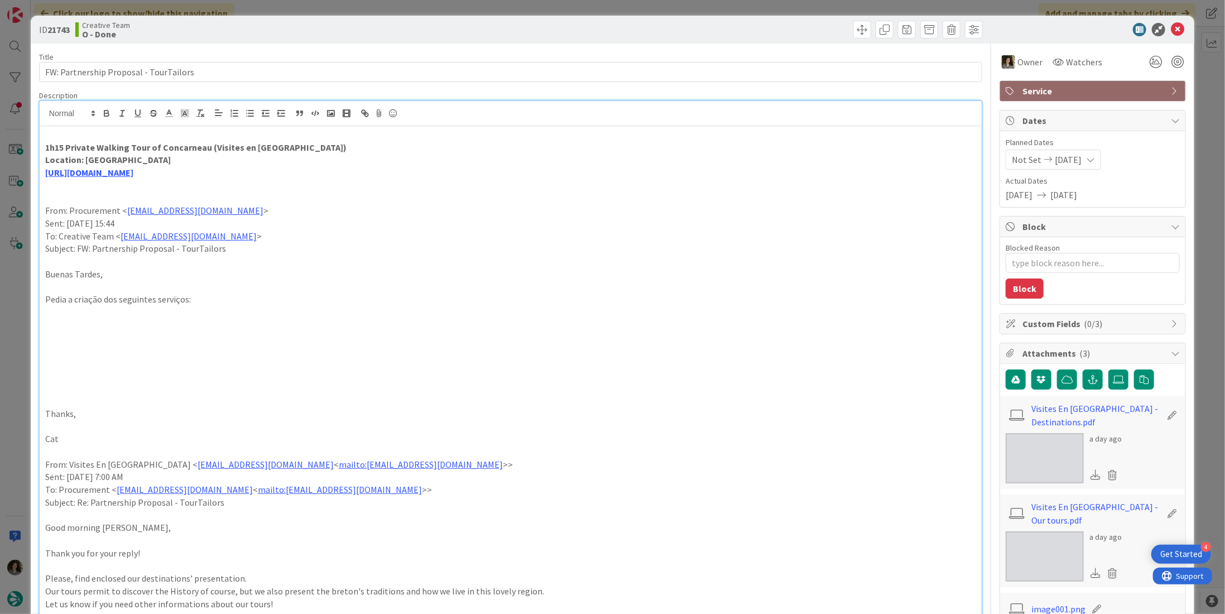
click at [297, 159] on p "Location: [GEOGRAPHIC_DATA]" at bounding box center [510, 159] width 931 height 13
drag, startPoint x: 205, startPoint y: 146, endPoint x: 30, endPoint y: 147, distance: 175.3
copy strong "1h15 Private Walking Tour of Concarneau"
click at [1172, 27] on icon at bounding box center [1177, 29] width 13 height 13
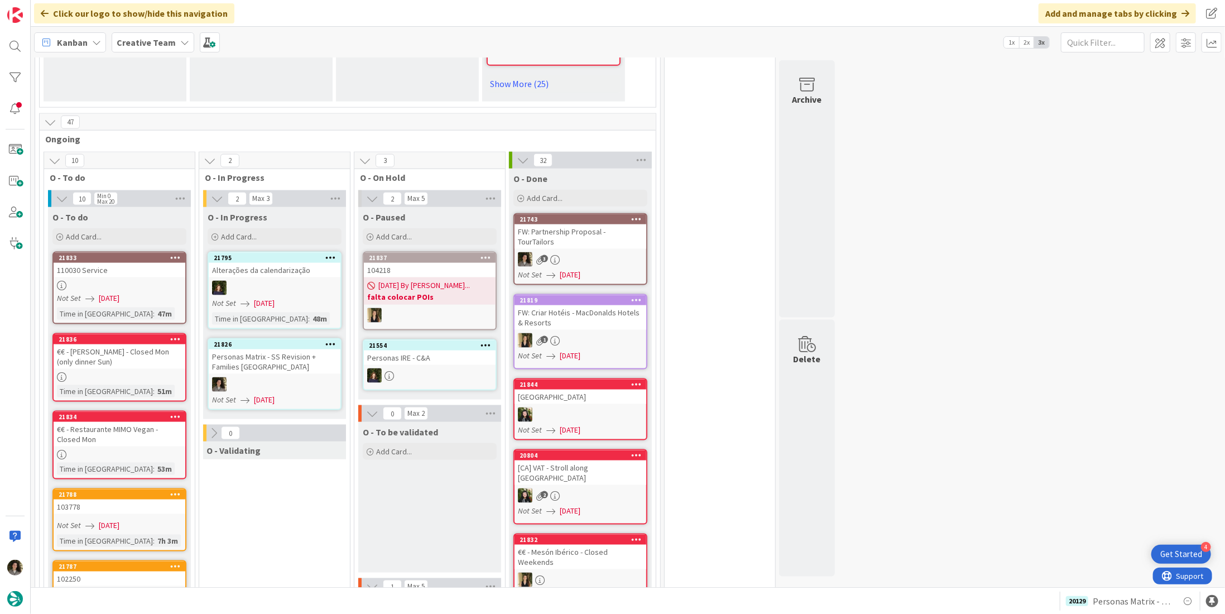
click at [575, 252] on div "3" at bounding box center [581, 259] width 132 height 15
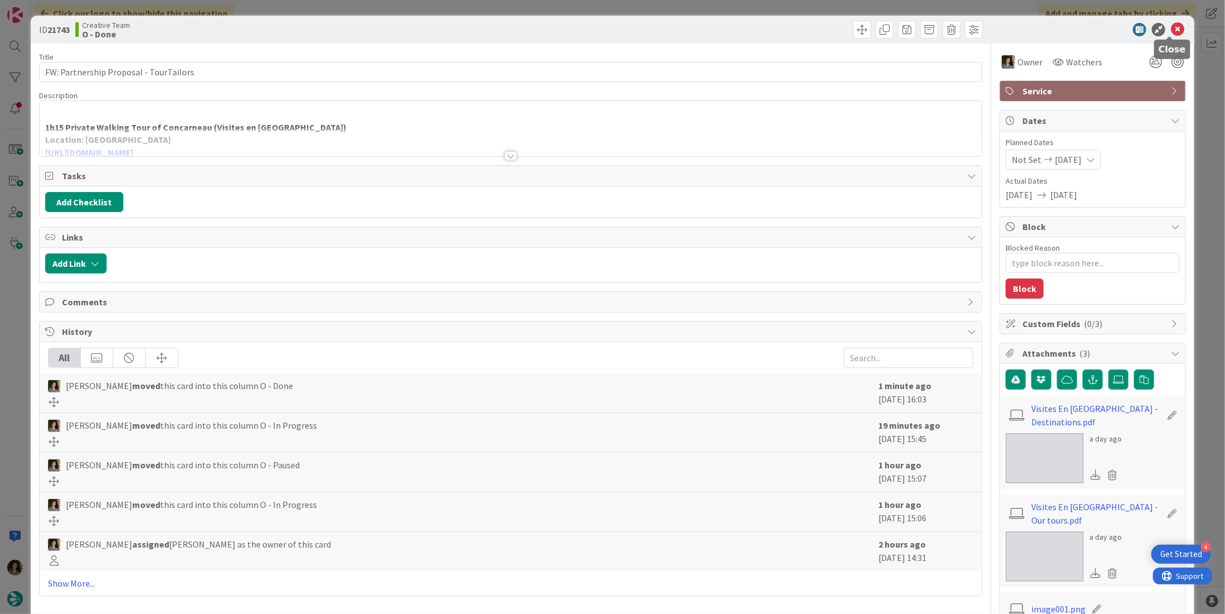
click at [1171, 32] on icon at bounding box center [1177, 29] width 13 height 13
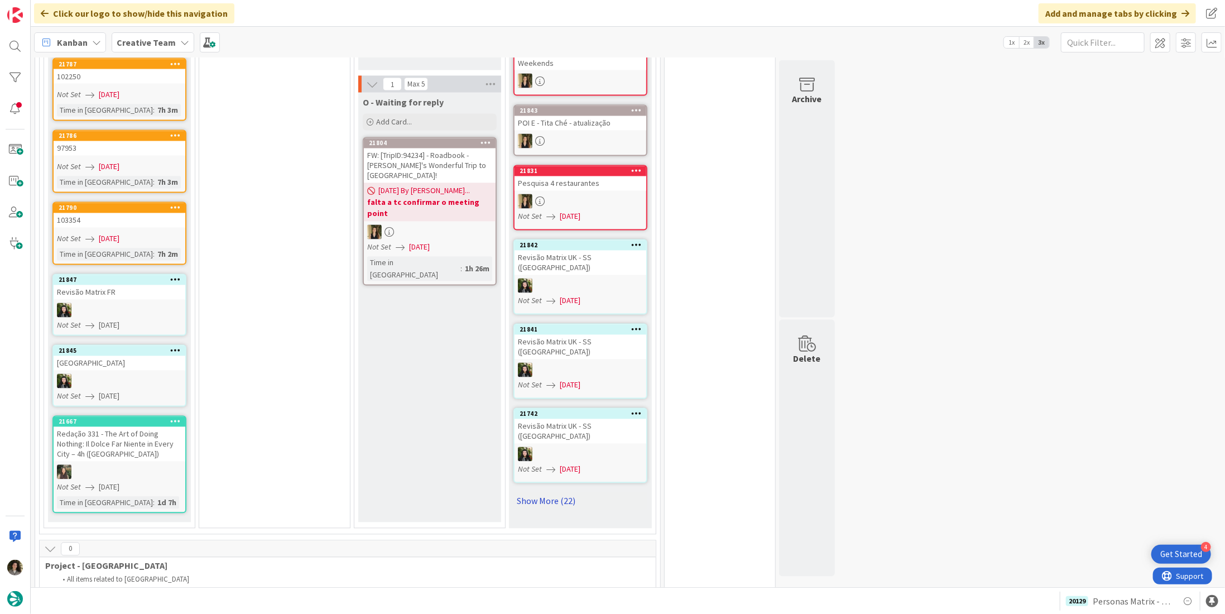
click at [563, 492] on link "Show More (22)" at bounding box center [581, 501] width 134 height 18
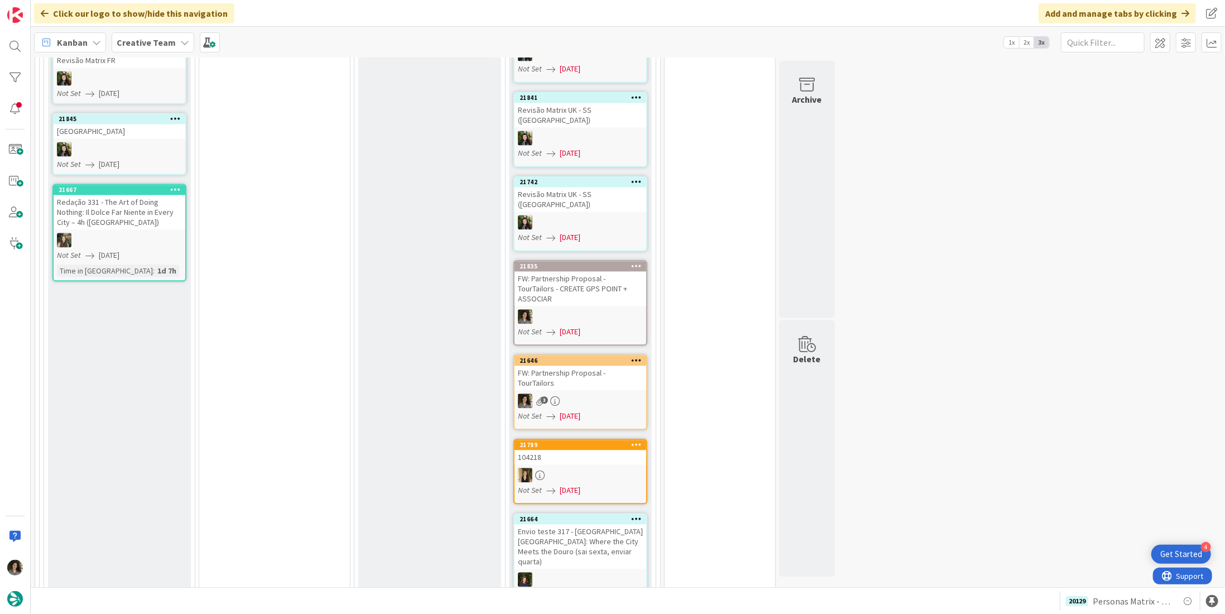
scroll to position [1673, 0]
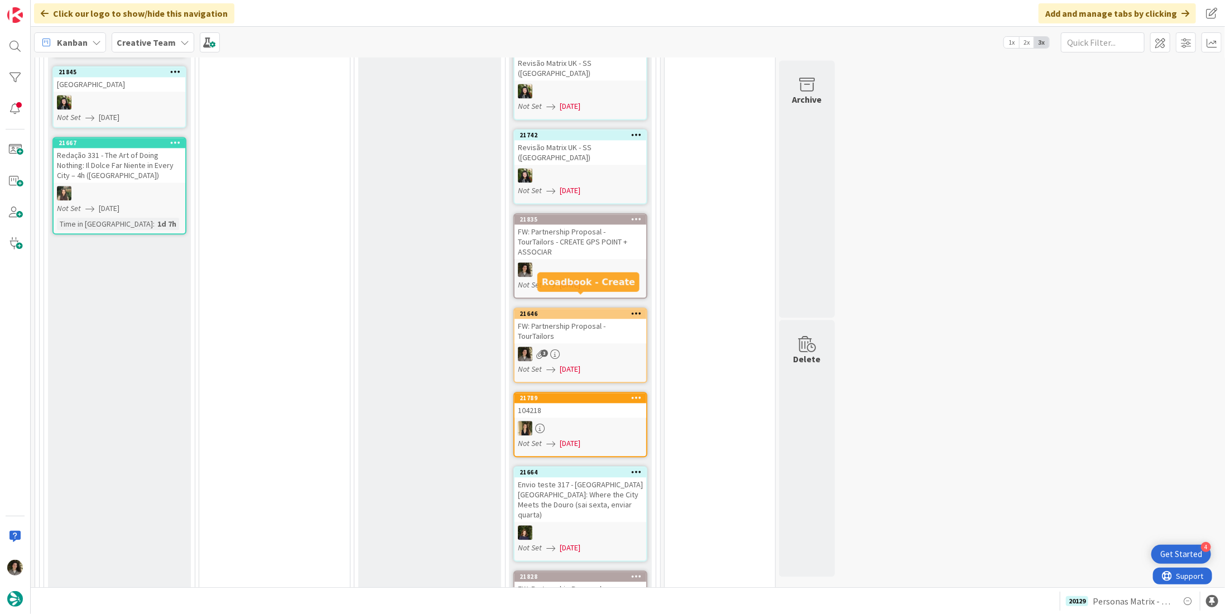
click at [583, 347] on div "3" at bounding box center [581, 354] width 132 height 15
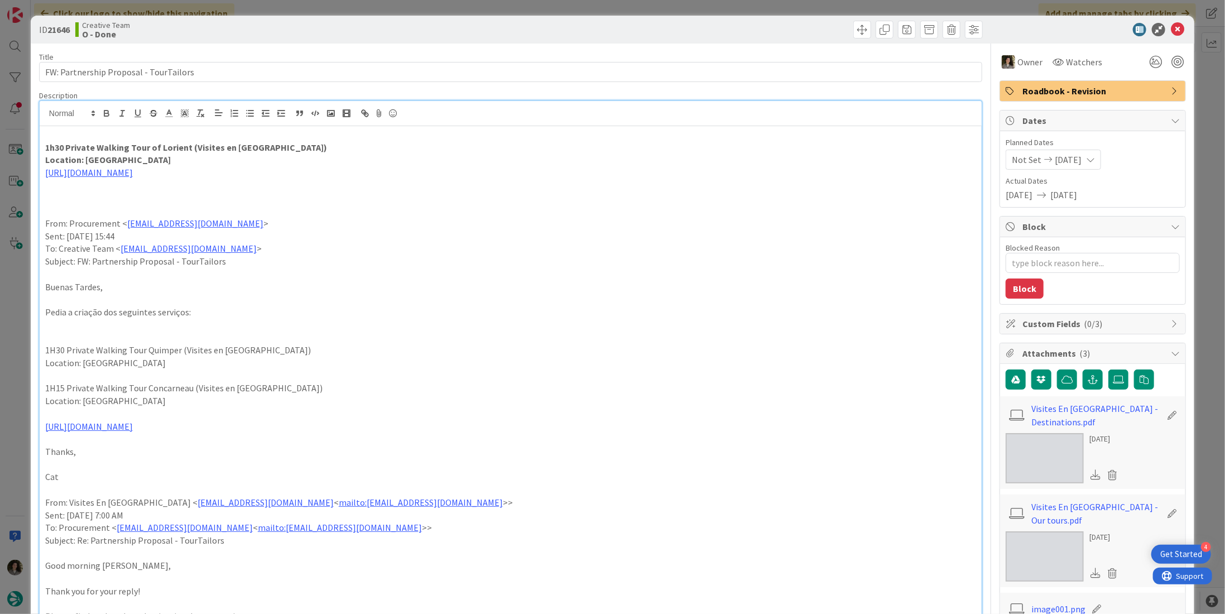
drag, startPoint x: 186, startPoint y: 124, endPoint x: 90, endPoint y: 142, distance: 97.8
click at [103, 148] on strong "1h30 Private Walking Tour of Lorient (Visites en [GEOGRAPHIC_DATA])" at bounding box center [186, 147] width 282 height 11
drag, startPoint x: 188, startPoint y: 147, endPoint x: 14, endPoint y: 149, distance: 174.2
click at [14, 149] on div "ID 21646 Creative Team O - Done Title 38 / 128 FW: Partnership Proposal - TourT…" at bounding box center [612, 307] width 1225 height 614
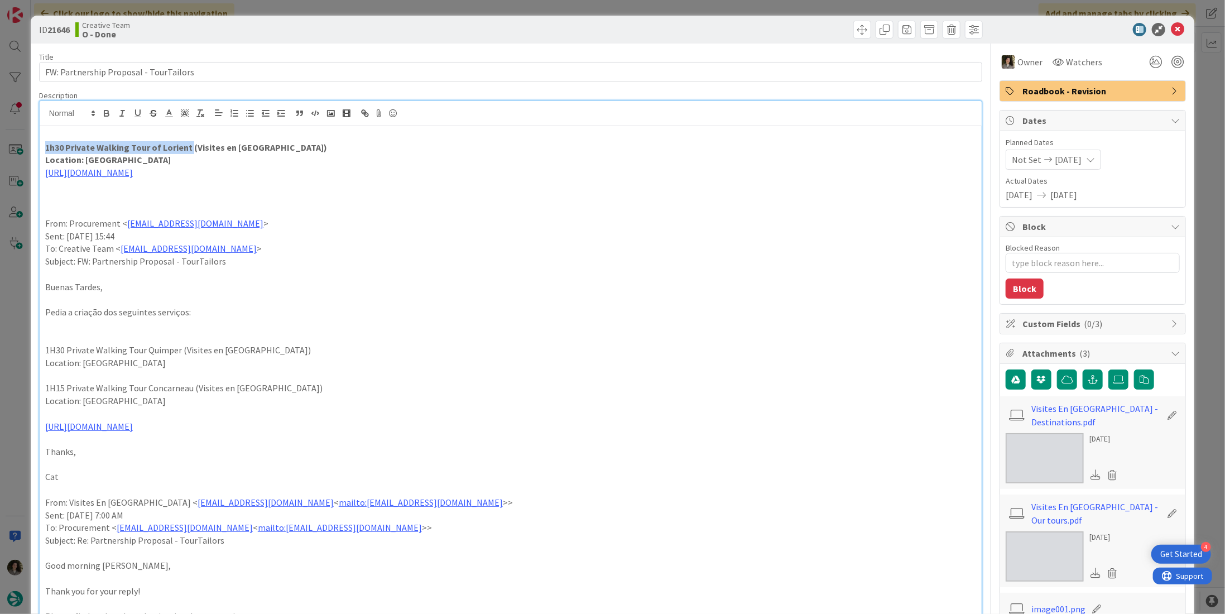
copy strong "1h30 Private Walking Tour of [GEOGRAPHIC_DATA]"
click at [1171, 33] on icon at bounding box center [1177, 29] width 13 height 13
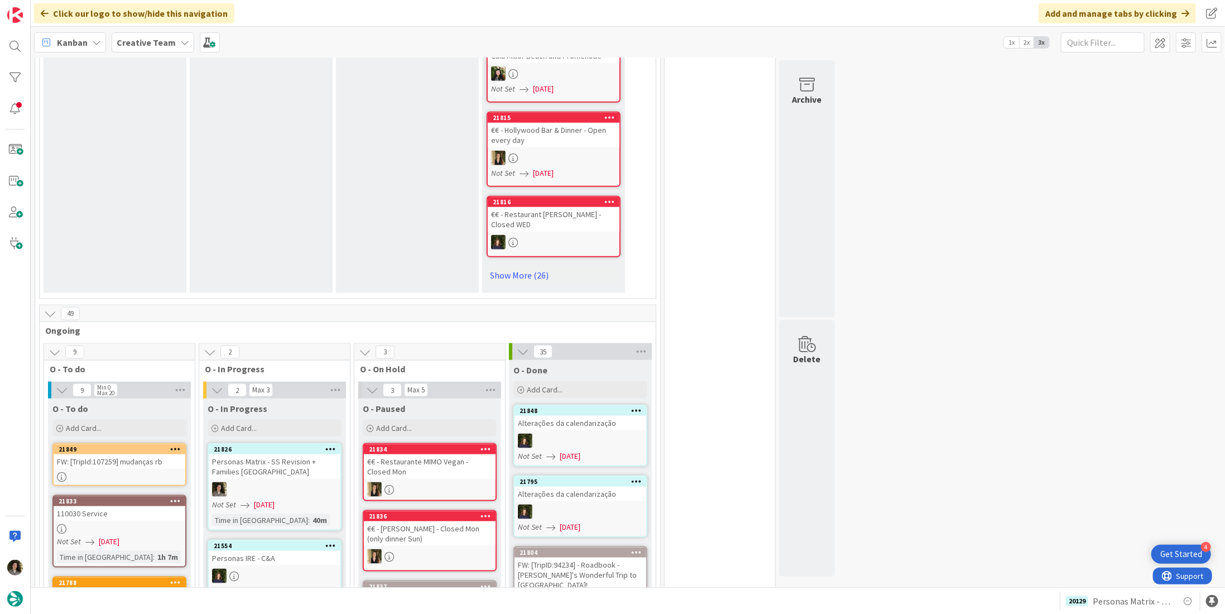
scroll to position [837, 0]
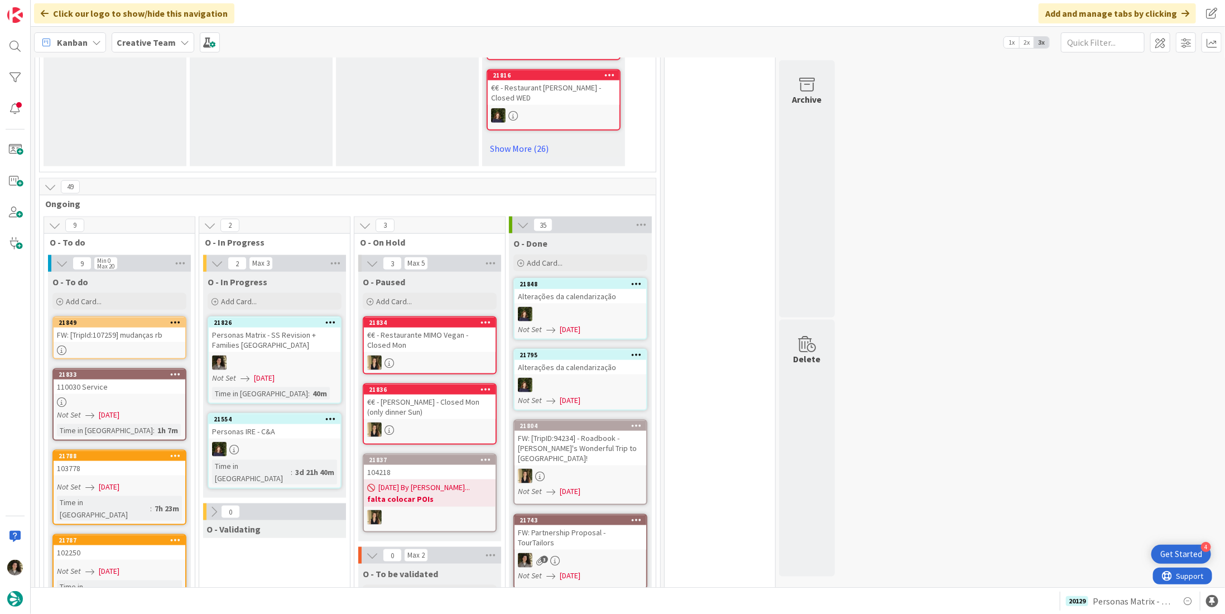
click at [93, 328] on div "FW: [TripId:107259] mudanças rb" at bounding box center [120, 335] width 132 height 15
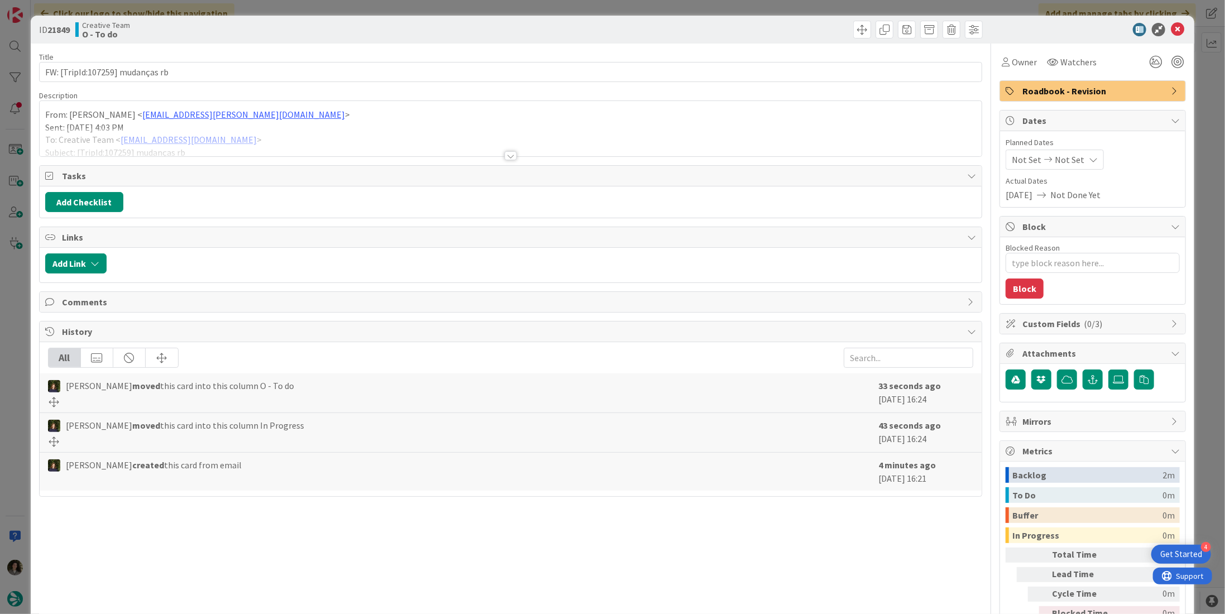
click at [510, 153] on div at bounding box center [511, 155] width 12 height 9
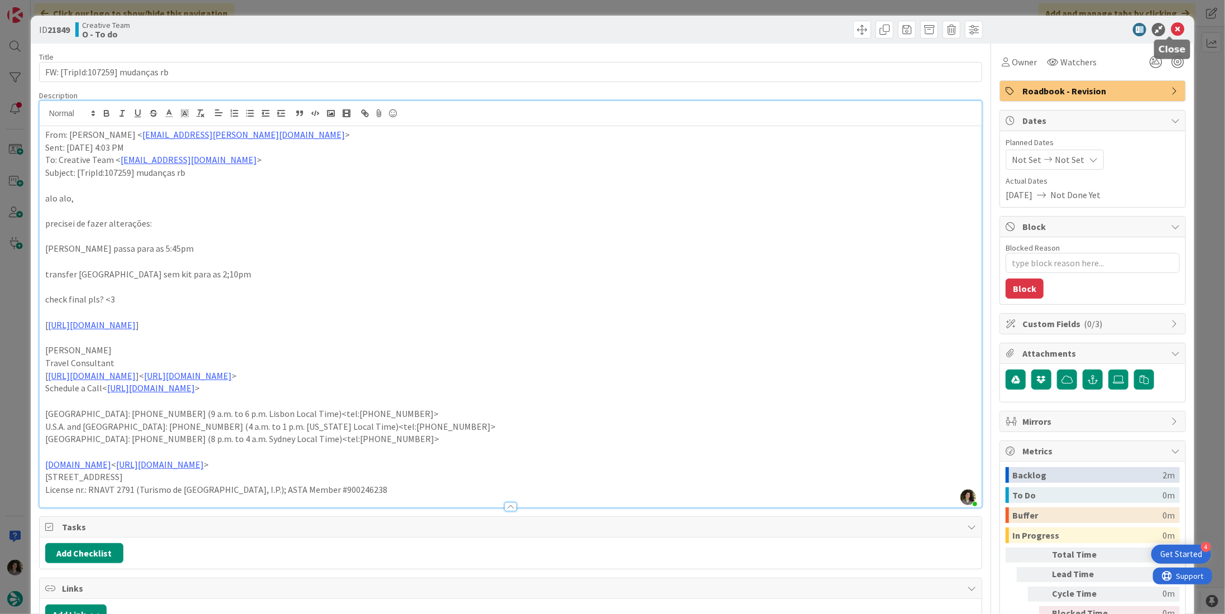
click at [1171, 27] on icon at bounding box center [1177, 29] width 13 height 13
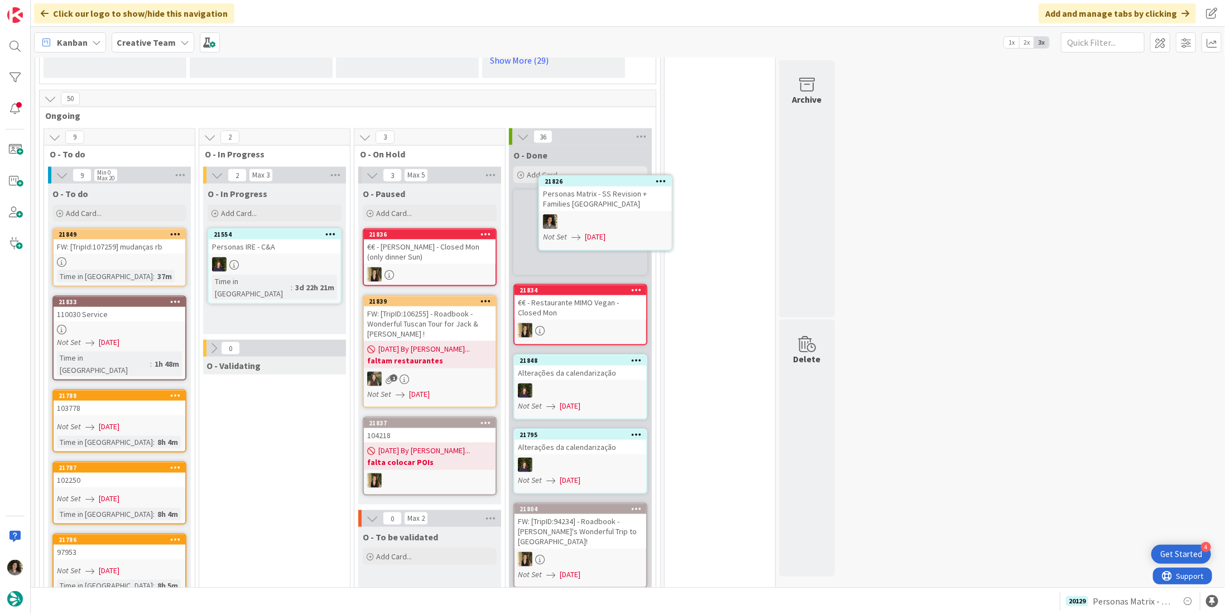
scroll to position [900, 0]
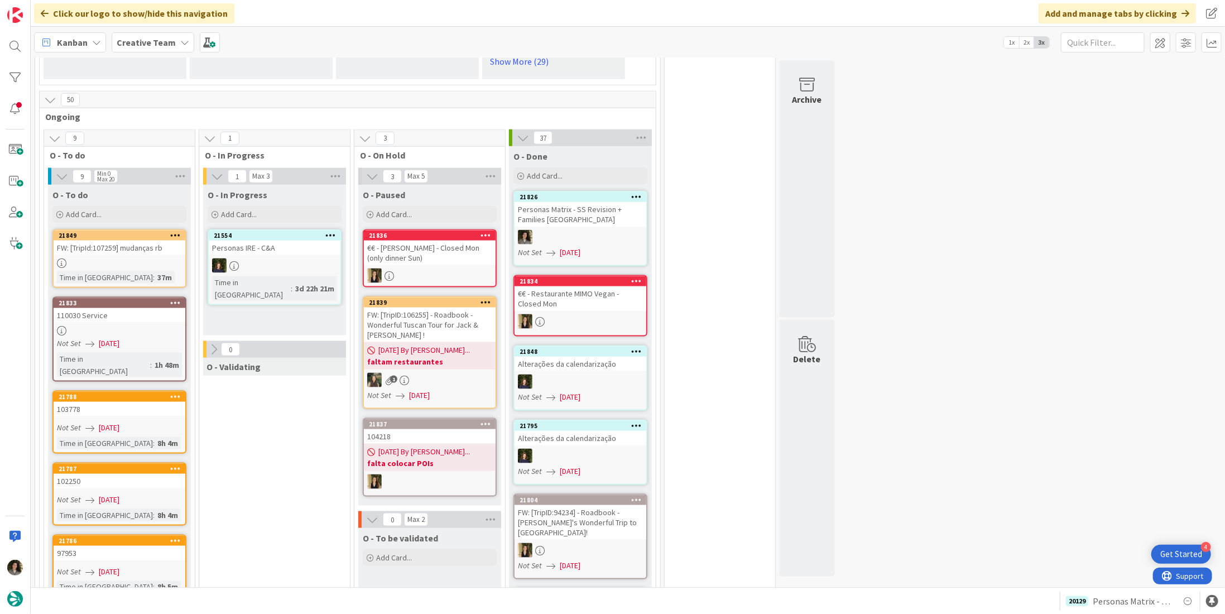
click at [581, 207] on div "Personas Matrix - SS Revision + Families [GEOGRAPHIC_DATA]" at bounding box center [581, 214] width 132 height 25
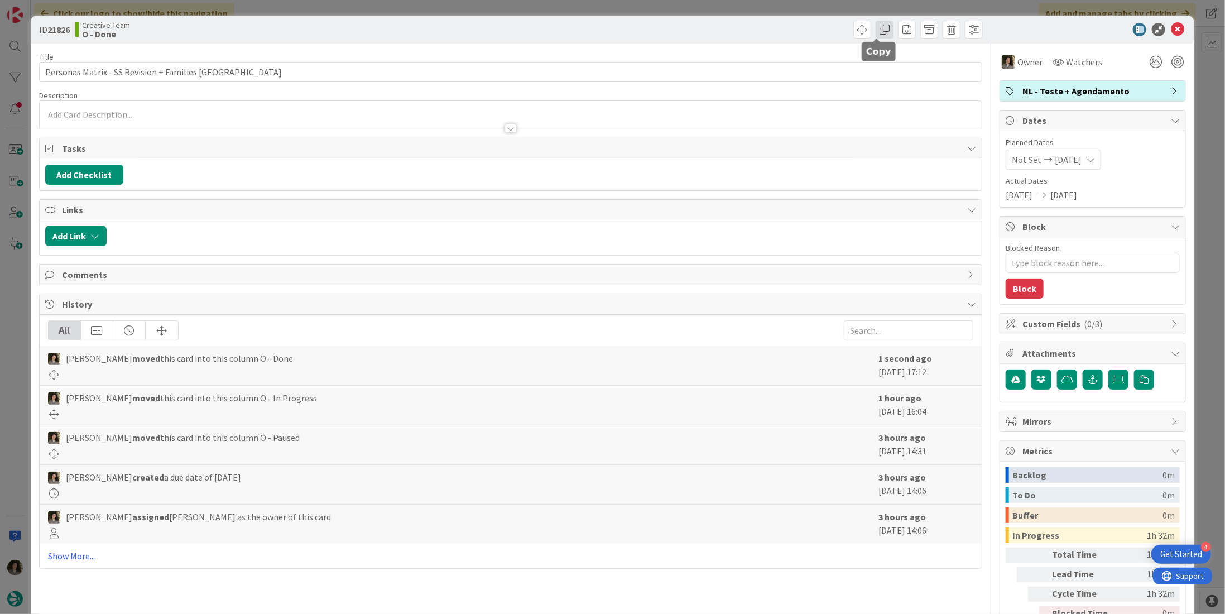
click at [880, 28] on span at bounding box center [885, 30] width 18 height 18
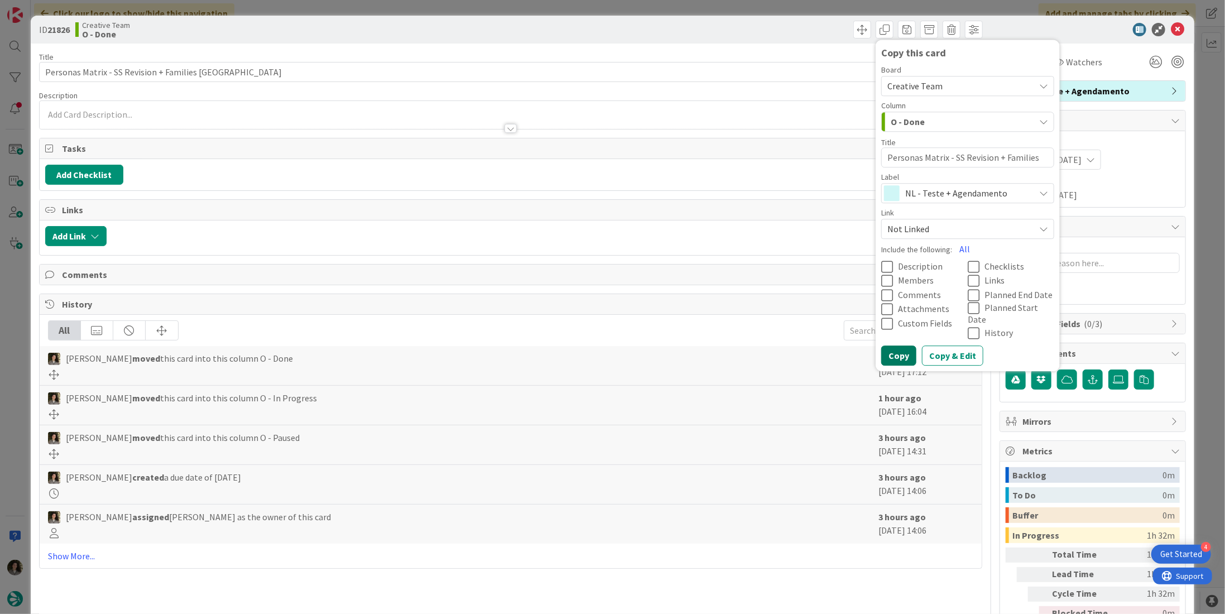
click at [885, 346] on button "Copy" at bounding box center [898, 356] width 35 height 20
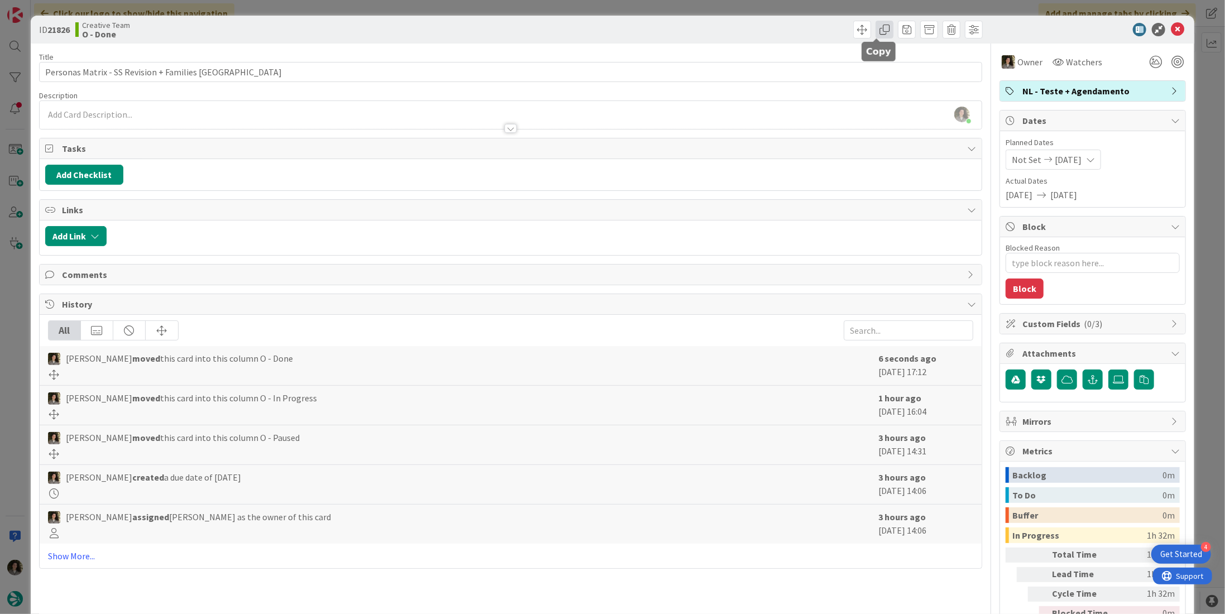
click at [876, 30] on span at bounding box center [885, 30] width 18 height 18
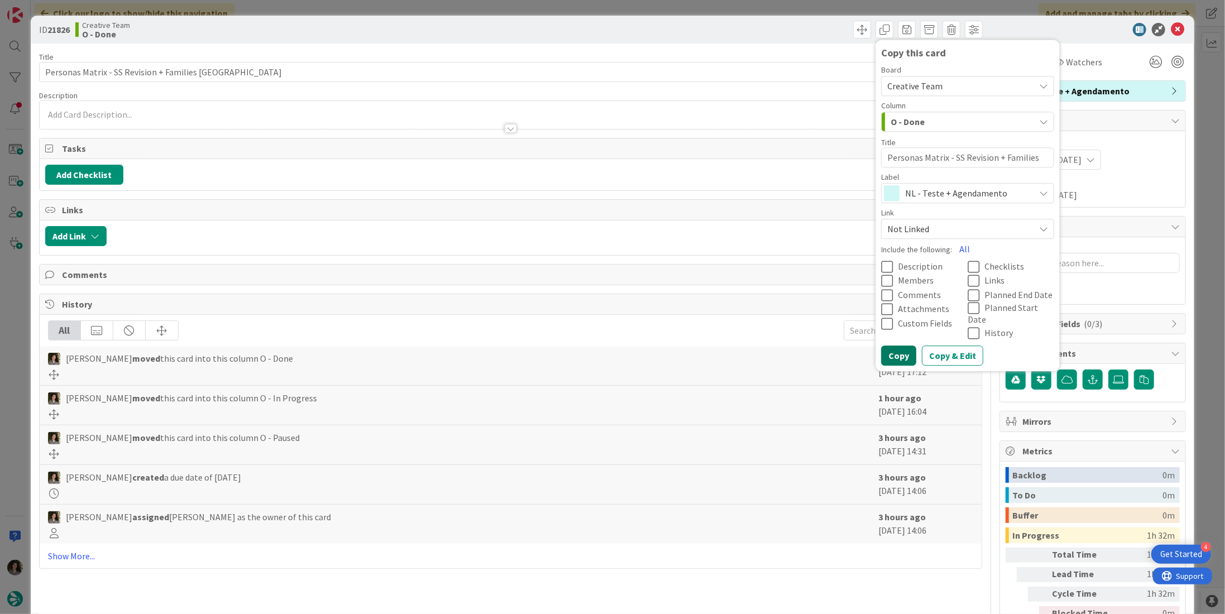
click at [891, 346] on button "Copy" at bounding box center [898, 356] width 35 height 20
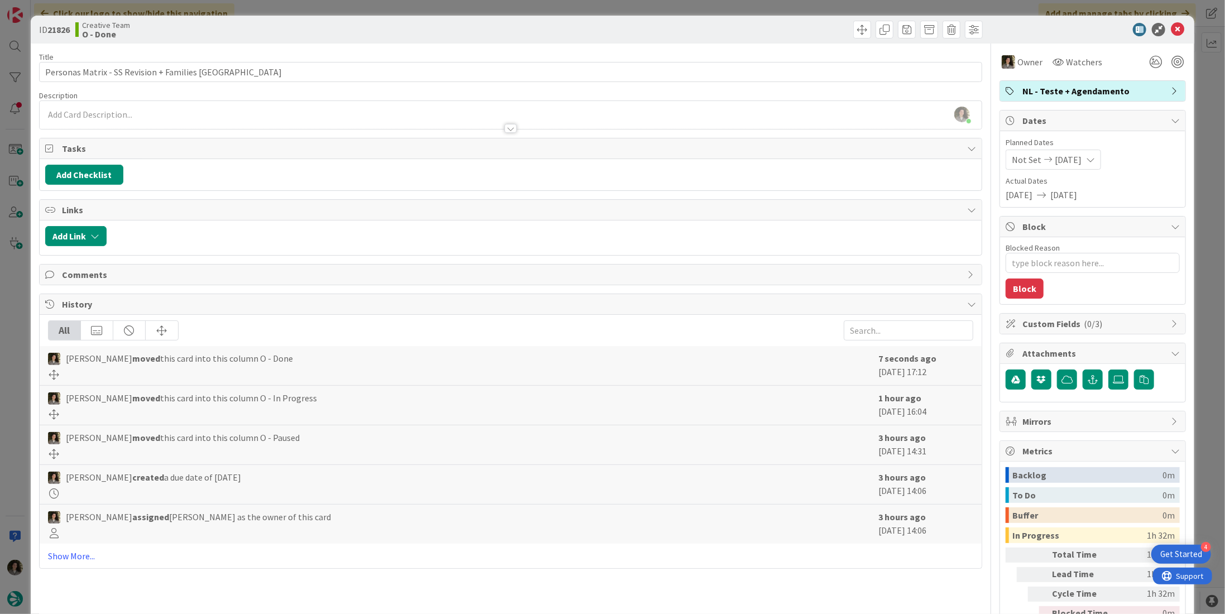
click at [1171, 23] on icon at bounding box center [1177, 29] width 13 height 13
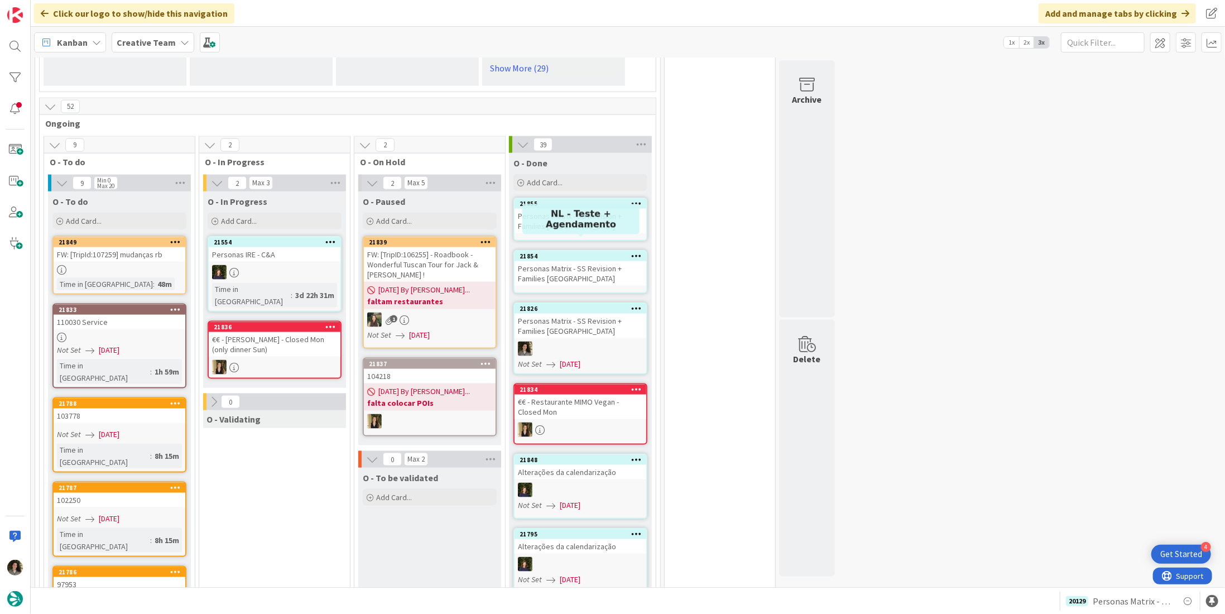
click at [570, 261] on div "Personas Matrix - SS Revision + Families [GEOGRAPHIC_DATA]" at bounding box center [581, 273] width 132 height 25
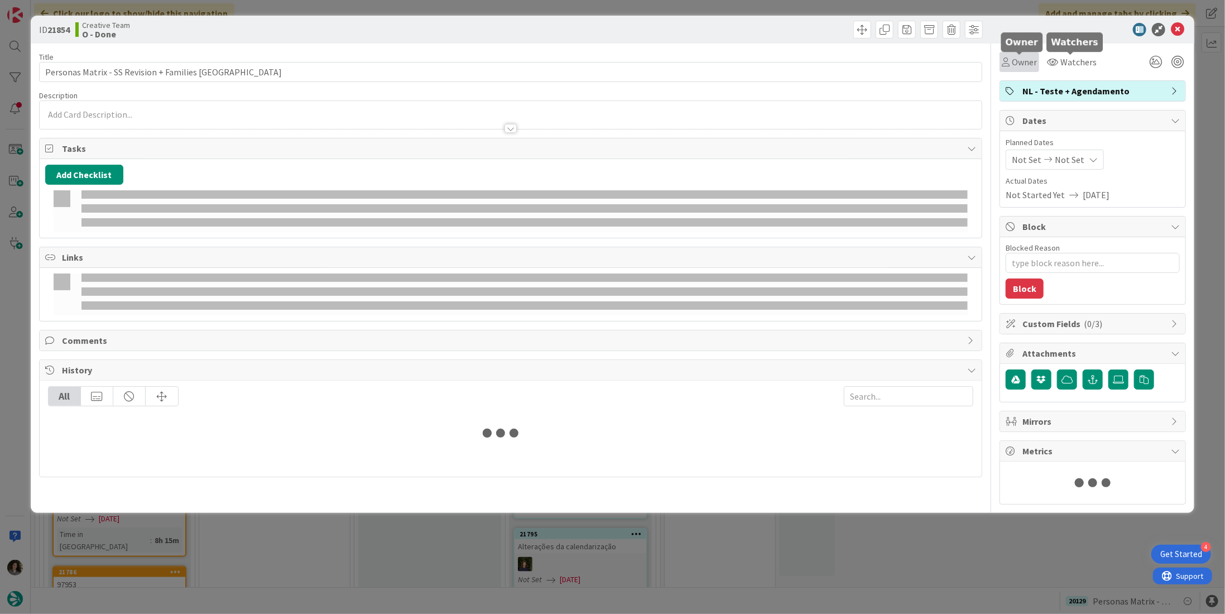
click at [1022, 60] on span "Owner" at bounding box center [1024, 61] width 25 height 13
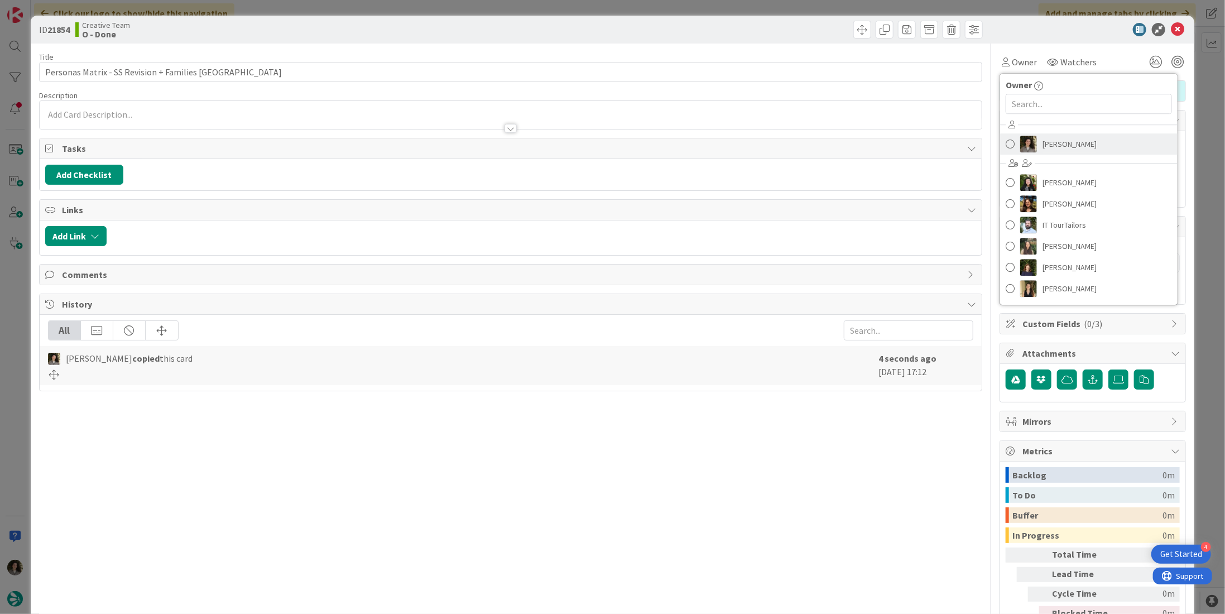
click at [1043, 146] on span "[PERSON_NAME]" at bounding box center [1070, 144] width 54 height 17
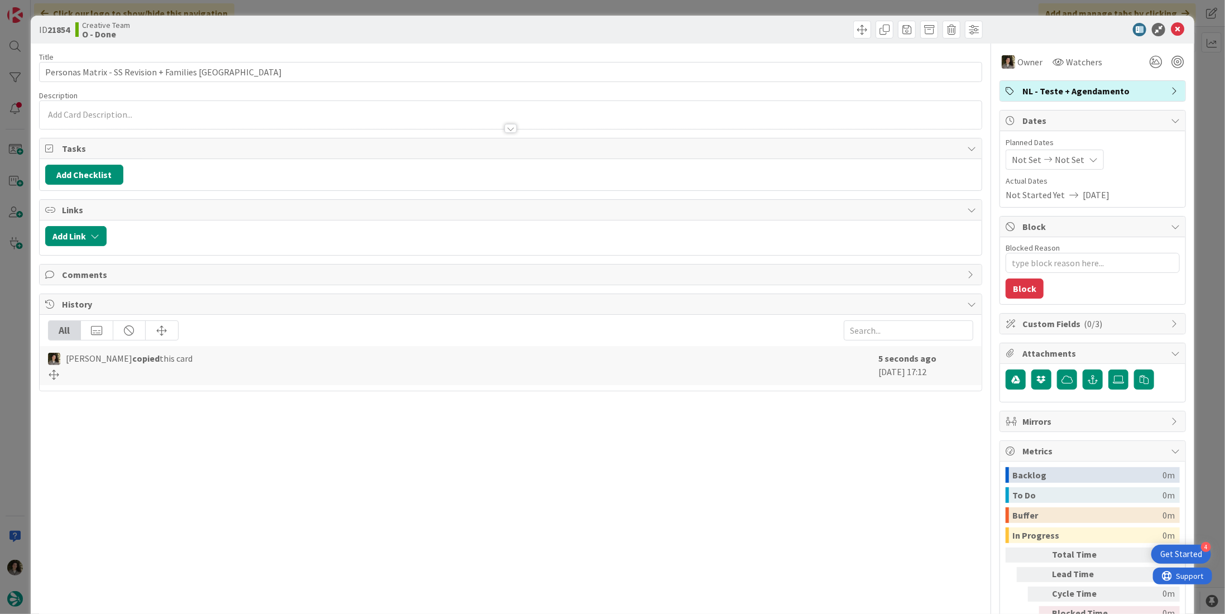
type textarea "x"
click at [1073, 160] on div "Not Set Not Set" at bounding box center [1055, 160] width 98 height 20
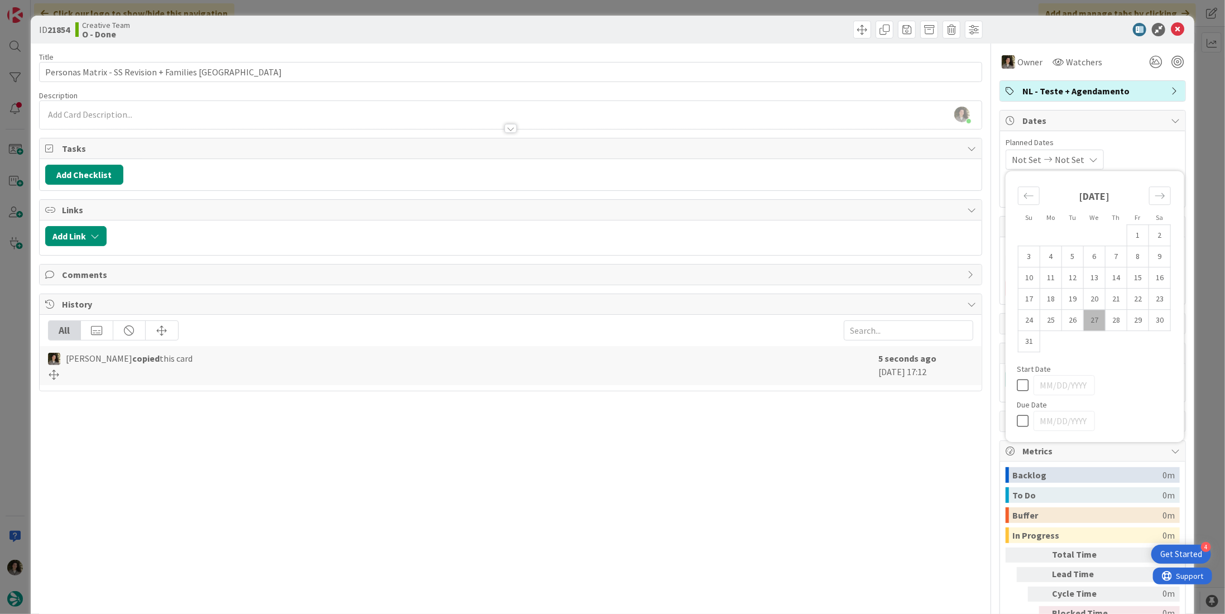
click at [1017, 418] on icon at bounding box center [1025, 420] width 17 height 13
type input "[DATE]"
click at [1171, 28] on icon at bounding box center [1177, 29] width 13 height 13
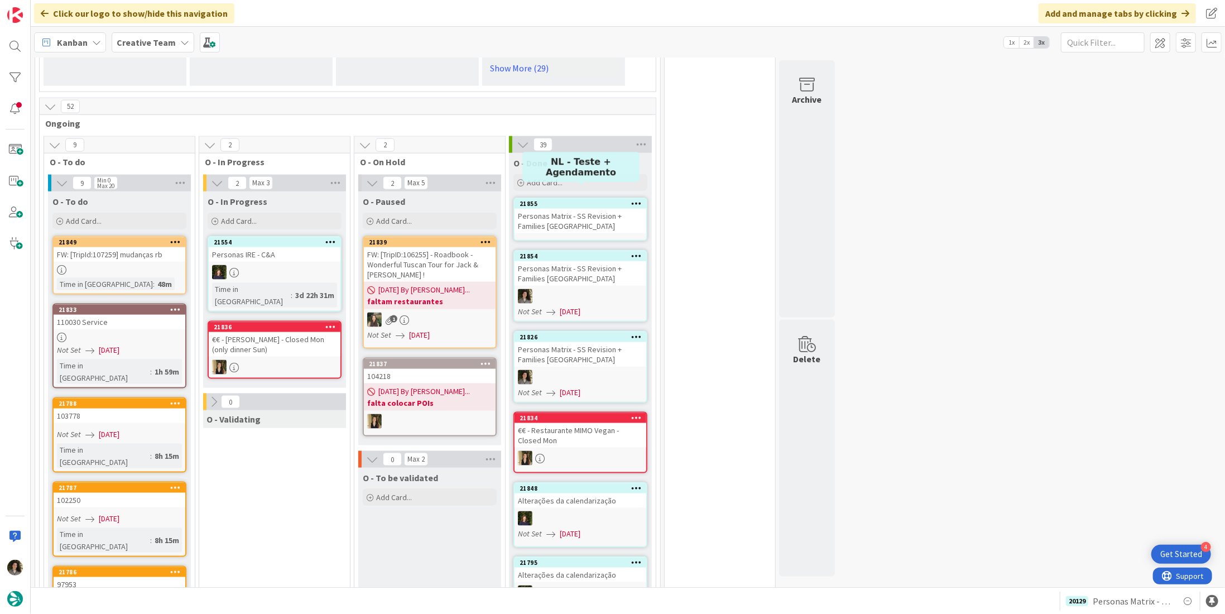
click at [557, 212] on div "Personas Matrix - SS Revision + Families [GEOGRAPHIC_DATA]" at bounding box center [581, 221] width 132 height 25
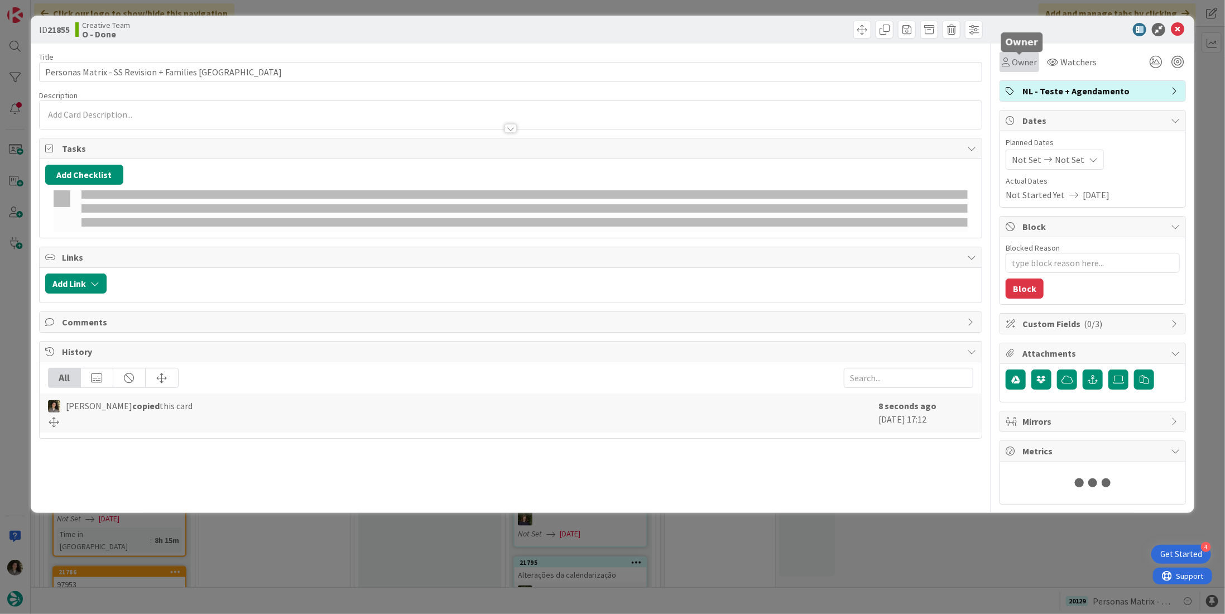
drag, startPoint x: 1018, startPoint y: 59, endPoint x: 1023, endPoint y: 70, distance: 12.2
click at [1018, 59] on span "Owner" at bounding box center [1024, 61] width 25 height 13
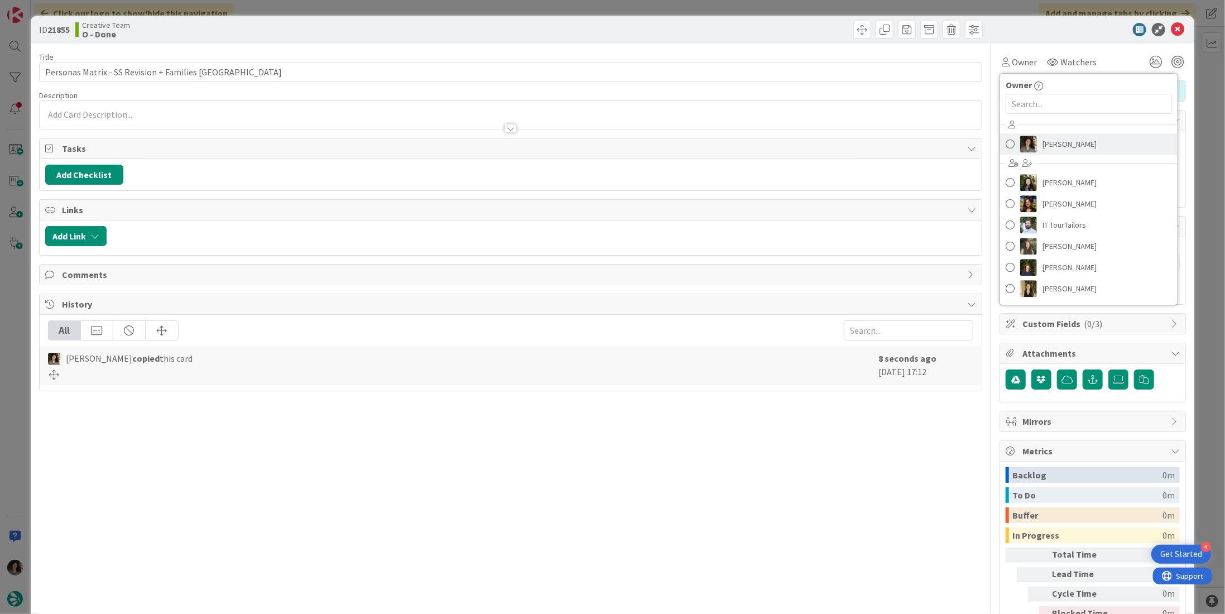
click at [1052, 145] on span "[PERSON_NAME]" at bounding box center [1070, 144] width 54 height 17
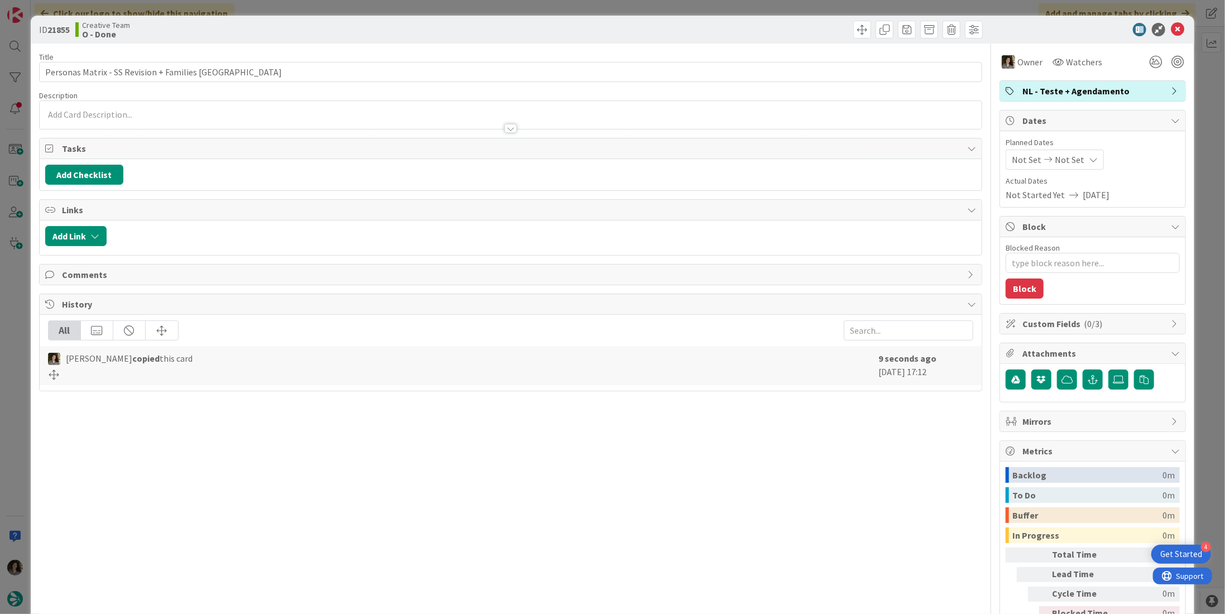
type textarea "x"
drag, startPoint x: 1076, startPoint y: 153, endPoint x: 1072, endPoint y: 164, distance: 11.7
click at [1076, 153] on div "Not Set Not Set" at bounding box center [1055, 160] width 98 height 20
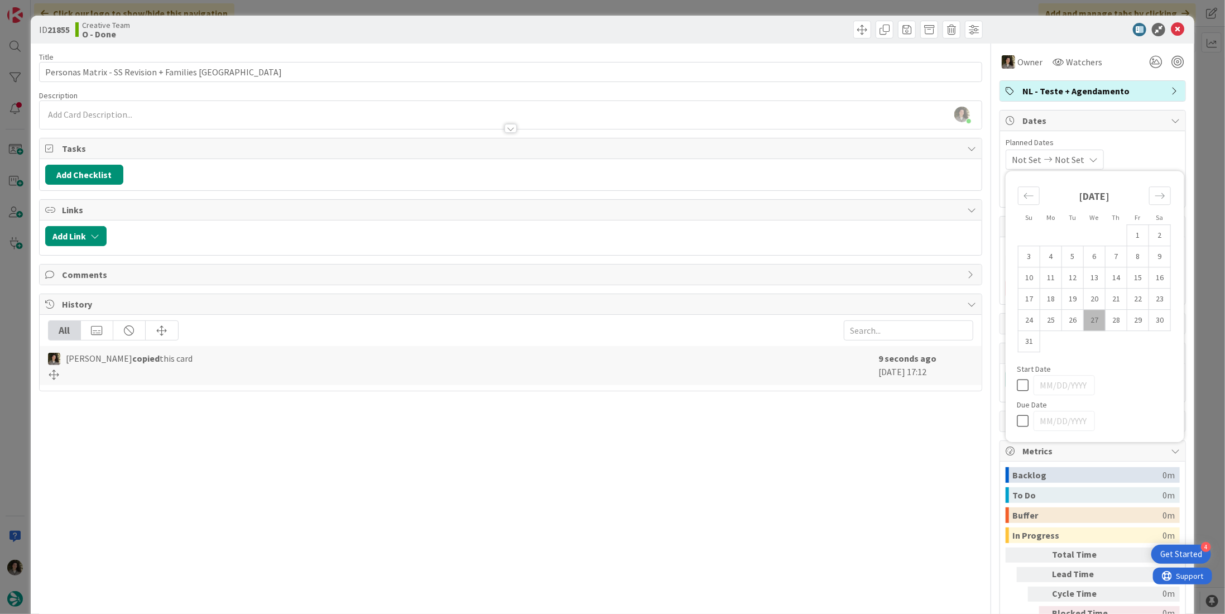
click at [1017, 421] on icon at bounding box center [1025, 420] width 17 height 13
type input "[DATE]"
drag, startPoint x: 815, startPoint y: 492, endPoint x: 820, endPoint y: 460, distance: 32.3
click at [815, 488] on div "Title 43 / 128 Personas Matrix - SS Revision + Families UK Description [PERSON_…" at bounding box center [510, 348] width 943 height 608
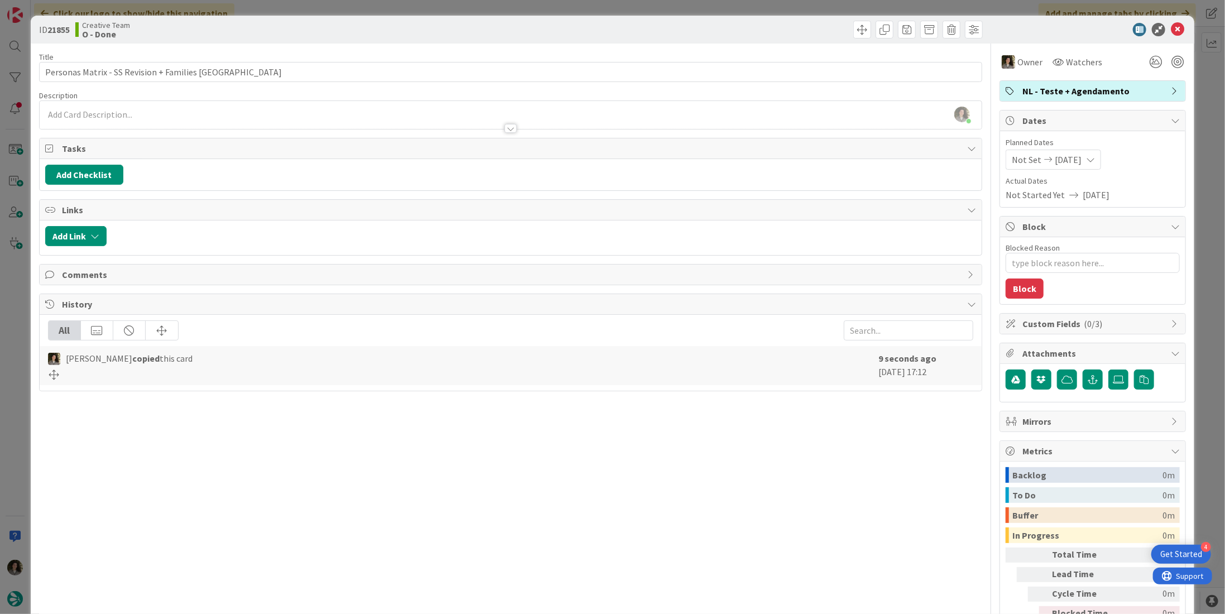
type textarea "x"
click at [1171, 28] on icon at bounding box center [1177, 29] width 13 height 13
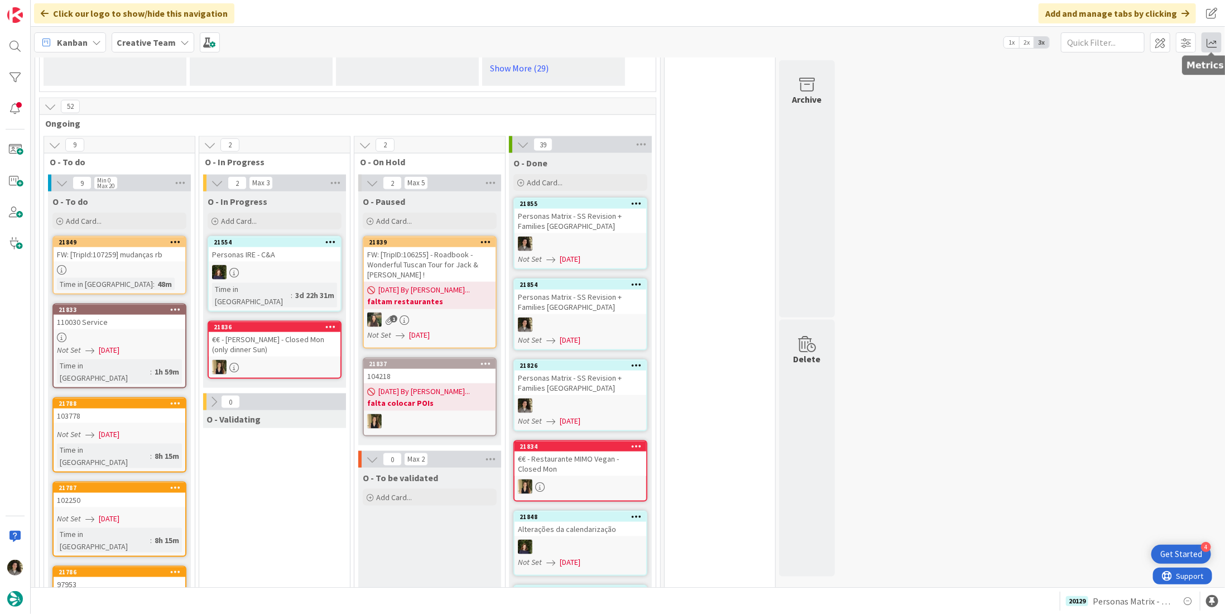
click at [1217, 37] on span at bounding box center [1212, 42] width 20 height 20
click at [1096, 133] on div "Allocation No Recent Data" at bounding box center [1146, 126] width 151 height 20
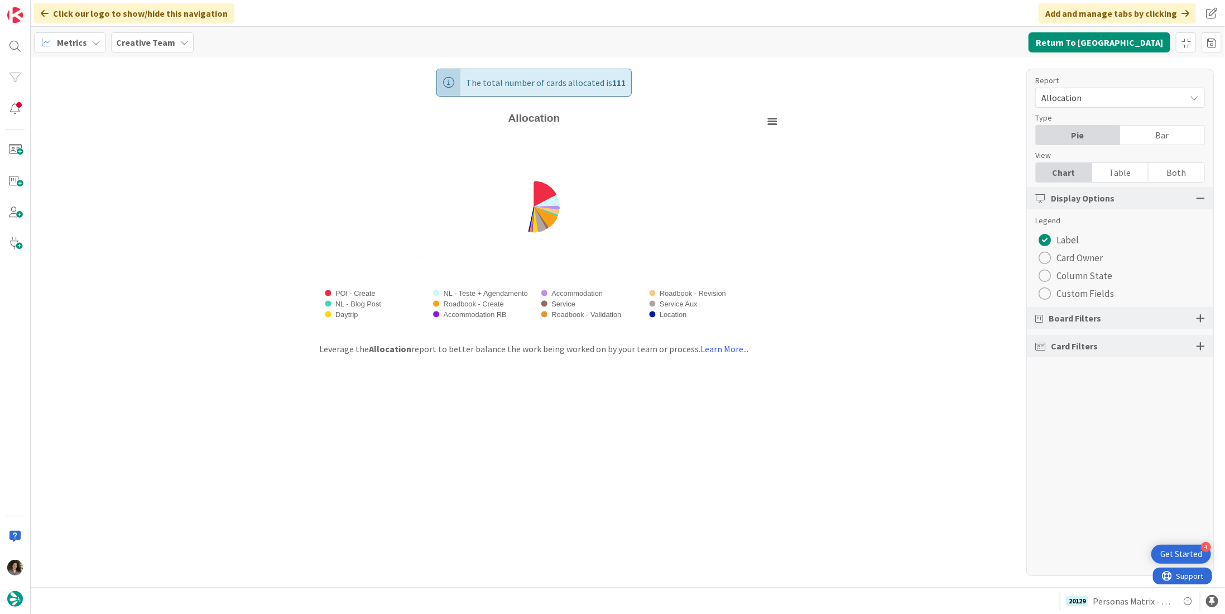
click at [1113, 174] on div "Table" at bounding box center [1120, 172] width 56 height 19
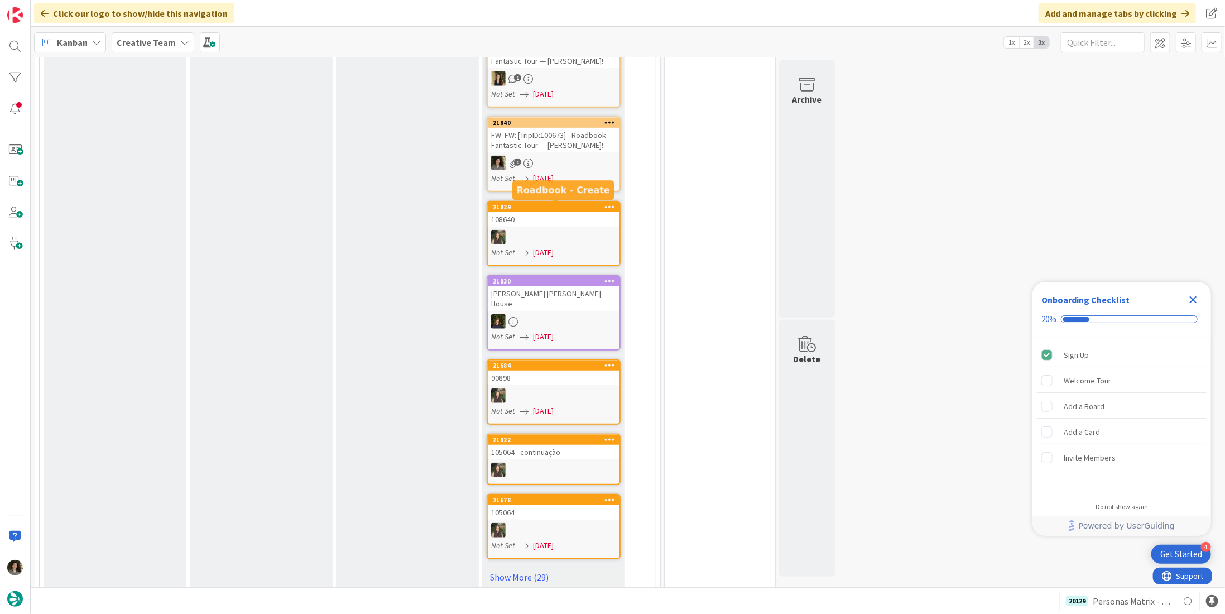
scroll to position [837, 0]
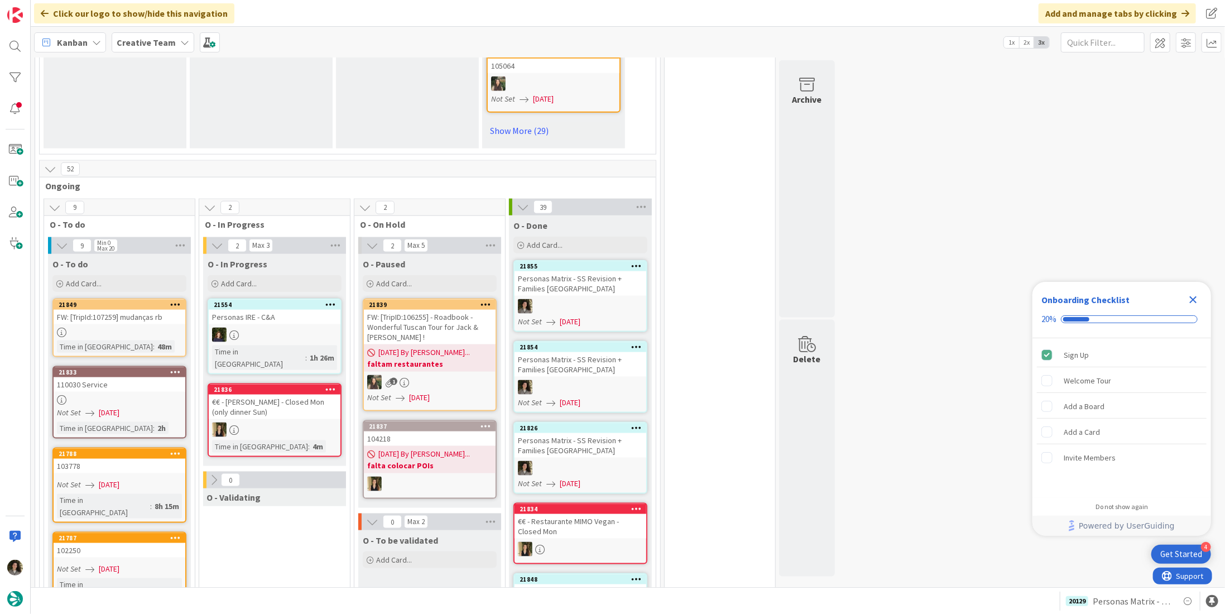
click at [577, 273] on div "Personas Matrix - SS Revision + Families [GEOGRAPHIC_DATA]" at bounding box center [581, 283] width 132 height 25
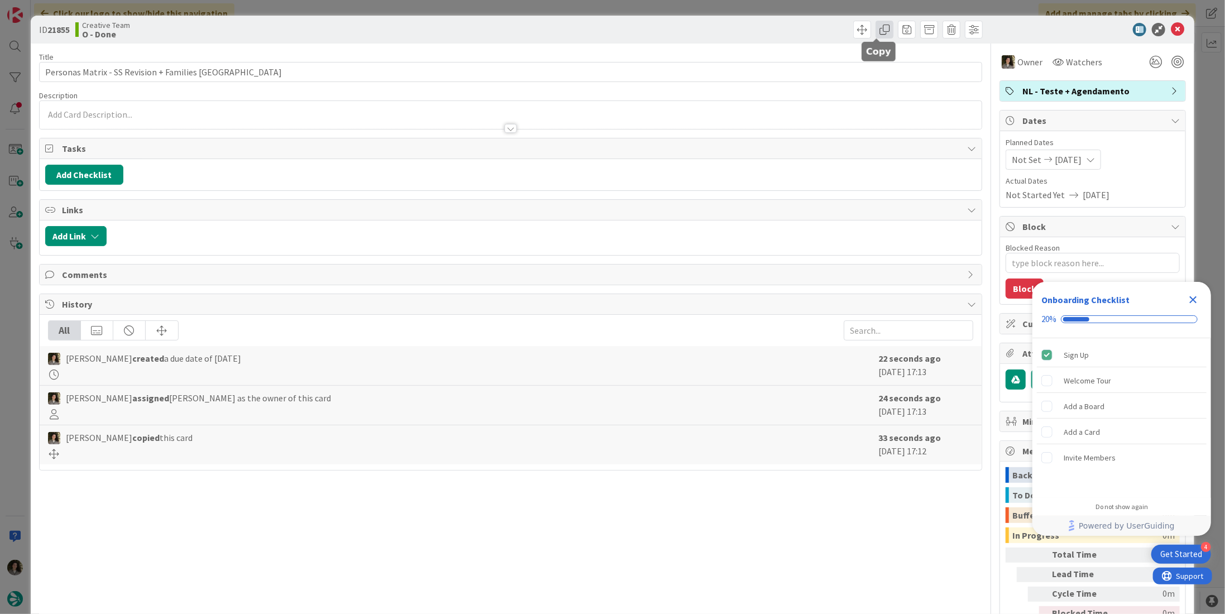
click at [880, 30] on span at bounding box center [885, 30] width 18 height 18
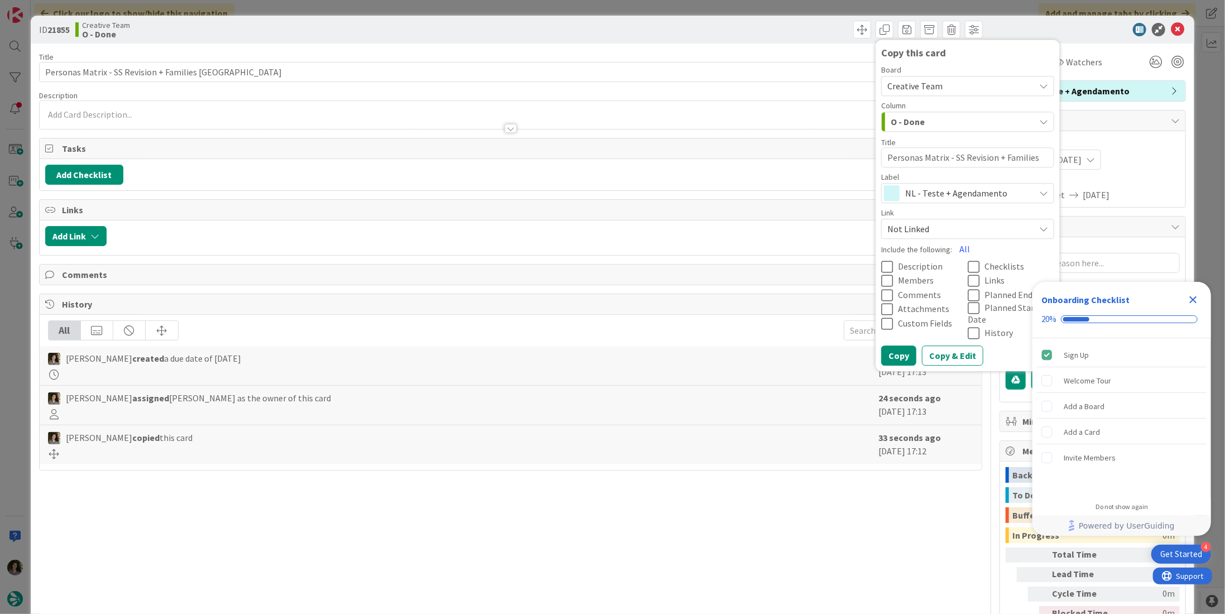
click at [920, 190] on span "NL - Teste + Agendamento" at bounding box center [967, 193] width 124 height 16
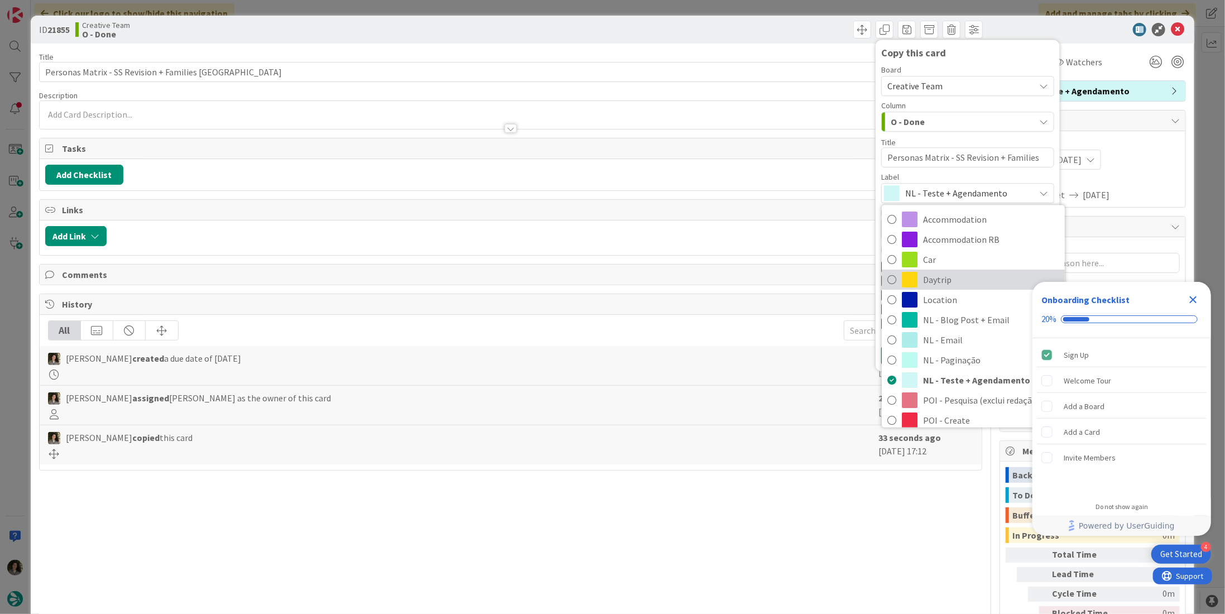
click at [938, 284] on span "Daytrip" at bounding box center [991, 280] width 136 height 17
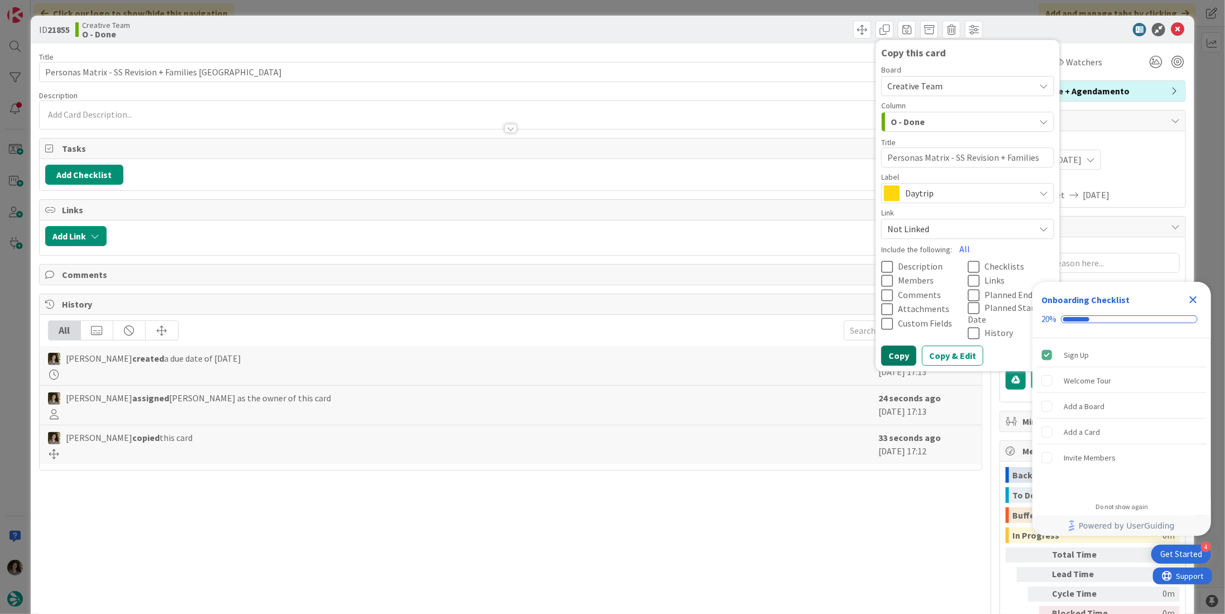
click at [888, 346] on button "Copy" at bounding box center [898, 356] width 35 height 20
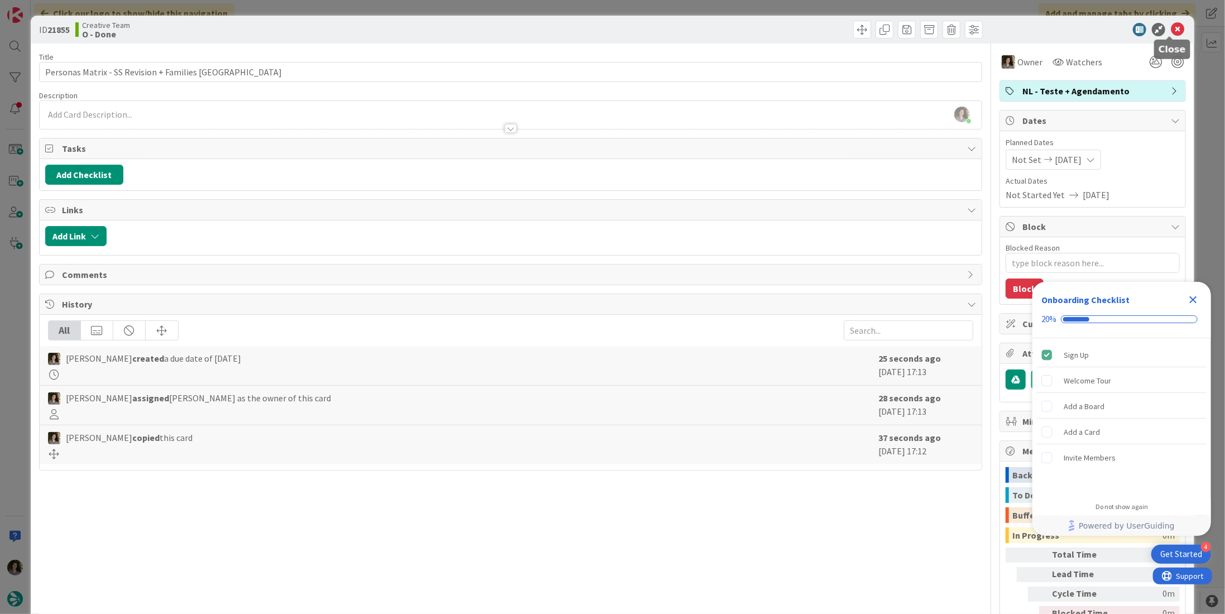
click at [1172, 24] on icon at bounding box center [1177, 29] width 13 height 13
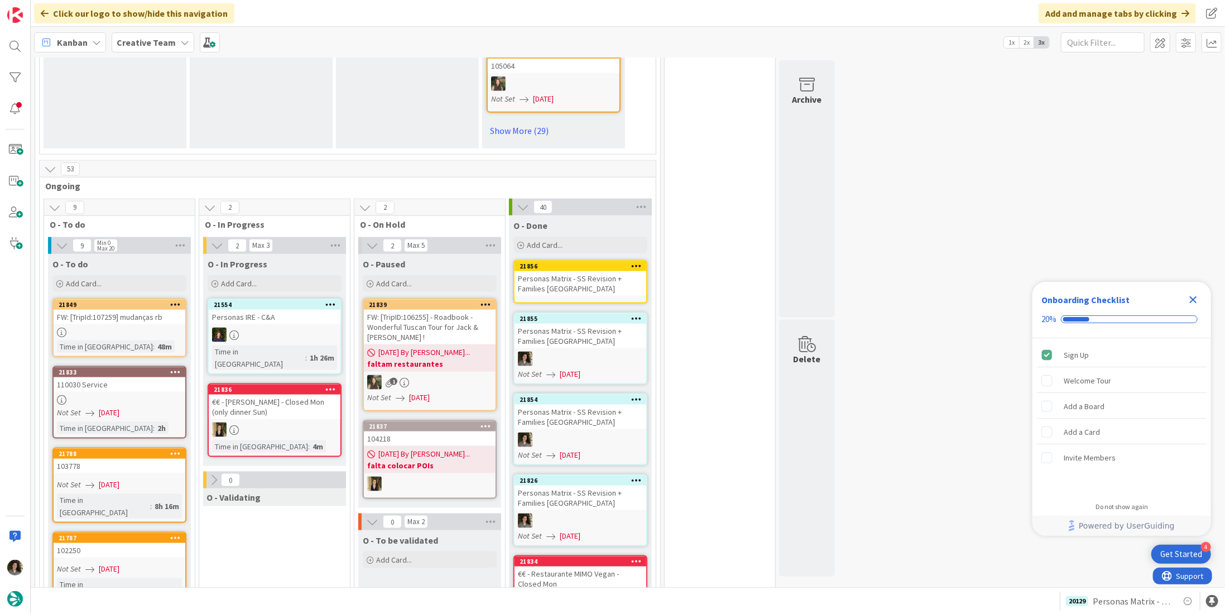
click at [557, 272] on div "Personas Matrix - SS Revision + Families [GEOGRAPHIC_DATA]" at bounding box center [581, 283] width 132 height 25
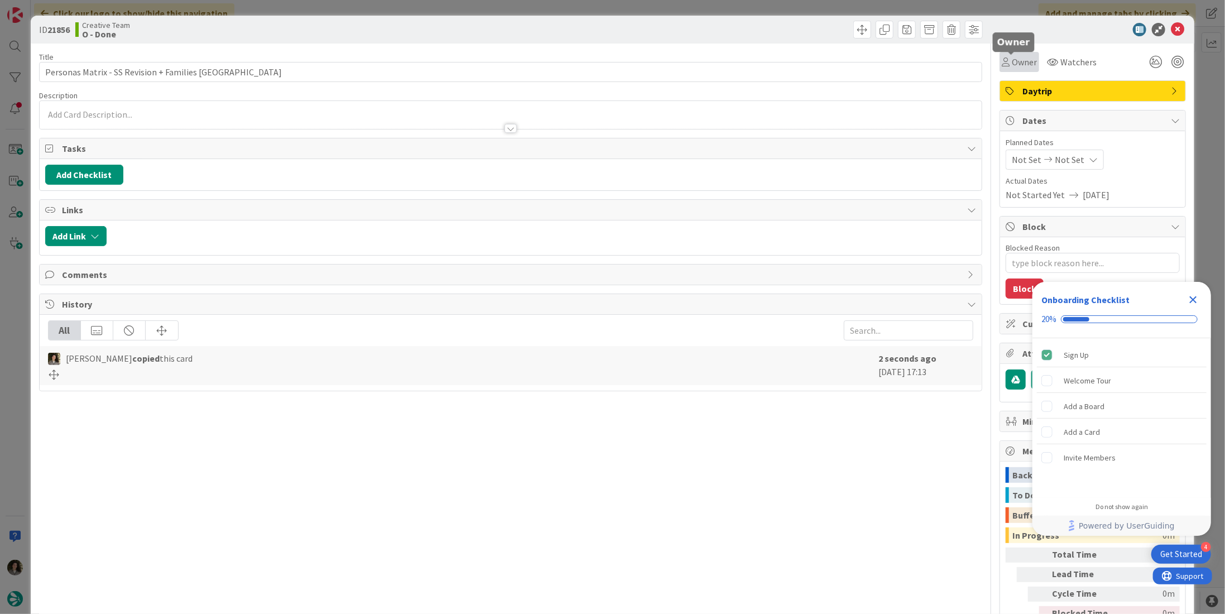
click at [1012, 60] on span "Owner" at bounding box center [1024, 61] width 25 height 13
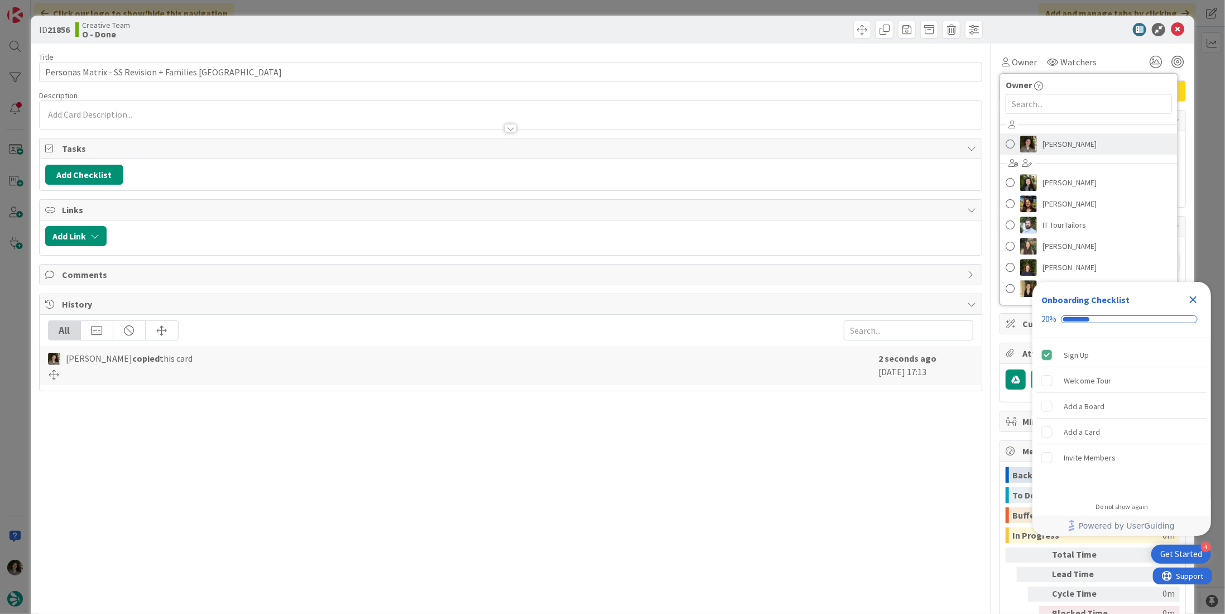
click at [1043, 139] on span "[PERSON_NAME]" at bounding box center [1070, 144] width 54 height 17
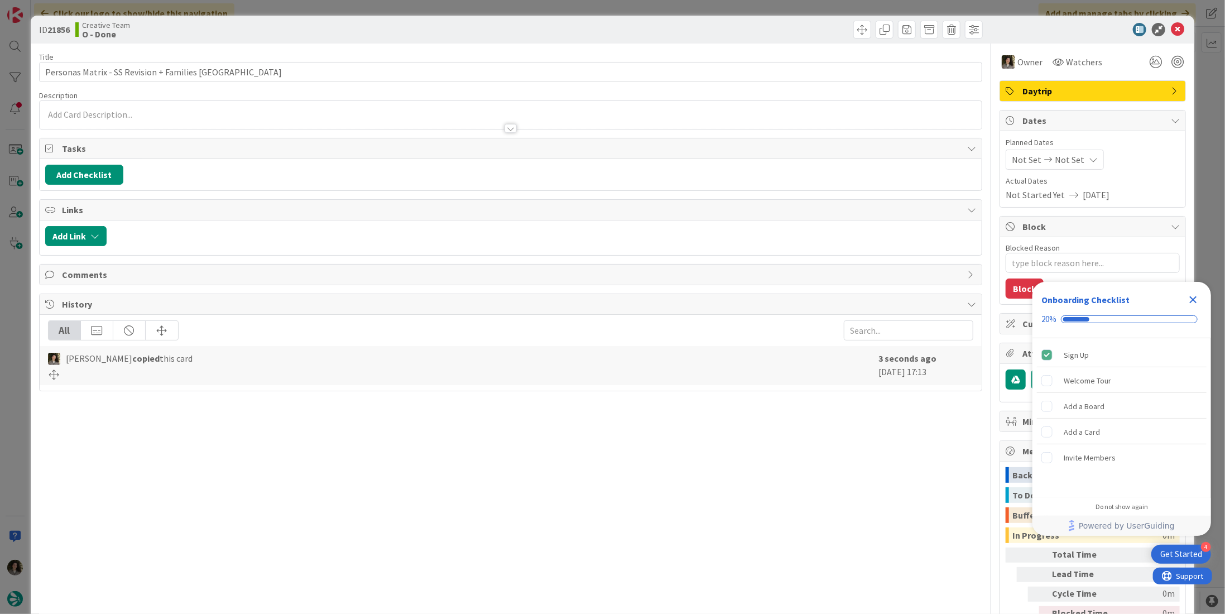
type textarea "x"
click at [1062, 164] on span "Not Set" at bounding box center [1070, 159] width 30 height 13
click at [1017, 414] on icon at bounding box center [1025, 420] width 17 height 13
type input "[DATE]"
click at [1171, 28] on icon at bounding box center [1177, 29] width 13 height 13
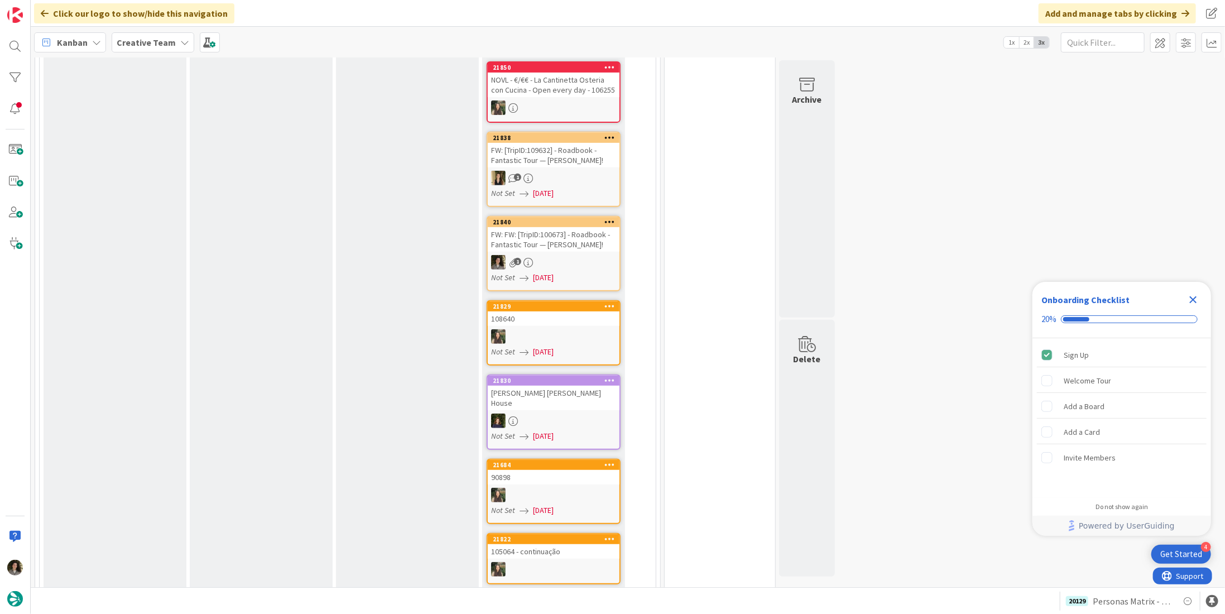
scroll to position [502, 0]
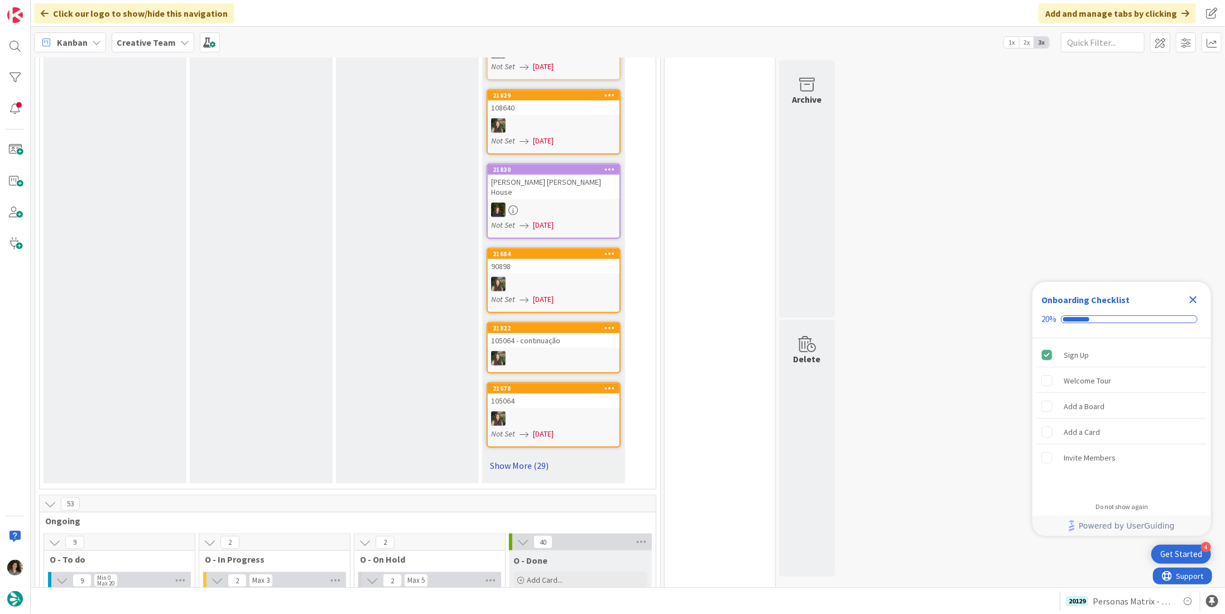
click at [532, 457] on link "Show More (29)" at bounding box center [554, 466] width 134 height 18
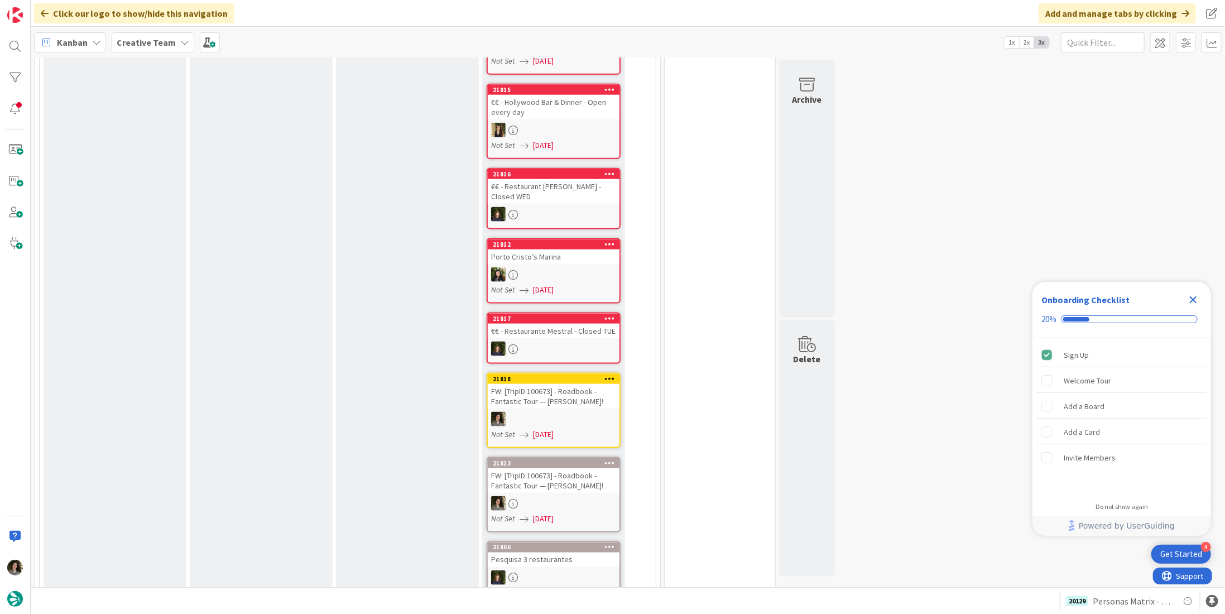
scroll to position [1005, 0]
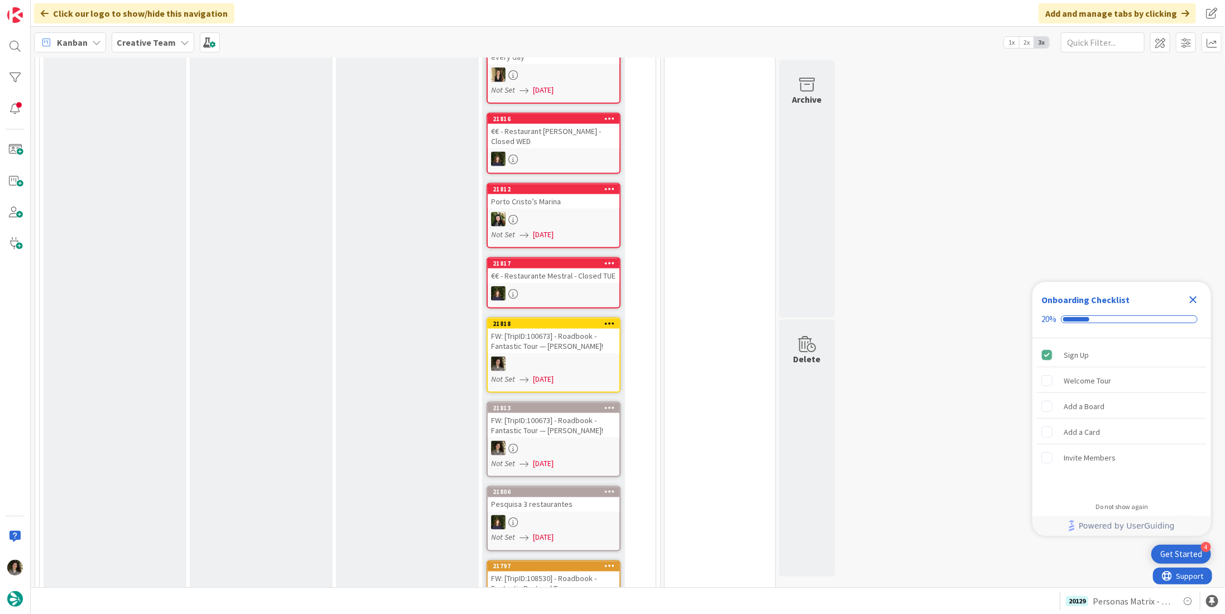
click at [565, 336] on div "FW: [TripID:100673] - Roadbook - Fantastic Tour — [PERSON_NAME]!" at bounding box center [554, 341] width 132 height 25
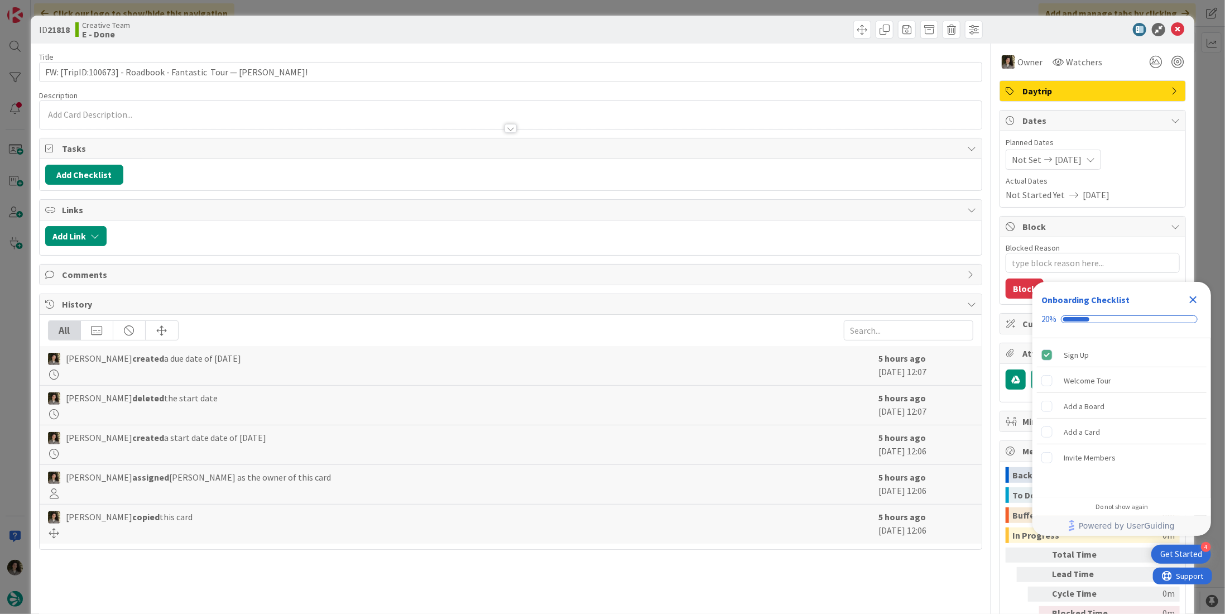
click at [1192, 297] on icon "Close Checklist" at bounding box center [1193, 299] width 7 height 7
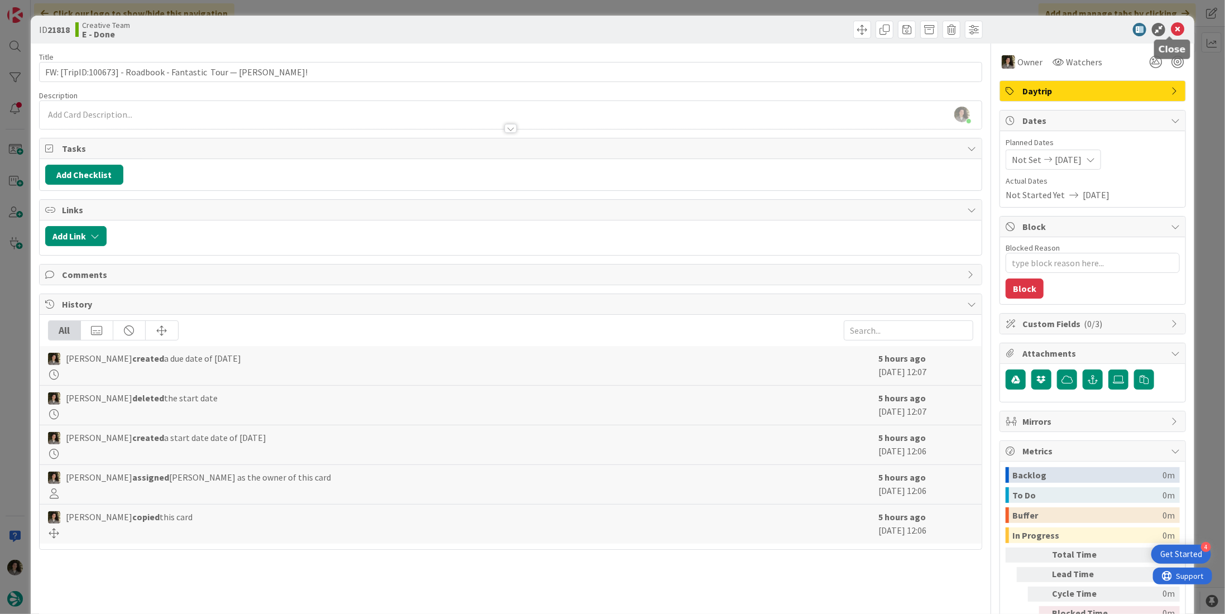
click at [1173, 27] on icon at bounding box center [1177, 29] width 13 height 13
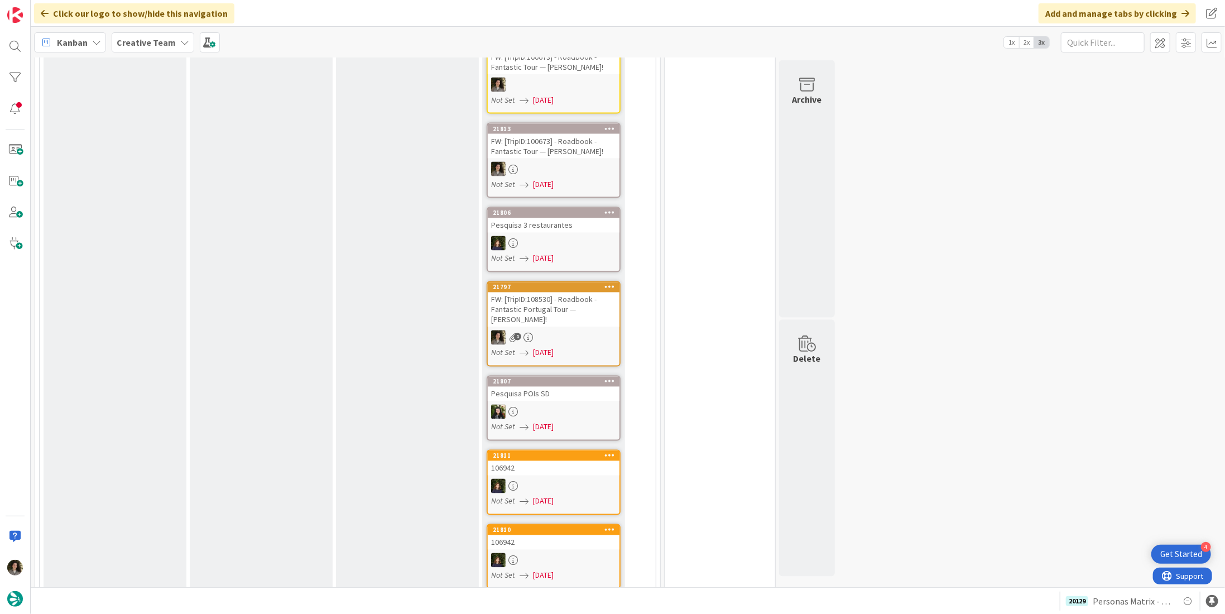
click at [554, 347] on span "[DATE]" at bounding box center [543, 353] width 21 height 12
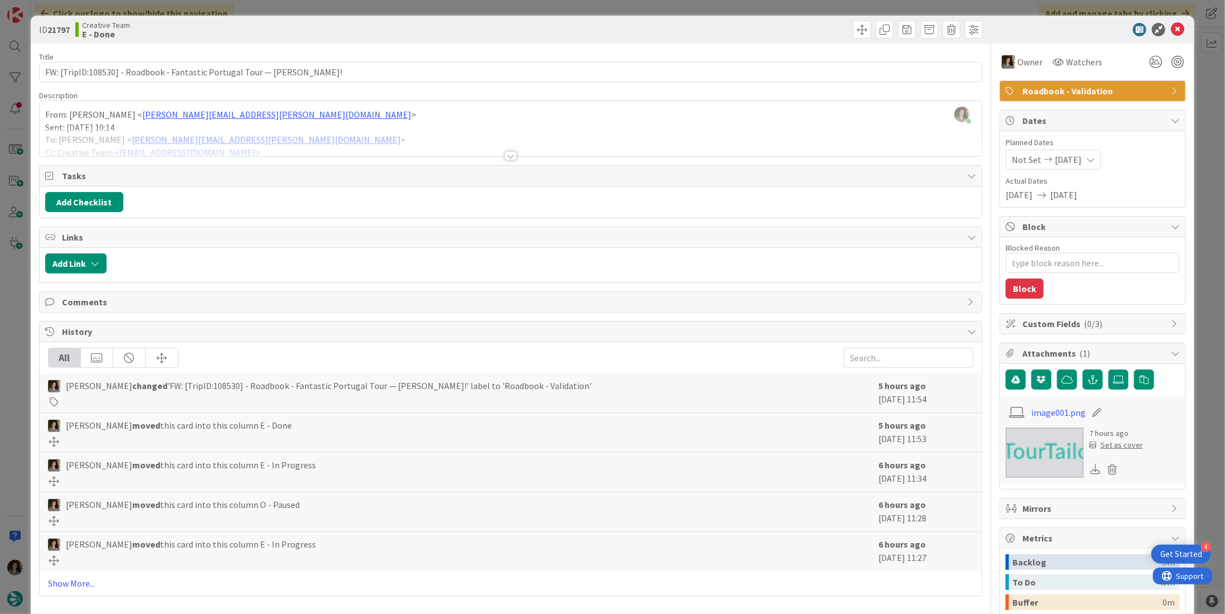
click at [1093, 93] on span "Roadbook - Validation" at bounding box center [1094, 90] width 143 height 13
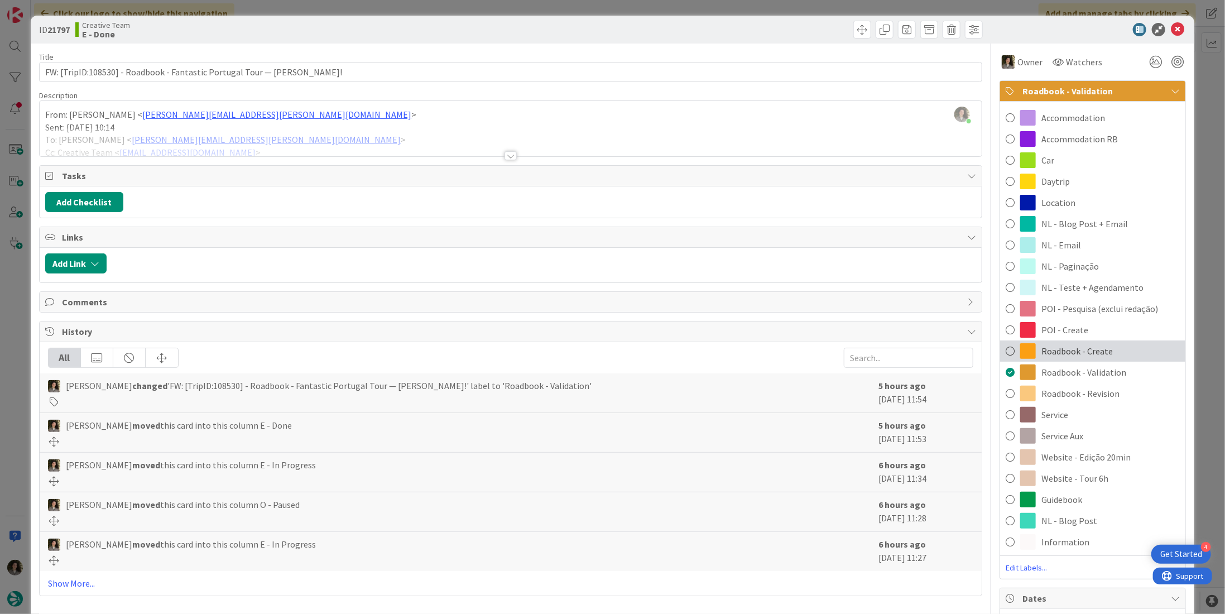
click at [1094, 353] on span "Roadbook - Create" at bounding box center [1077, 350] width 71 height 13
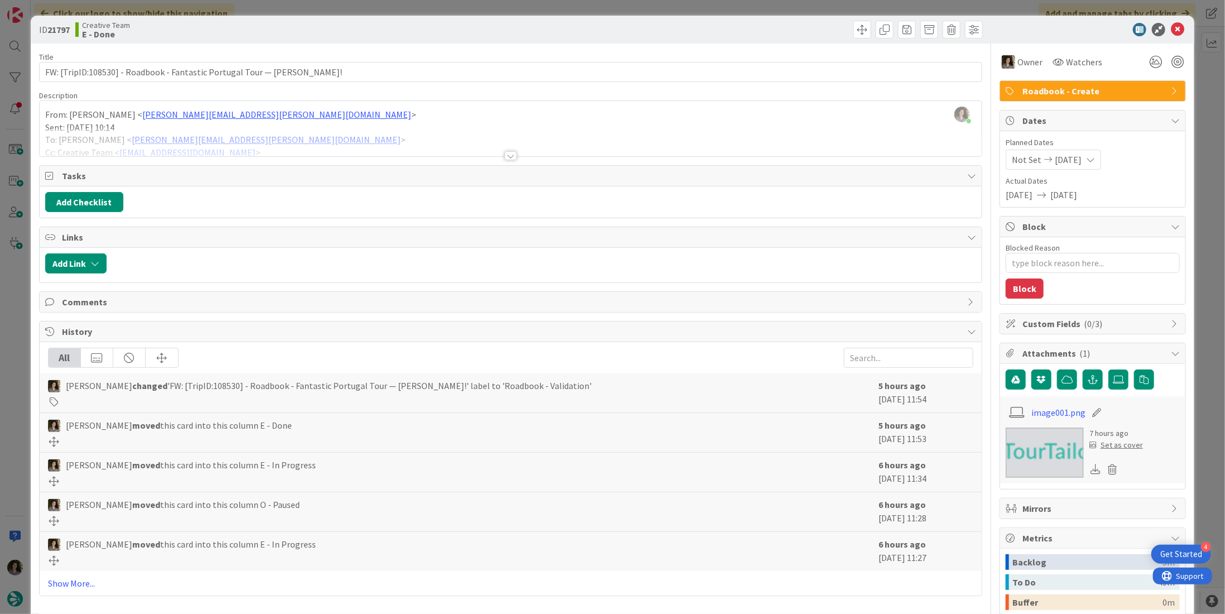
click at [1127, 93] on span "Roadbook - Create" at bounding box center [1094, 90] width 143 height 13
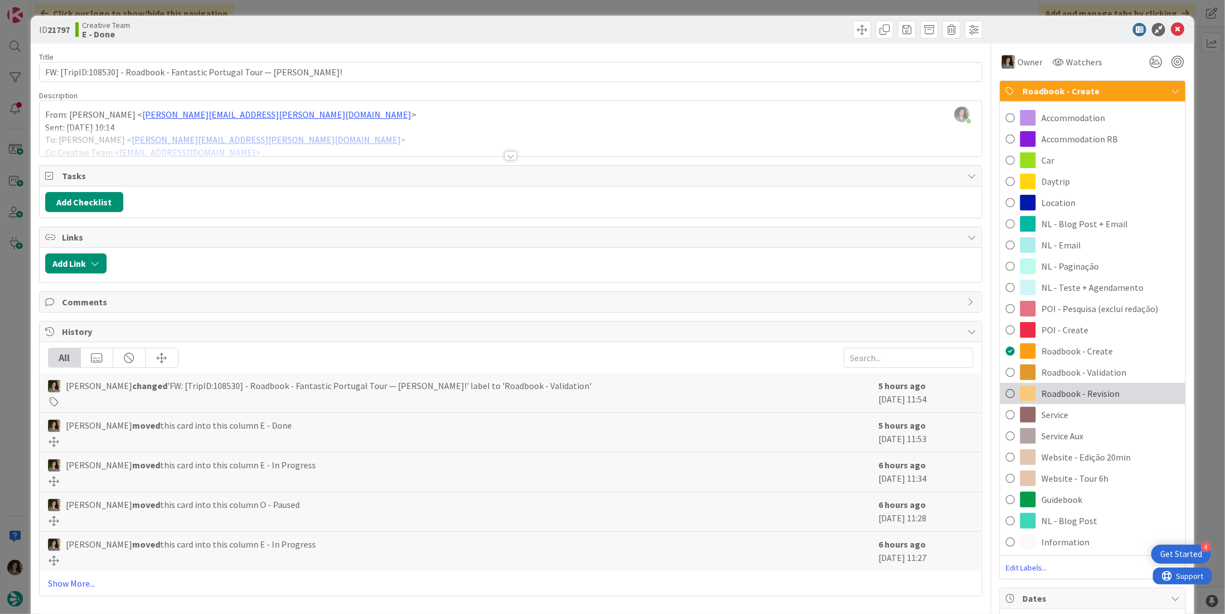
click at [1090, 392] on span "Roadbook - Revision" at bounding box center [1081, 393] width 78 height 13
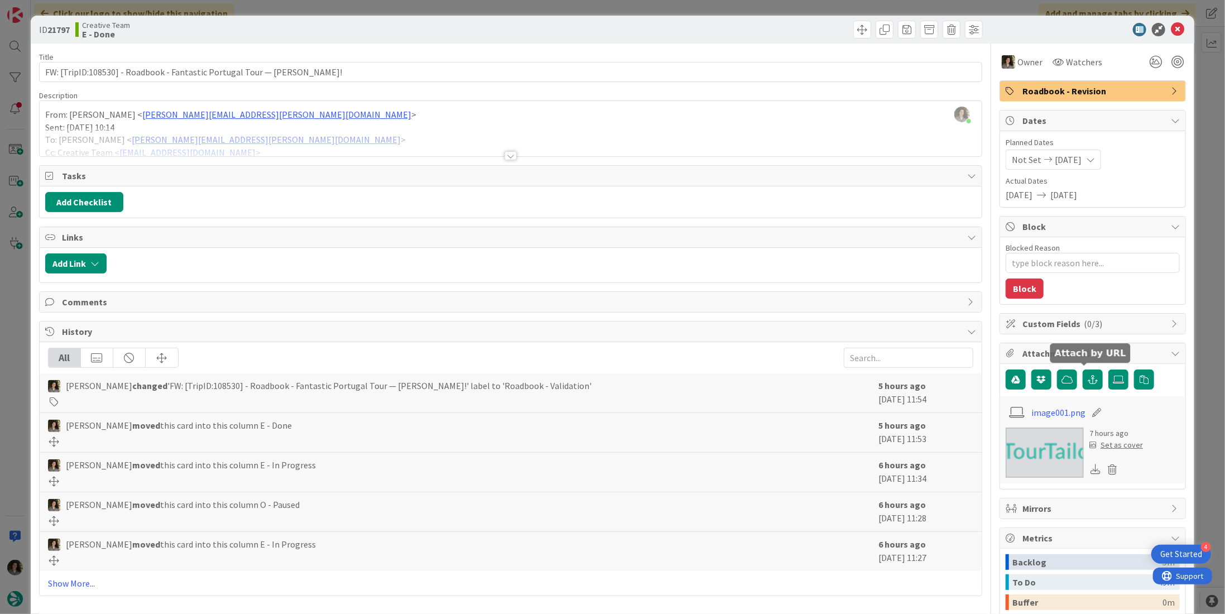
type textarea "x"
click at [1171, 30] on icon at bounding box center [1177, 29] width 13 height 13
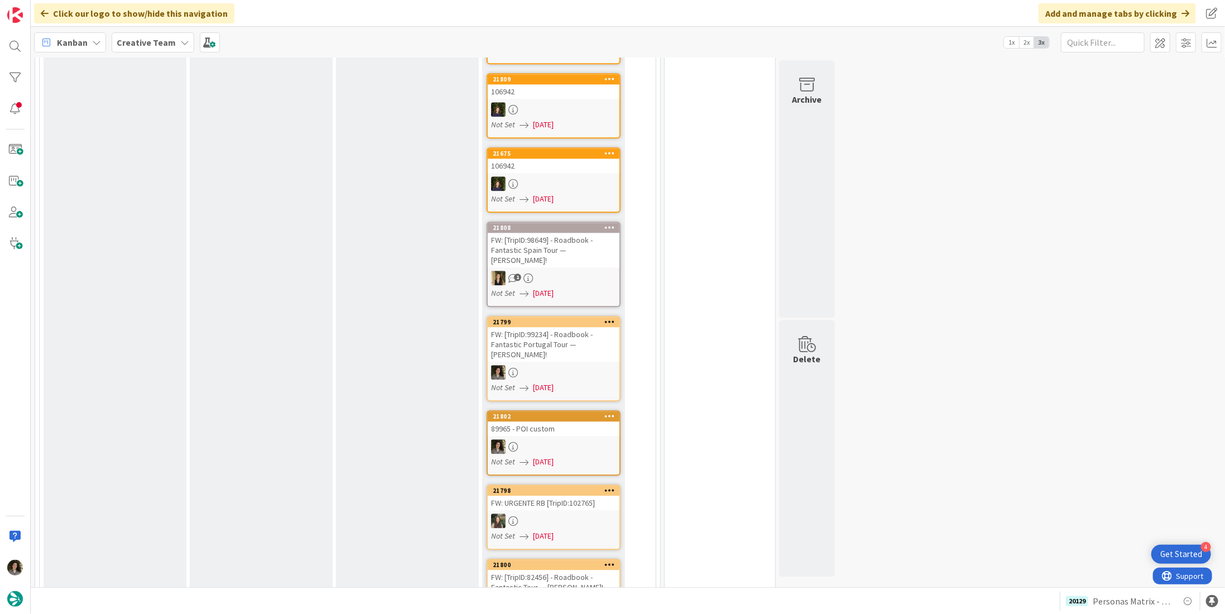
scroll to position [1898, 0]
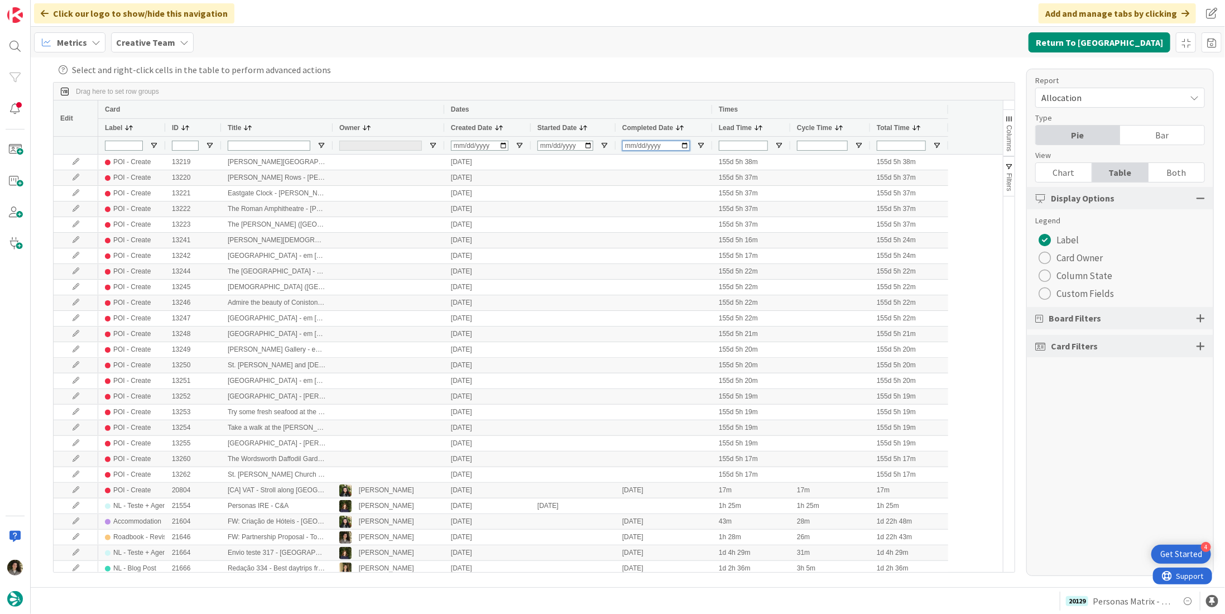
click at [631, 145] on input "Completed Date Filter Input" at bounding box center [656, 146] width 68 height 10
click at [636, 146] on input "0007-08-22" at bounding box center [656, 146] width 68 height 10
type input "2025-08-27"
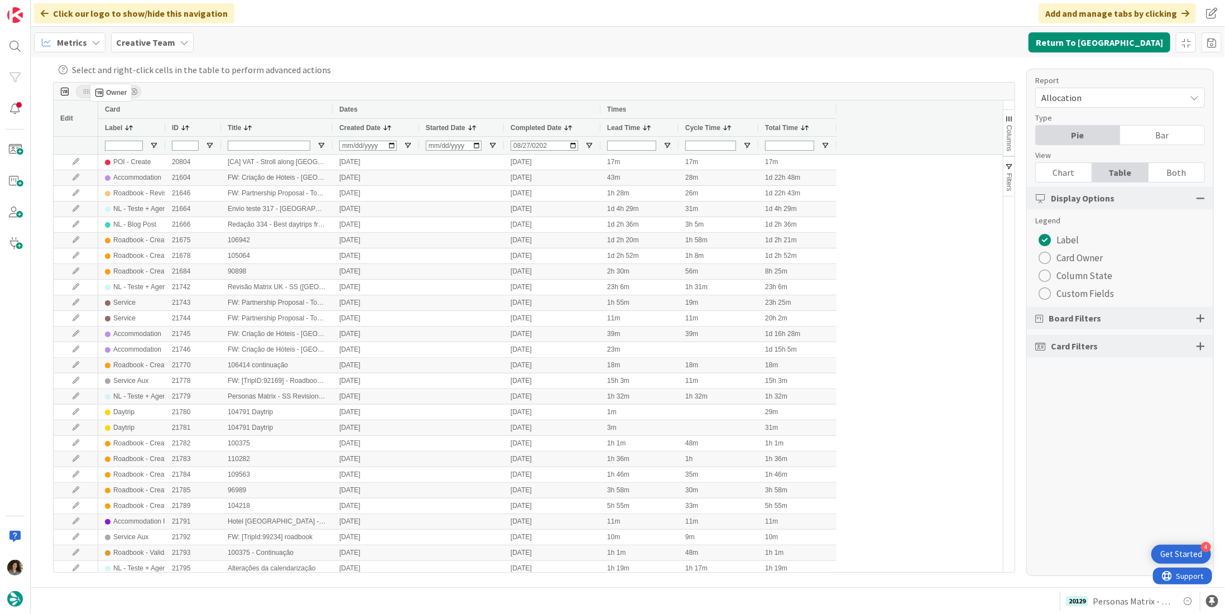
drag, startPoint x: 353, startPoint y: 126, endPoint x: 95, endPoint y: 88, distance: 260.6
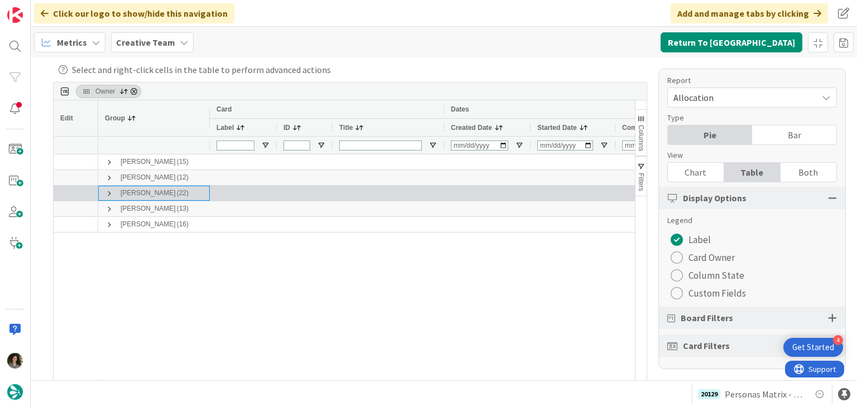
click at [107, 195] on span at bounding box center [109, 193] width 9 height 9
